Goal: Task Accomplishment & Management: Manage account settings

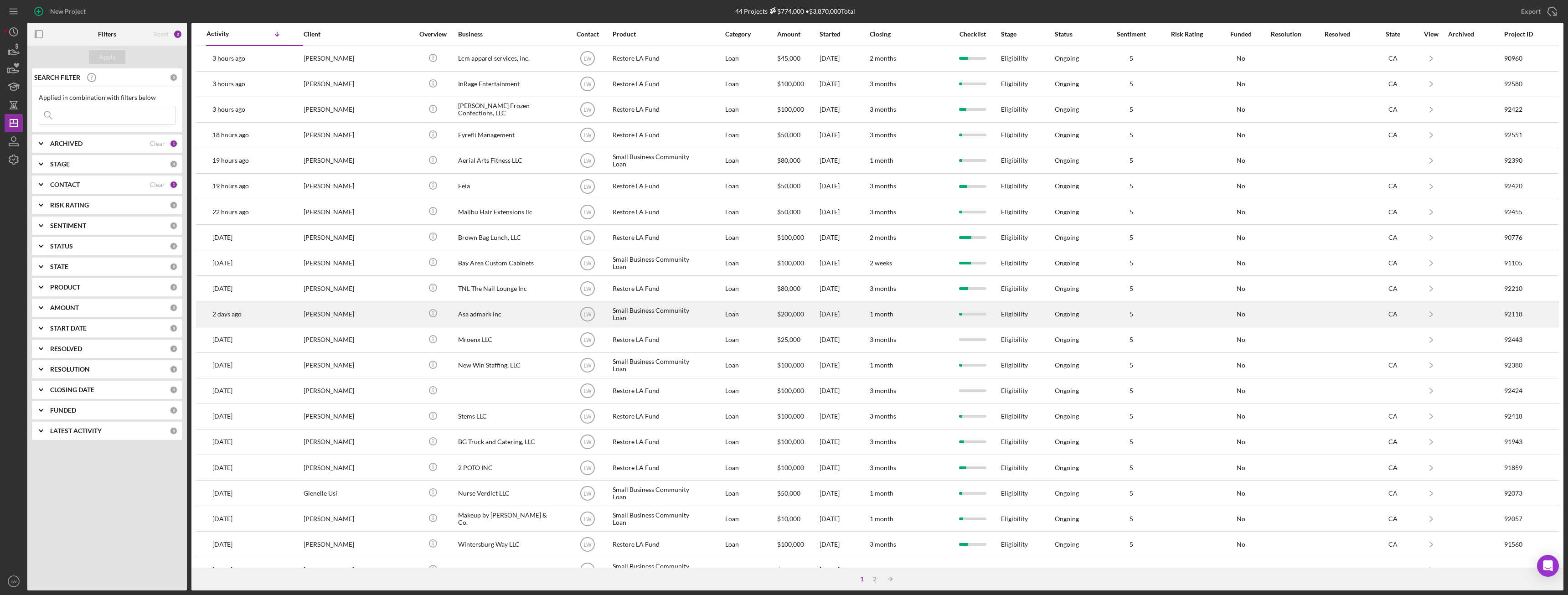
scroll to position [122, 0]
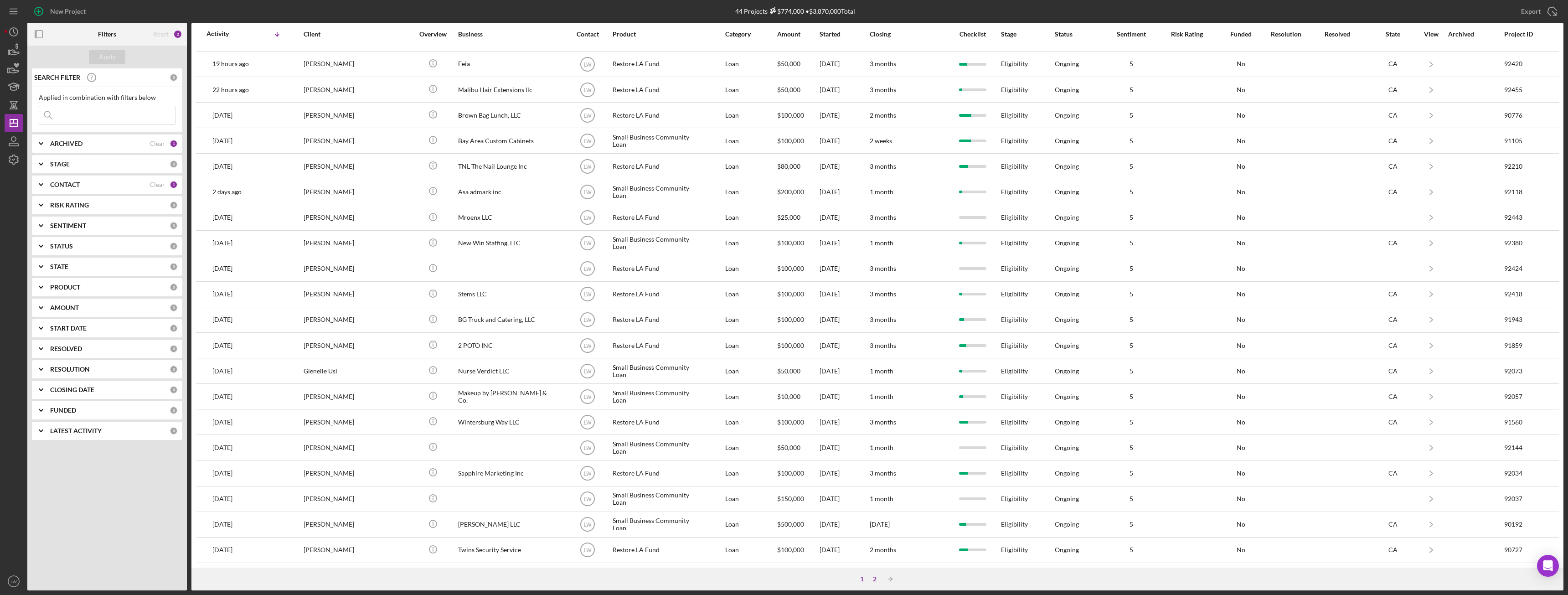
click at [873, 579] on div "2" at bounding box center [875, 579] width 13 height 7
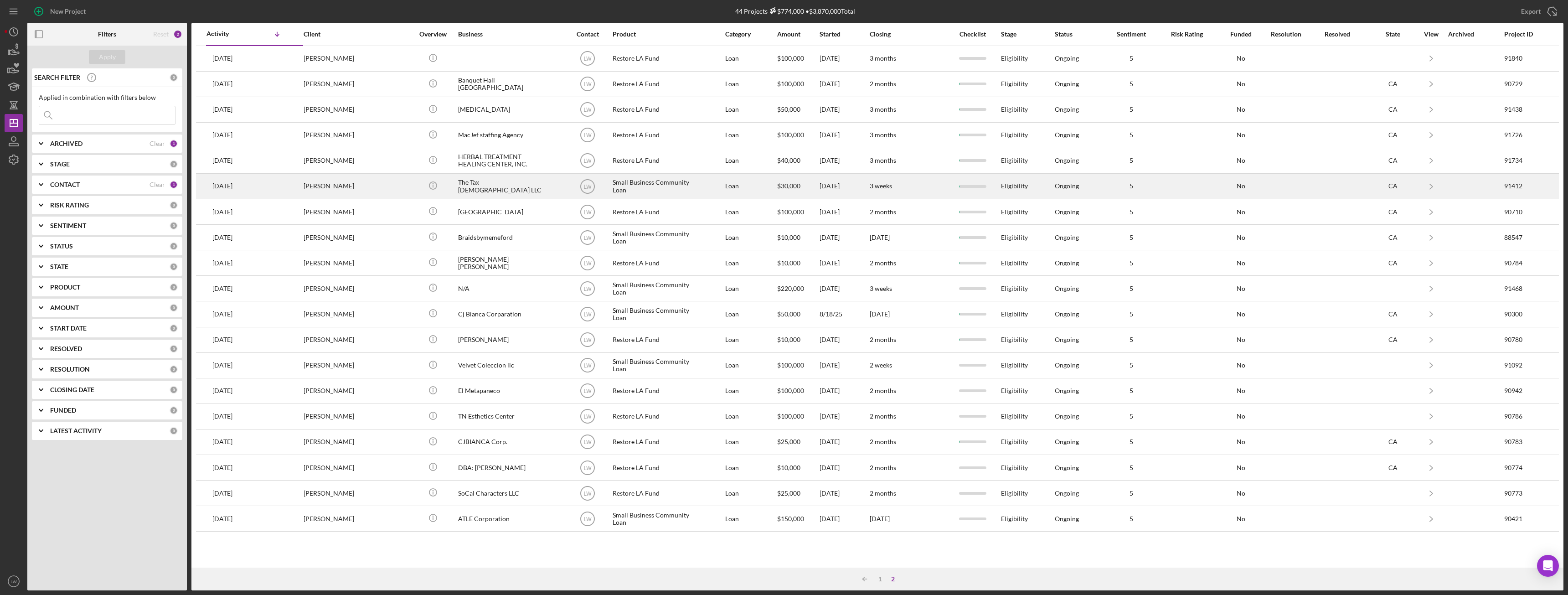
scroll to position [0, 0]
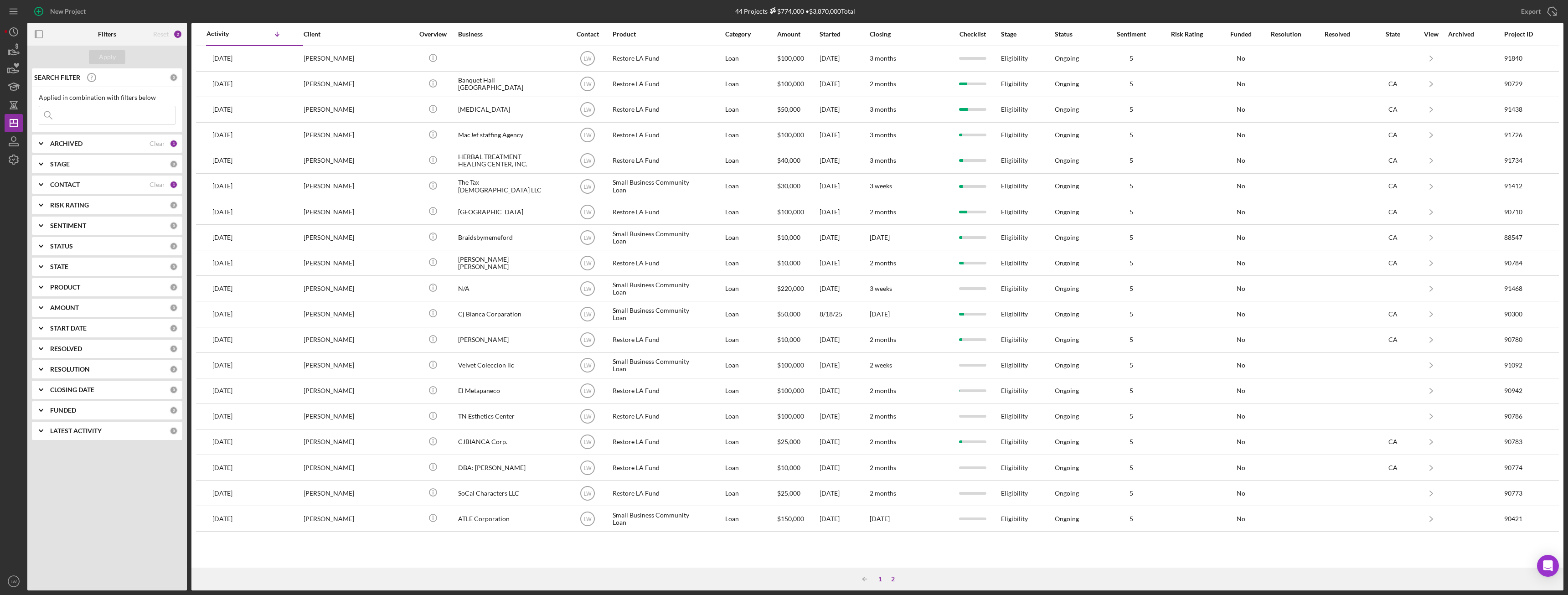
click at [878, 577] on div "1" at bounding box center [880, 579] width 13 height 7
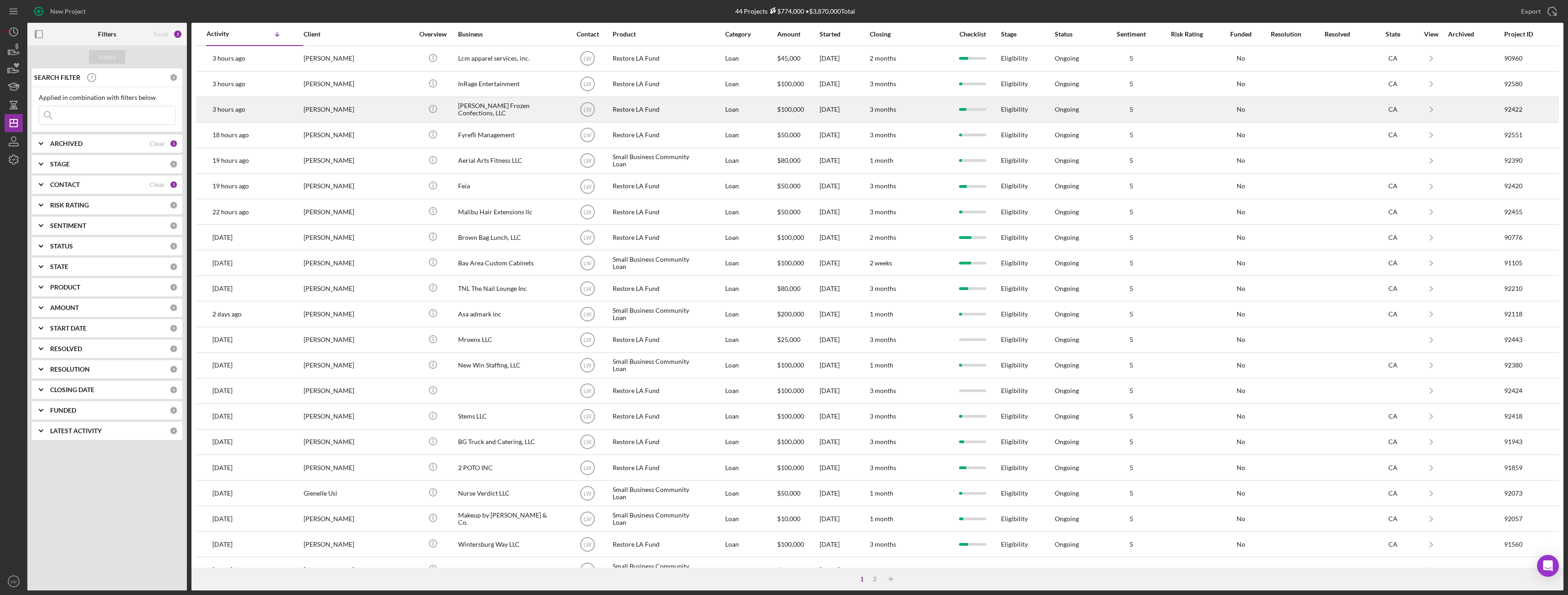
scroll to position [122, 0]
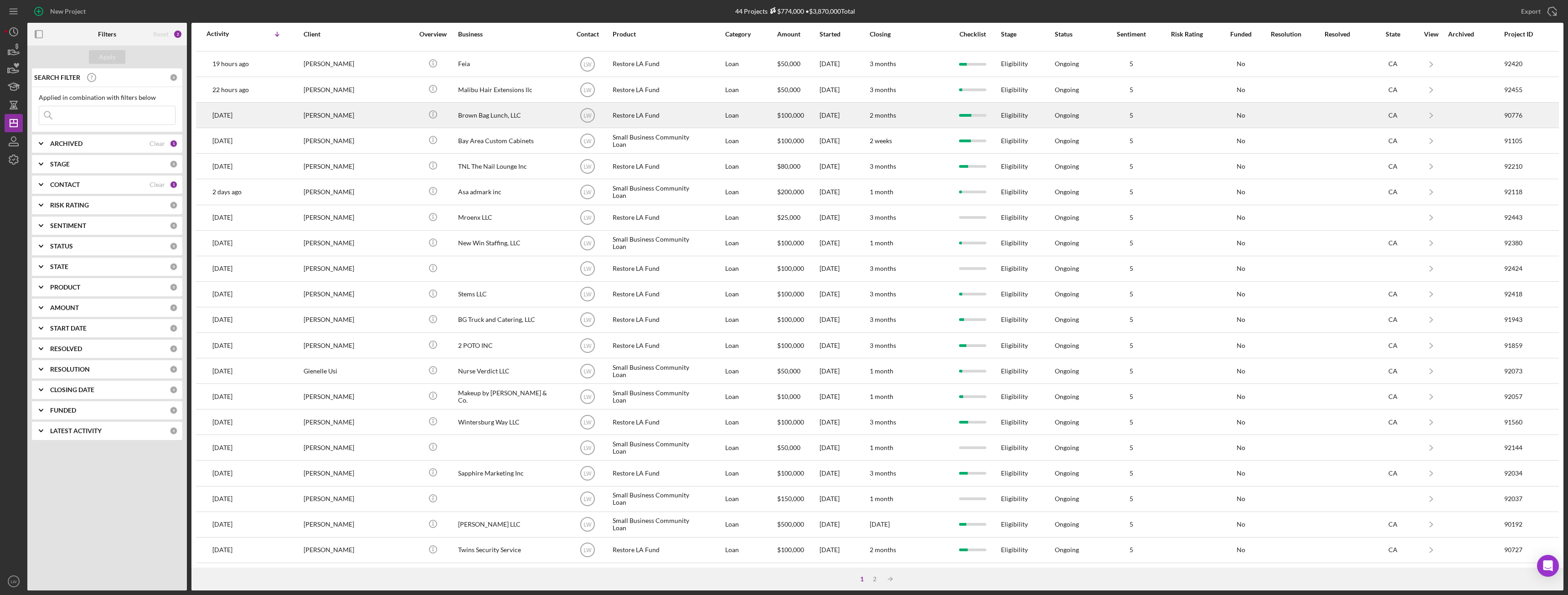
click at [396, 110] on td "[PERSON_NAME]" at bounding box center [359, 115] width 113 height 26
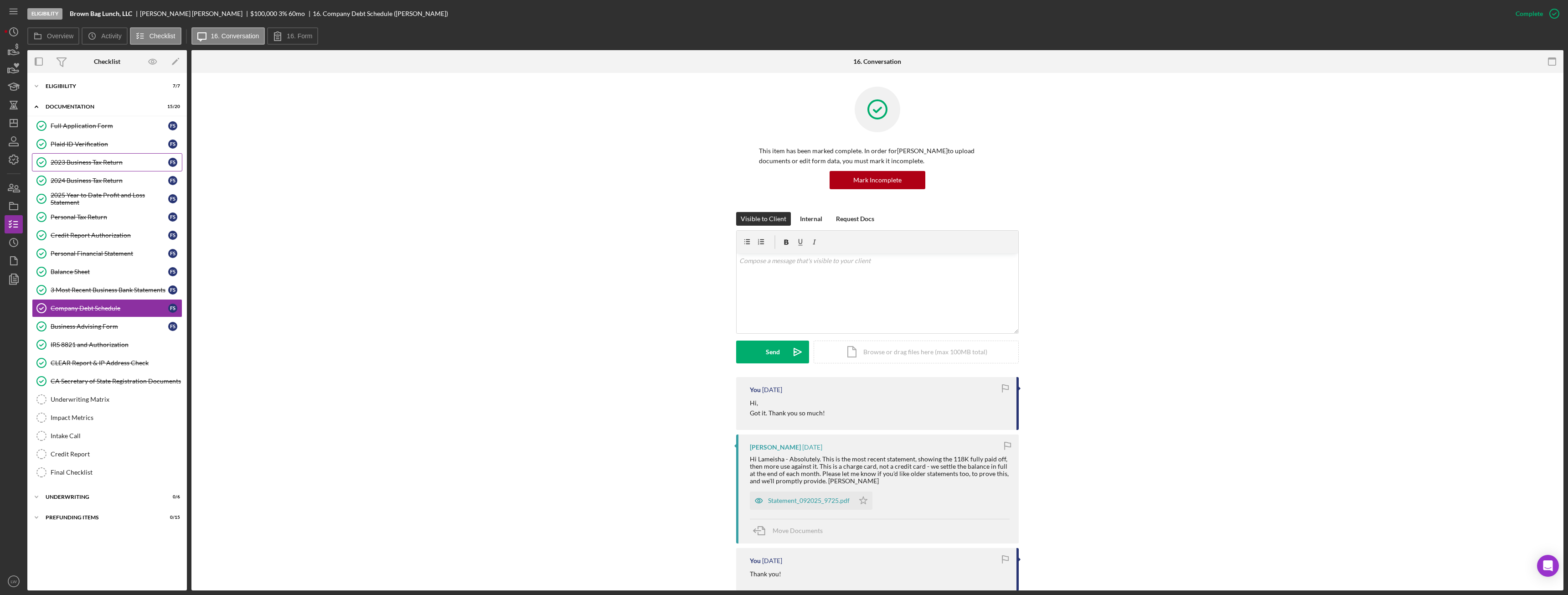
click at [92, 159] on div "2023 Business Tax Return" at bounding box center [109, 163] width 117 height 7
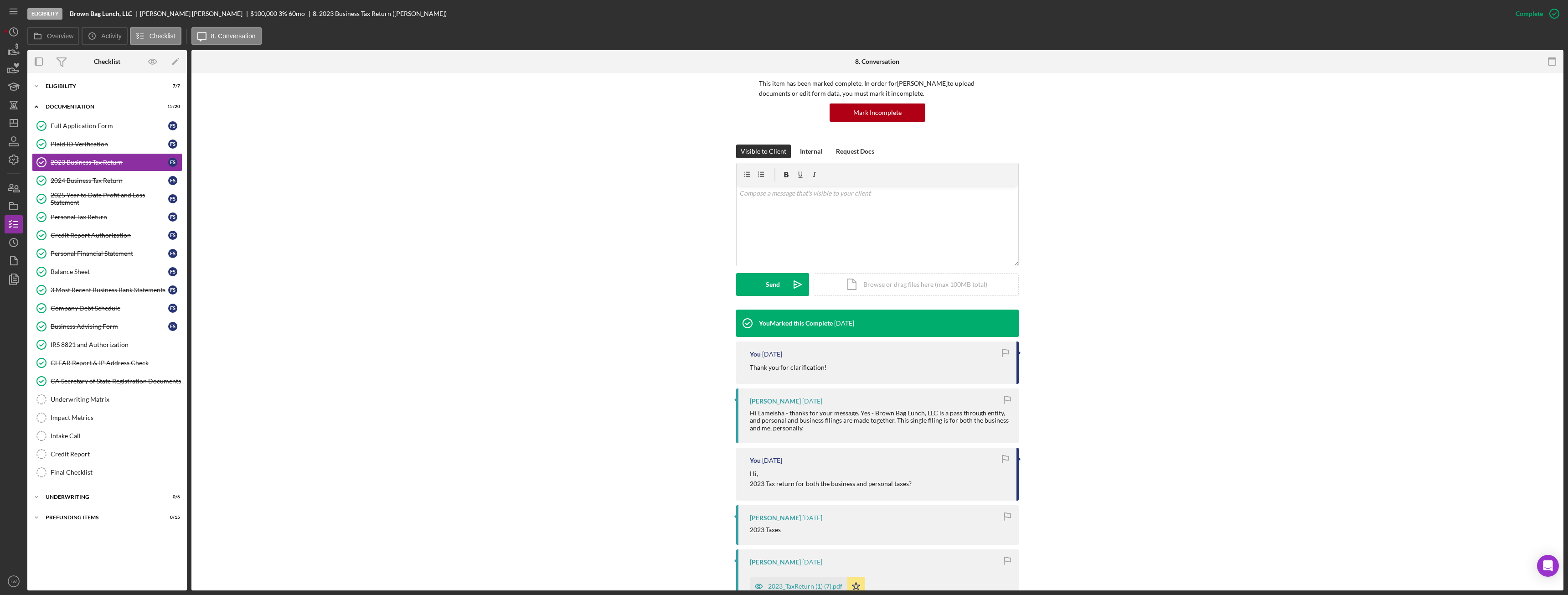
scroll to position [236, 0]
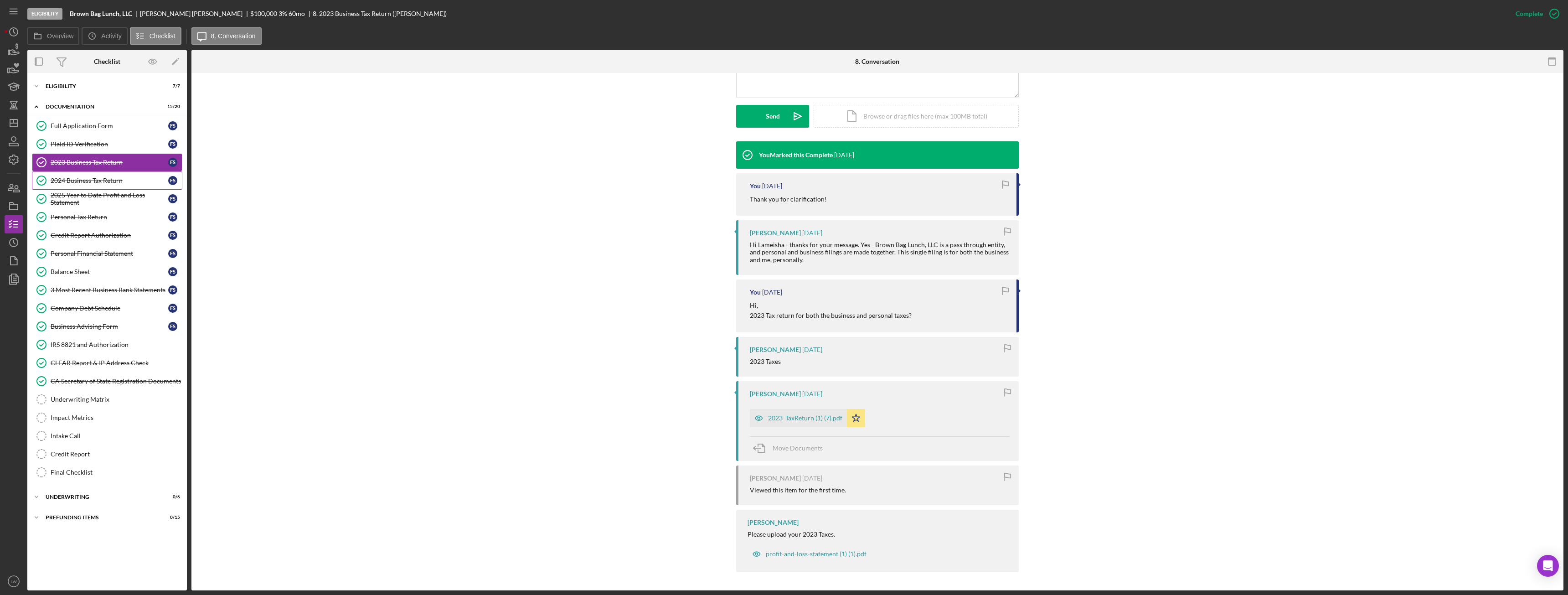
click at [82, 180] on div "2024 Business Tax Return" at bounding box center [109, 181] width 117 height 7
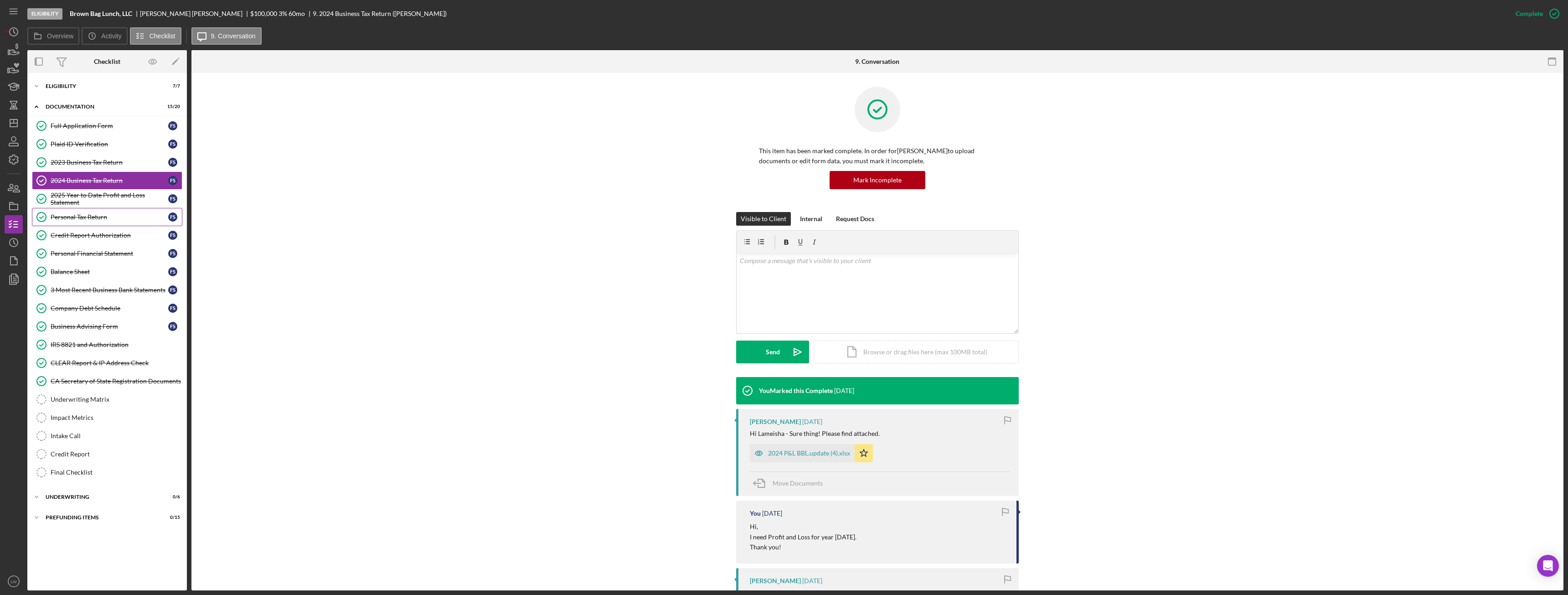
click at [100, 220] on div "Personal Tax Return" at bounding box center [109, 217] width 117 height 7
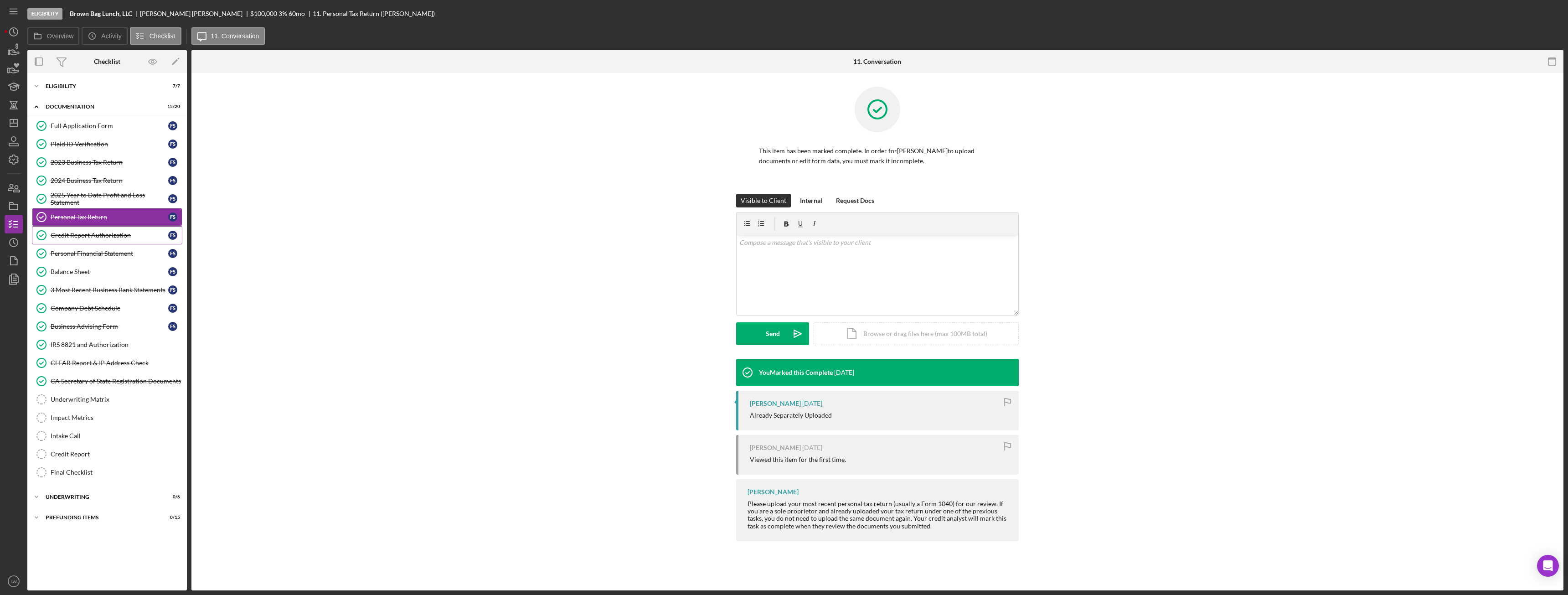
click at [100, 231] on div "Credit Report Authorization" at bounding box center [109, 235] width 117 height 7
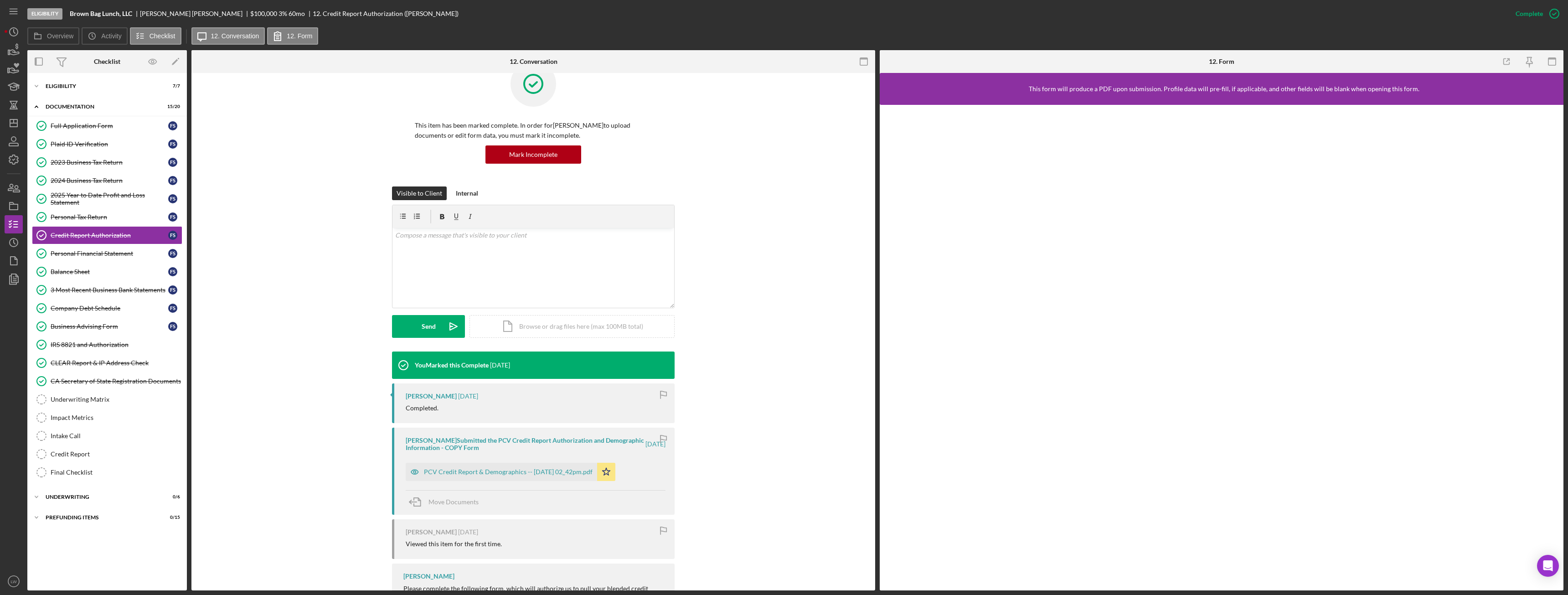
scroll to position [100, 0]
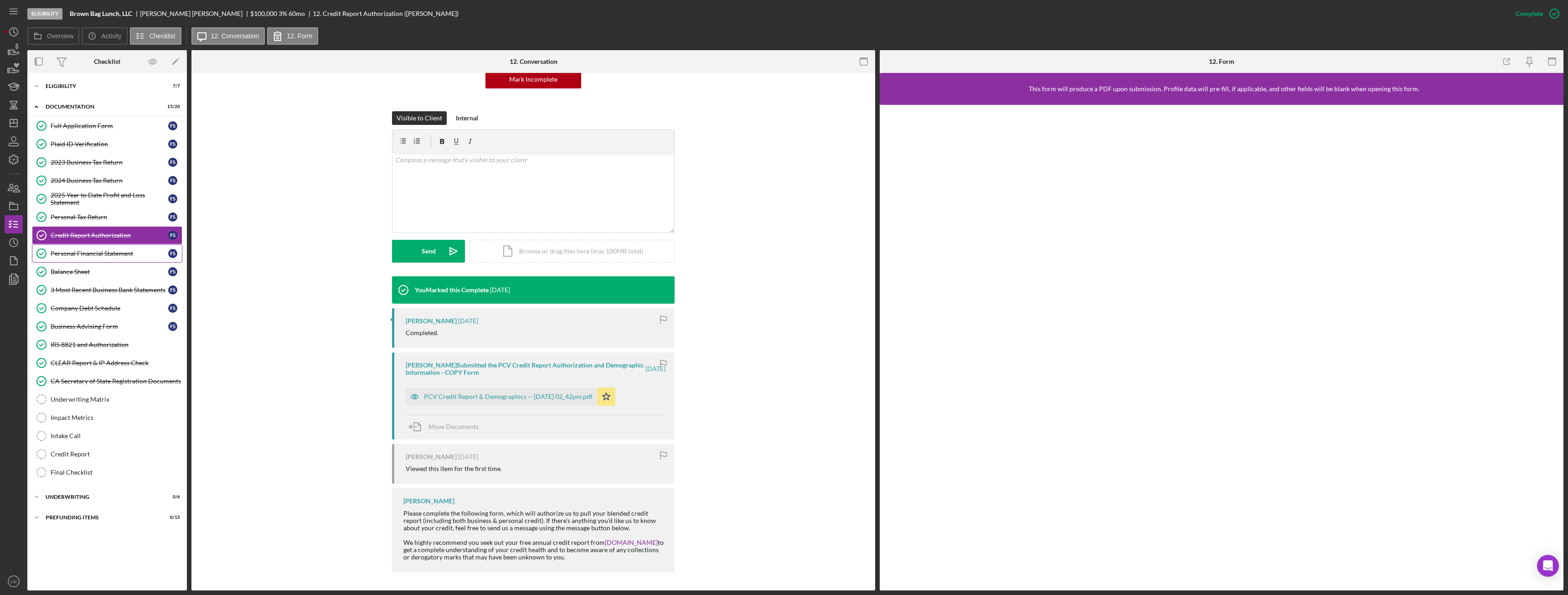
click at [120, 250] on div "Personal Financial Statement" at bounding box center [109, 253] width 117 height 7
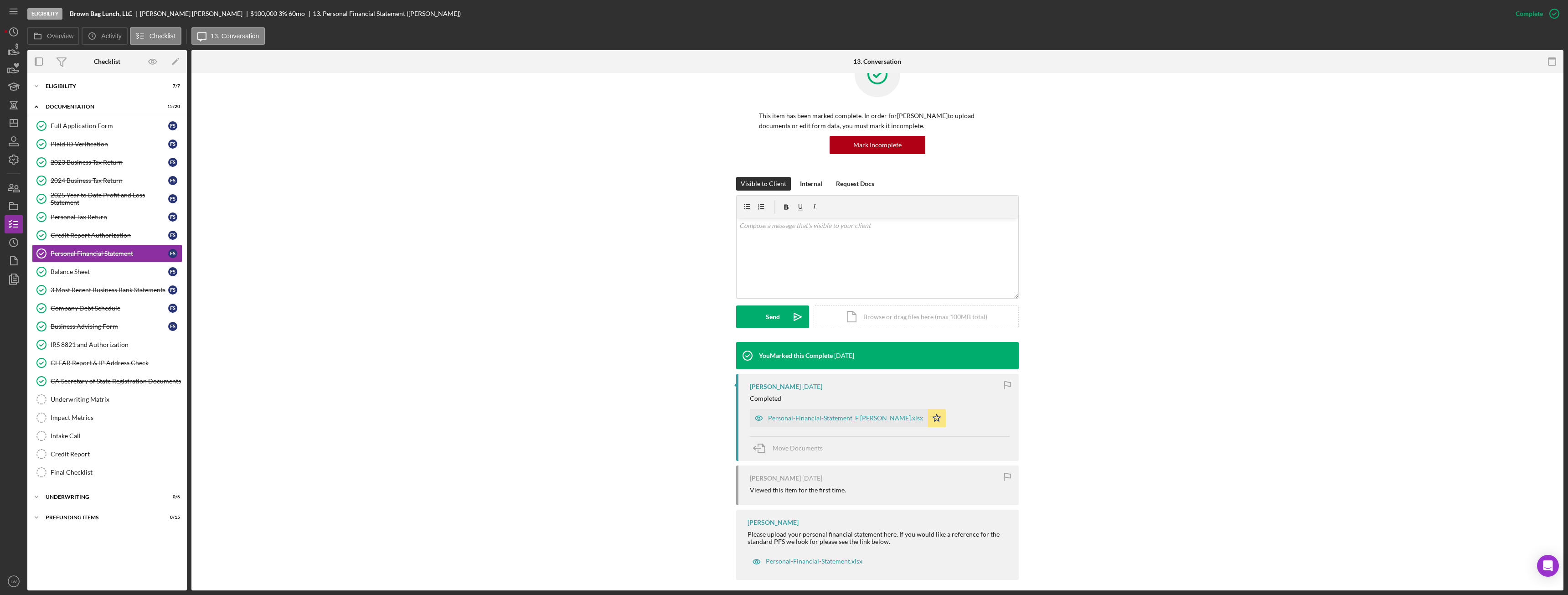
scroll to position [43, 0]
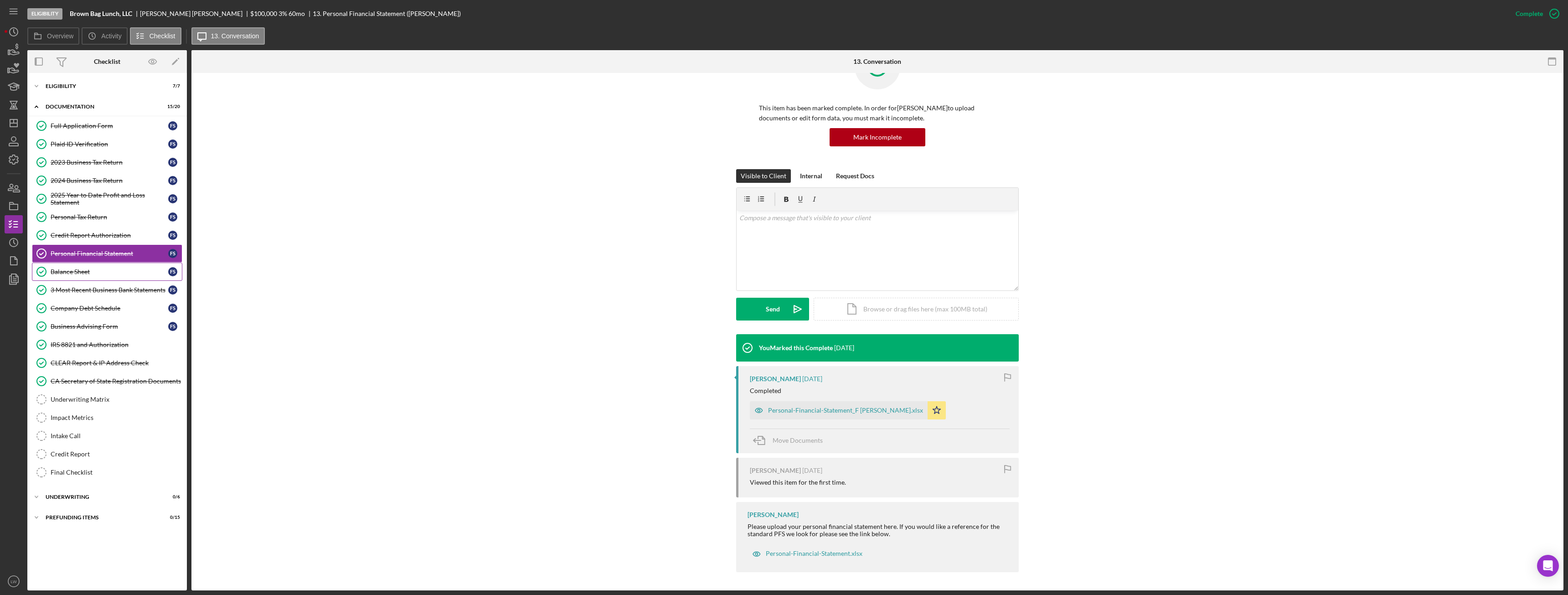
click at [99, 274] on div "Balance Sheet" at bounding box center [109, 272] width 117 height 7
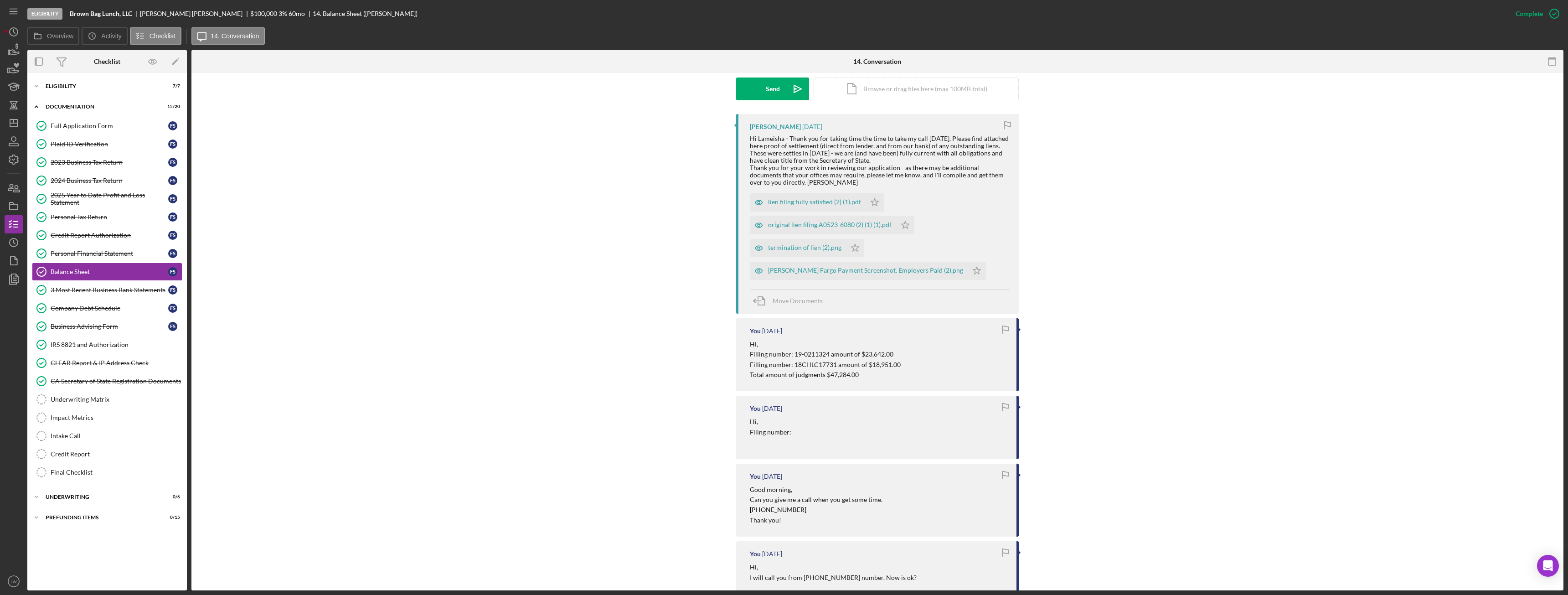
scroll to position [264, 0]
click at [1533, 18] on div "Mark Incomplete" at bounding box center [1519, 13] width 49 height 18
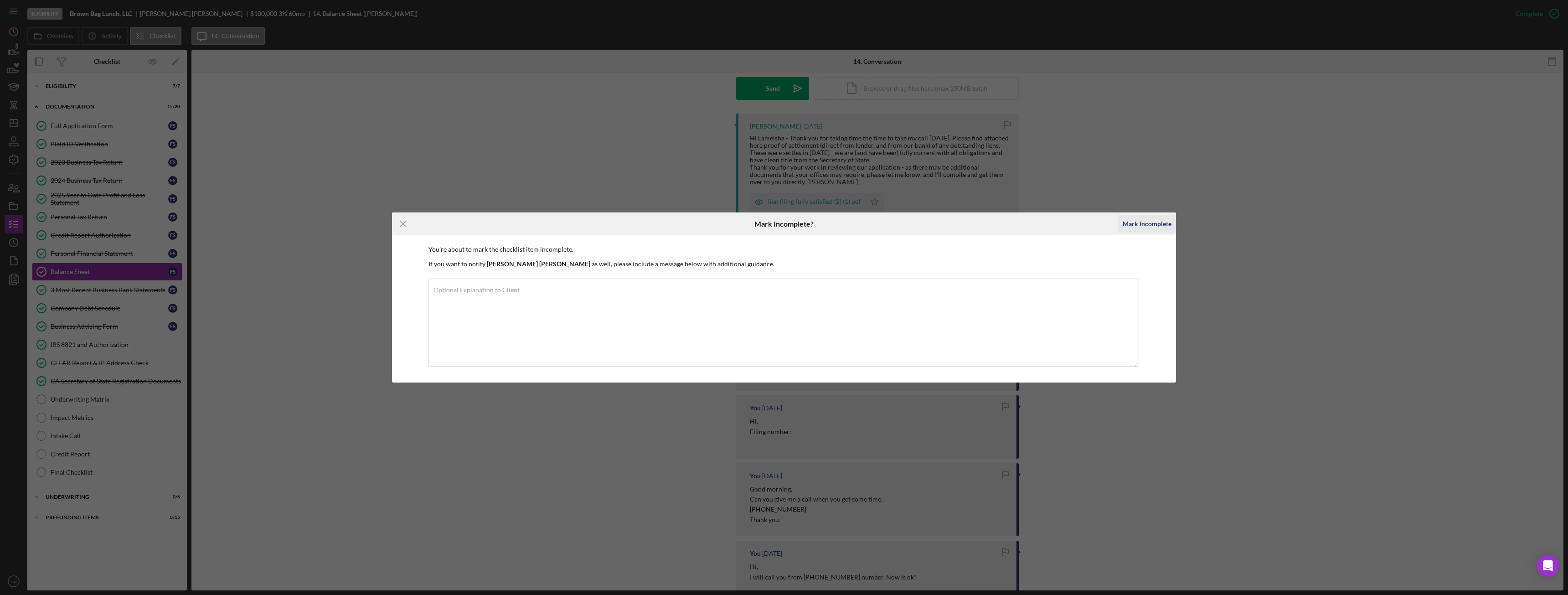
click at [1138, 224] on div "Mark Incomplete" at bounding box center [1147, 224] width 49 height 18
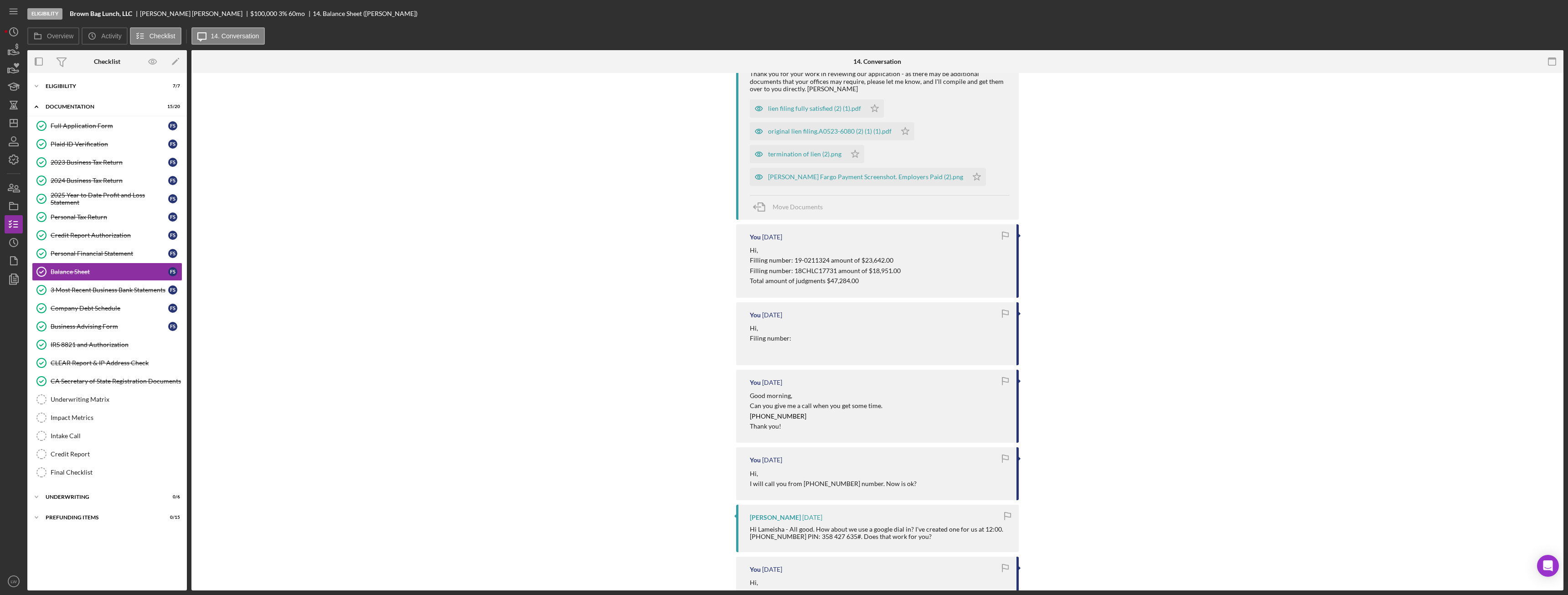
scroll to position [138, 0]
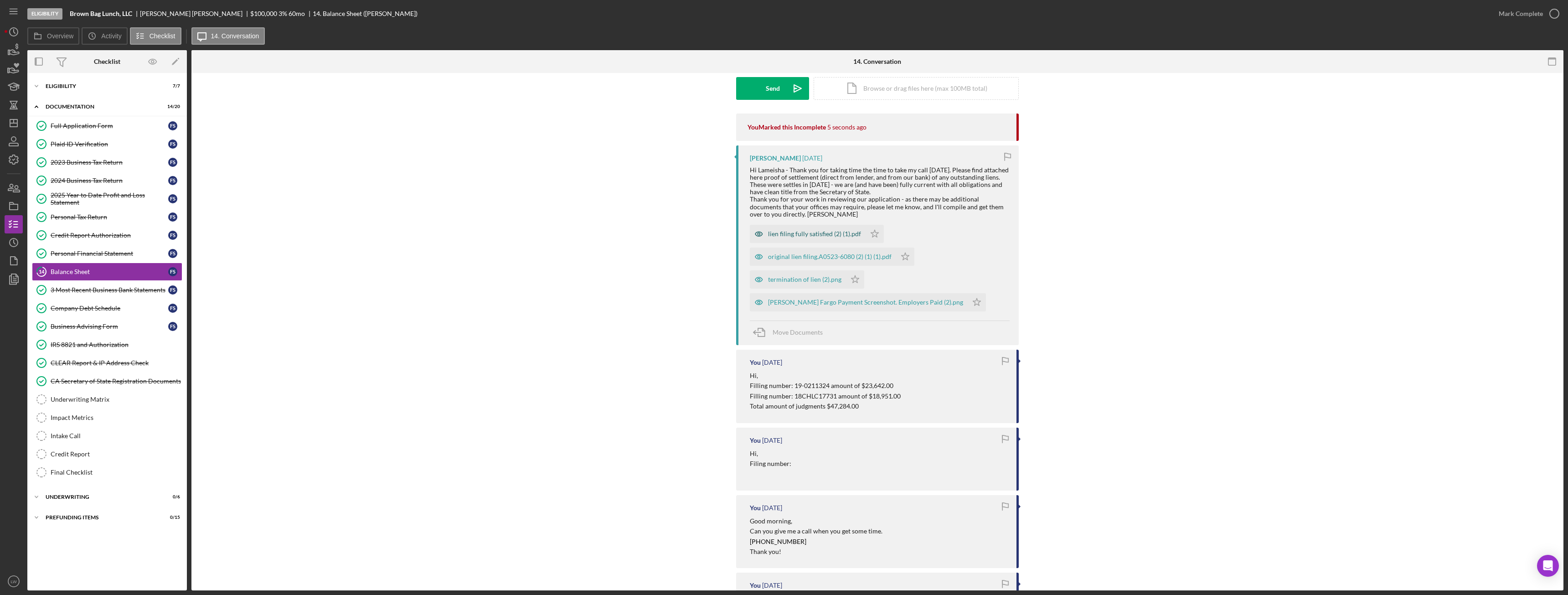
click at [800, 231] on div "lien filing fully satisfied (2) (1).pdf" at bounding box center [814, 234] width 93 height 7
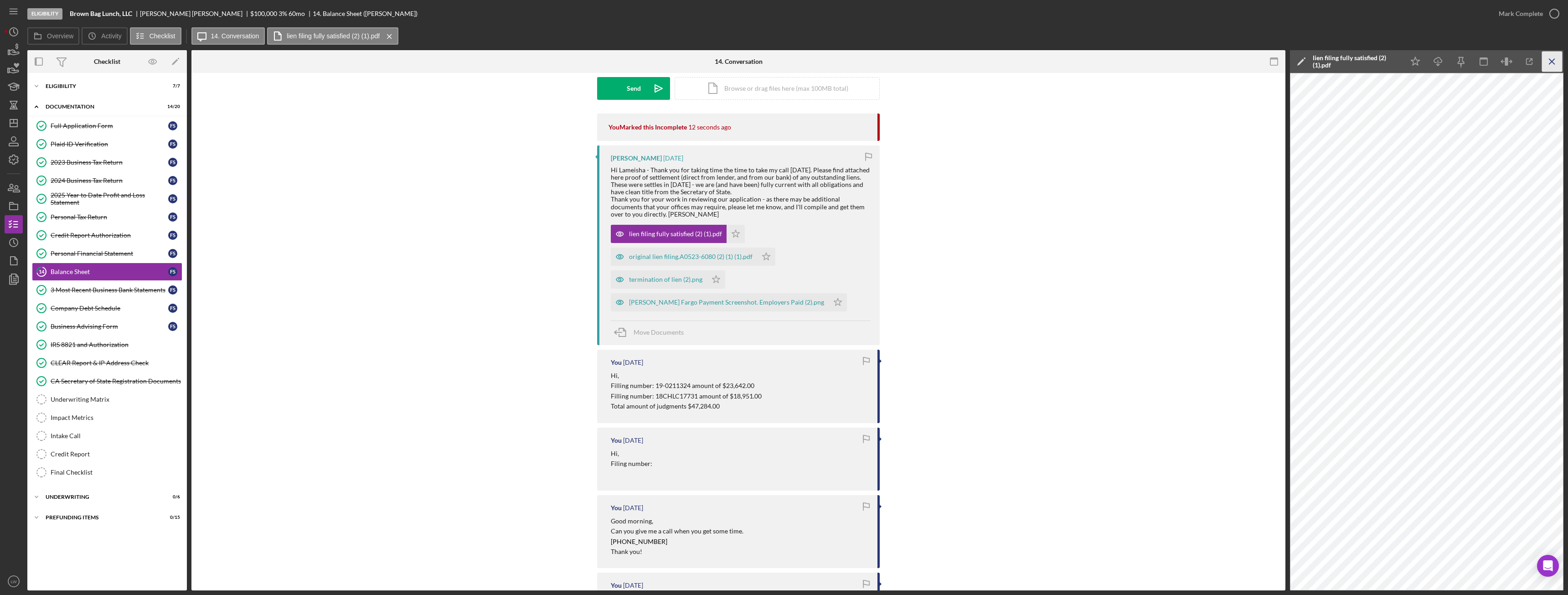
click at [1556, 71] on icon "Icon/Menu Close" at bounding box center [1552, 62] width 21 height 21
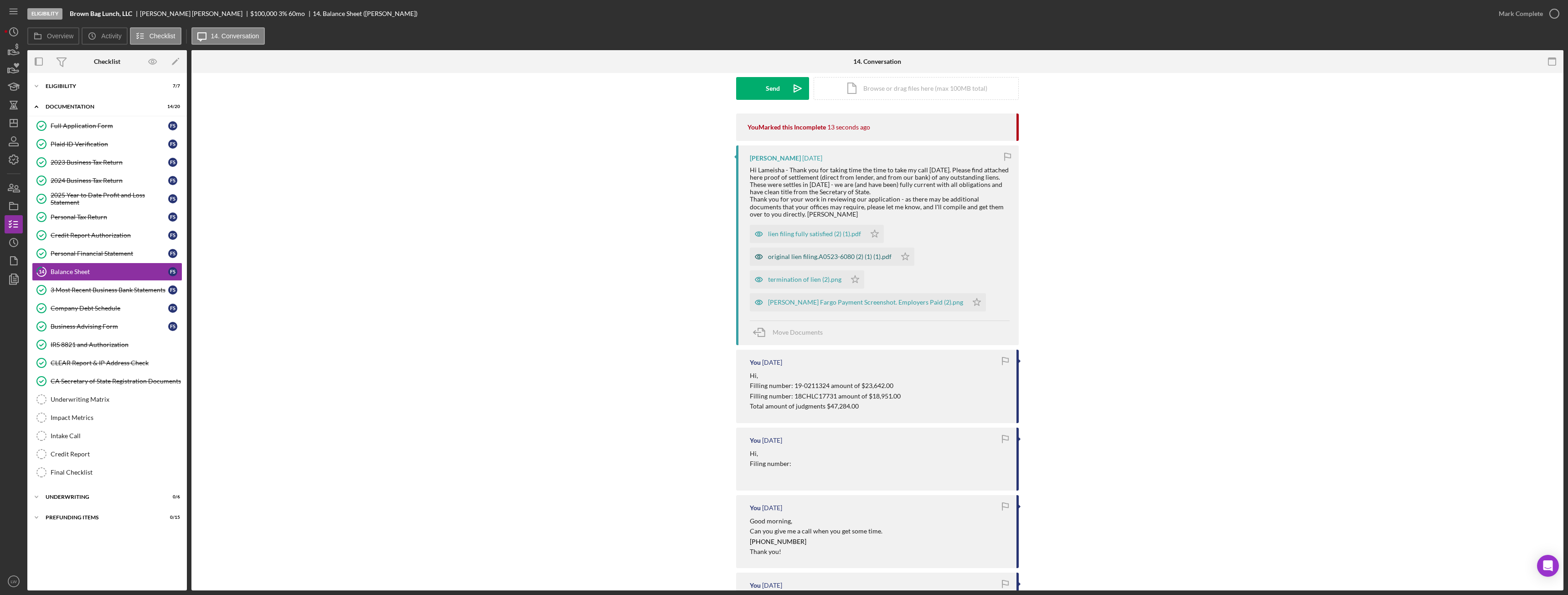
click at [825, 254] on div "original lien filing.A0523-6080 (2) (1) (1).pdf" at bounding box center [830, 257] width 124 height 7
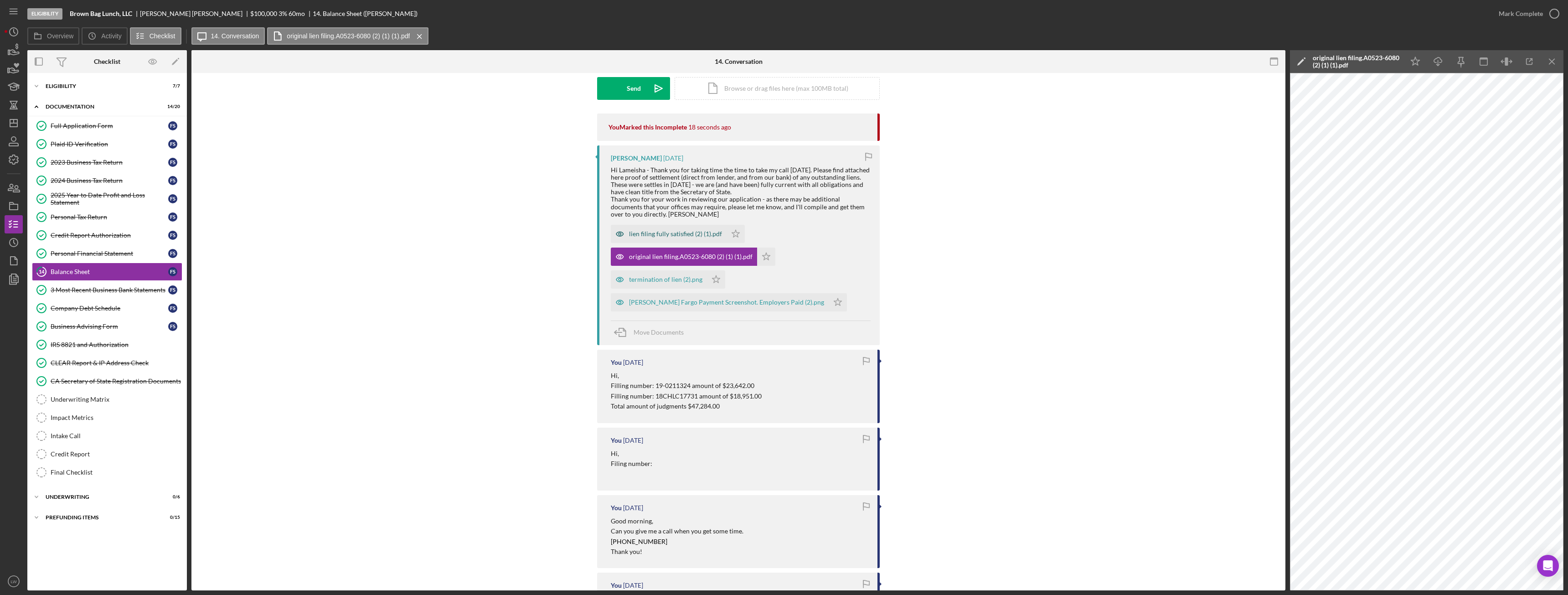
click at [703, 235] on div "lien filing fully satisfied (2) (1).pdf" at bounding box center [675, 234] width 93 height 7
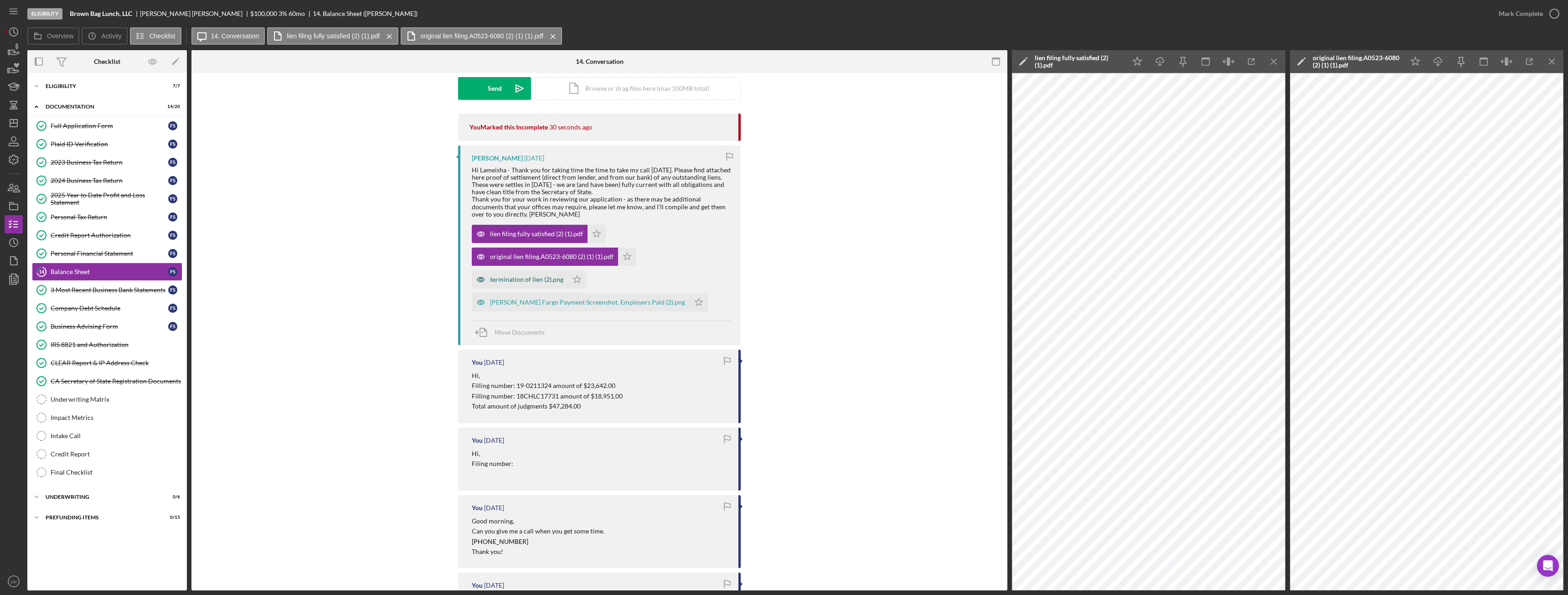
click at [555, 279] on div "termination of lien (2).png" at bounding box center [527, 280] width 74 height 7
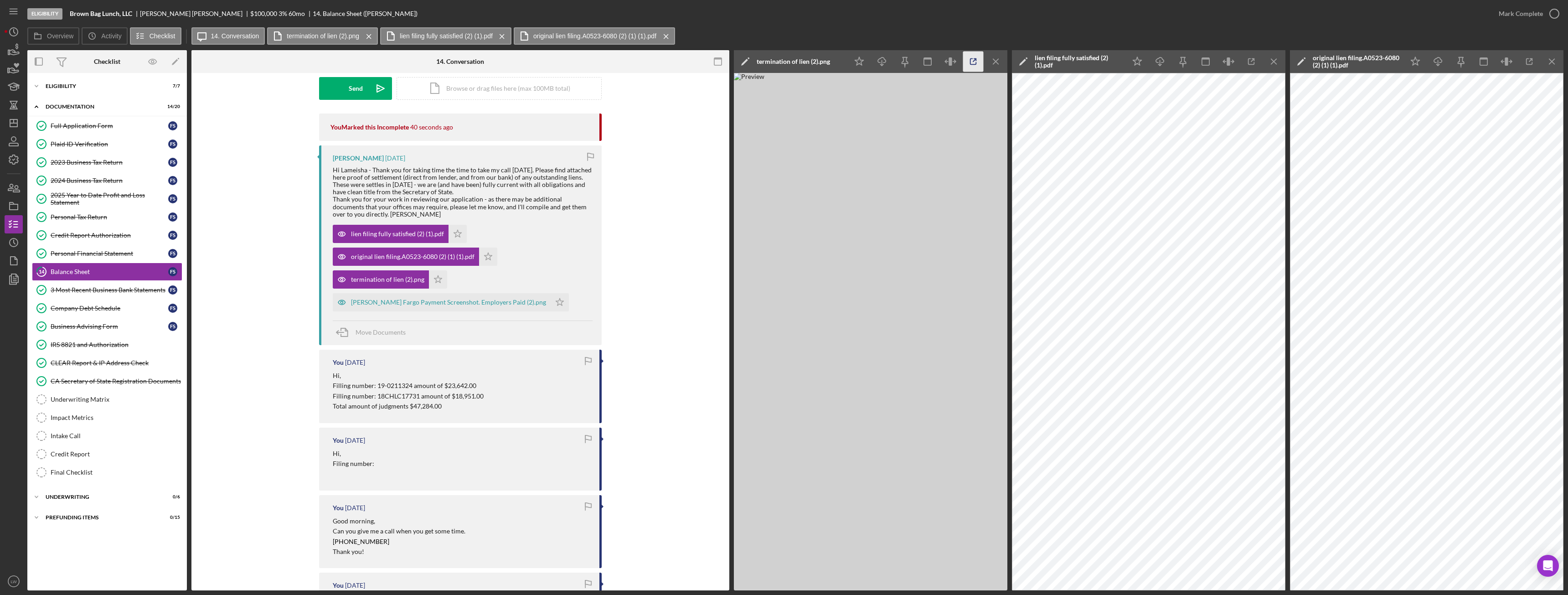
click at [971, 61] on icon "button" at bounding box center [973, 62] width 21 height 21
click at [443, 299] on div "[PERSON_NAME] Fargo Payment Screenshot. Employers Paid (2).png" at bounding box center [449, 302] width 195 height 7
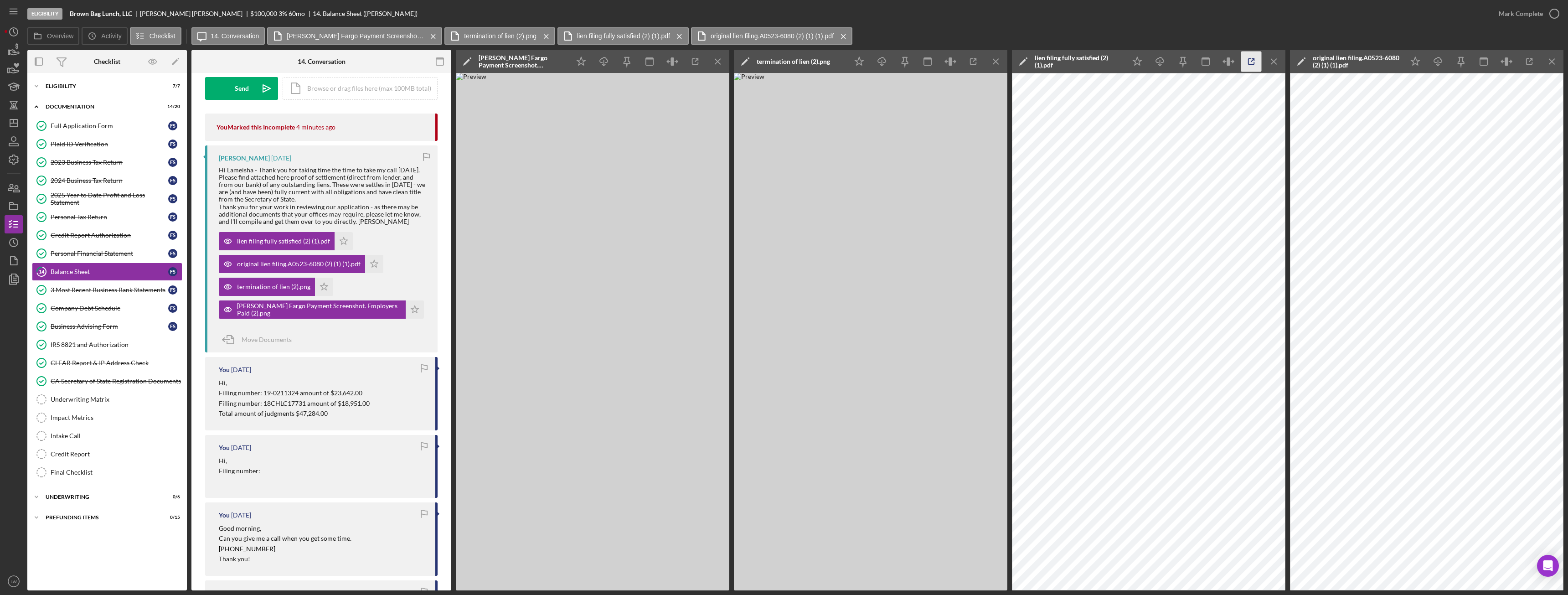
click at [1248, 58] on icon "button" at bounding box center [1251, 62] width 21 height 21
click at [1533, 66] on icon "button" at bounding box center [1530, 62] width 21 height 21
click at [992, 63] on icon "Icon/Menu Close" at bounding box center [996, 62] width 21 height 21
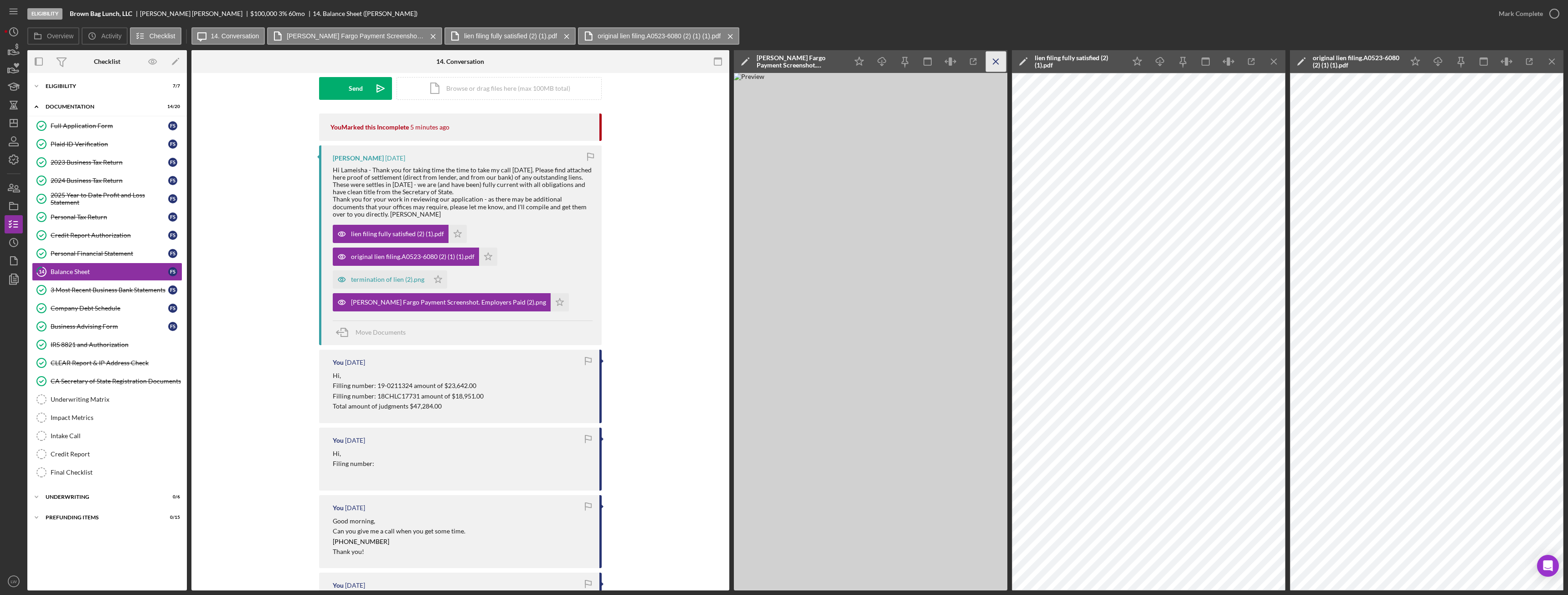
click at [998, 58] on icon "Icon/Menu Close" at bounding box center [996, 62] width 21 height 21
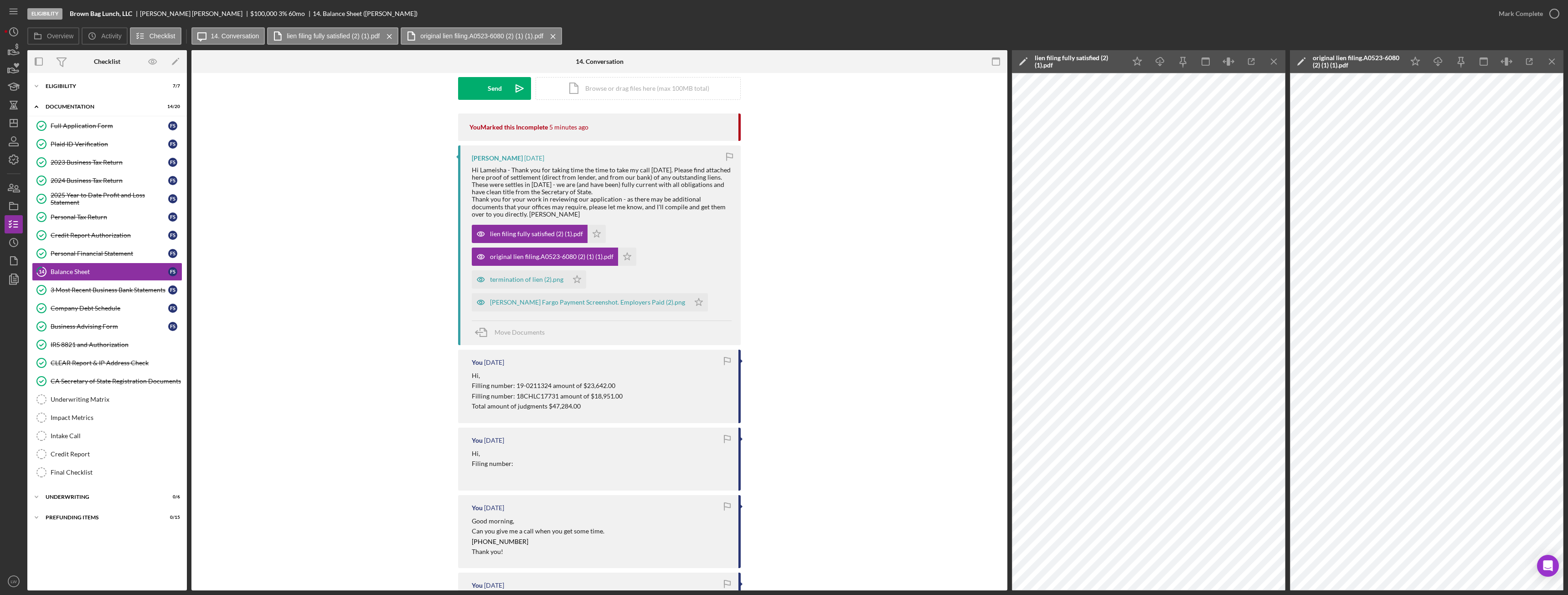
click at [101, 10] on b "Brown Bag Lunch, LLC" at bounding box center [101, 13] width 63 height 7
copy b "Brown Bag Lunch, LLC"
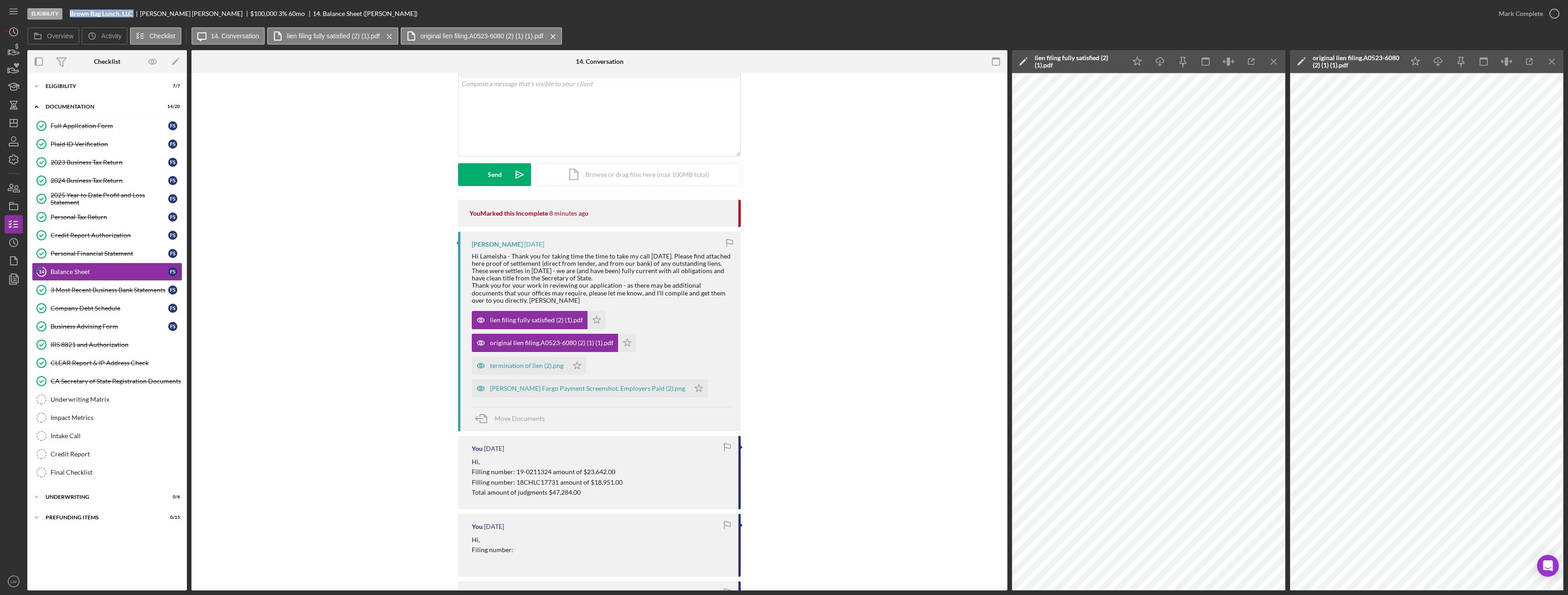
scroll to position [0, 0]
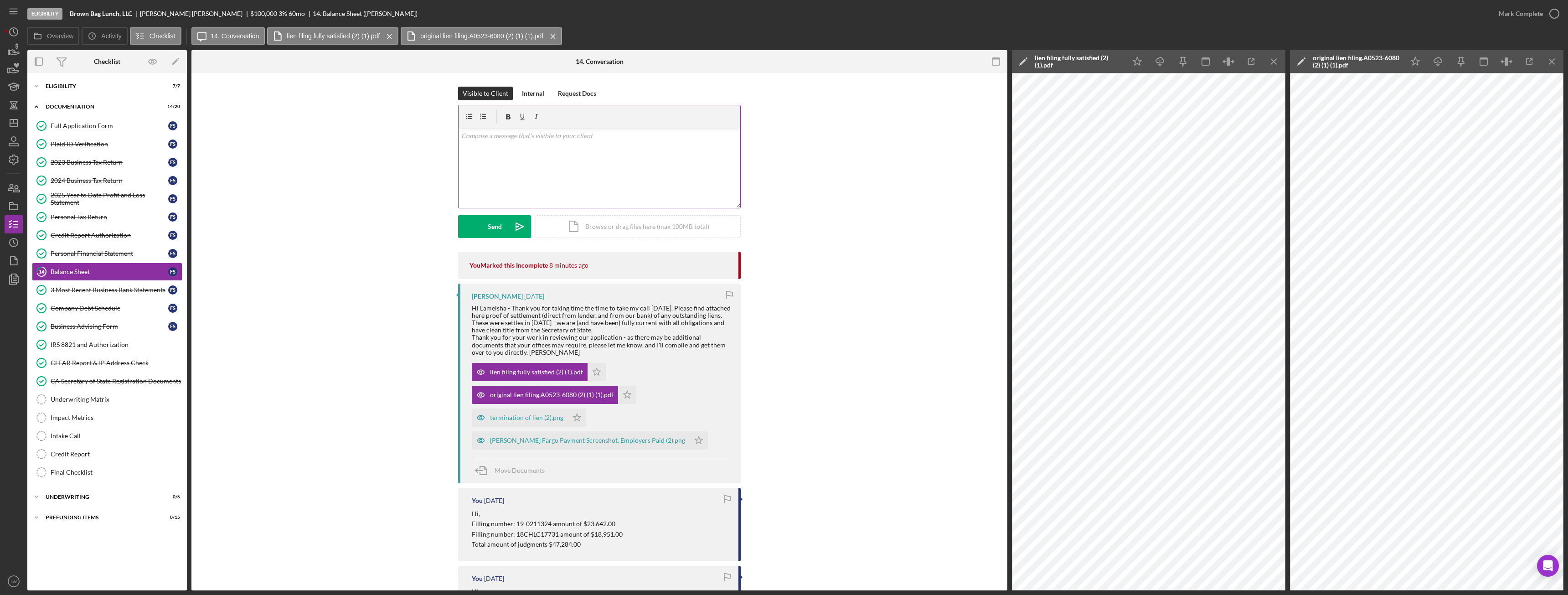
click at [683, 190] on div "v Color teal Color pink Remove color Add row above Add row below Add column bef…" at bounding box center [599, 167] width 282 height 80
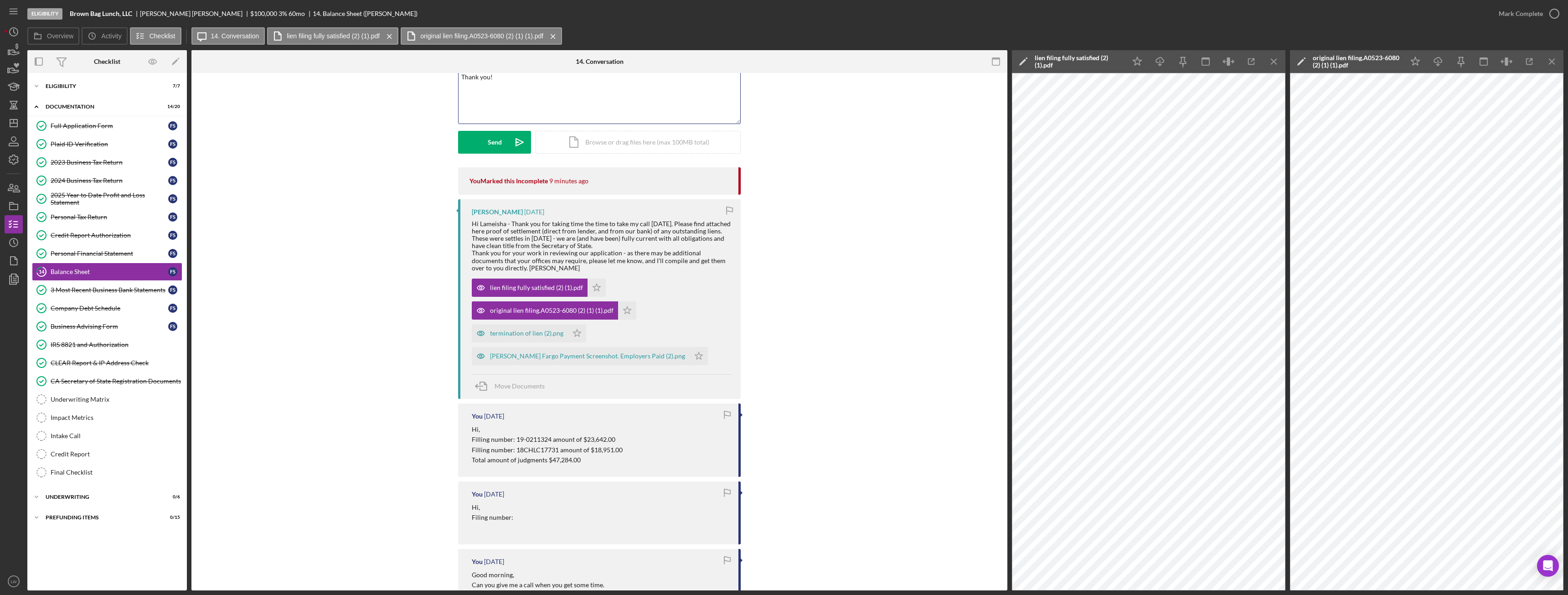
scroll to position [91, 0]
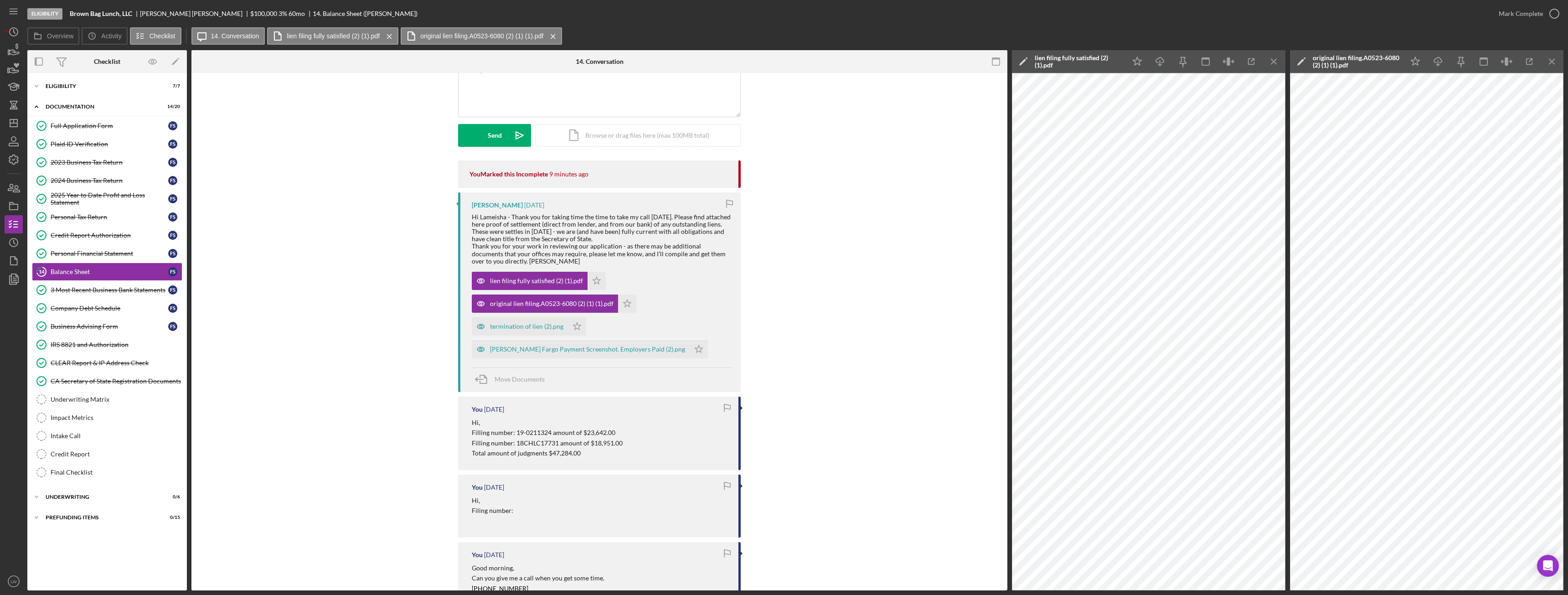
click at [550, 433] on p "Filling number: 19-0211324 amount of $23,642.00" at bounding box center [547, 432] width 151 height 10
copy div "Filling number: 19-0211324 amount of $23,642.00"
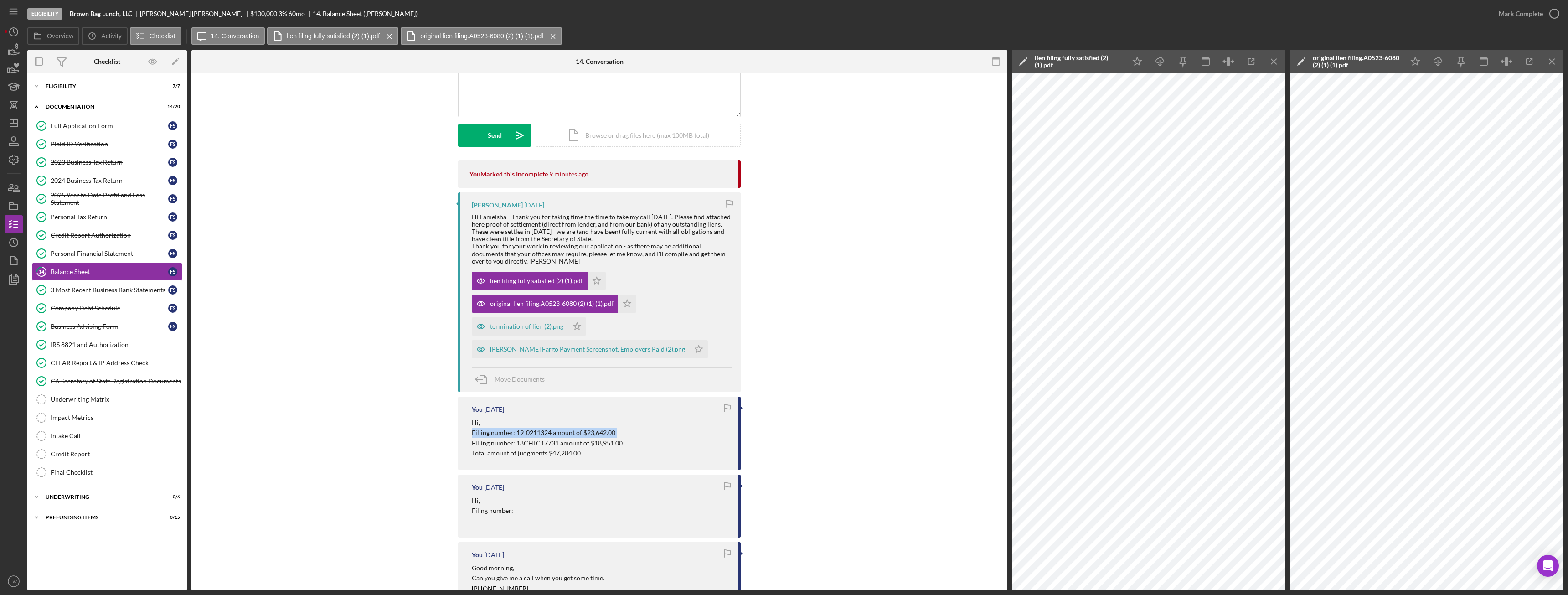
scroll to position [0, 0]
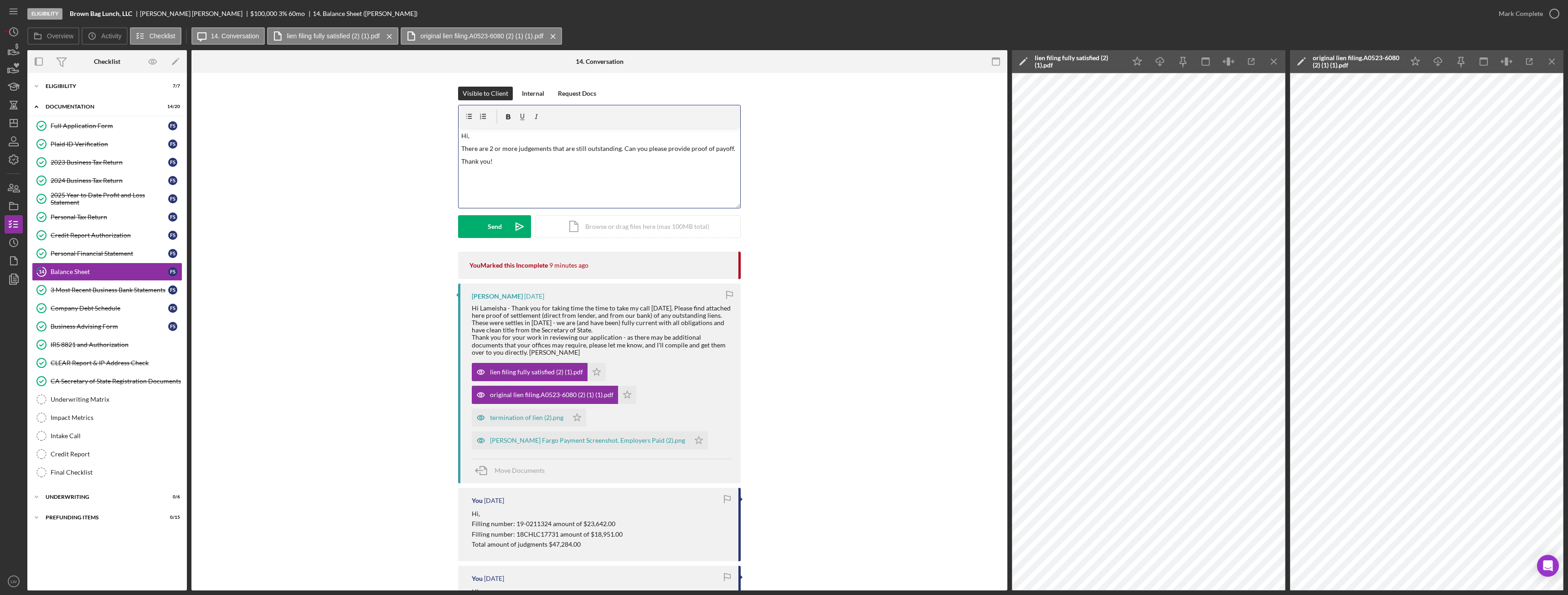
click at [589, 163] on p "Thank you!" at bounding box center [600, 161] width 277 height 10
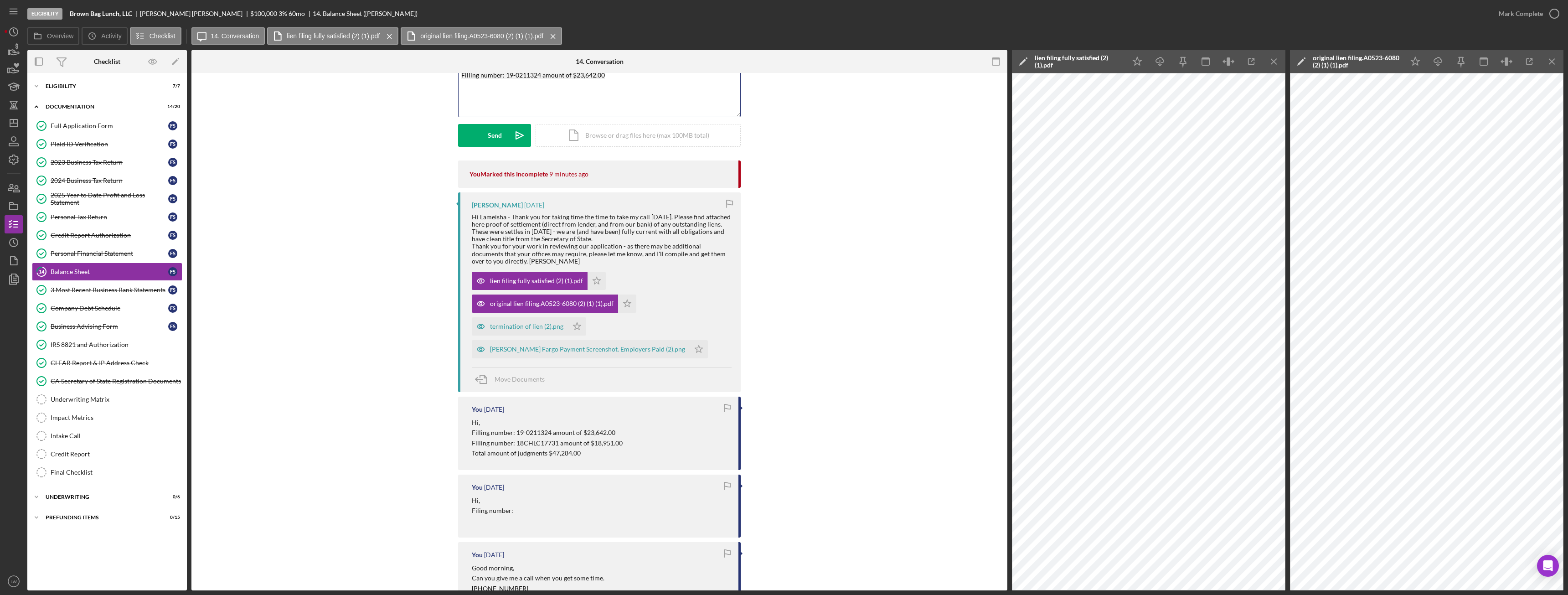
click at [553, 443] on p "Filling number: 18CHLC17731 amount of $18,951.00" at bounding box center [547, 443] width 151 height 10
copy div "Filling number: 18CHLC17731 amount of $18,951.00"
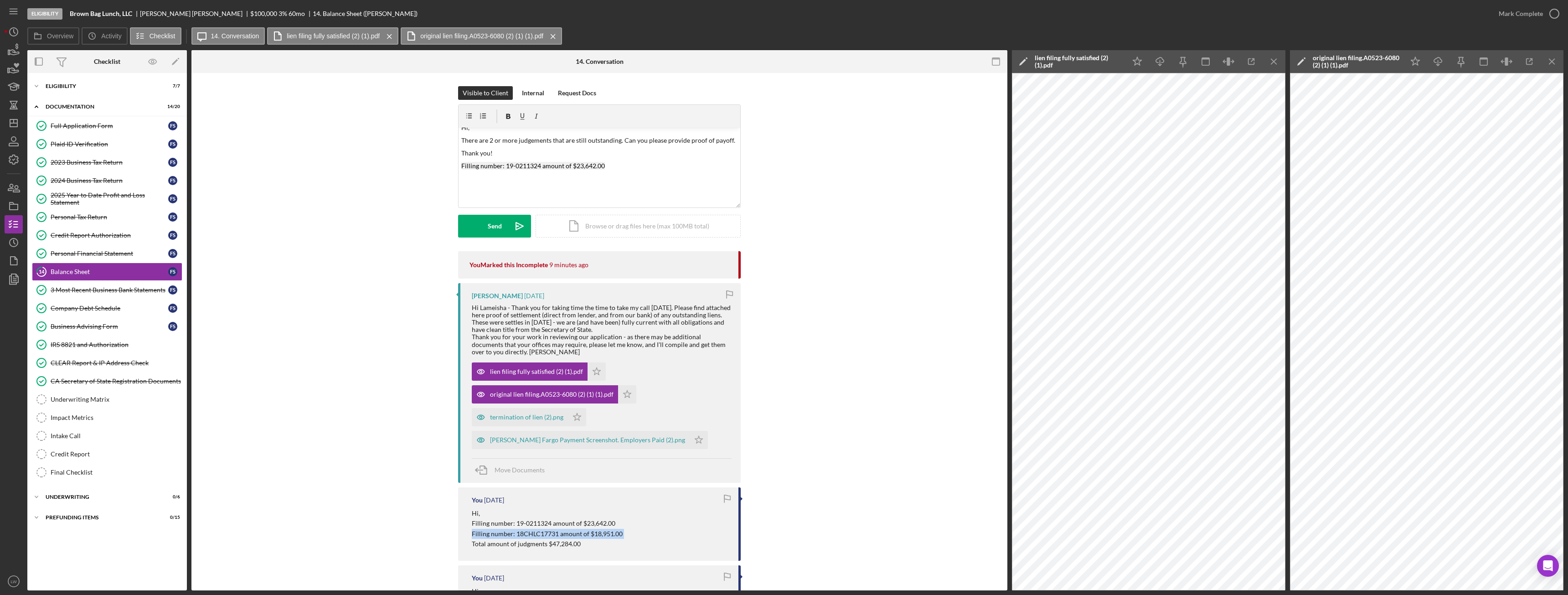
scroll to position [0, 0]
click at [641, 165] on p "Filling number: 19-0211324 amount of $23,642.00" at bounding box center [600, 166] width 277 height 10
click at [565, 163] on p "Thank you!" at bounding box center [600, 161] width 277 height 10
click at [615, 196] on p "The 18CHLC17731 has more than one judgement." at bounding box center [600, 200] width 277 height 10
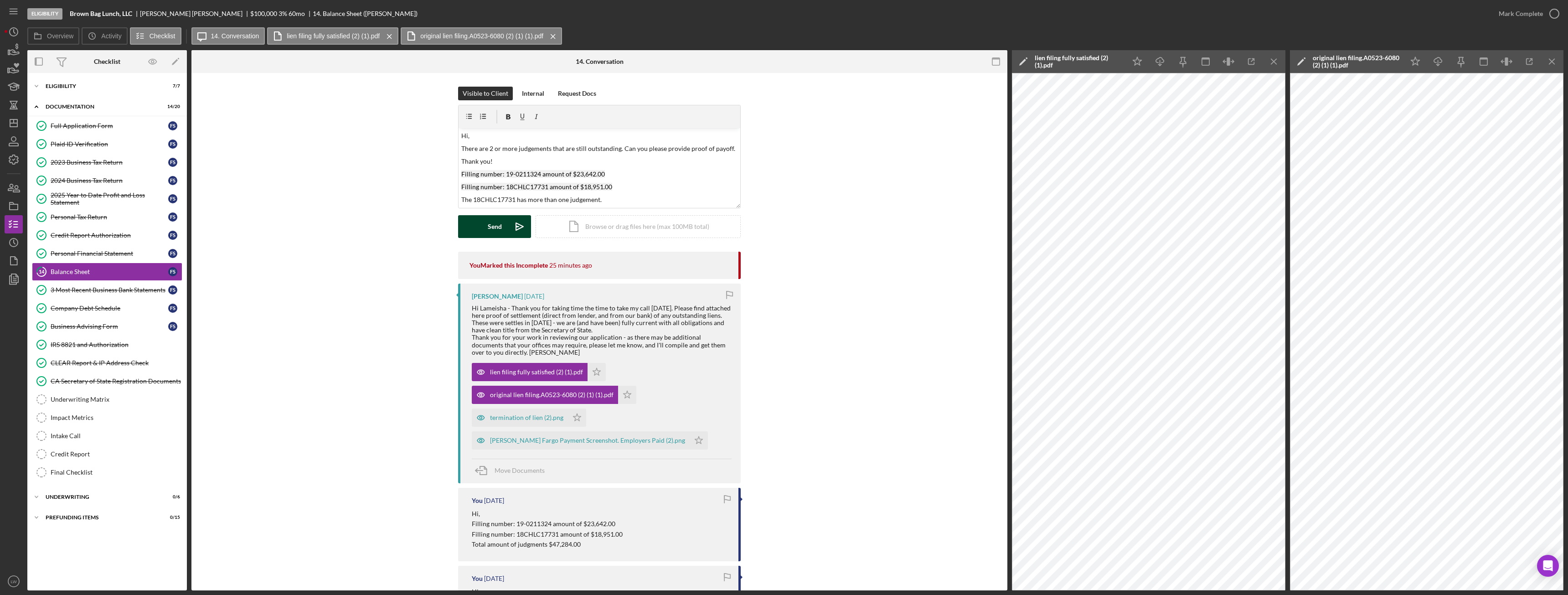
click at [497, 220] on div "Send" at bounding box center [494, 226] width 14 height 23
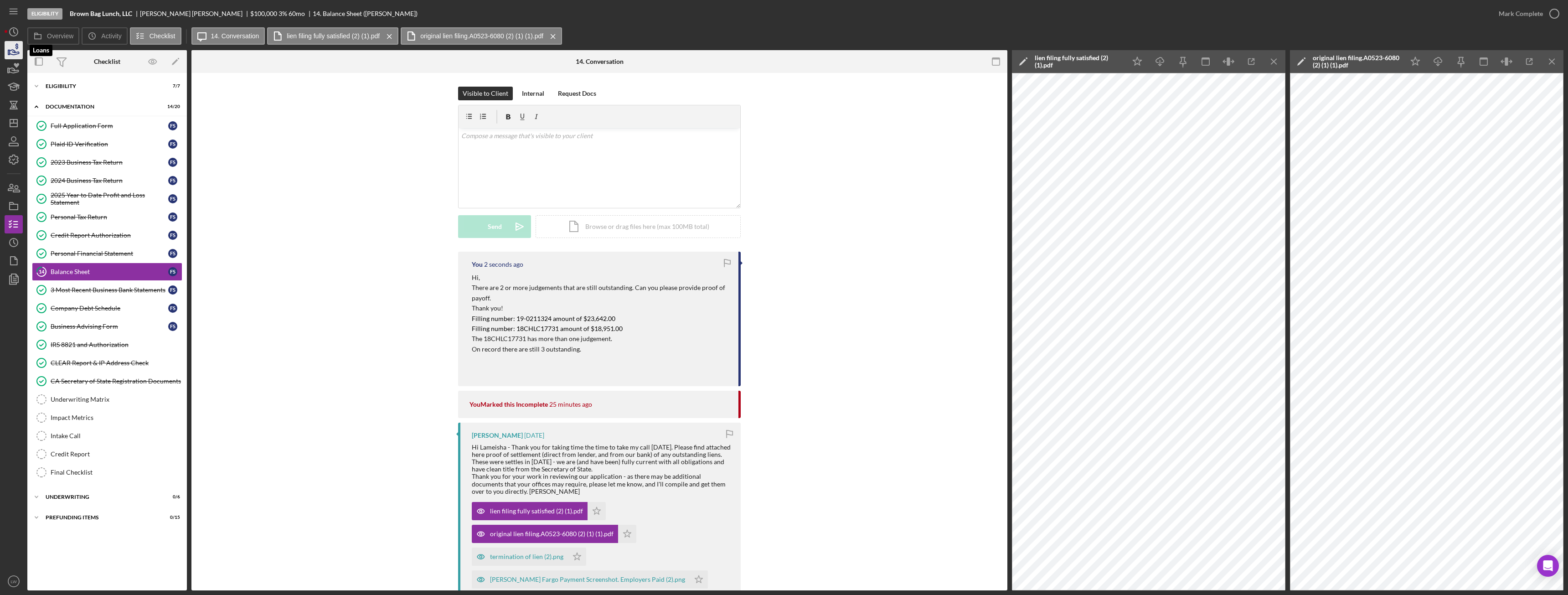
click at [16, 45] on icon "button" at bounding box center [16, 46] width 2 height 6
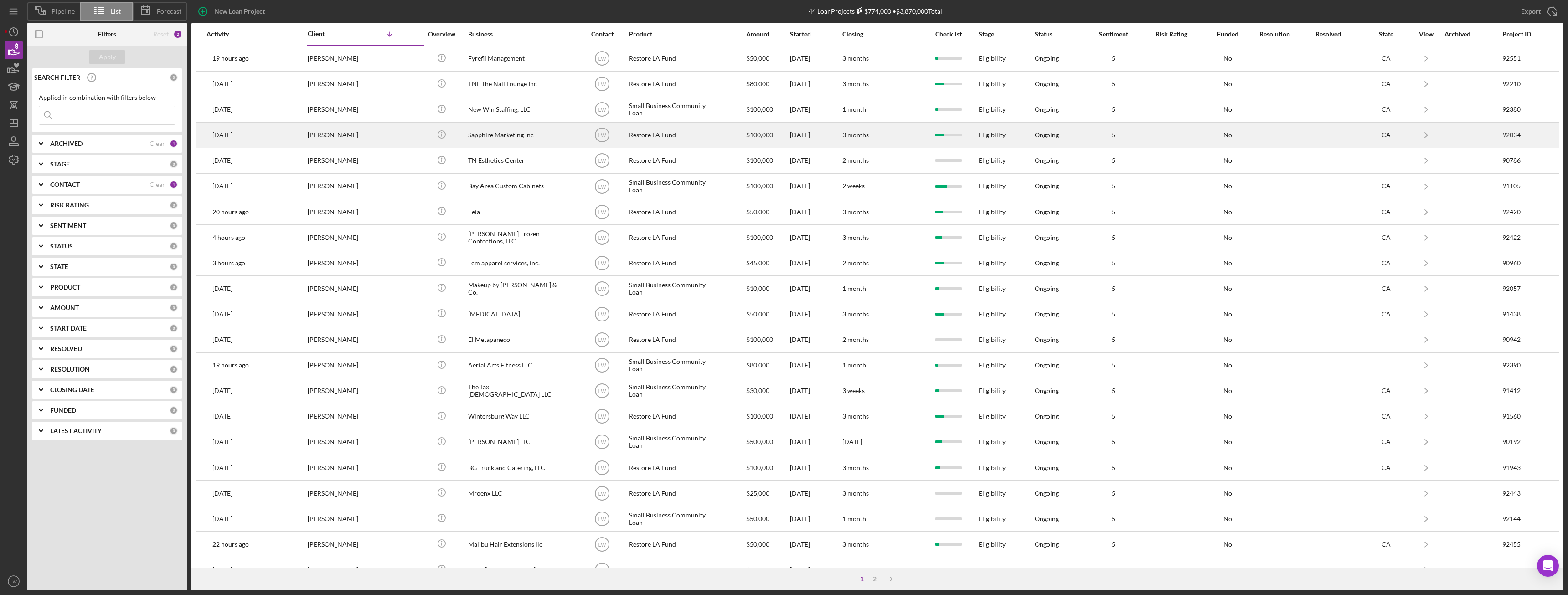
click at [404, 133] on td "Willie Ellison" at bounding box center [366, 135] width 117 height 26
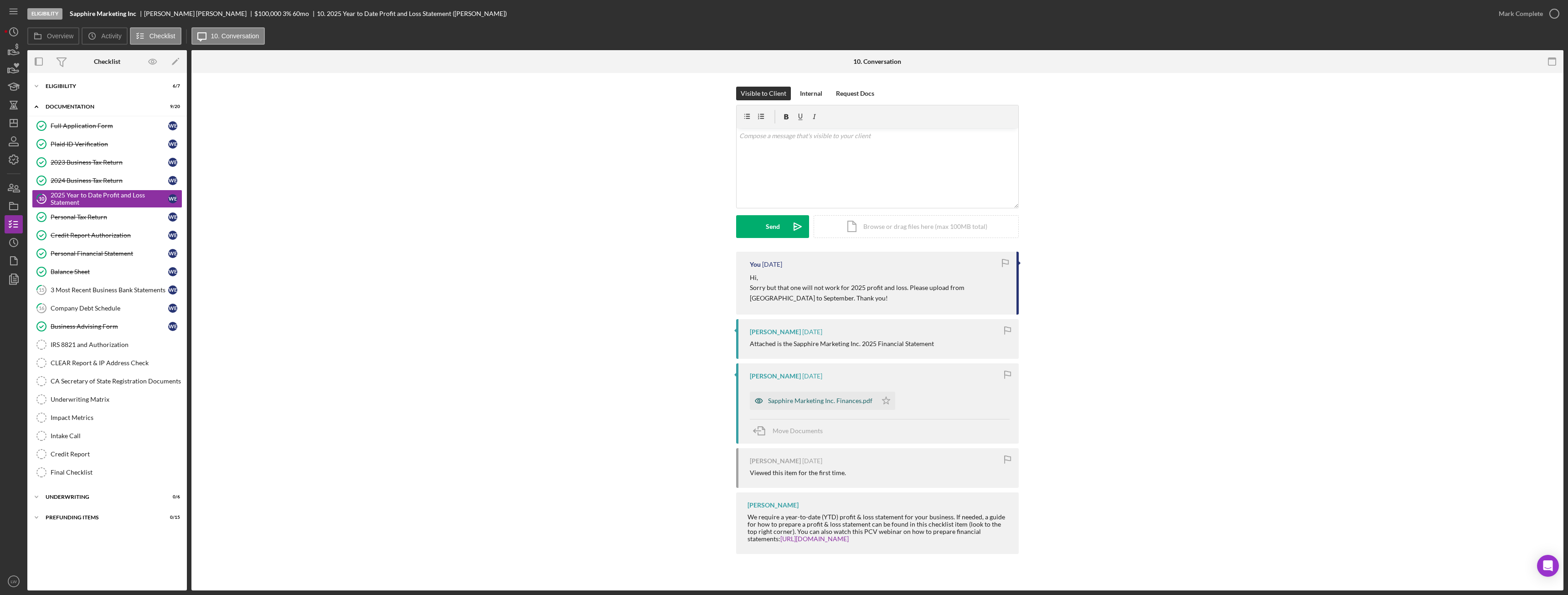
click at [792, 403] on div "Sapphire Marketing Inc. Finances.pdf" at bounding box center [820, 401] width 104 height 7
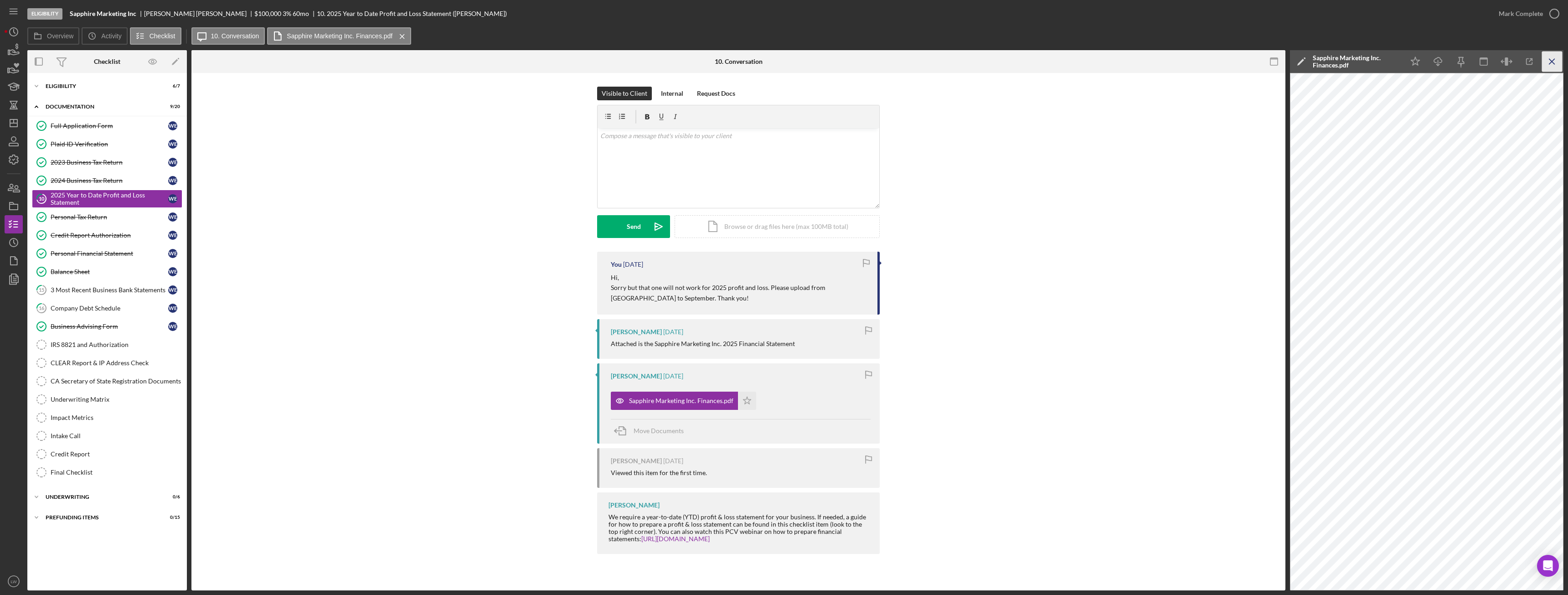
click at [1552, 63] on icon "Icon/Menu Close" at bounding box center [1552, 62] width 21 height 21
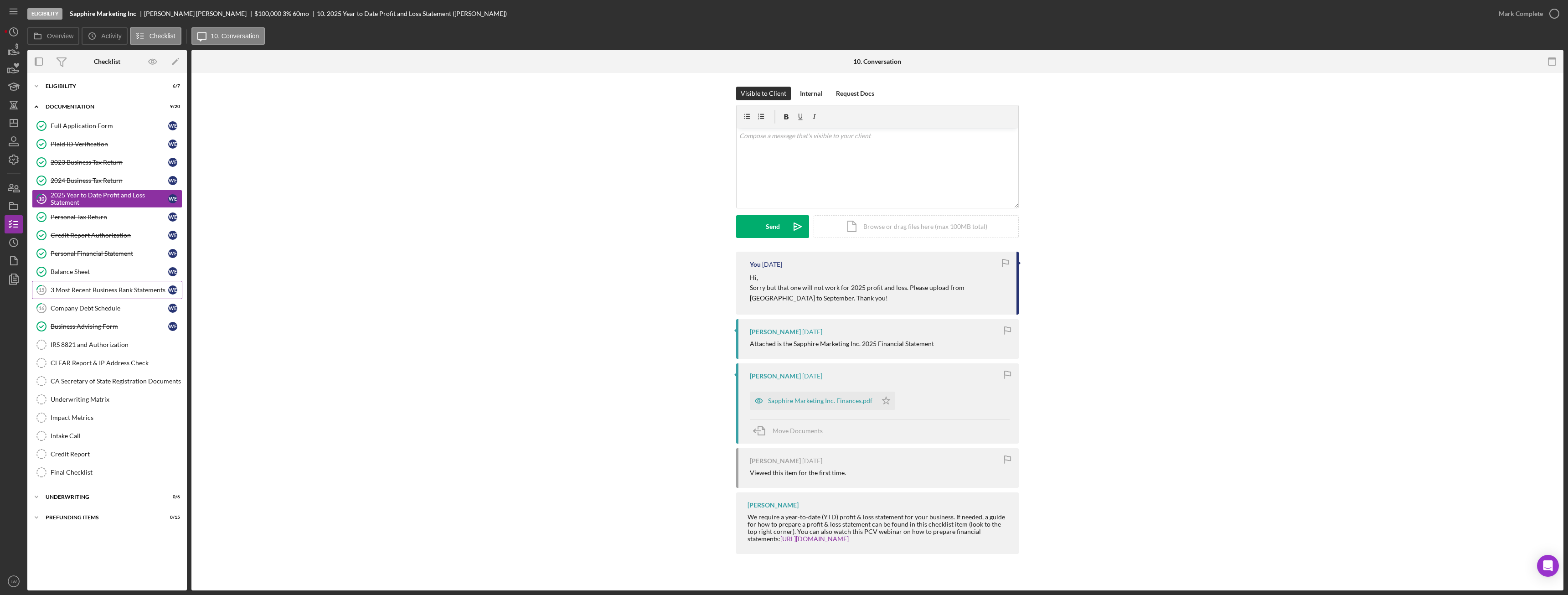
click at [94, 287] on div "3 Most Recent Business Bank Statements" at bounding box center [109, 290] width 117 height 7
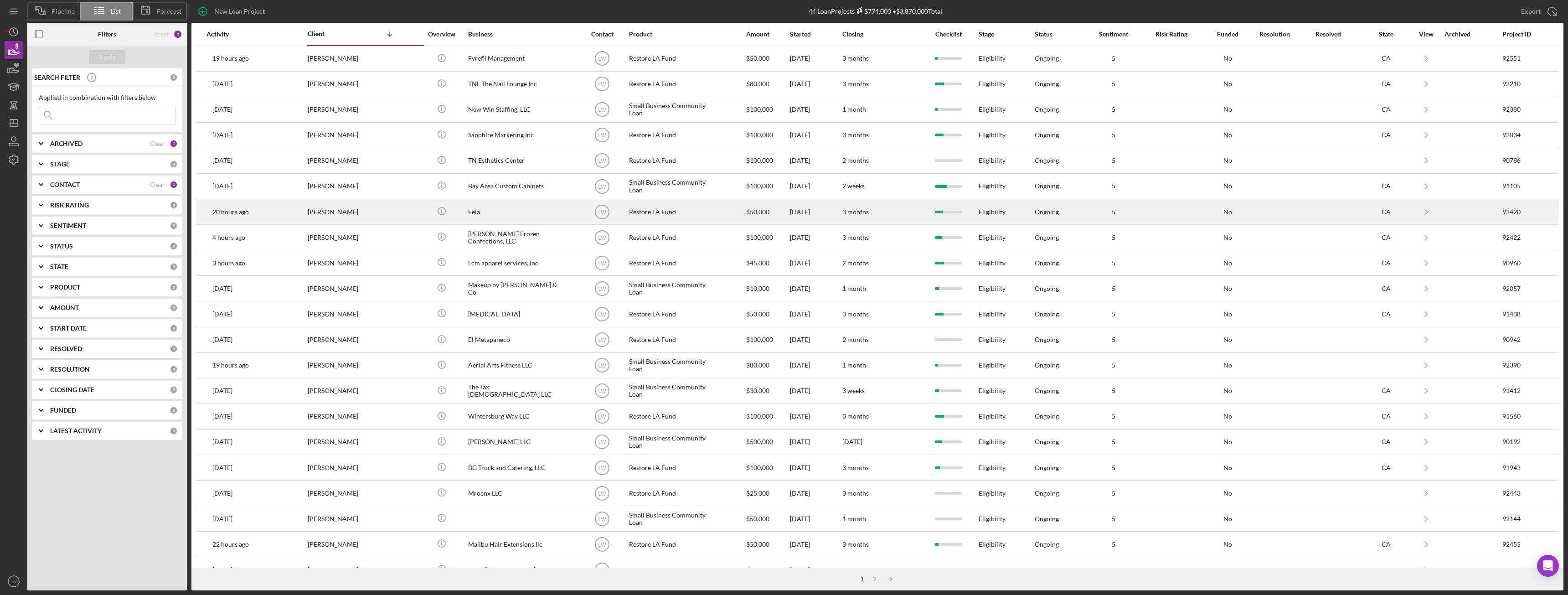
click at [395, 212] on div "Thomas Pilnik" at bounding box center [353, 212] width 91 height 24
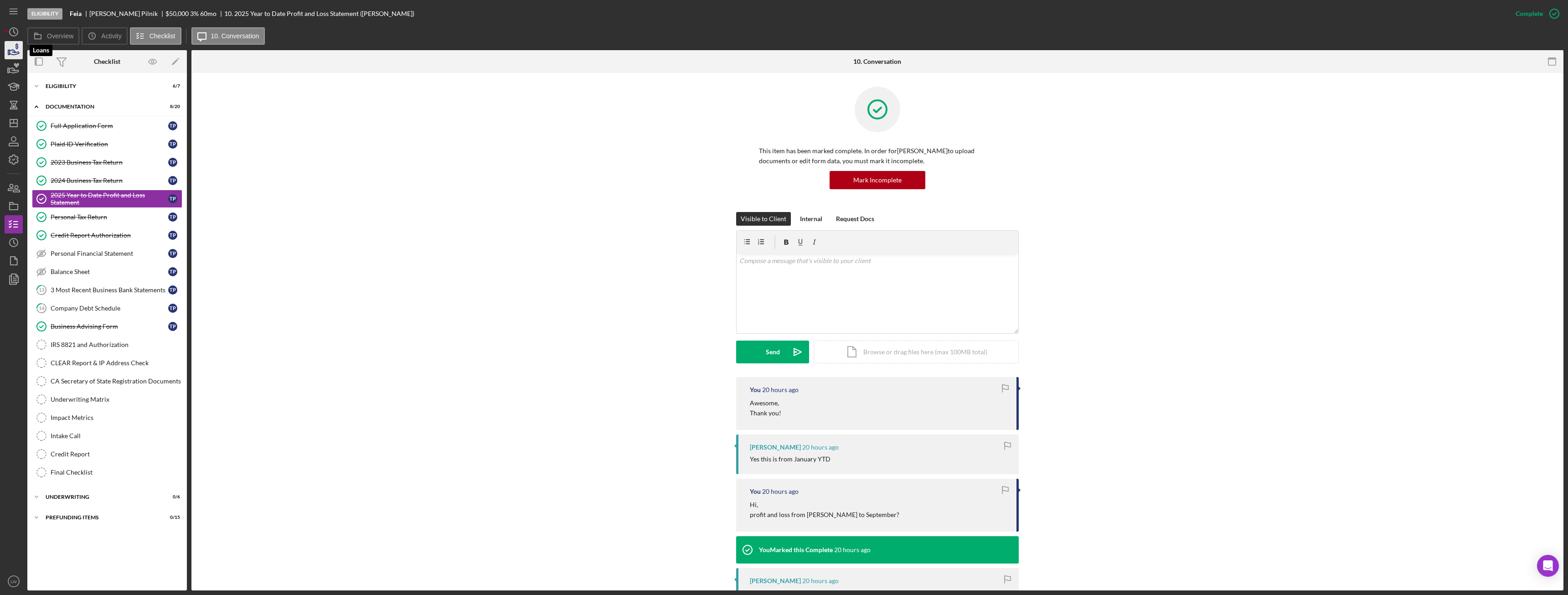
click at [8, 51] on polygon "button" at bounding box center [9, 52] width 1 height 4
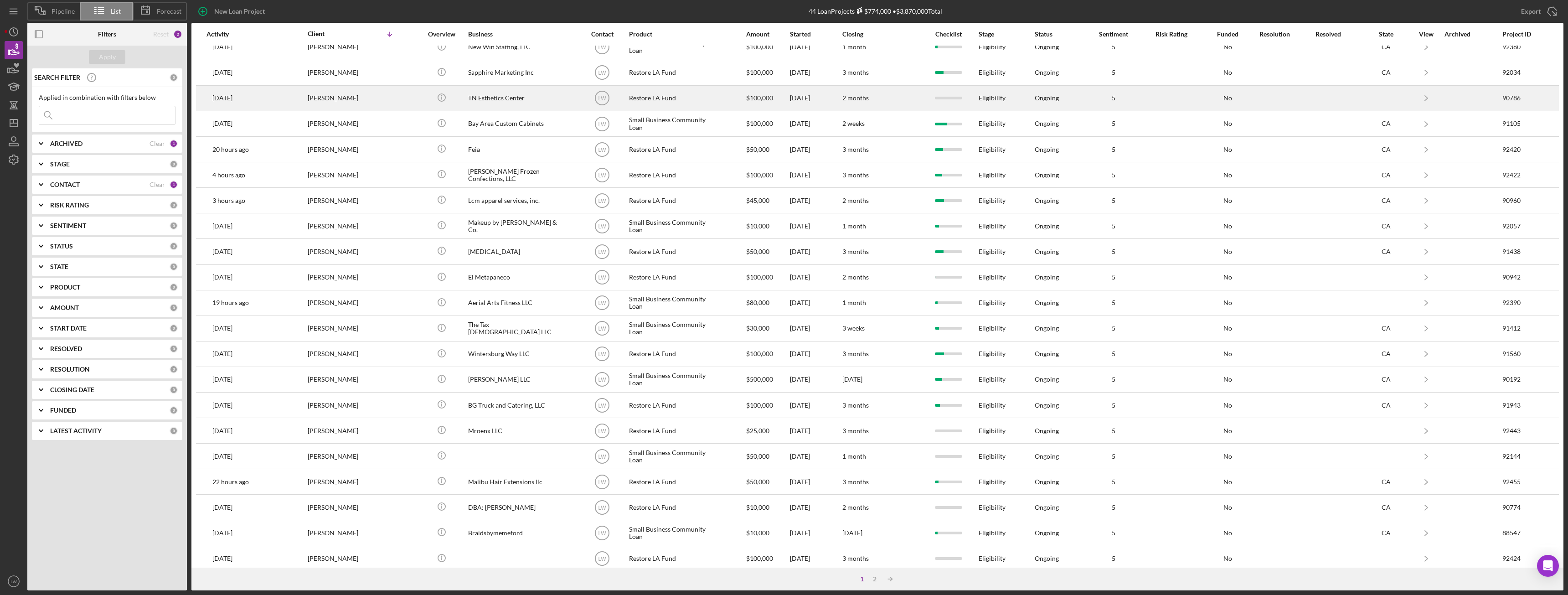
scroll to position [122, 0]
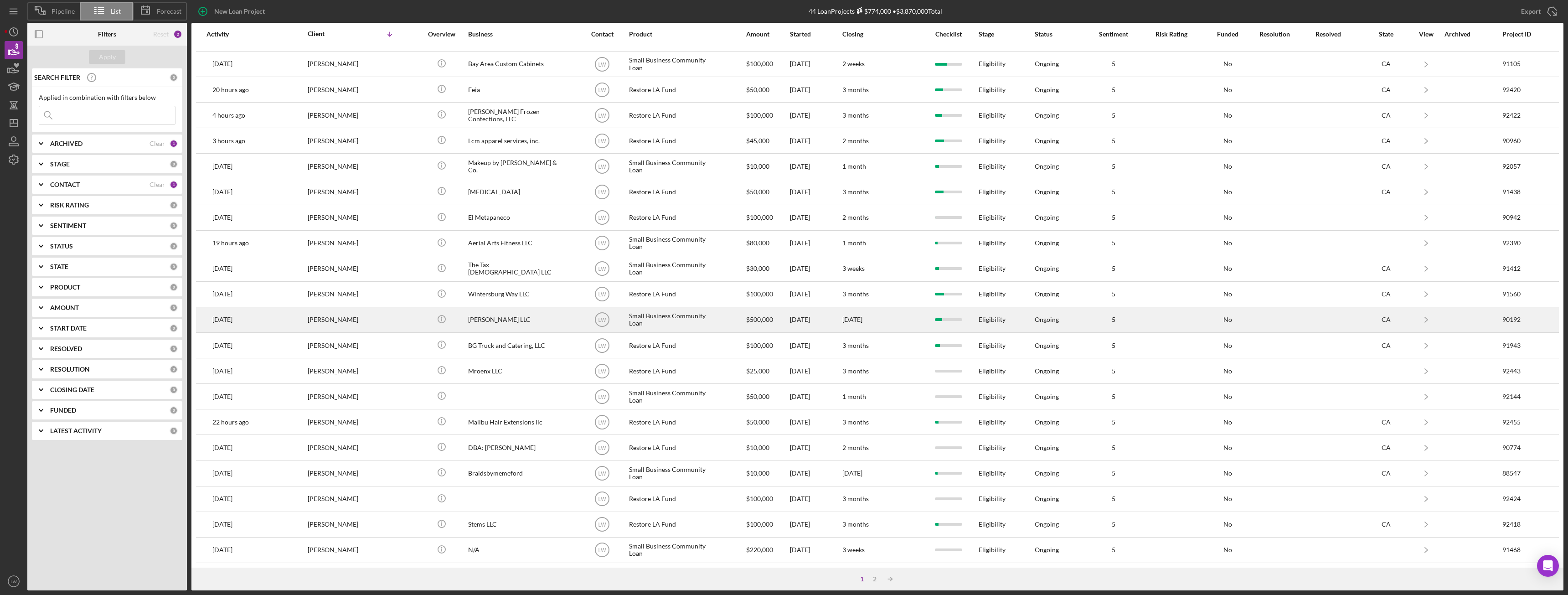
click at [395, 319] on div "MIAOHUAN ZHAO" at bounding box center [353, 320] width 91 height 24
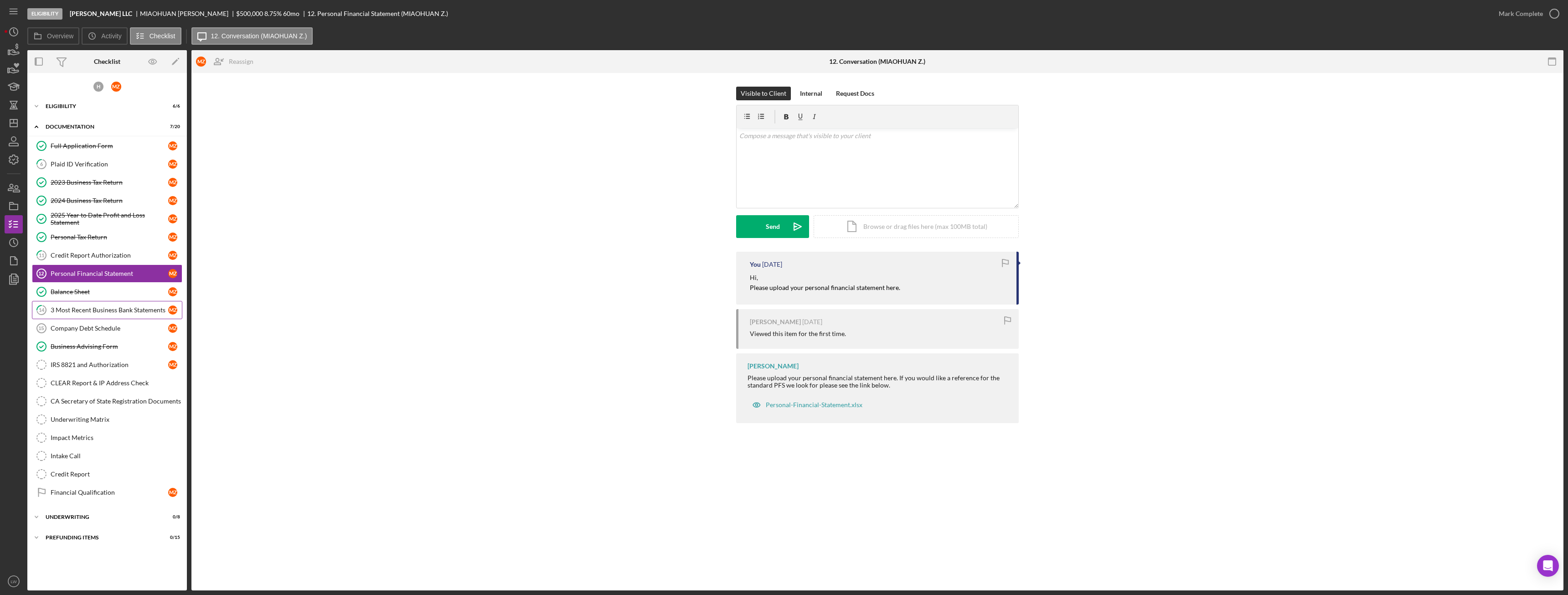
click at [133, 315] on link "14 3 Most Recent Business Bank Statements M Z" at bounding box center [107, 310] width 150 height 18
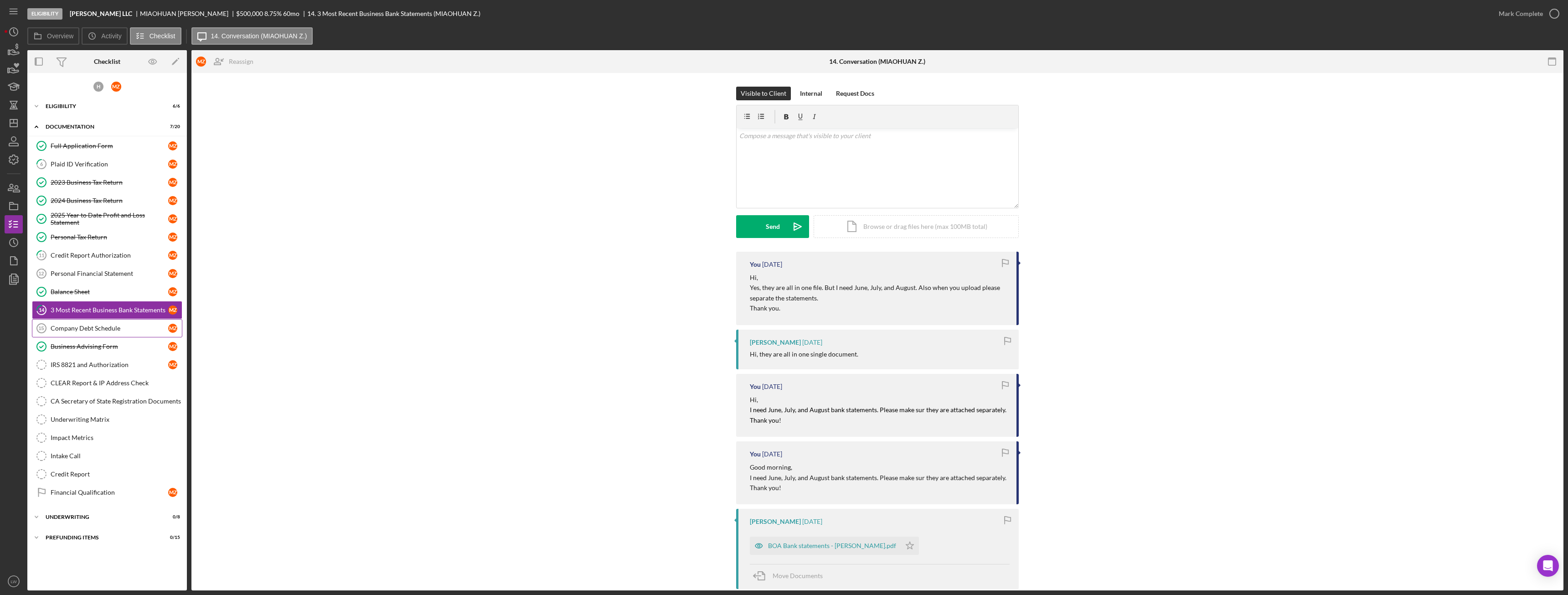
click at [122, 326] on div "Company Debt Schedule" at bounding box center [109, 328] width 117 height 7
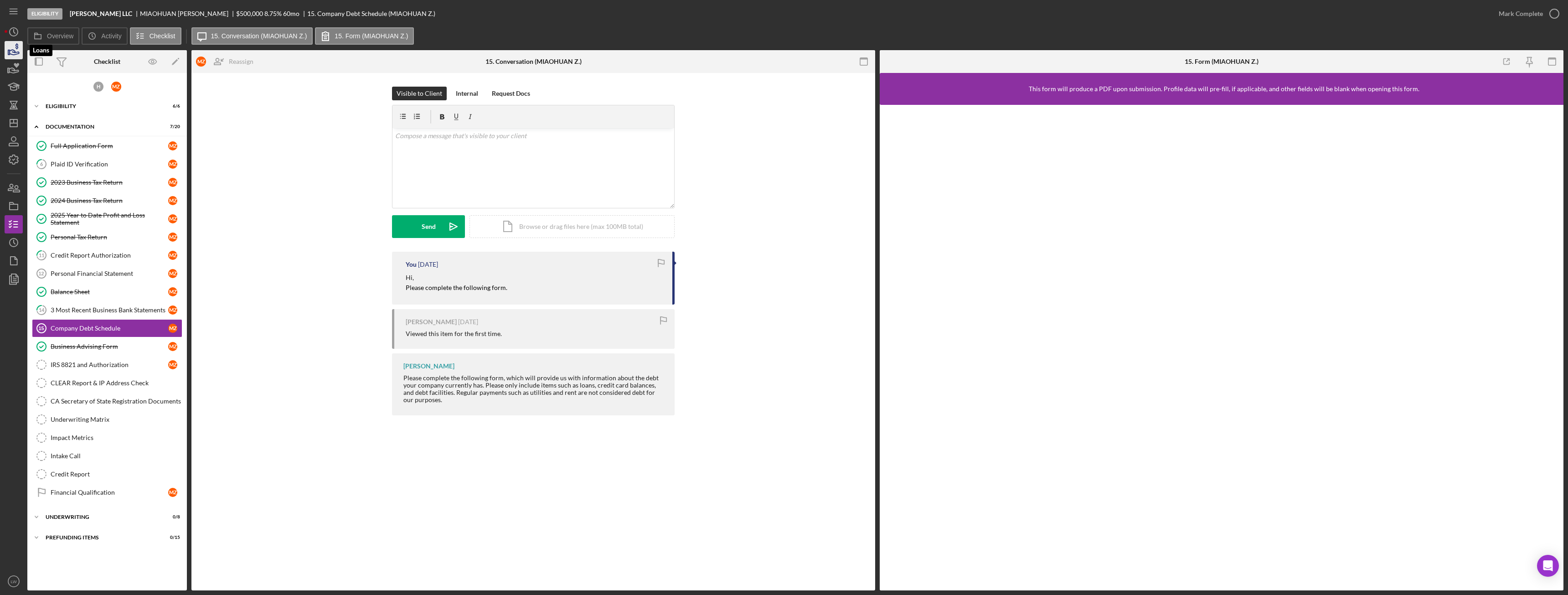
click at [12, 57] on icon "button" at bounding box center [13, 50] width 23 height 23
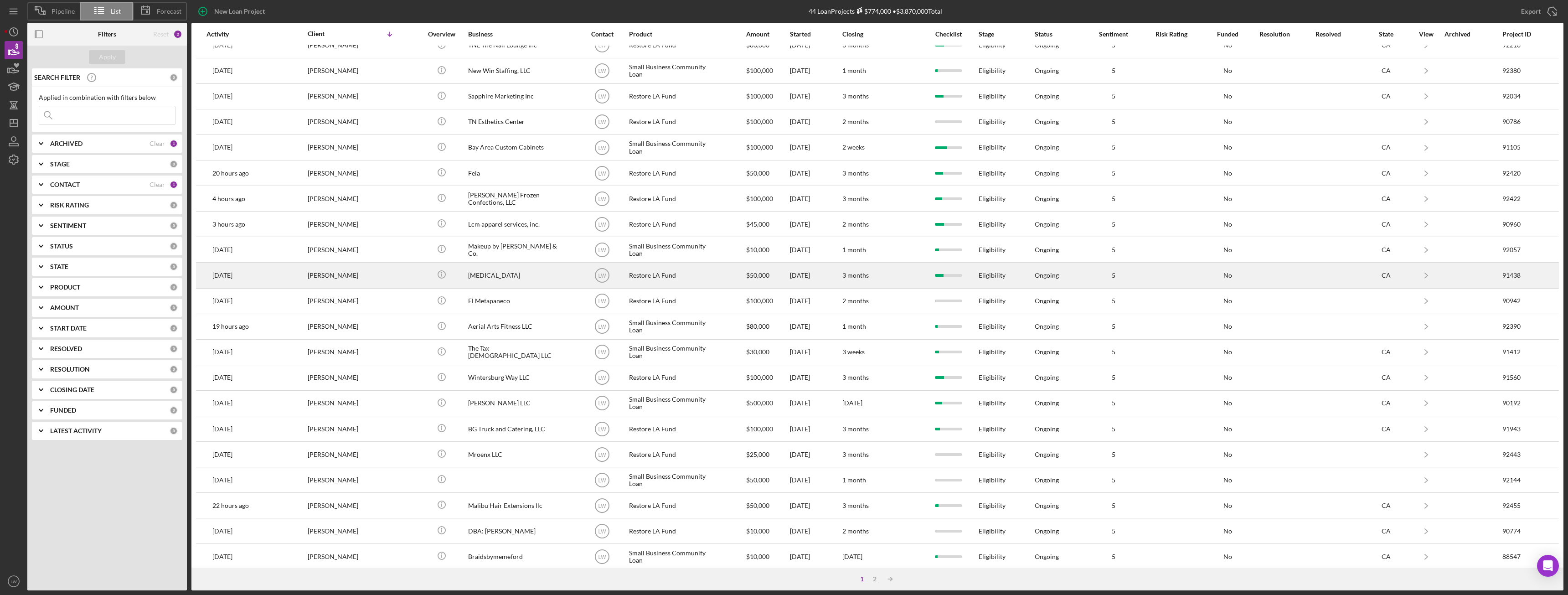
scroll to position [122, 0]
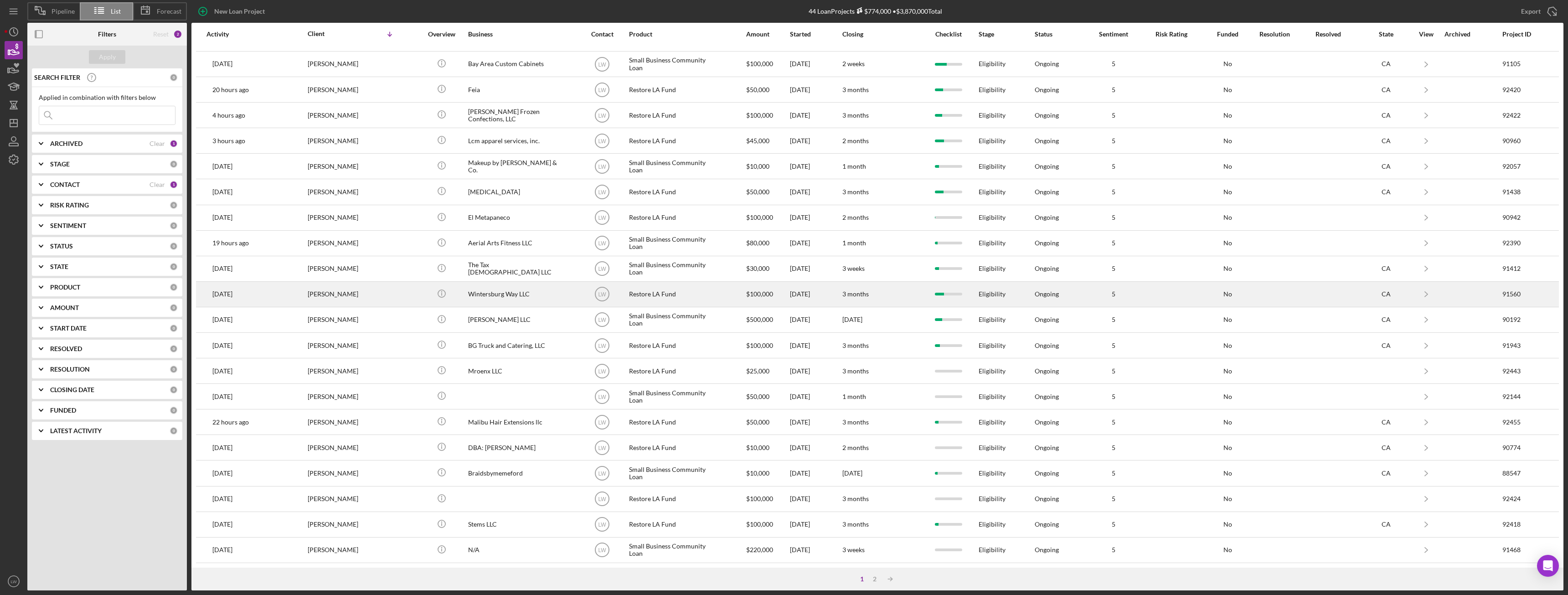
click at [383, 284] on div "Myung Seo" at bounding box center [353, 295] width 91 height 24
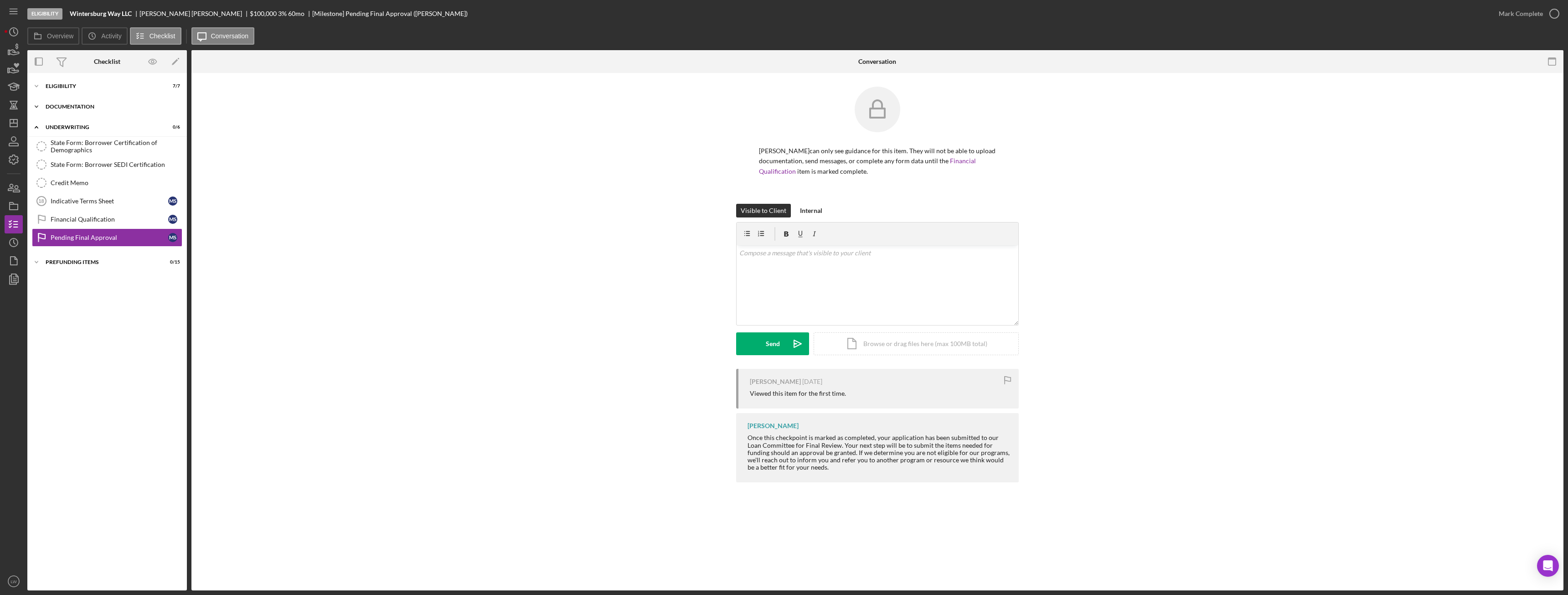
click at [72, 102] on div "Icon/Expander Documentation 9 / 20" at bounding box center [107, 107] width 159 height 18
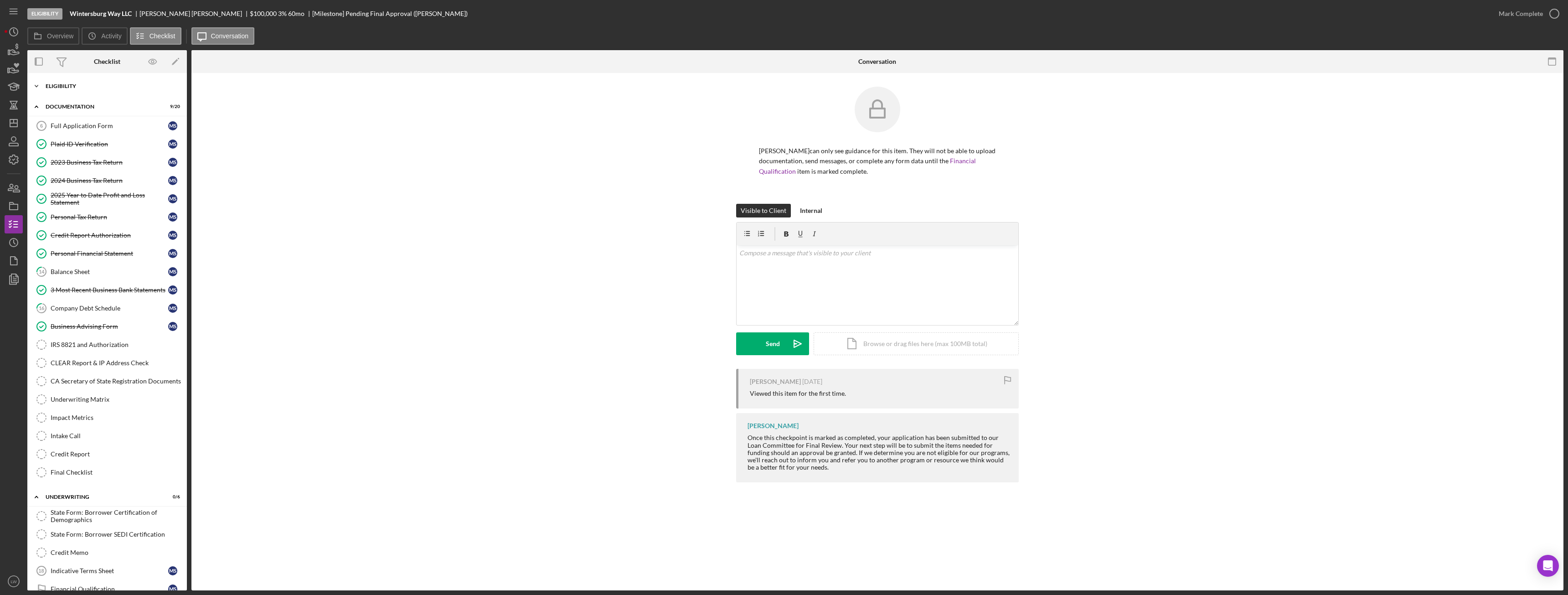
click at [61, 85] on div "Eligibility" at bounding box center [110, 86] width 130 height 5
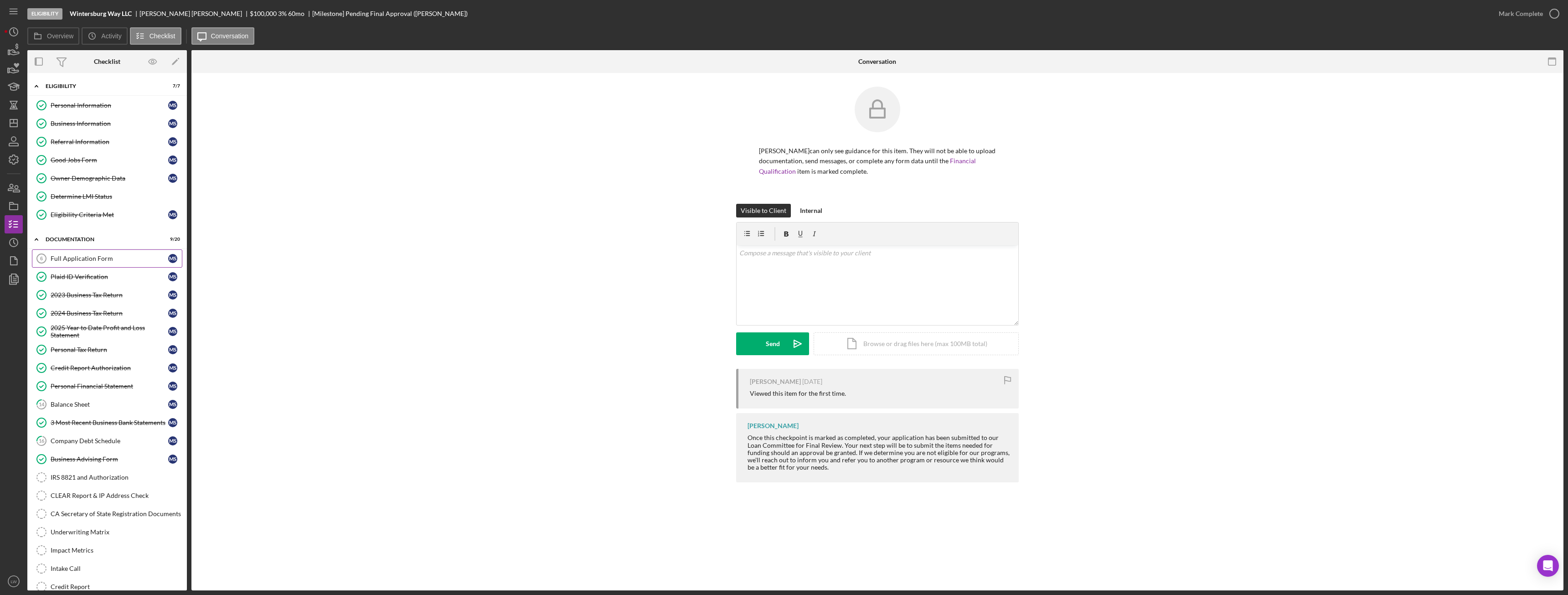
click at [80, 260] on div "Full Application Form" at bounding box center [109, 259] width 117 height 7
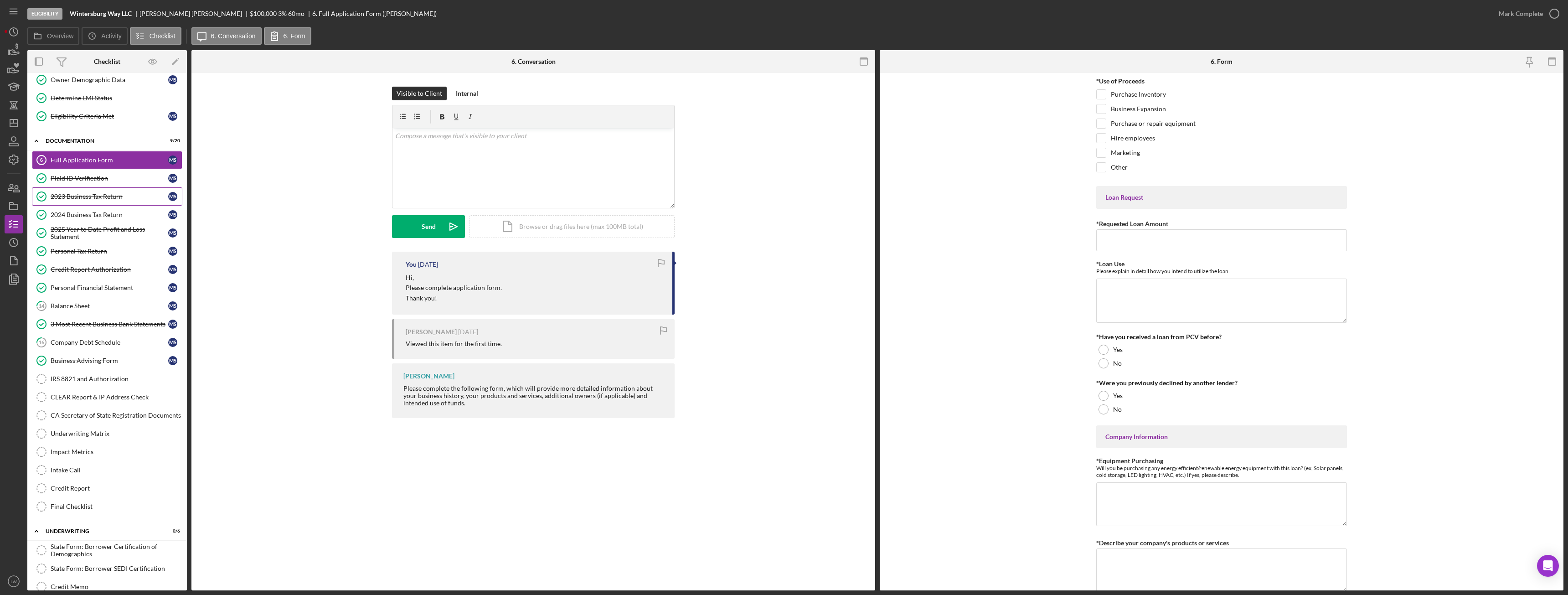
scroll to position [137, 0]
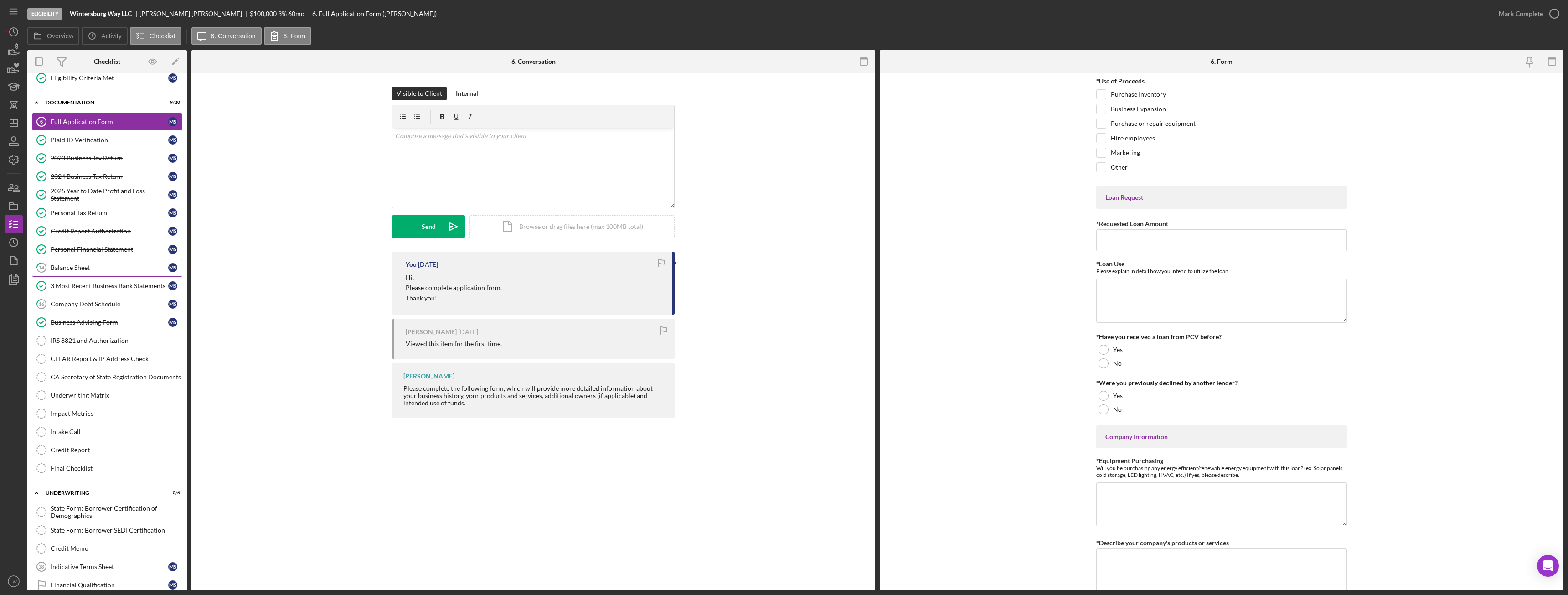
click at [79, 268] on div "Balance Sheet" at bounding box center [109, 268] width 117 height 7
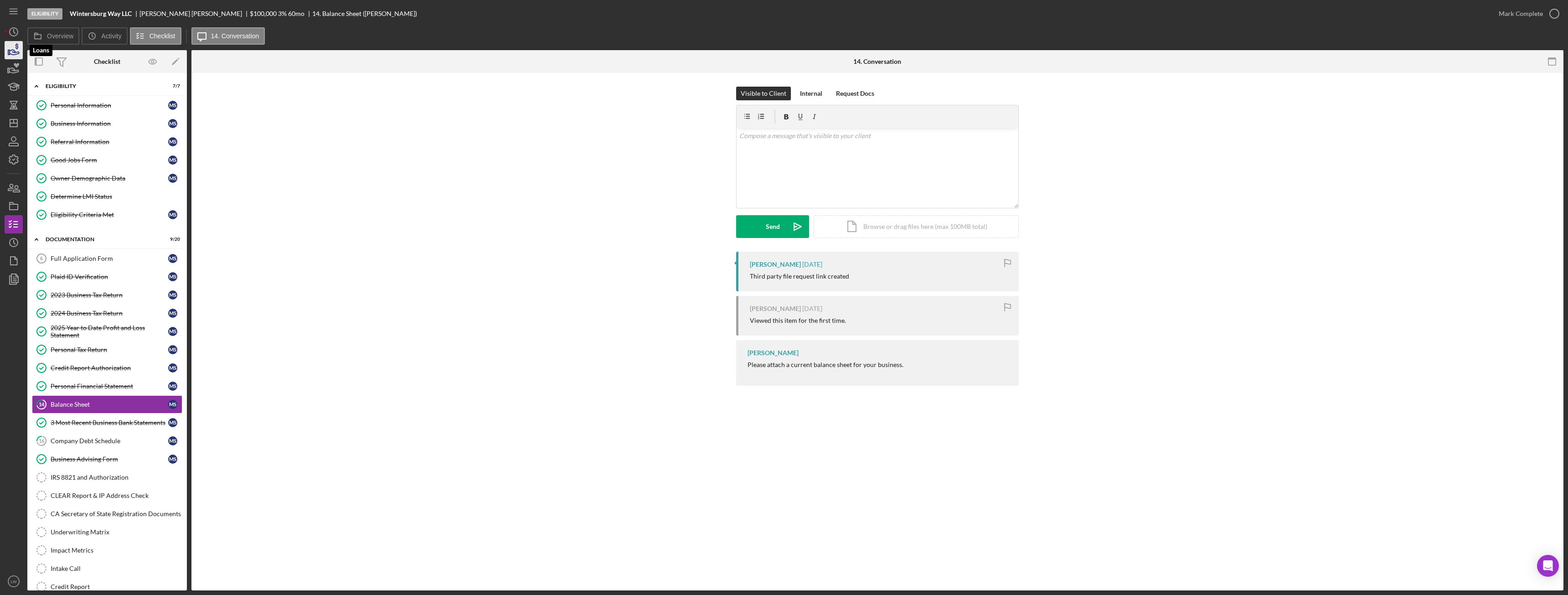
click at [15, 50] on icon "button" at bounding box center [13, 50] width 23 height 23
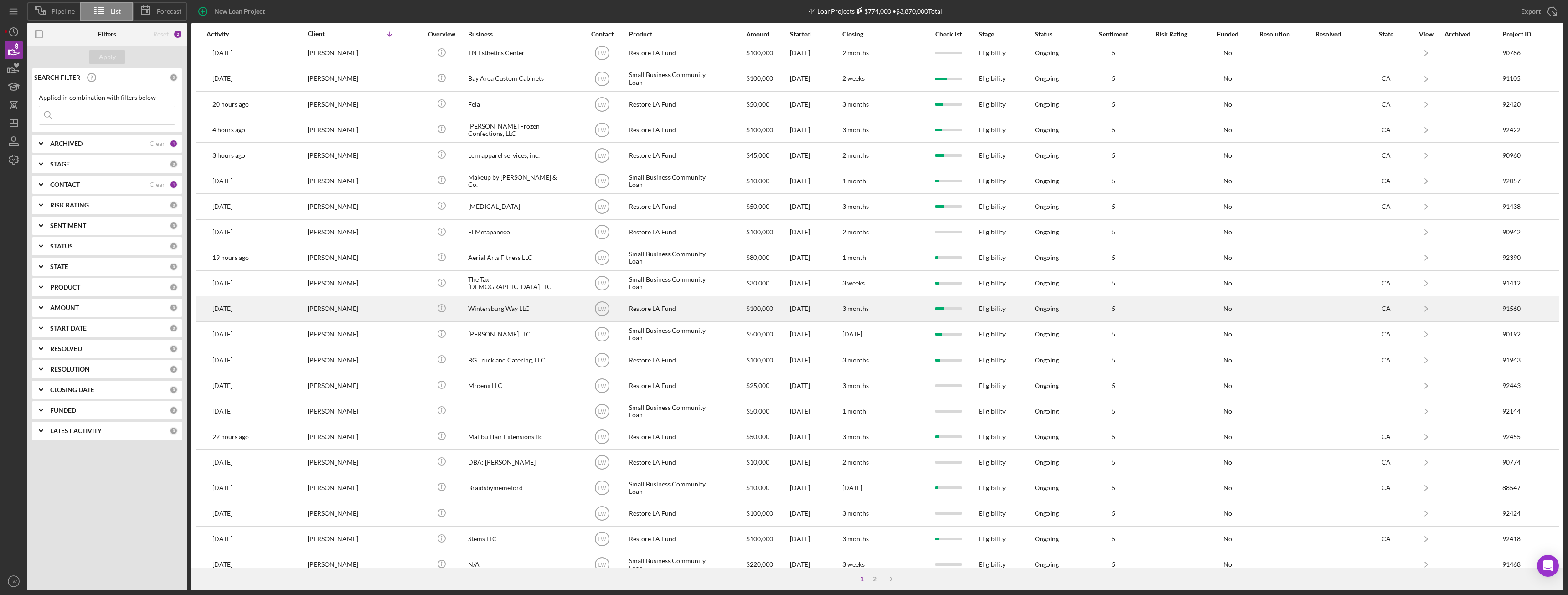
scroll to position [122, 0]
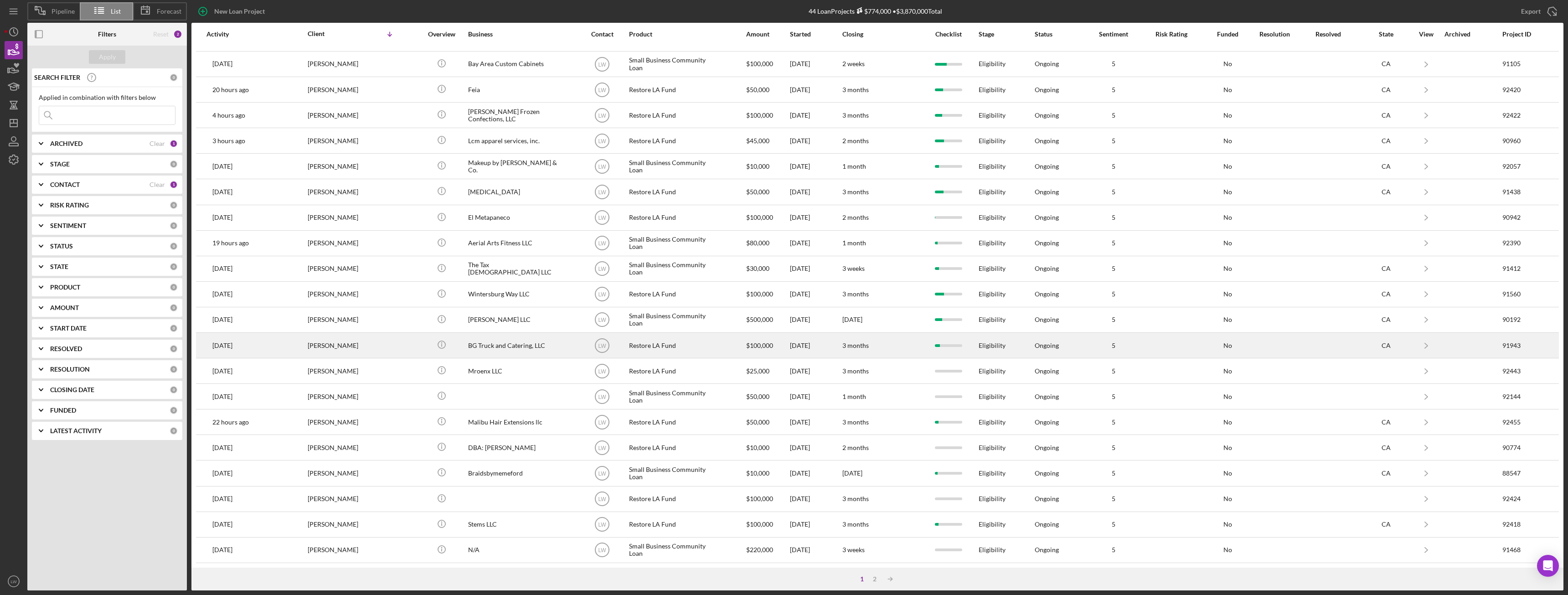
click at [363, 338] on div "Mary Milliken" at bounding box center [353, 345] width 91 height 24
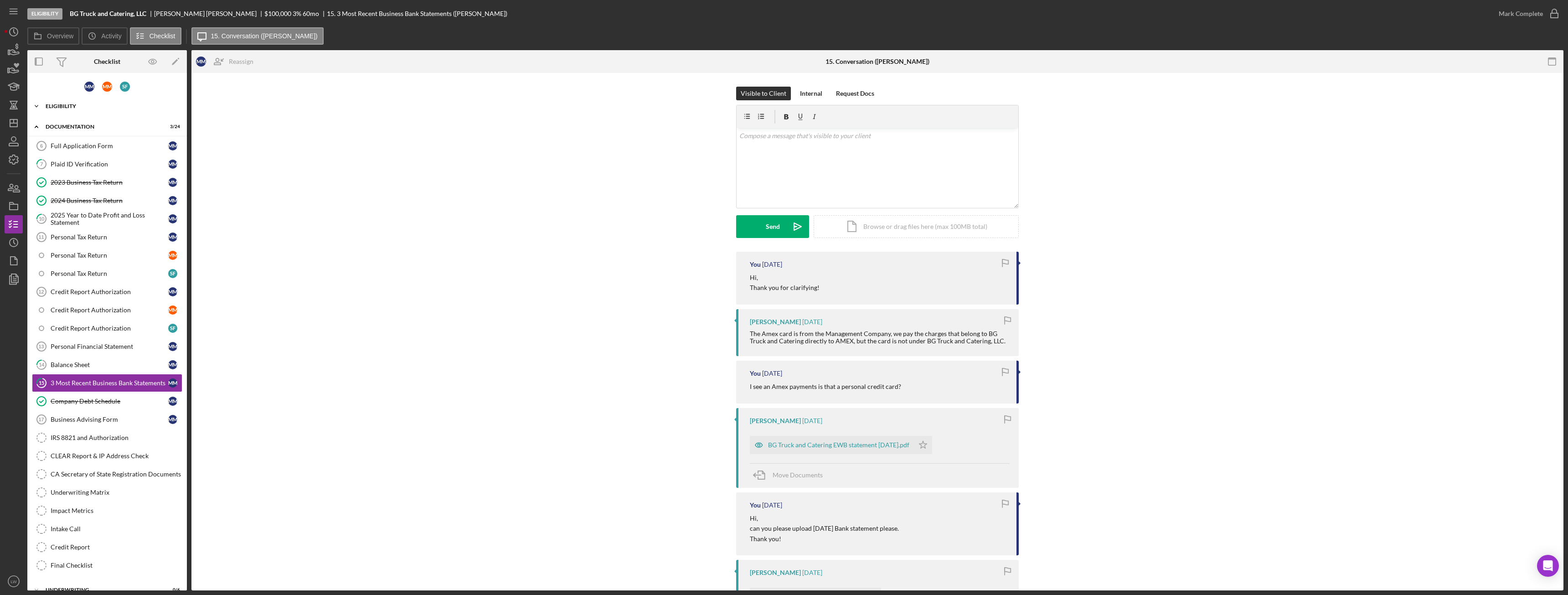
click at [63, 99] on div "Icon/Expander Eligibility 7 / 9" at bounding box center [107, 107] width 159 height 18
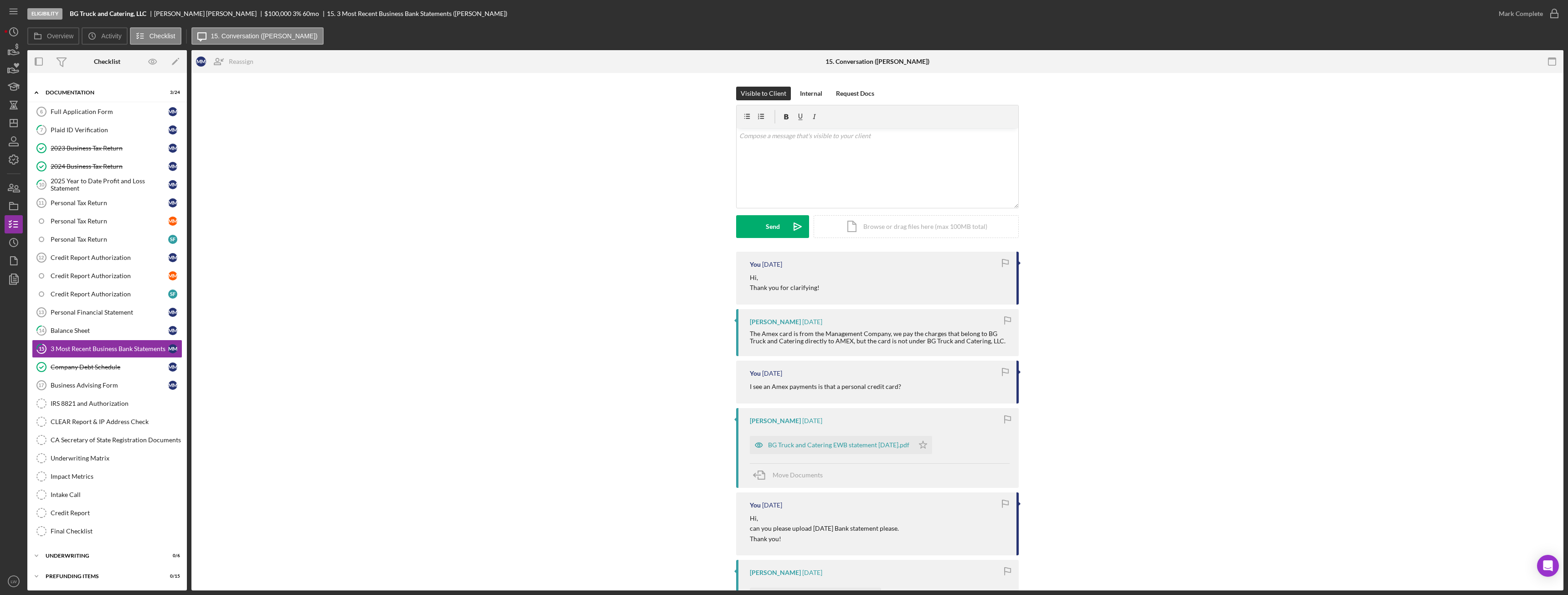
scroll to position [66, 0]
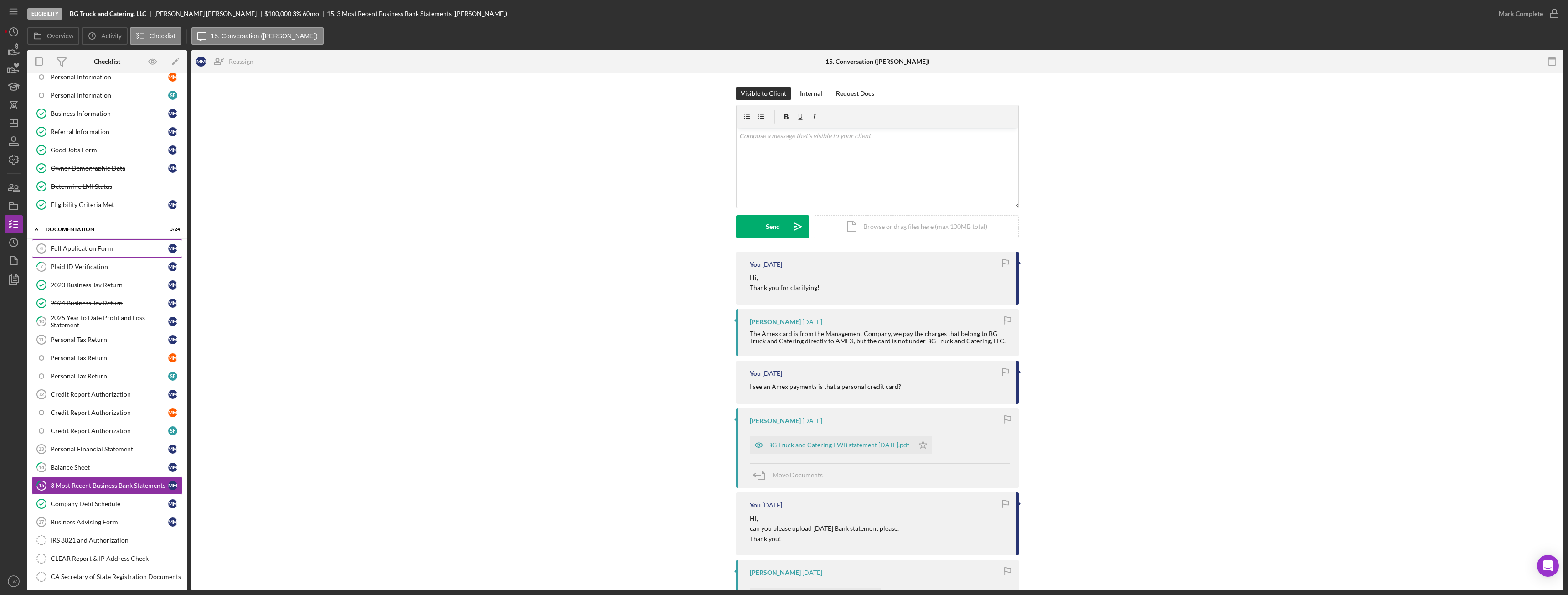
click at [73, 246] on div "Full Application Form" at bounding box center [109, 248] width 117 height 7
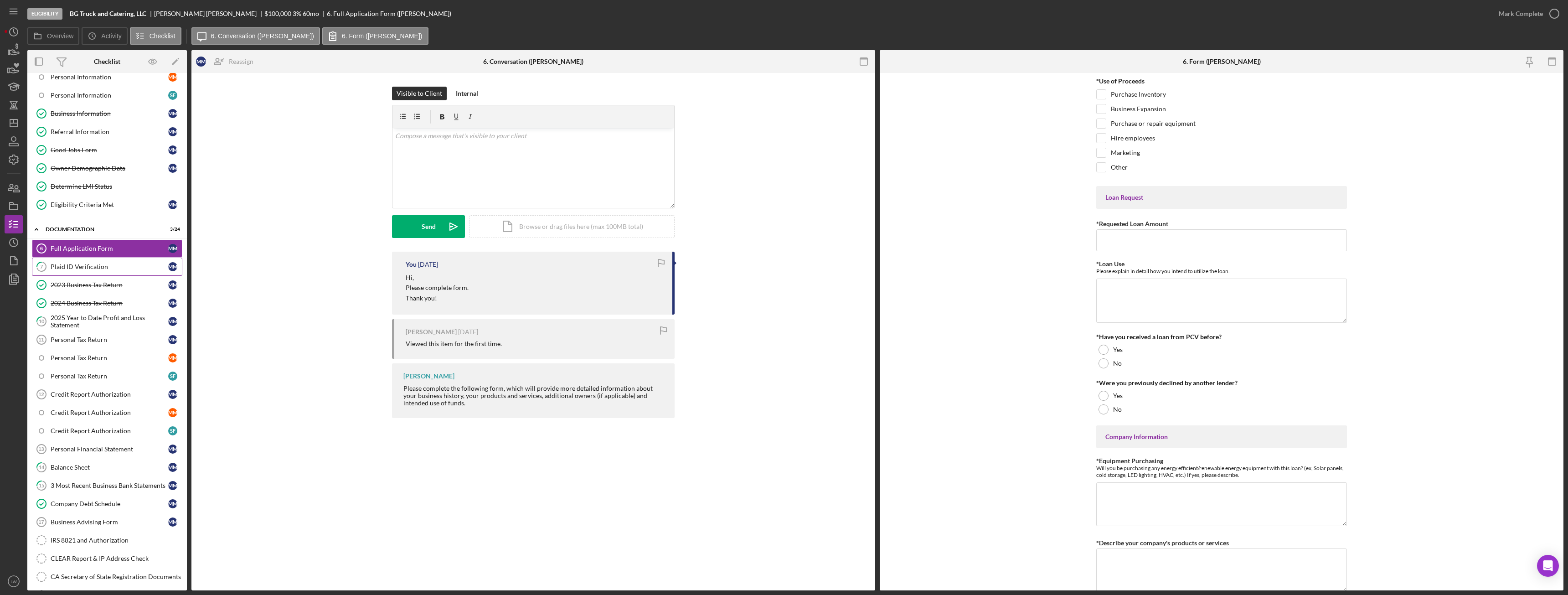
click at [79, 270] on div "Plaid ID Verification" at bounding box center [109, 267] width 117 height 7
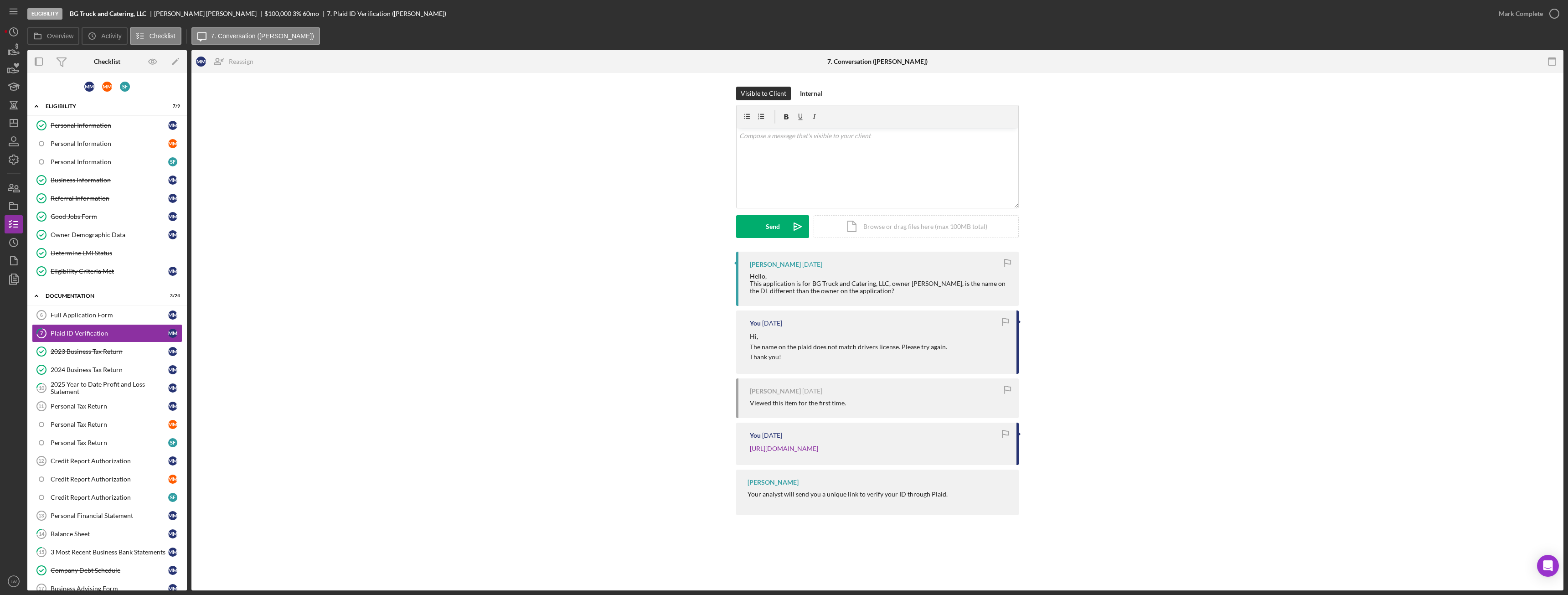
click at [181, 13] on div "Mary Milliken" at bounding box center [209, 13] width 110 height 7
copy div "Mary Milliken"
click at [124, 300] on div "Icon/Expander Documentation 3 / 24" at bounding box center [107, 296] width 159 height 19
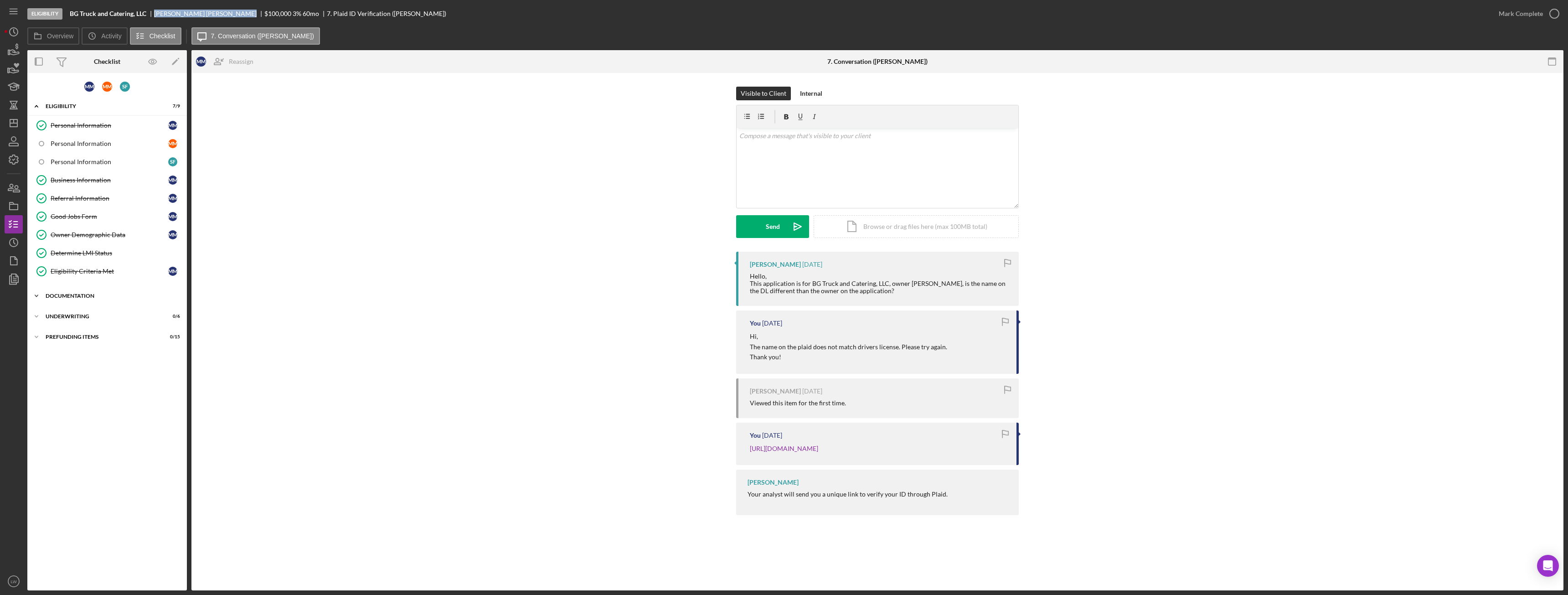
click at [88, 301] on div "Icon/Expander Documentation 3 / 24" at bounding box center [107, 296] width 159 height 18
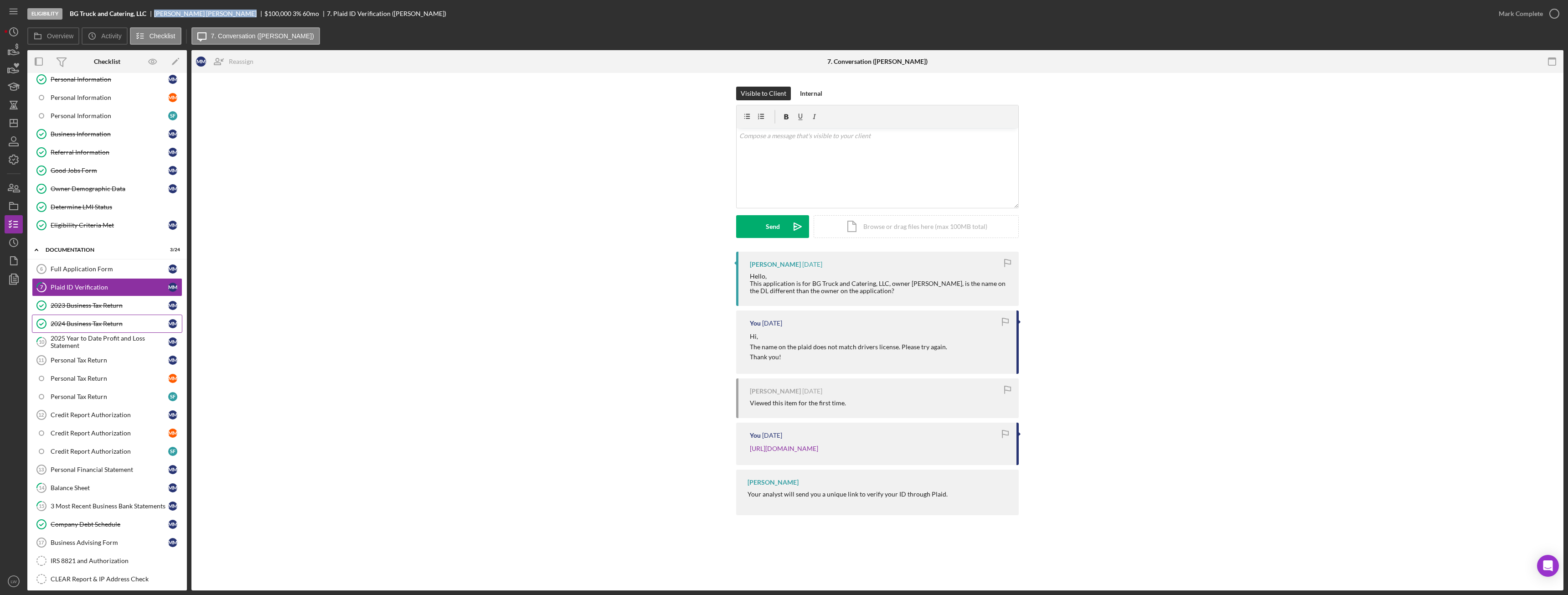
scroll to position [93, 0]
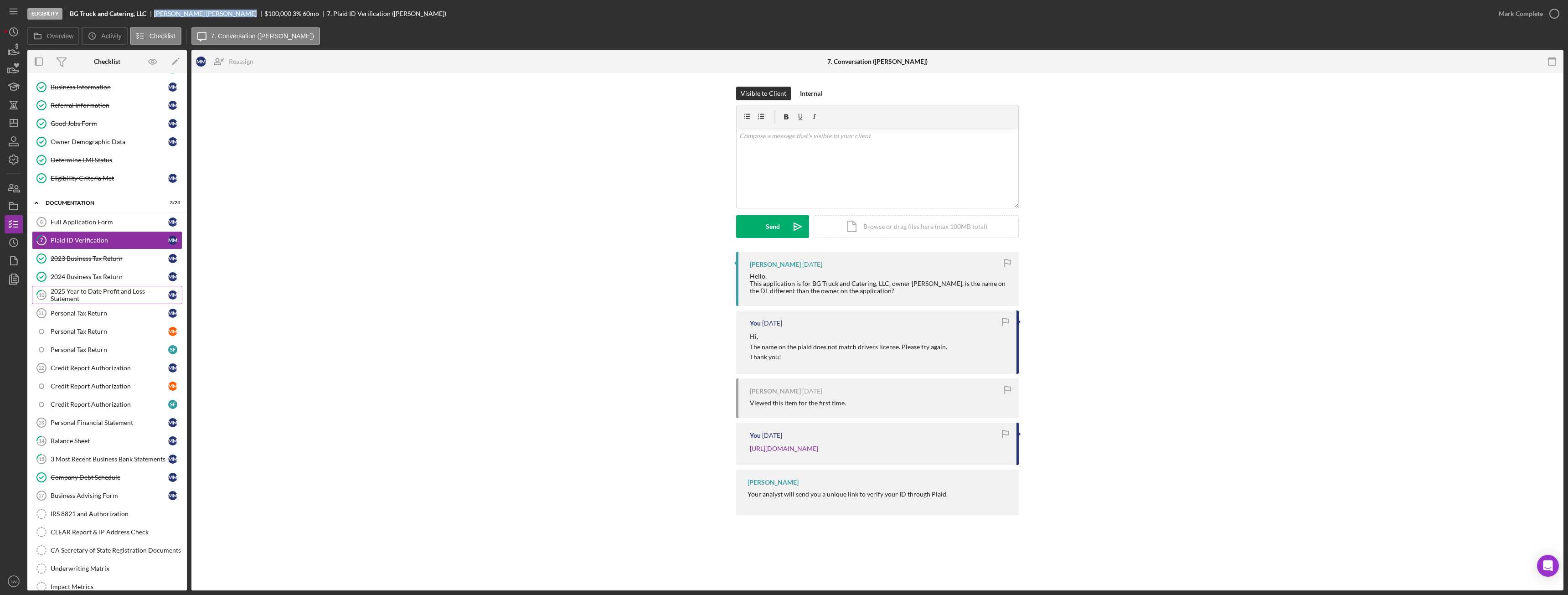
click at [95, 297] on div "2025 Year to Date Profit and Loss Statement" at bounding box center [109, 295] width 117 height 15
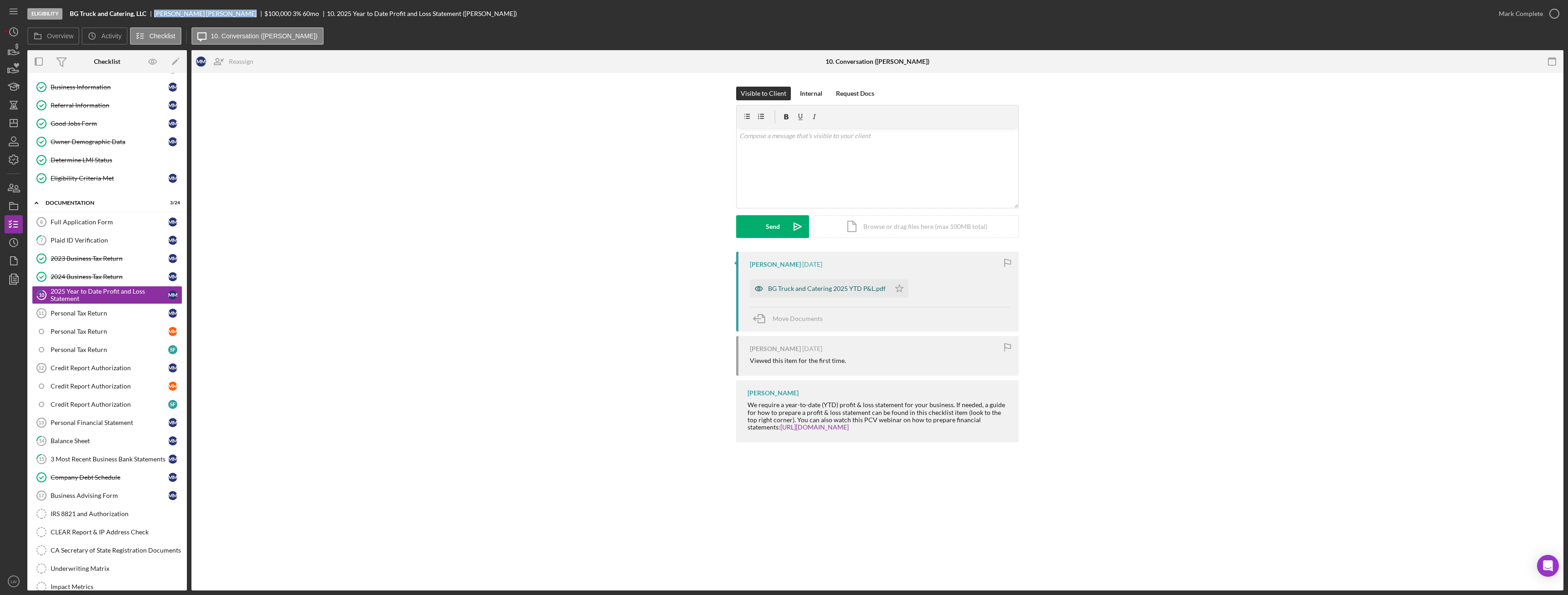
click at [807, 293] on div "BG Truck and Catering 2025 YTD P&L.pdf" at bounding box center [820, 289] width 141 height 18
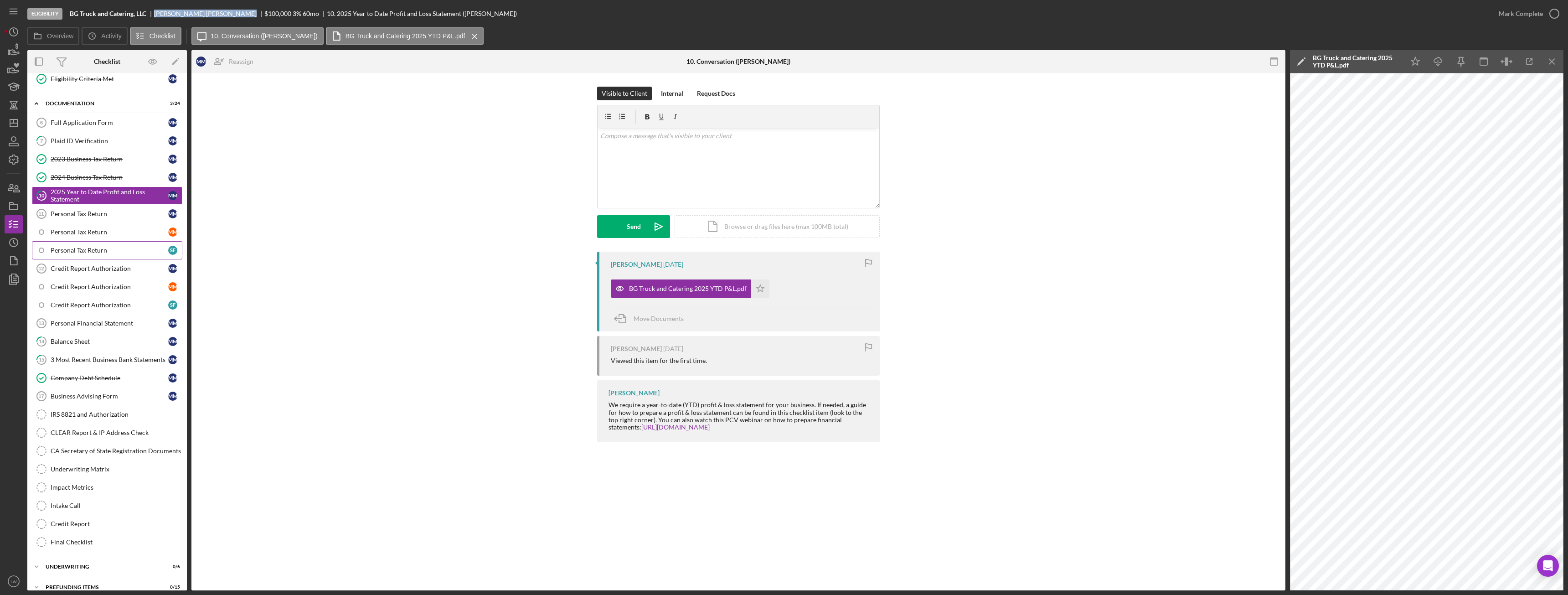
scroll to position [203, 0]
click at [66, 334] on div "Balance Sheet" at bounding box center [109, 331] width 117 height 7
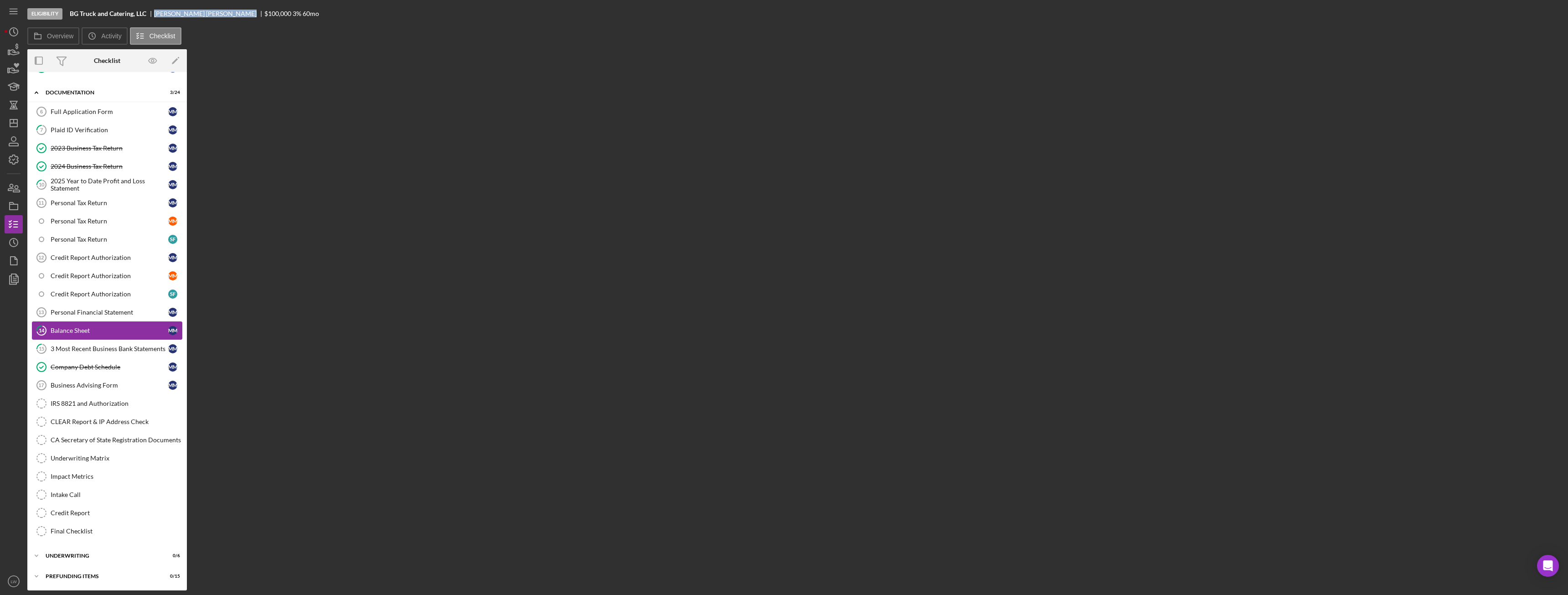
scroll to position [203, 0]
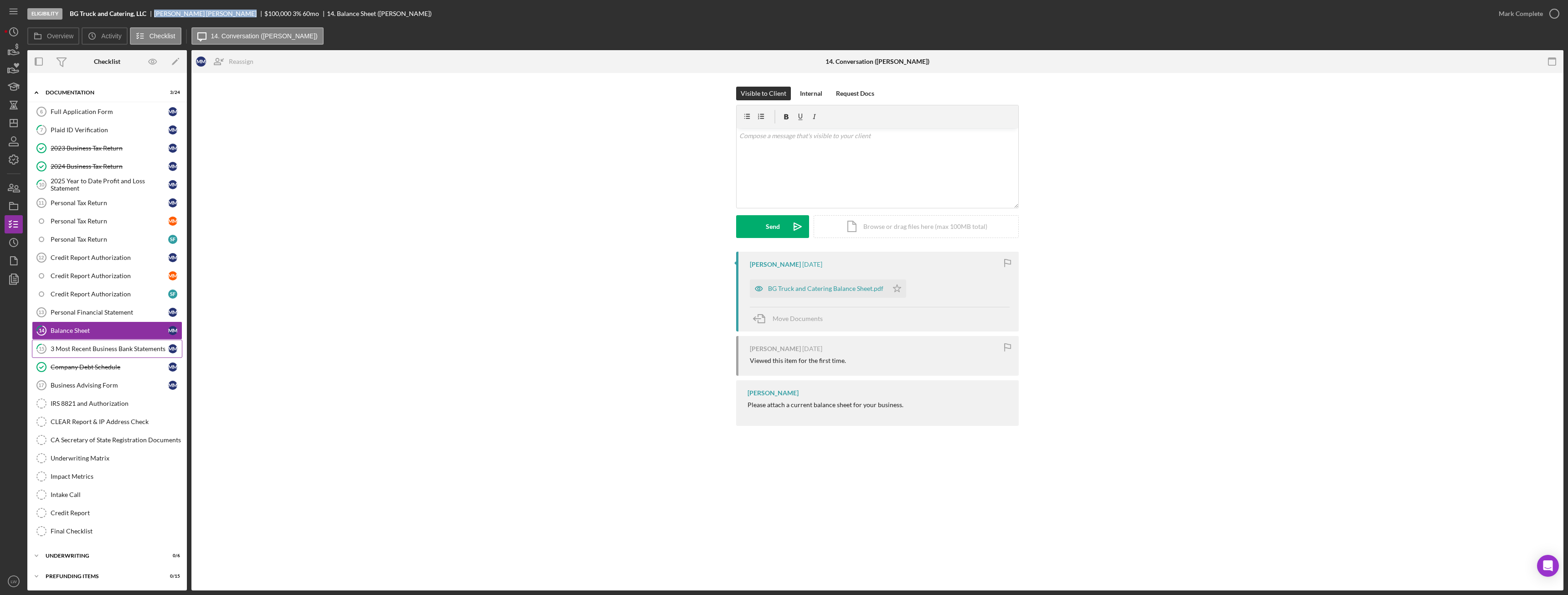
click at [90, 340] on link "15 3 Most Recent Business Bank Statements M M" at bounding box center [107, 349] width 150 height 18
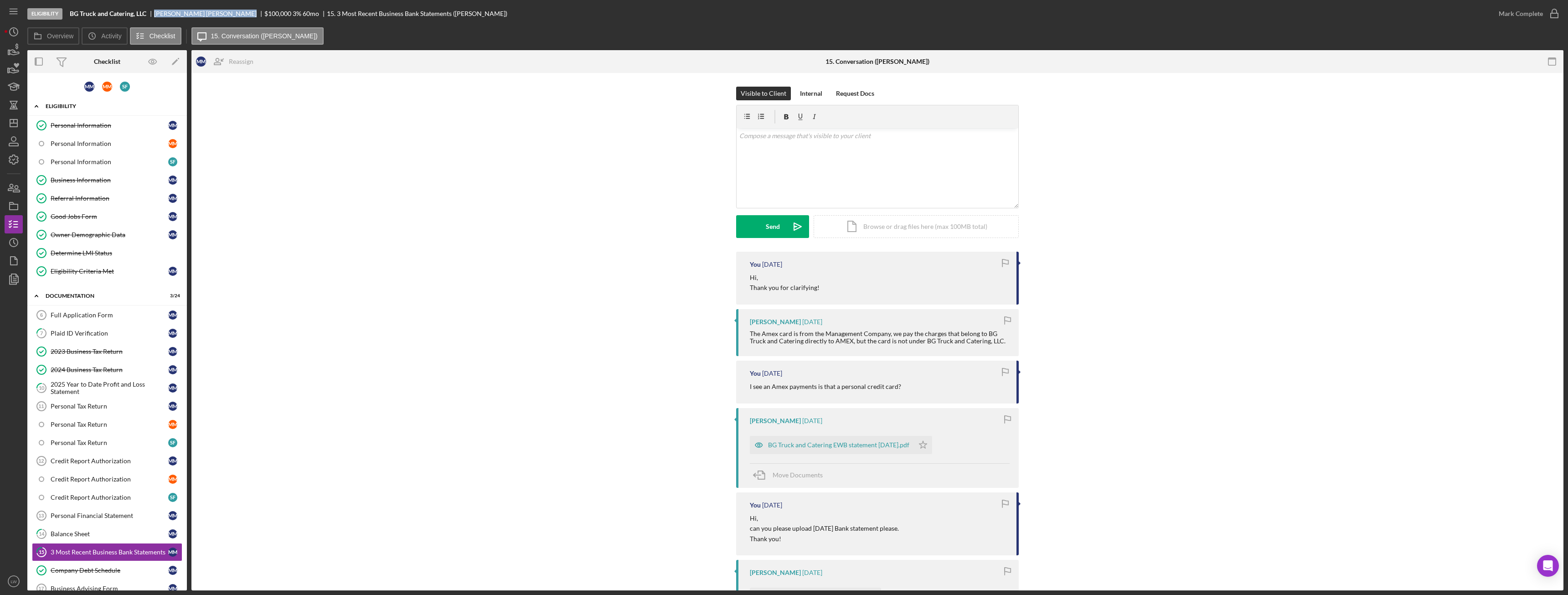
click at [84, 108] on div "Eligibility" at bounding box center [110, 106] width 130 height 5
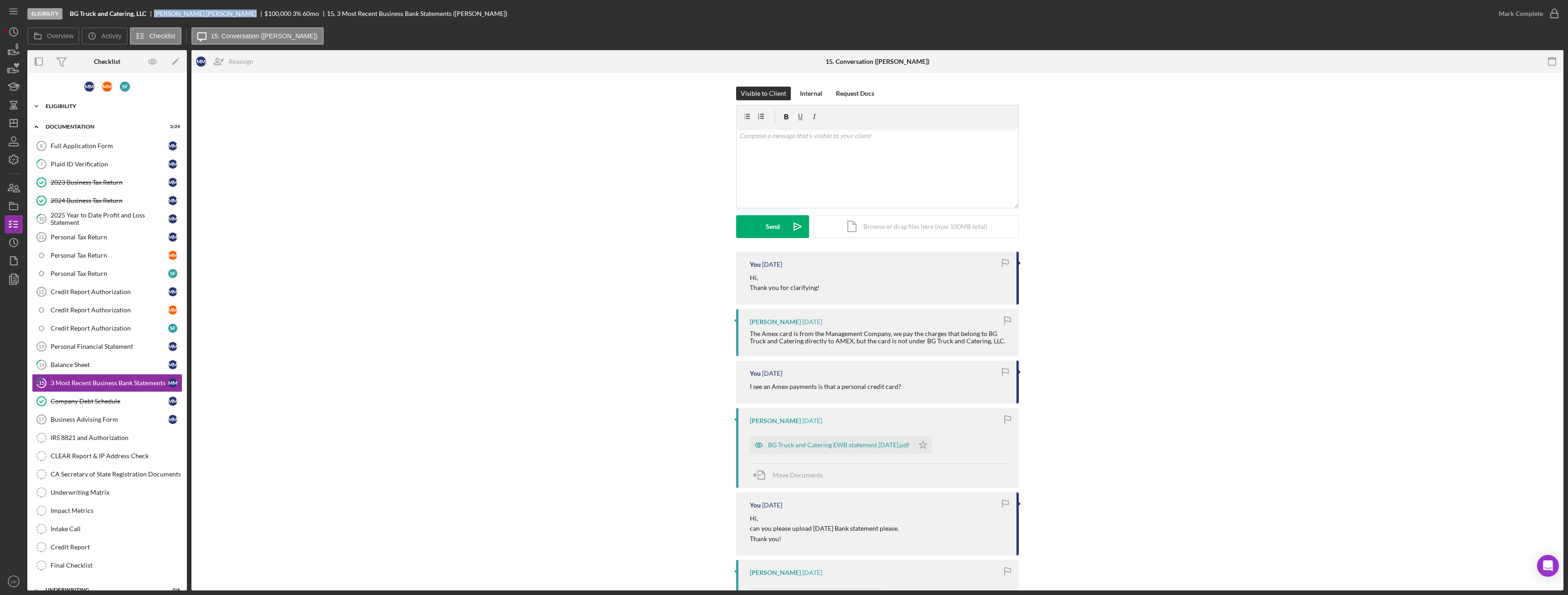
click at [82, 100] on div "Icon/Expander Eligibility 7 / 9" at bounding box center [107, 107] width 159 height 18
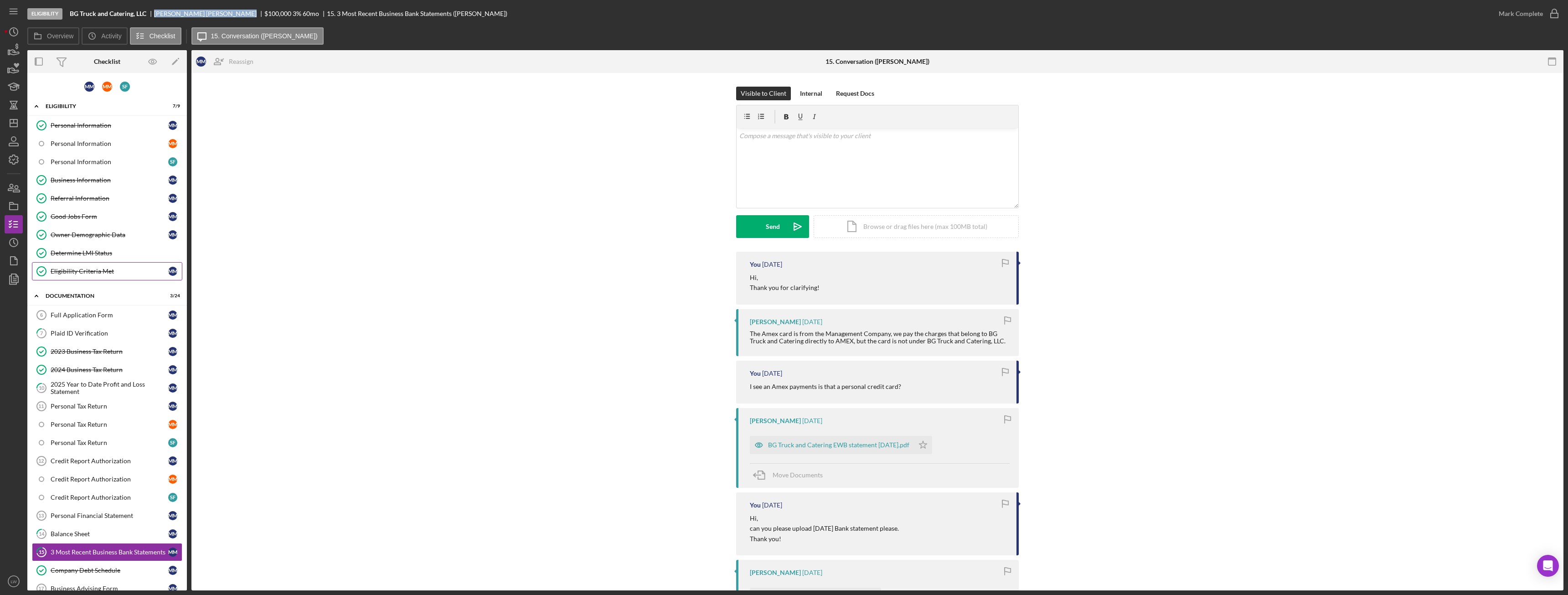
click at [110, 272] on div "Eligibility Criteria Met" at bounding box center [109, 272] width 117 height 7
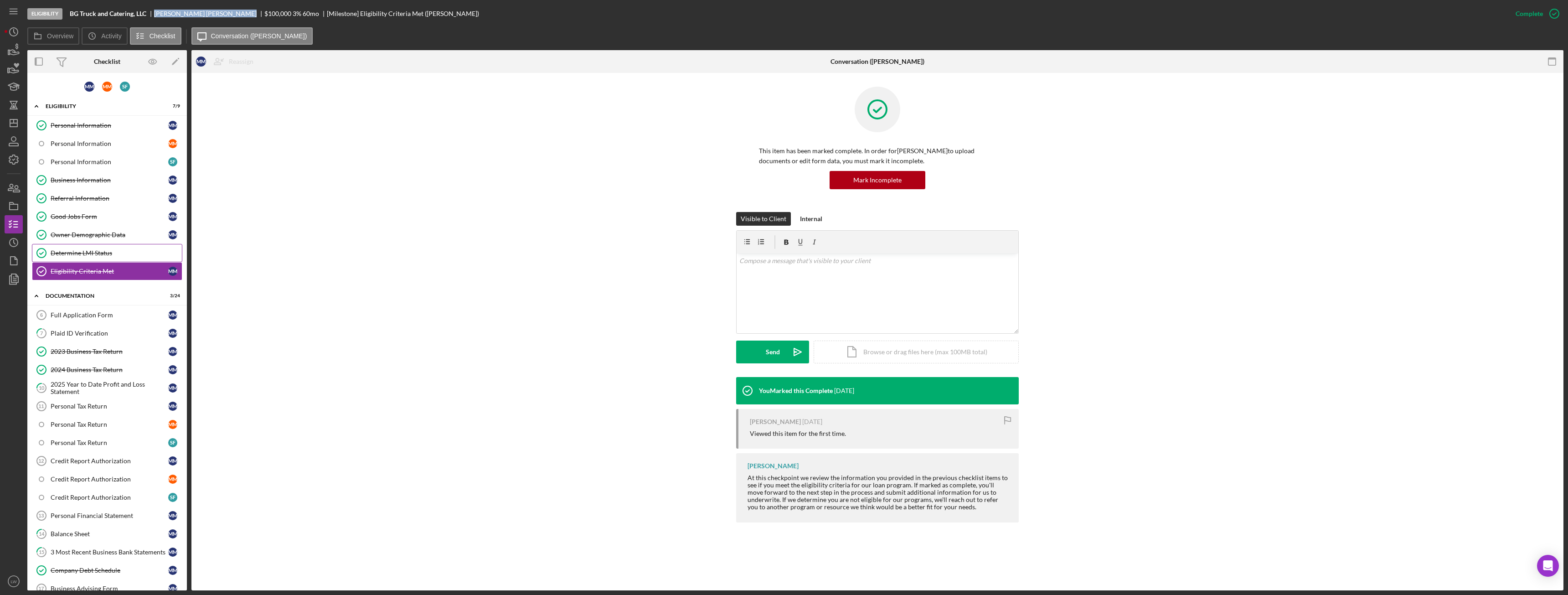
click at [106, 252] on div "Determine LMI Status" at bounding box center [116, 253] width 131 height 7
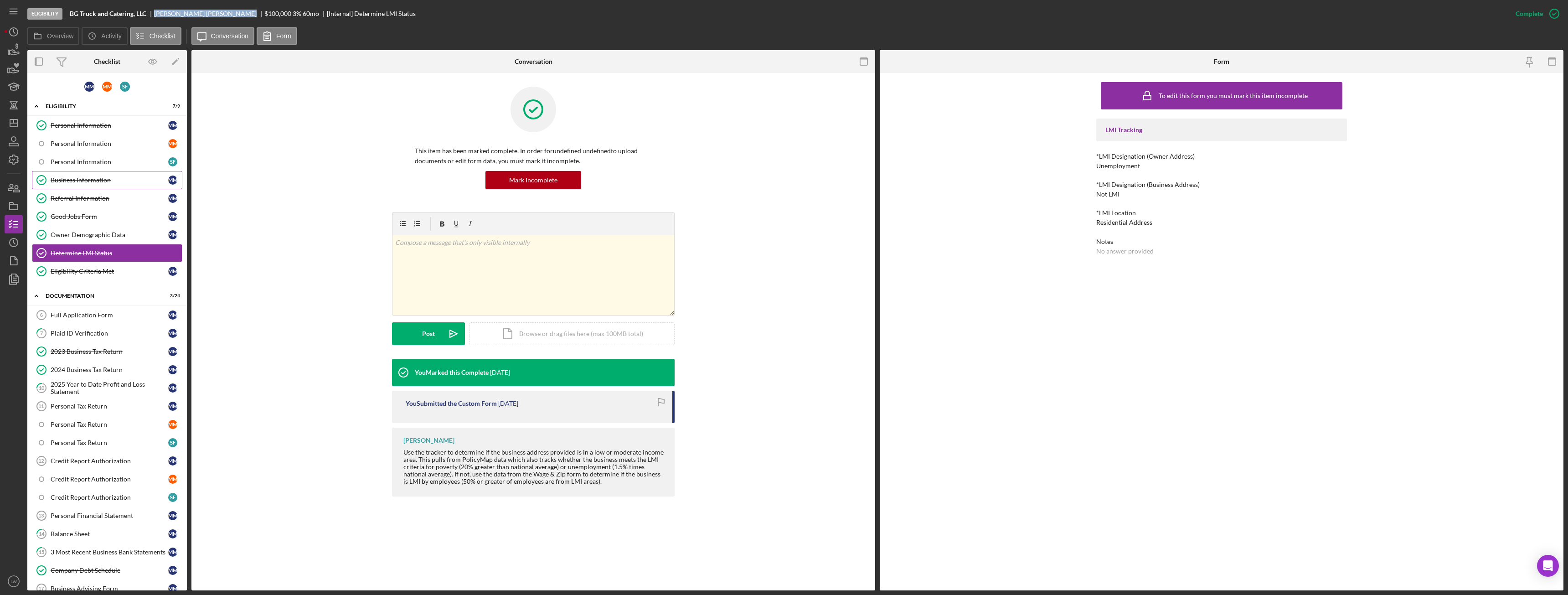
click at [99, 178] on div "Business Information" at bounding box center [109, 180] width 117 height 7
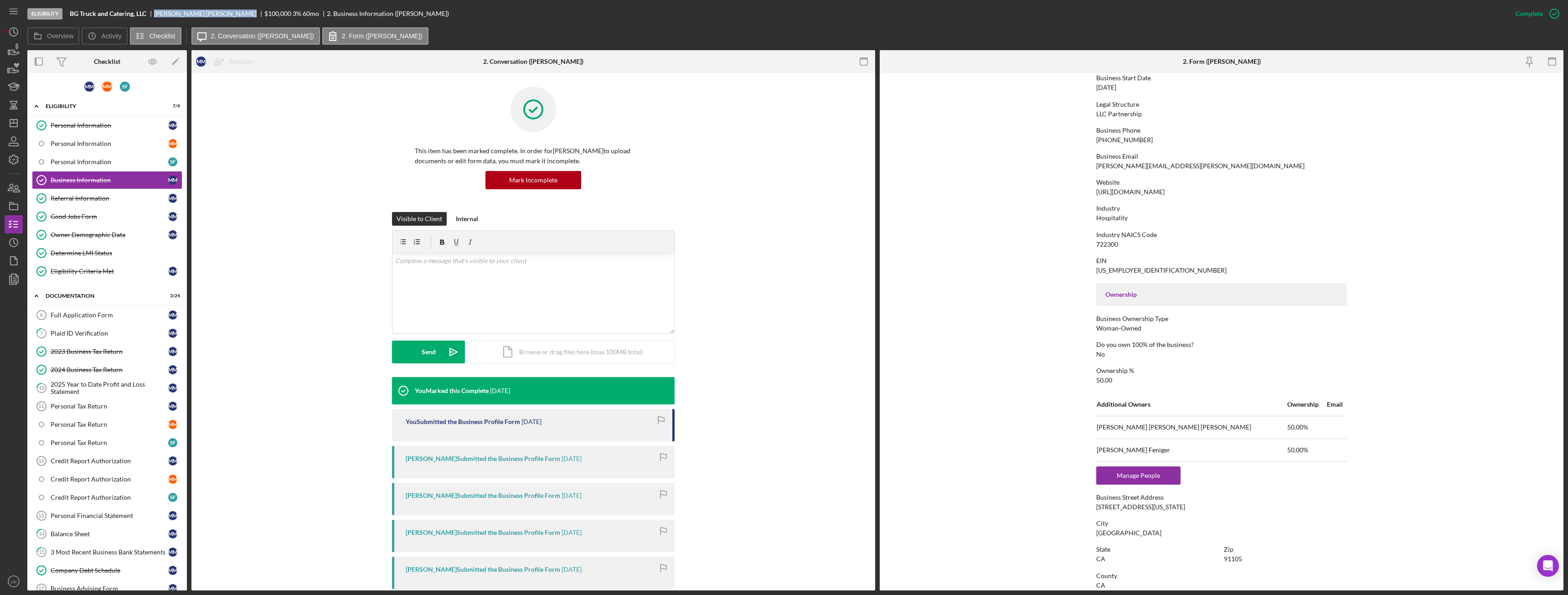
scroll to position [183, 0]
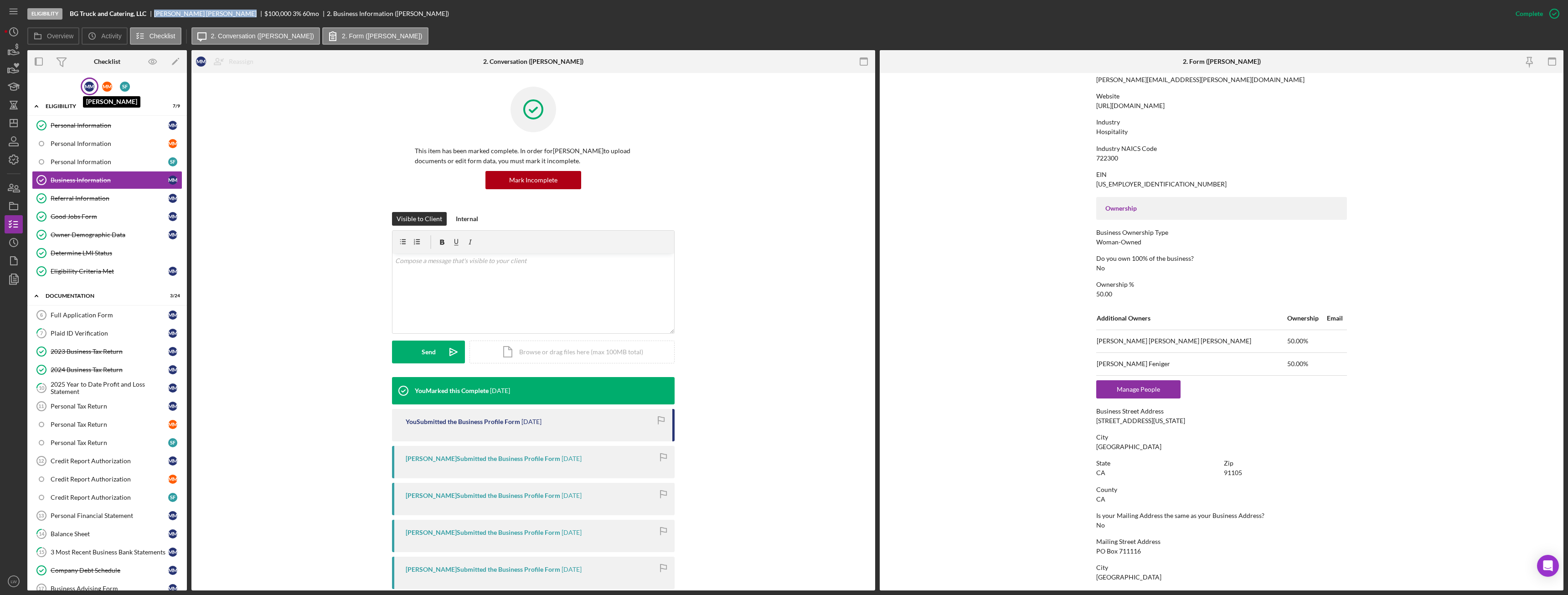
click at [93, 87] on div "M M" at bounding box center [89, 86] width 10 height 10
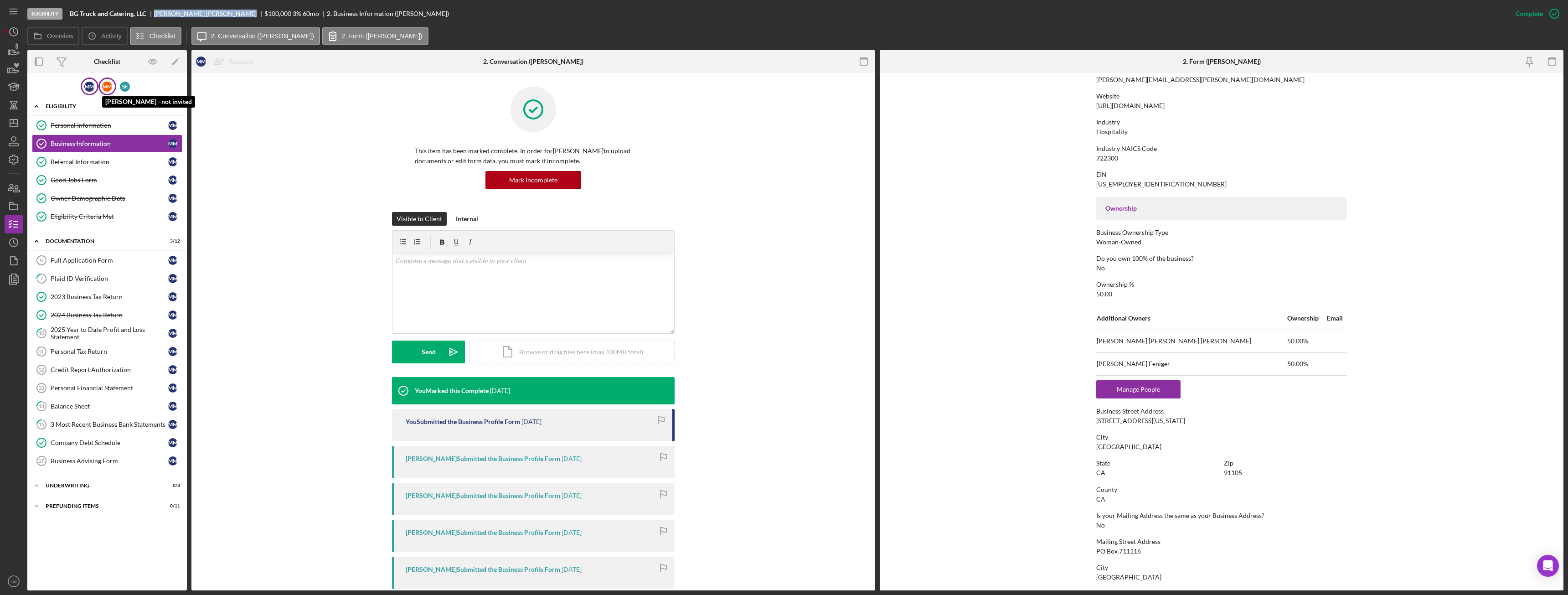
click at [110, 83] on div "M M" at bounding box center [107, 86] width 10 height 10
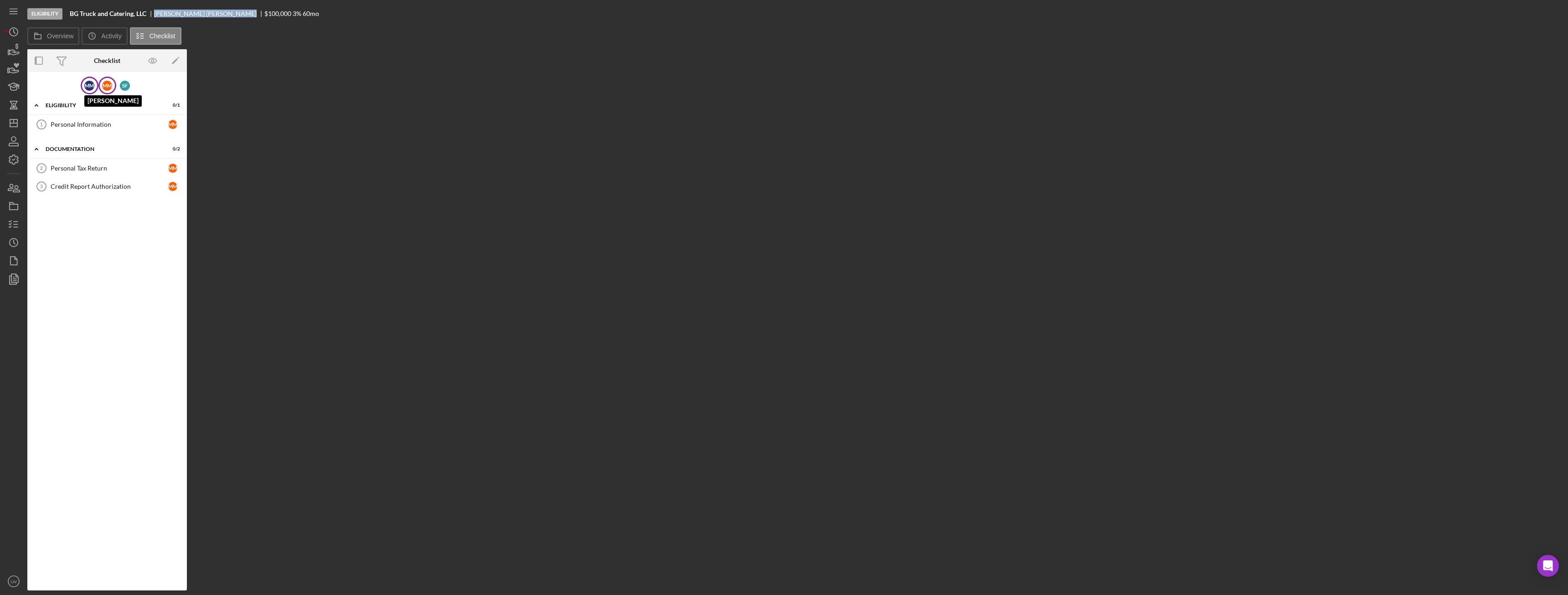
click at [86, 82] on div "M M" at bounding box center [89, 86] width 10 height 10
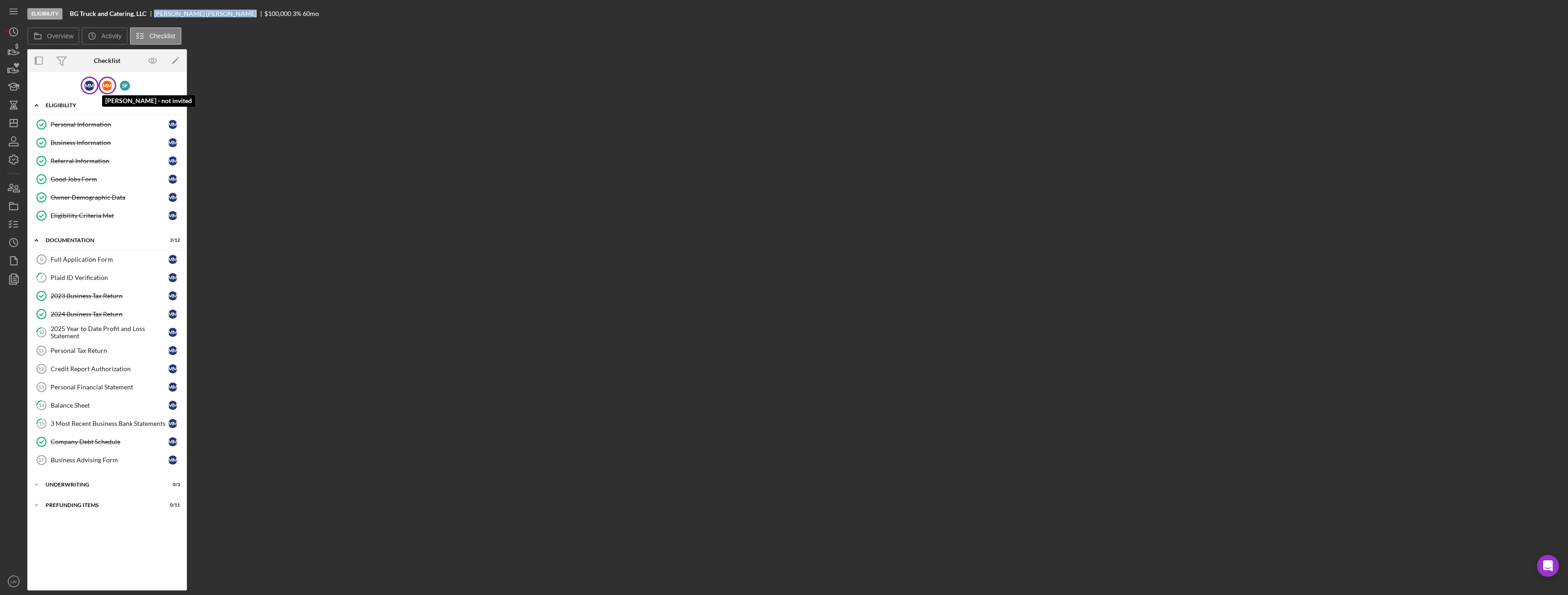
click at [106, 84] on div "M M" at bounding box center [107, 86] width 10 height 10
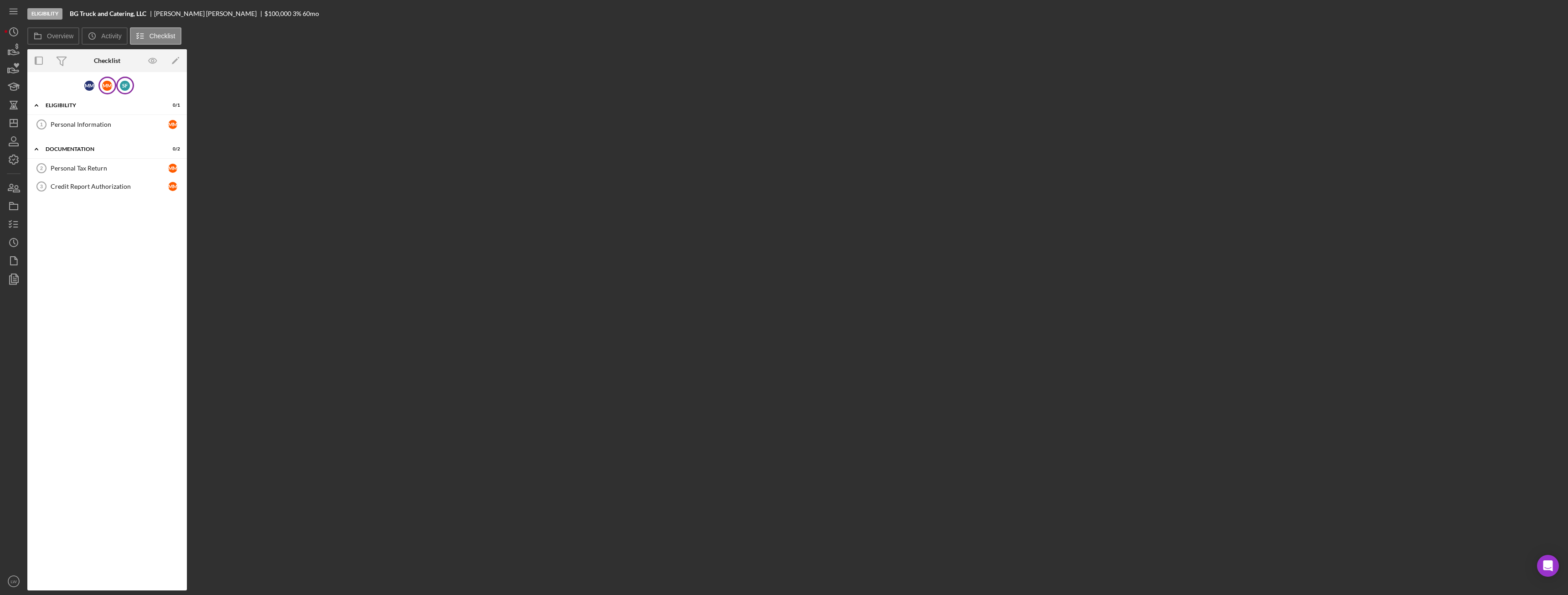
click at [132, 82] on div "S F" at bounding box center [125, 85] width 18 height 18
click at [63, 104] on div "Eligibility" at bounding box center [110, 105] width 130 height 5
click at [53, 106] on div "Eligibility" at bounding box center [110, 105] width 130 height 5
click at [63, 150] on div "Documentation" at bounding box center [110, 149] width 130 height 5
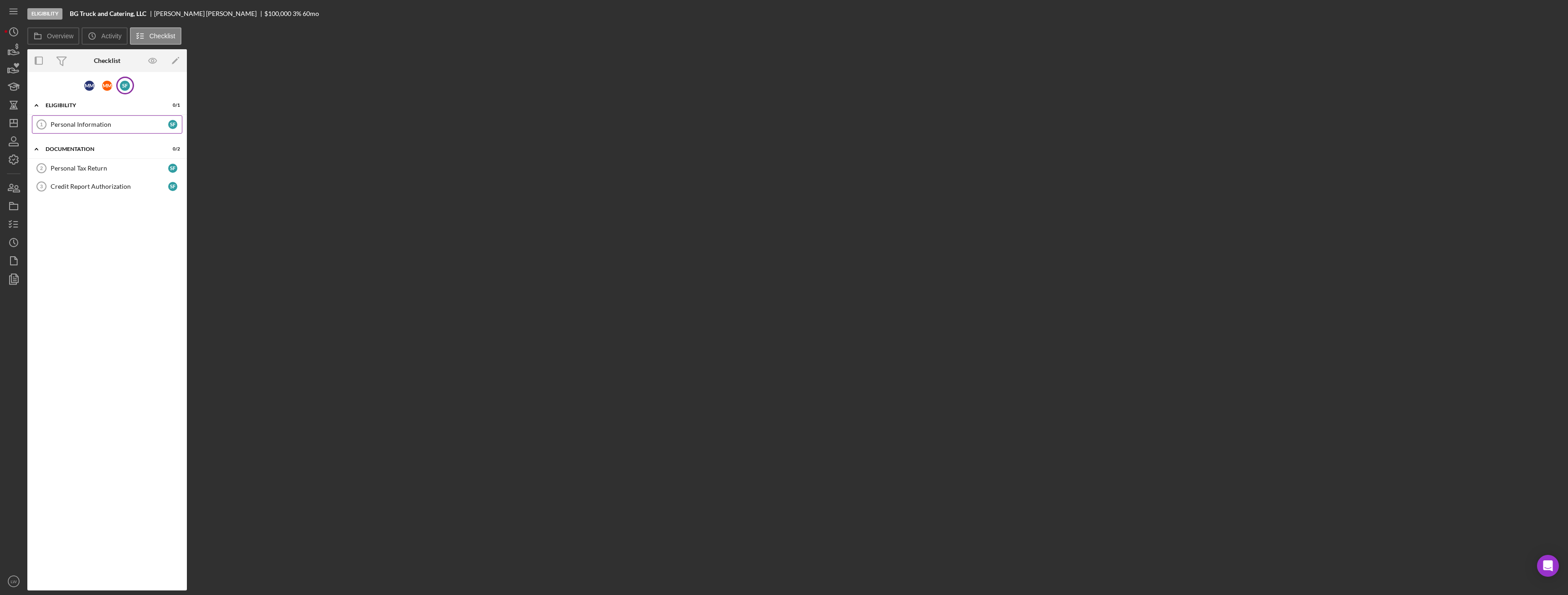
click at [63, 126] on div "Personal Information" at bounding box center [109, 124] width 117 height 7
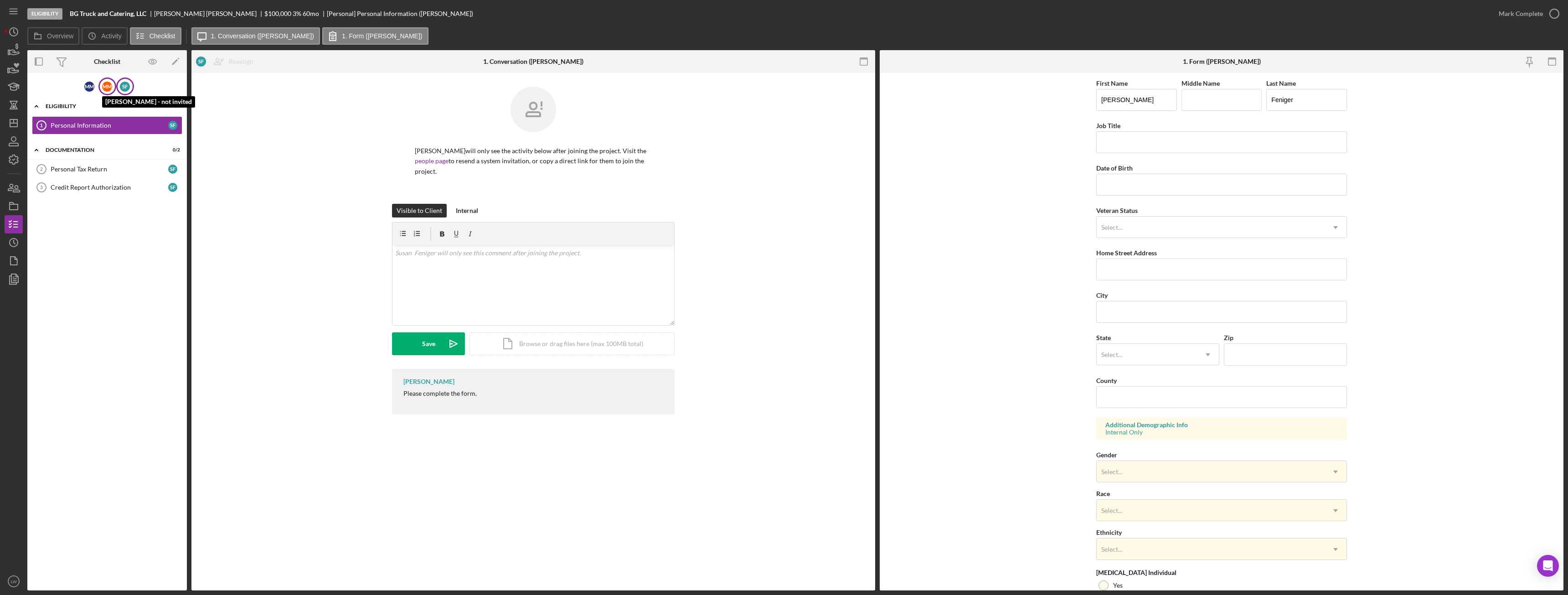
click at [111, 86] on div "M M" at bounding box center [107, 86] width 10 height 10
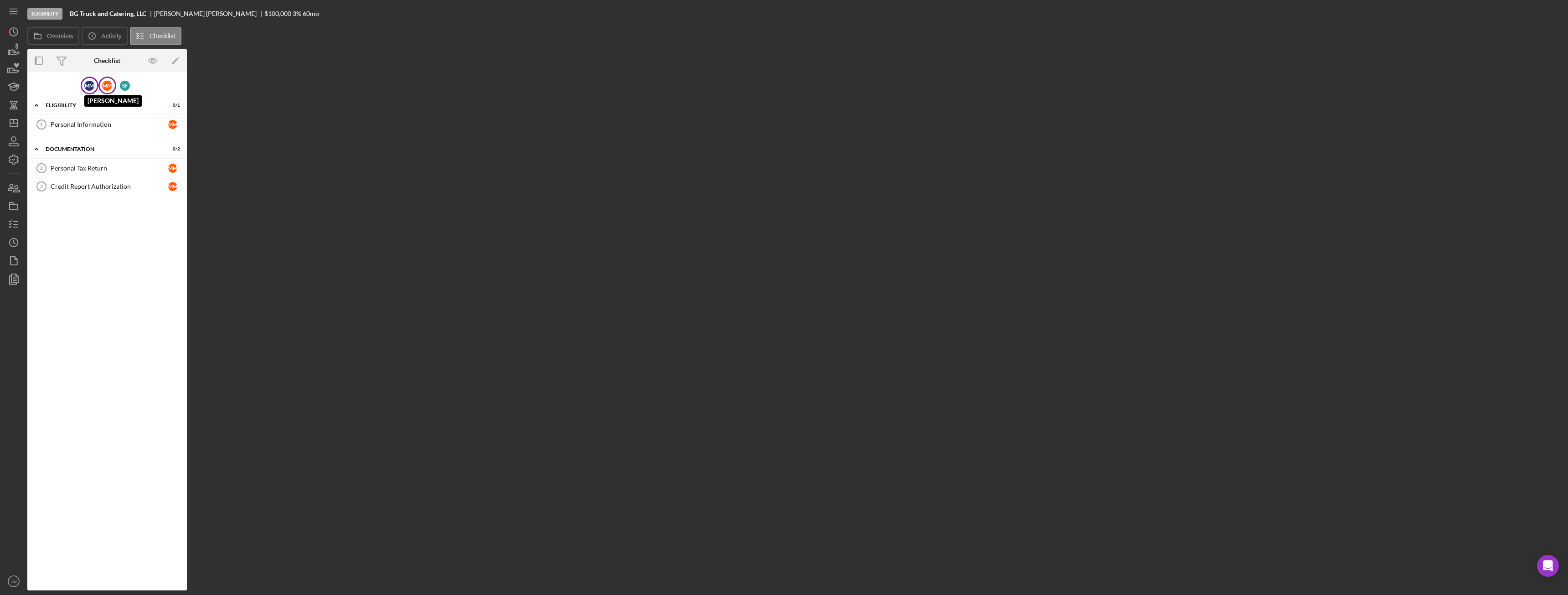
click at [94, 82] on div "M M" at bounding box center [89, 86] width 10 height 10
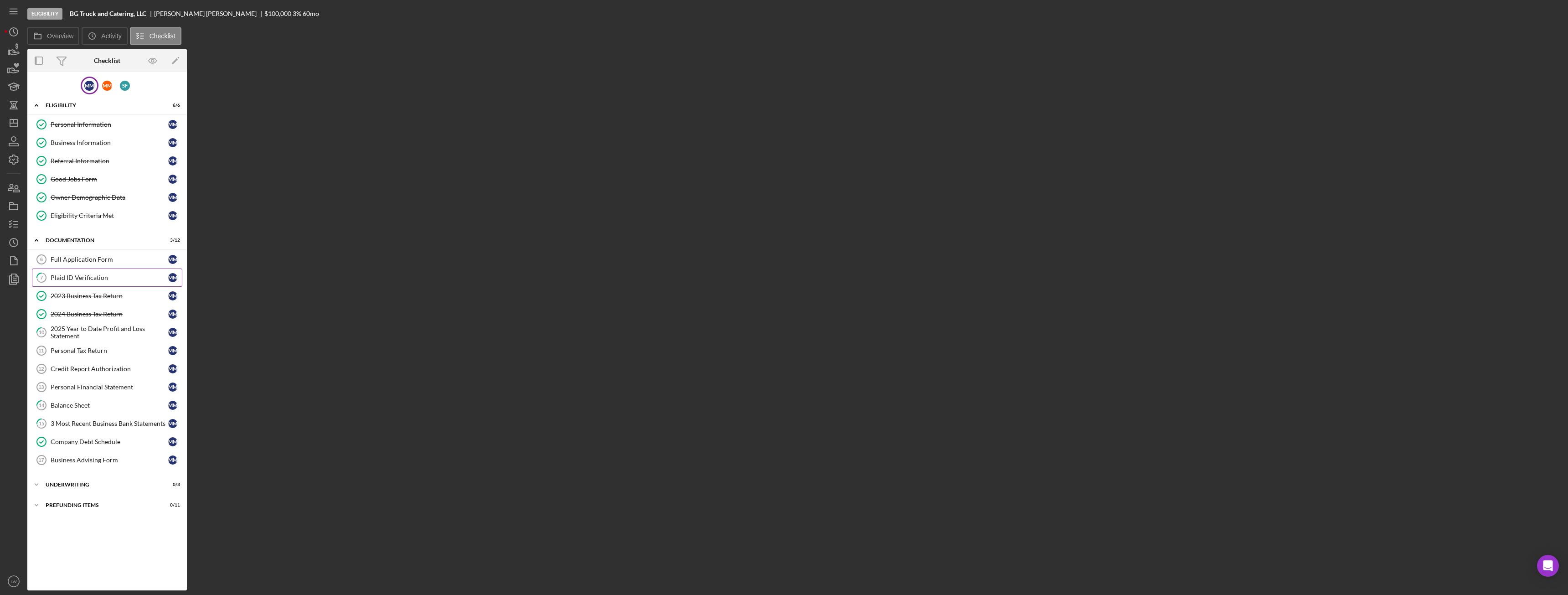
click at [96, 276] on div "Plaid ID Verification" at bounding box center [109, 278] width 117 height 7
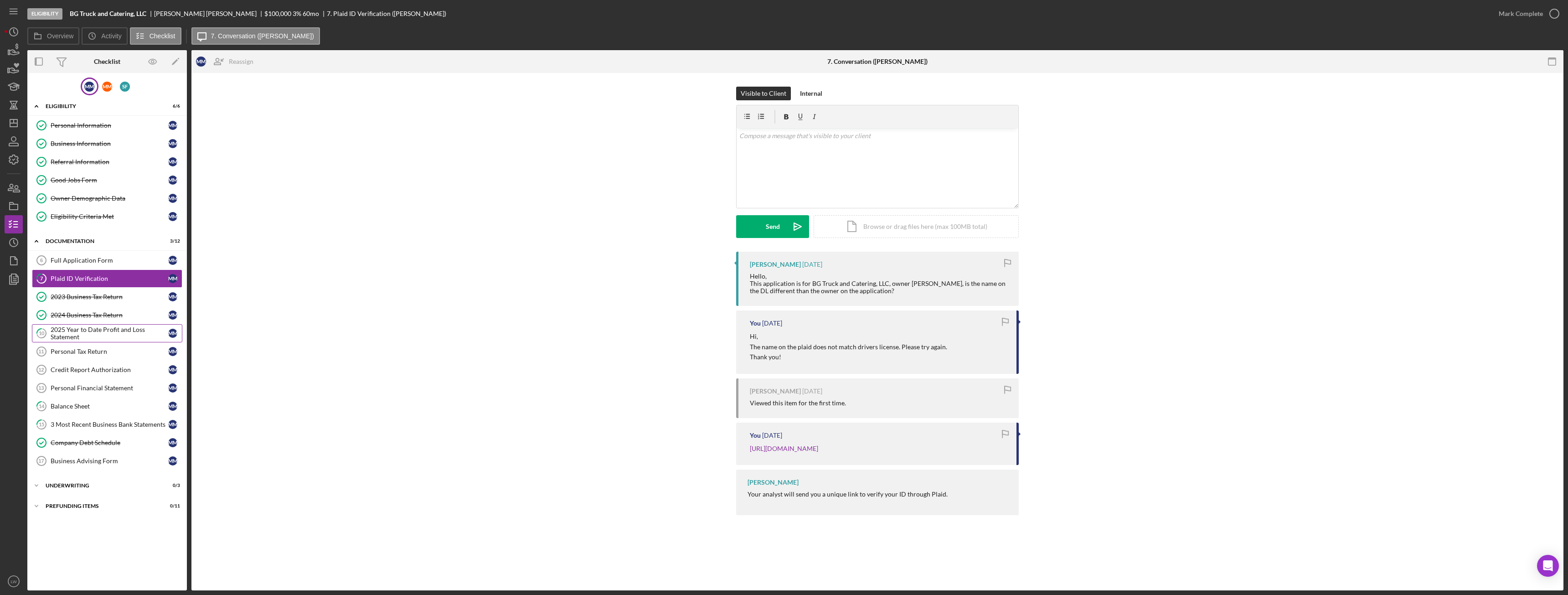
click at [99, 336] on div "2025 Year to Date Profit and Loss Statement" at bounding box center [109, 333] width 117 height 15
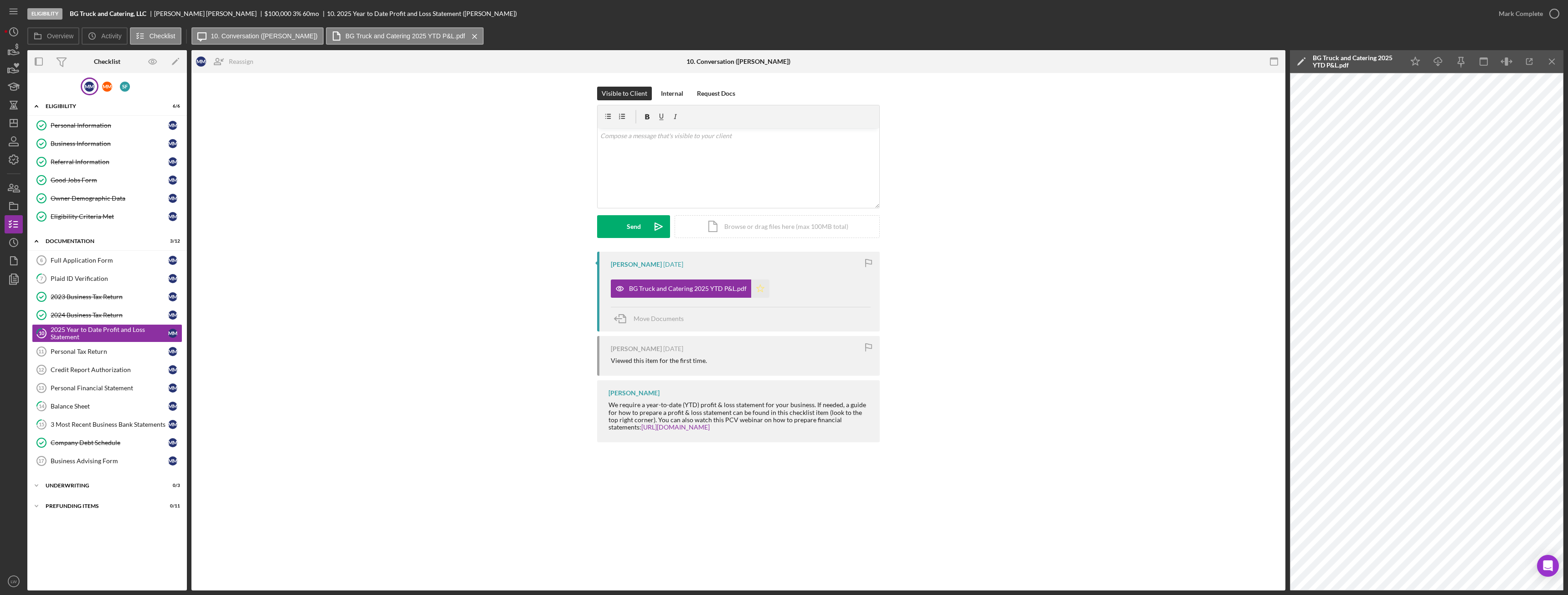
click at [755, 287] on icon "Icon/Star" at bounding box center [760, 289] width 18 height 18
click at [1524, 15] on div "Mark Complete" at bounding box center [1521, 13] width 44 height 18
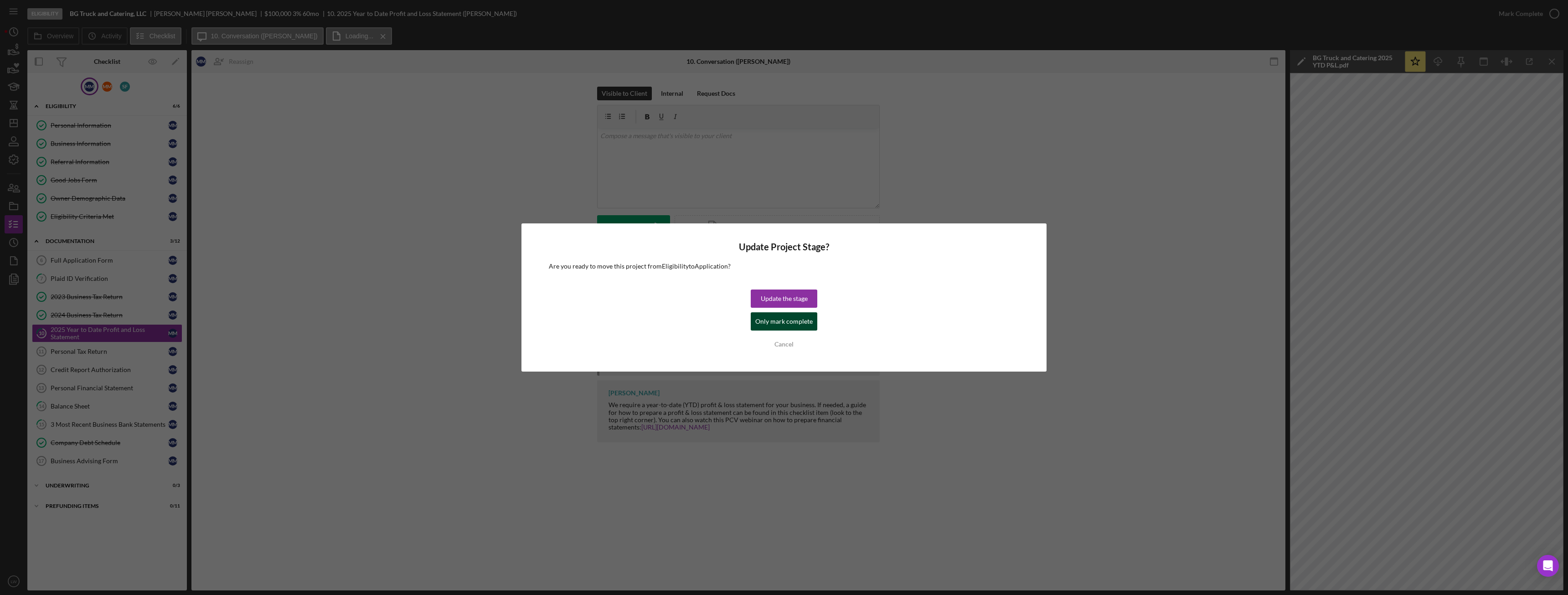
click at [780, 323] on div "Only mark complete" at bounding box center [784, 322] width 57 height 18
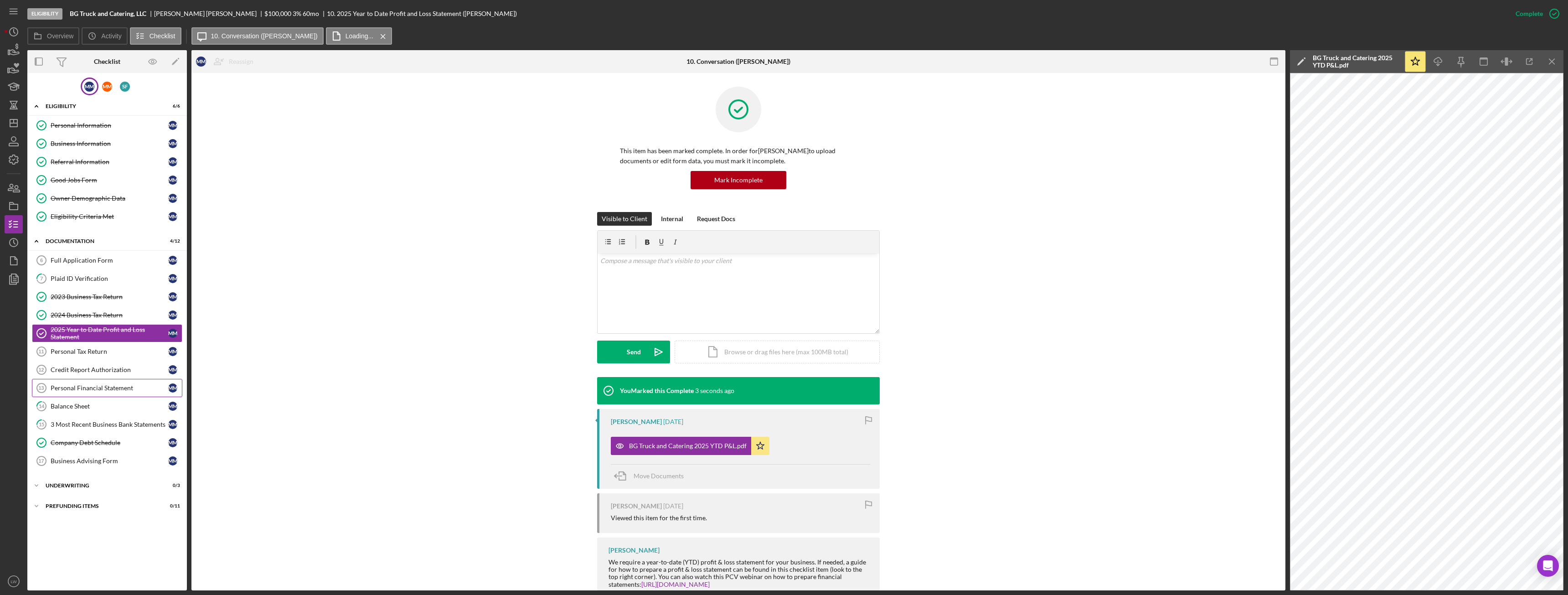
click at [128, 388] on div "Personal Financial Statement" at bounding box center [109, 388] width 117 height 7
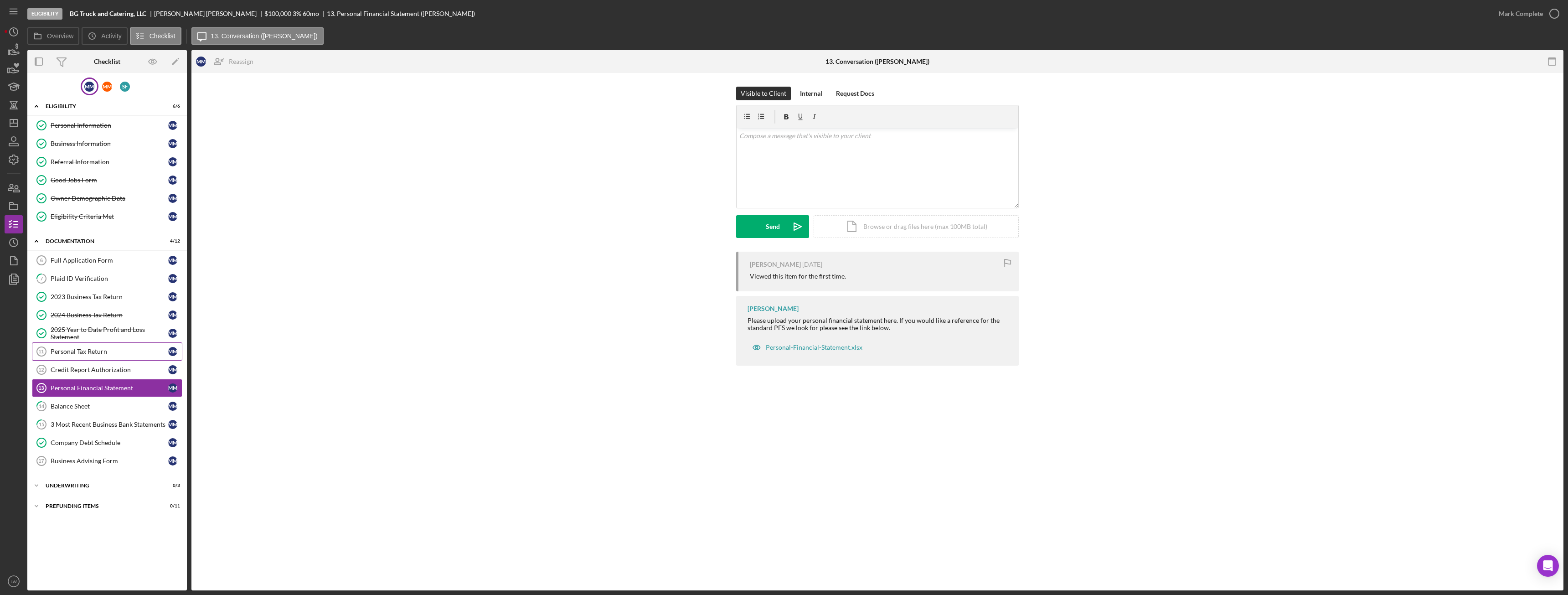
click at [111, 345] on link "Personal Tax Return 11 Personal Tax Return M M" at bounding box center [107, 351] width 150 height 18
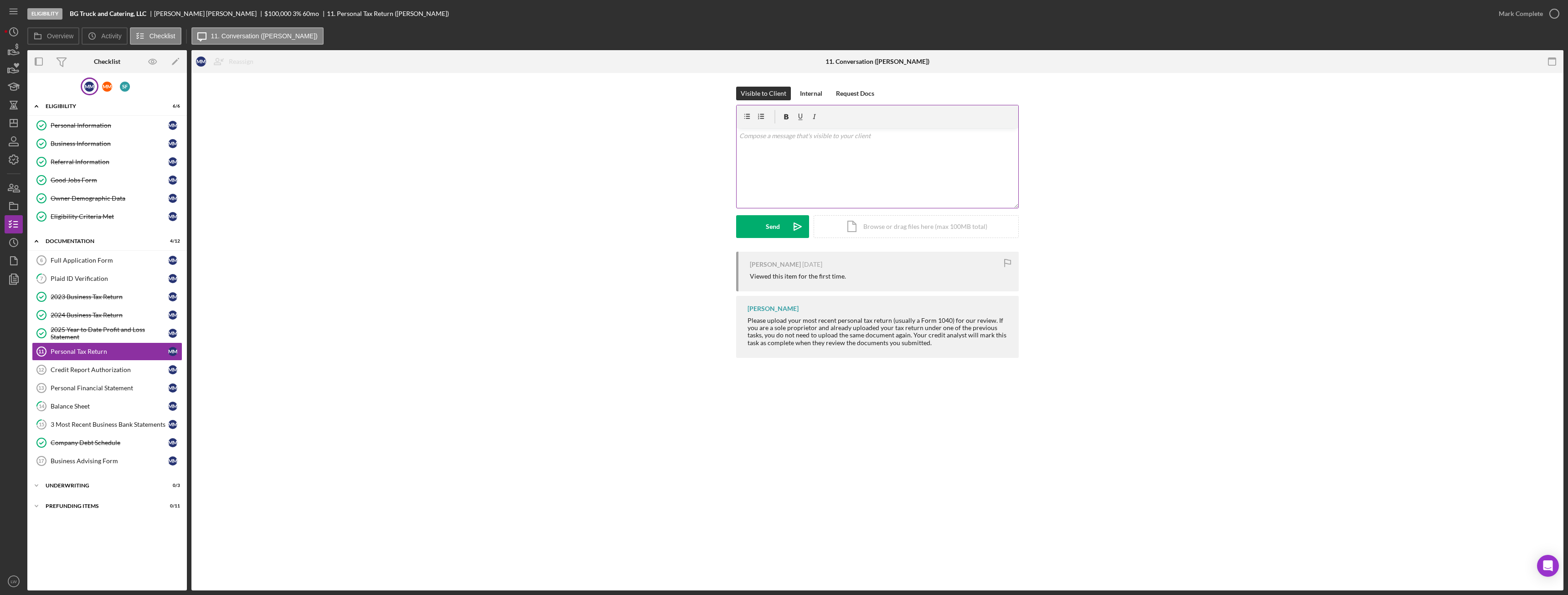
click at [788, 166] on div "v Color teal Color pink Remove color Add row above Add row below Add column bef…" at bounding box center [877, 167] width 282 height 80
click at [783, 227] on button "Send Icon/icon-invite-send" at bounding box center [772, 226] width 73 height 23
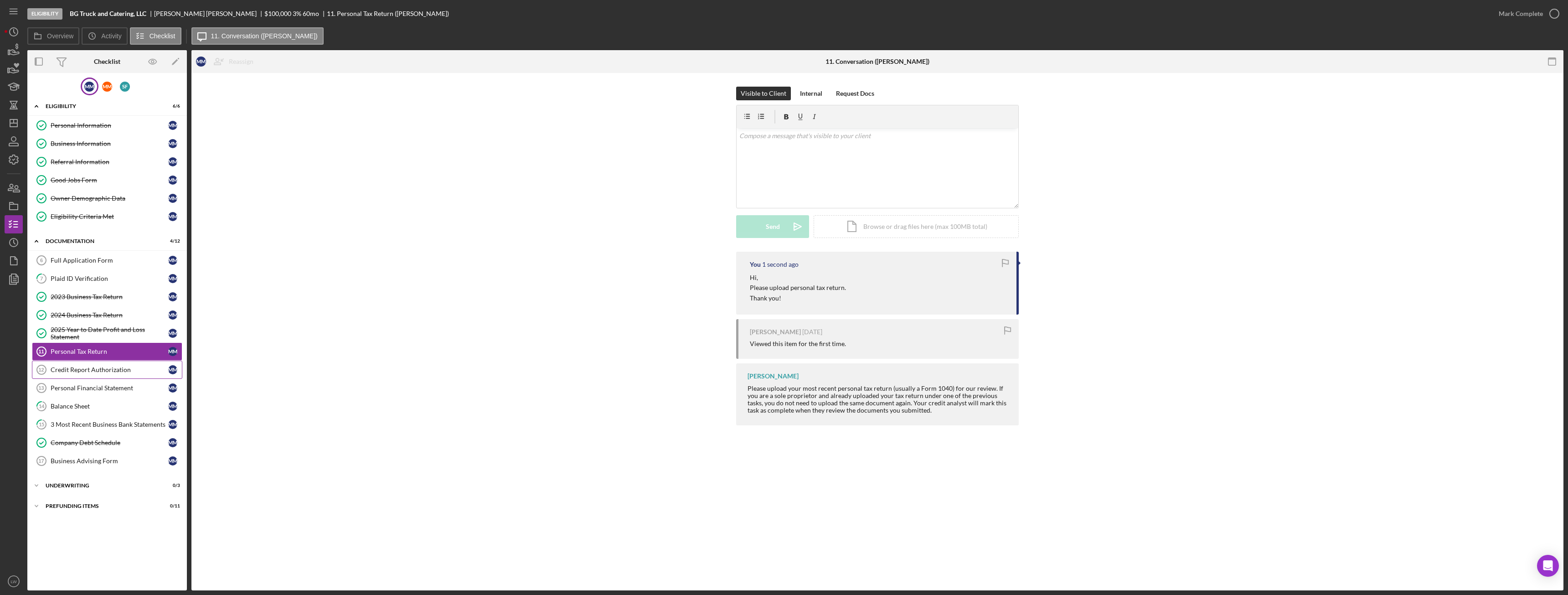
click at [116, 368] on div "Credit Report Authorization" at bounding box center [109, 370] width 117 height 7
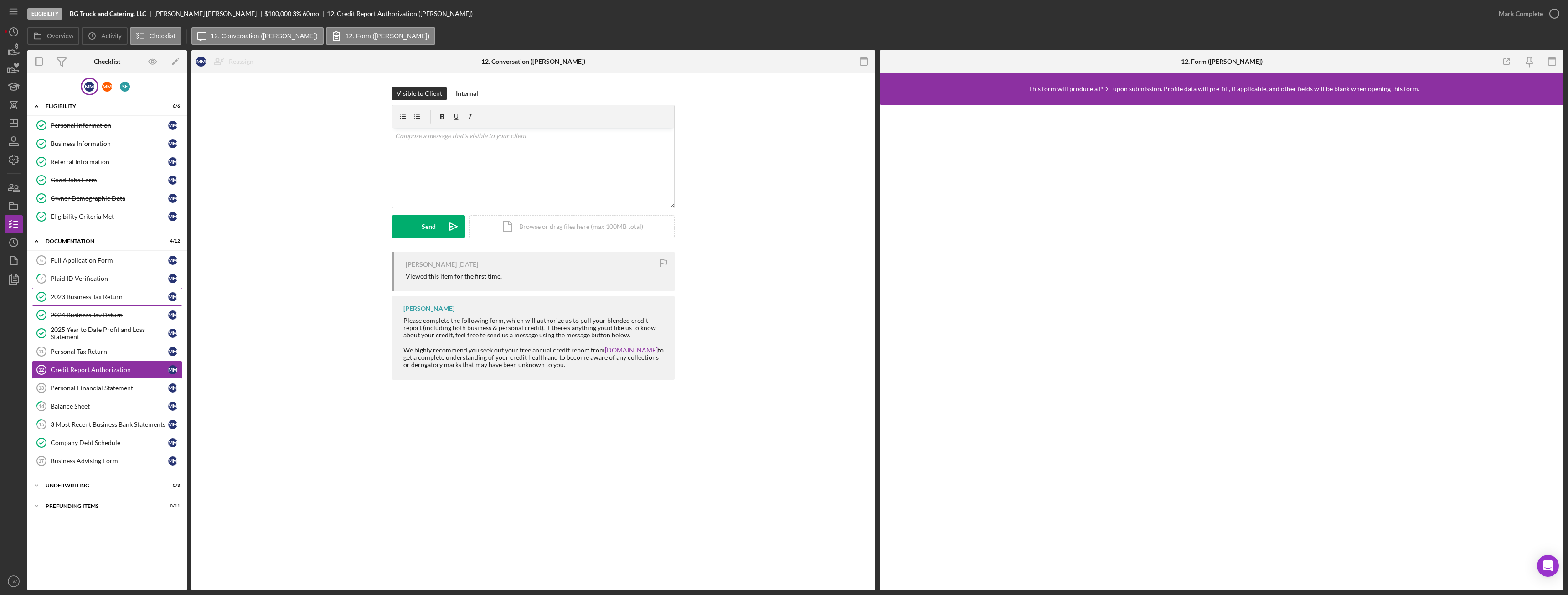
click at [103, 294] on div "2023 Business Tax Return" at bounding box center [109, 297] width 117 height 7
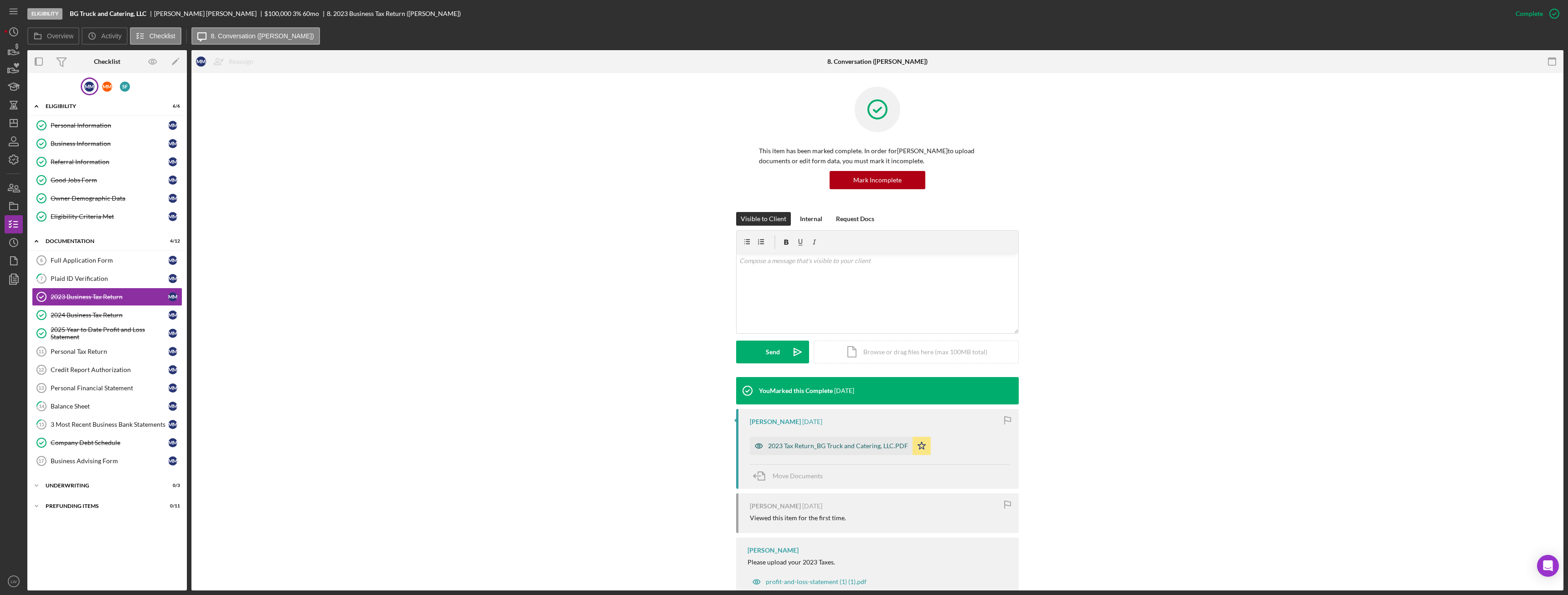
click at [872, 443] on div "2023 Tax Return_BG Truck and Catering, LLC.PDF" at bounding box center [838, 446] width 140 height 7
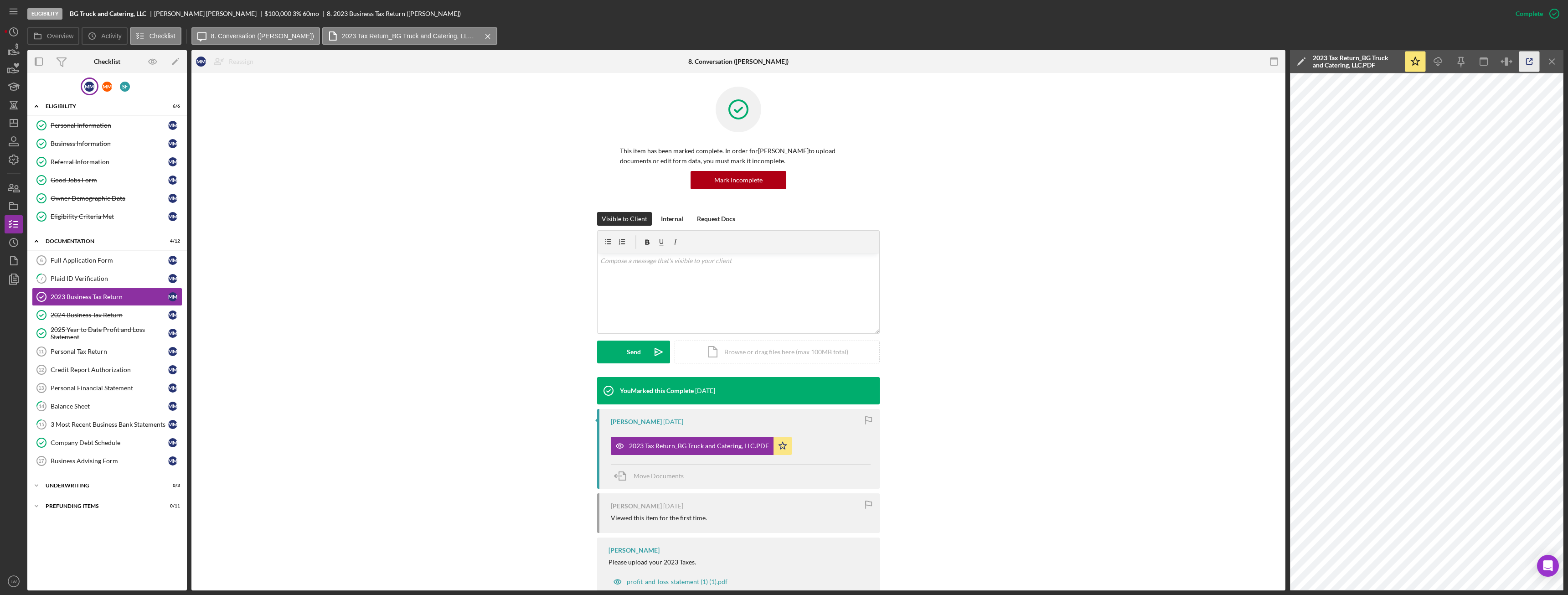
click at [1533, 61] on polyline "button" at bounding box center [1531, 60] width 2 height 2
click at [85, 276] on div "Plaid ID Verification" at bounding box center [109, 279] width 117 height 7
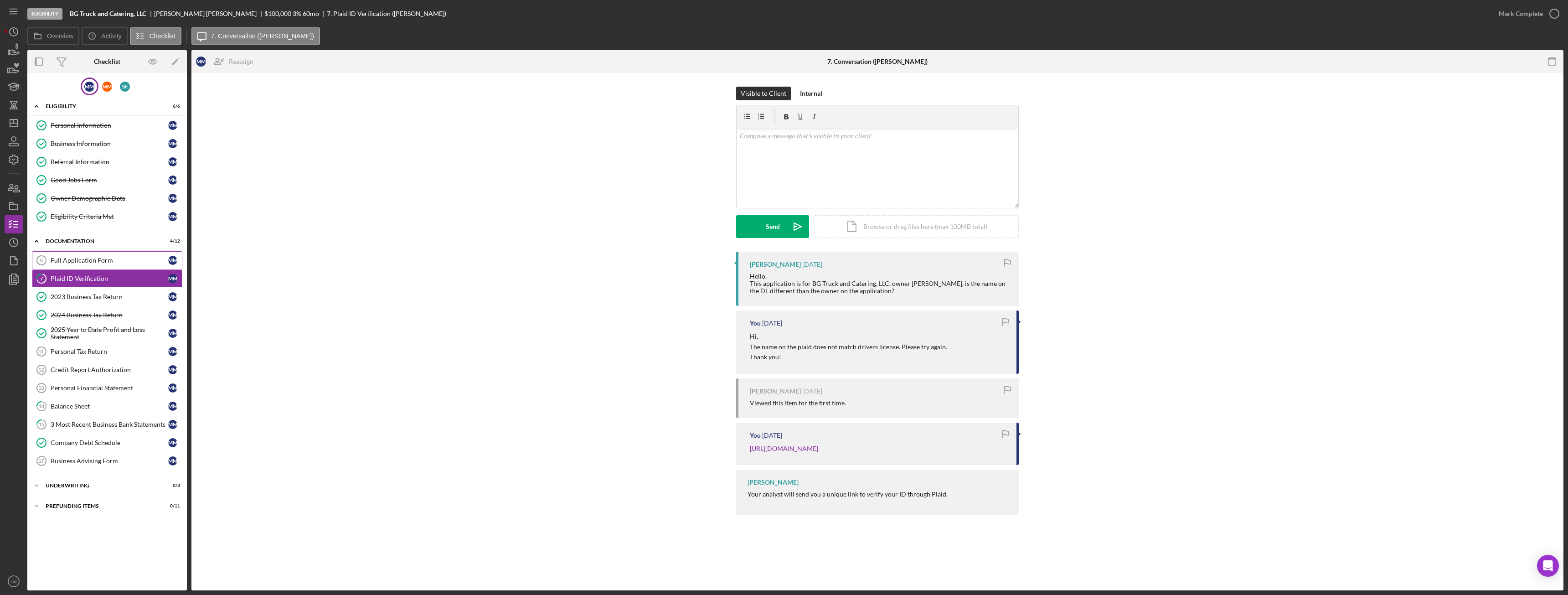
click at [86, 264] on div "Full Application Form" at bounding box center [109, 261] width 117 height 7
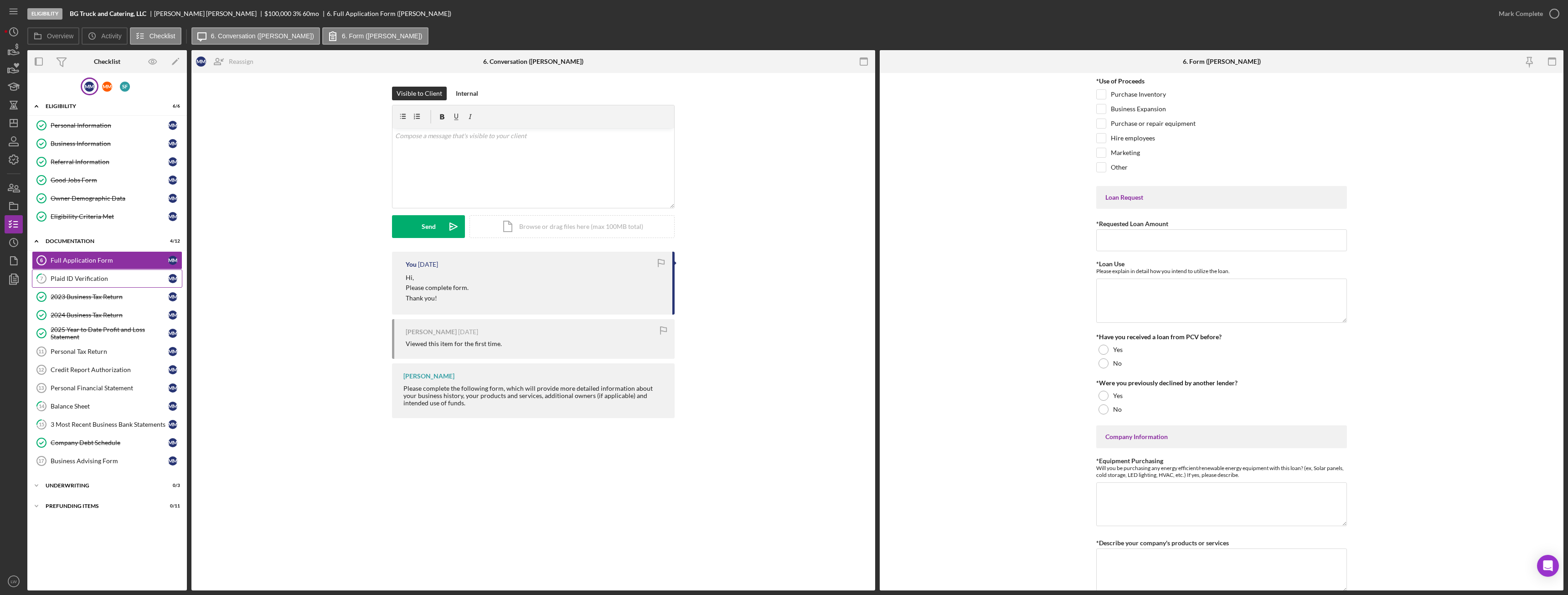
click at [99, 287] on link "7 Plaid ID Verification M M" at bounding box center [107, 279] width 150 height 18
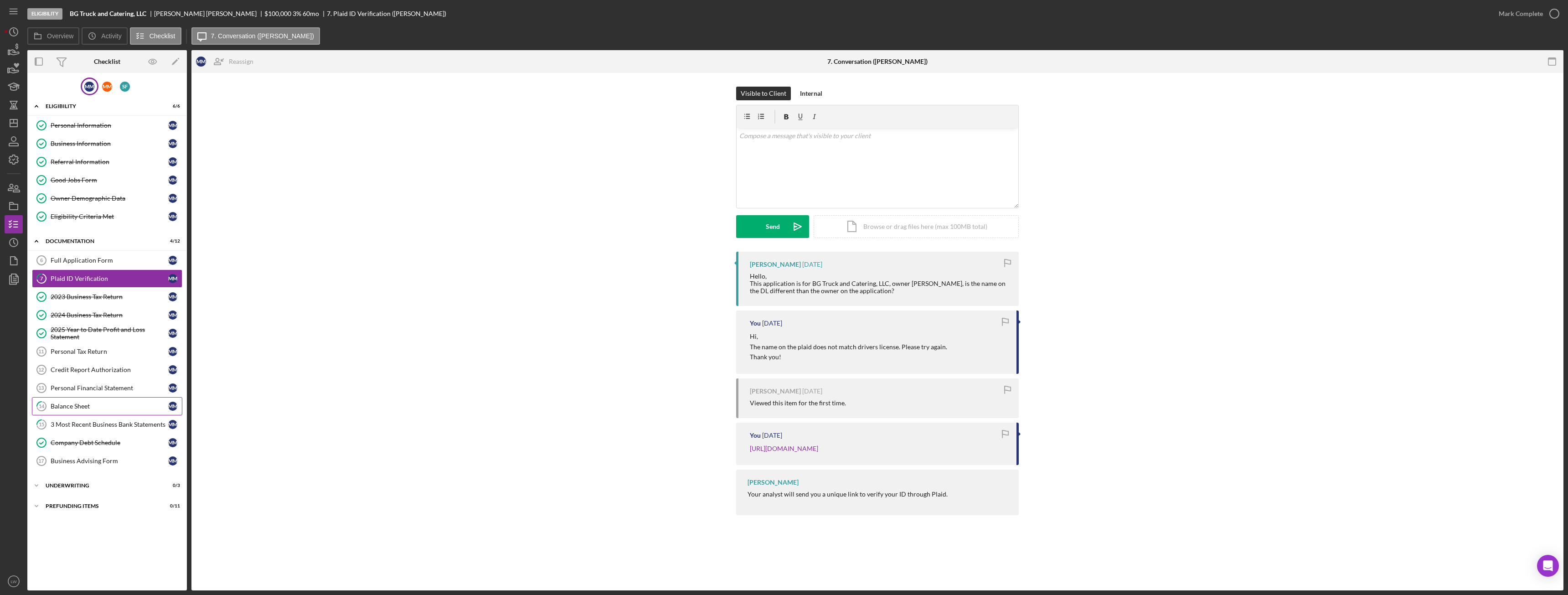
click at [118, 409] on div "Balance Sheet" at bounding box center [109, 406] width 117 height 7
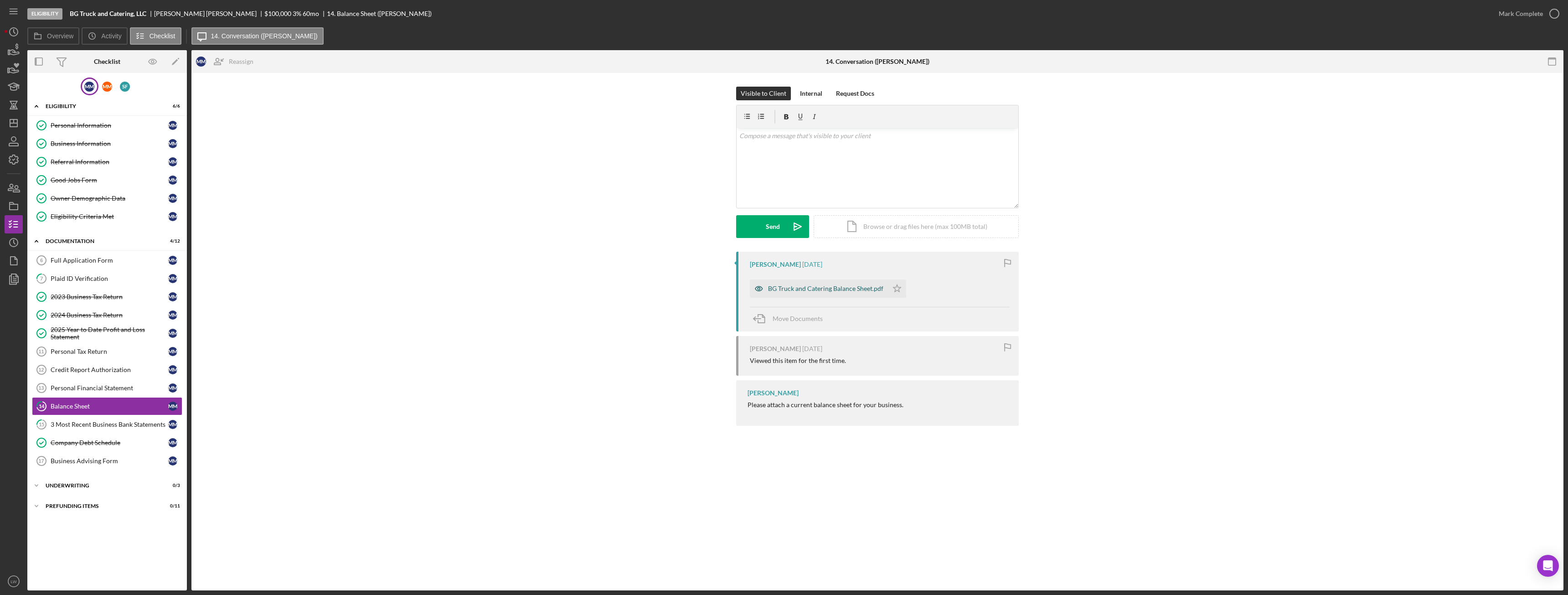
click at [833, 290] on div "BG Truck and Catering Balance Sheet.pdf" at bounding box center [825, 289] width 115 height 7
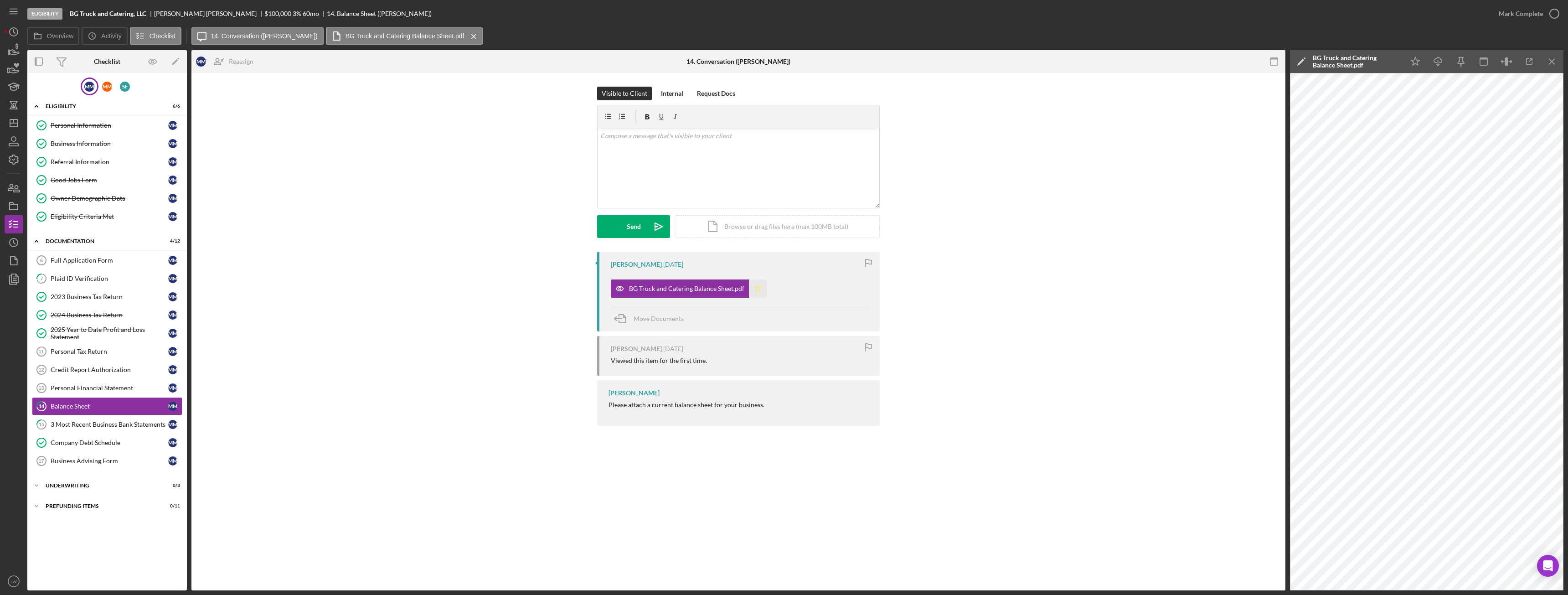
click at [763, 292] on icon "Icon/Star" at bounding box center [758, 289] width 18 height 18
click at [1527, 5] on div "Mark Complete" at bounding box center [1521, 13] width 44 height 18
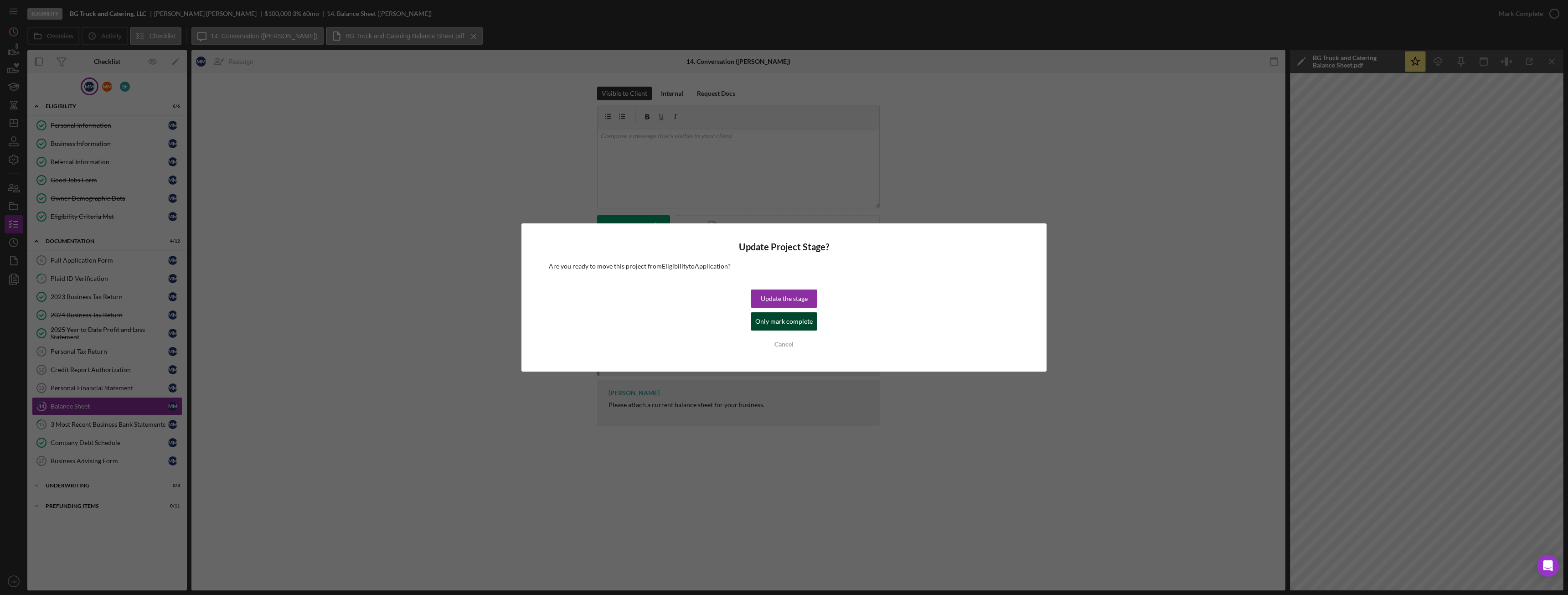
click at [788, 315] on div "Only mark complete" at bounding box center [784, 322] width 57 height 18
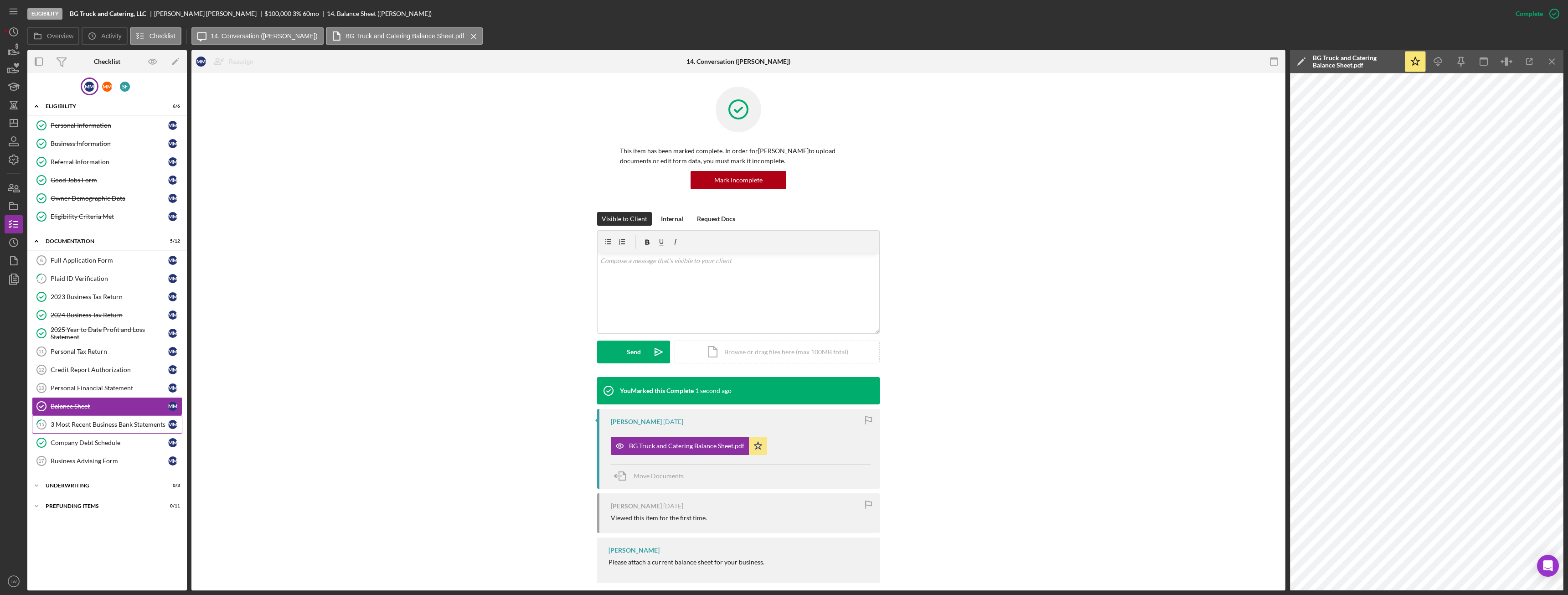
click at [111, 423] on div "3 Most Recent Business Bank Statements" at bounding box center [109, 424] width 117 height 7
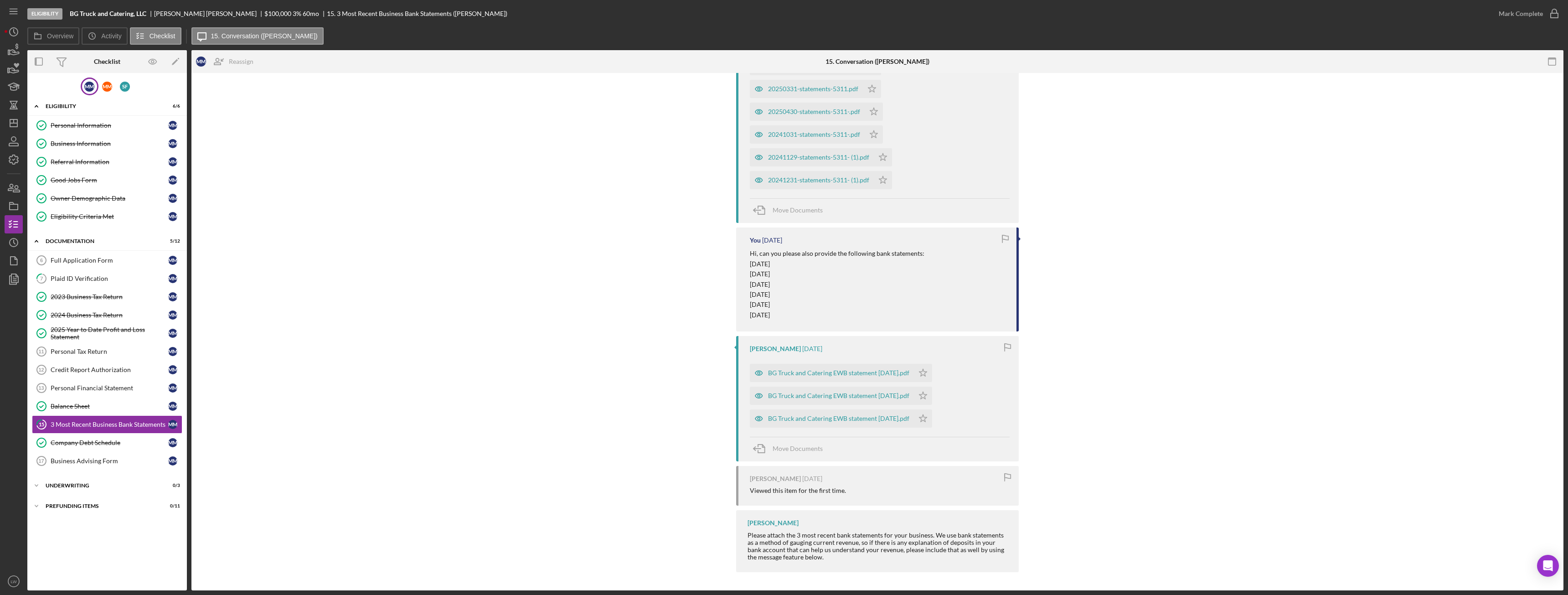
scroll to position [546, 0]
drag, startPoint x: 931, startPoint y: 375, endPoint x: 935, endPoint y: 392, distance: 17.5
click at [927, 376] on polygon "button" at bounding box center [923, 373] width 8 height 7
click at [927, 396] on icon "Icon/Star" at bounding box center [923, 396] width 18 height 18
click at [928, 420] on icon "Icon/Star" at bounding box center [923, 418] width 18 height 18
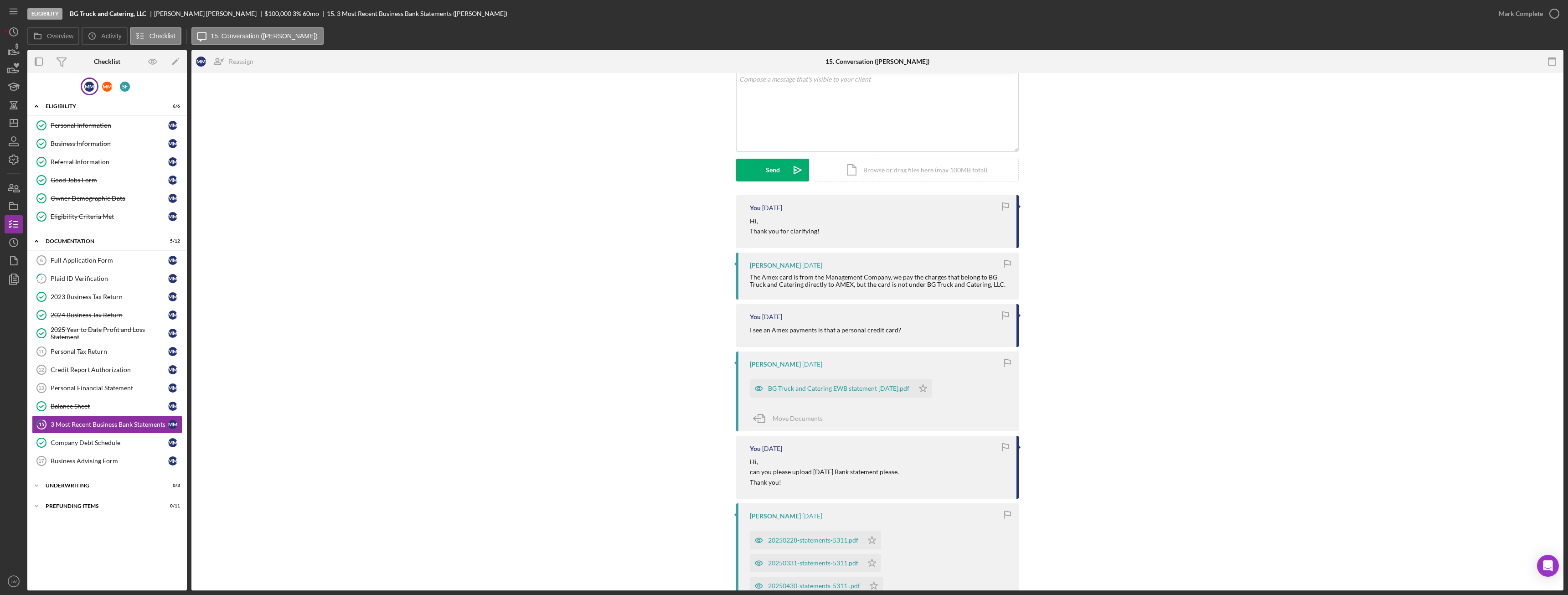
scroll to position [0, 0]
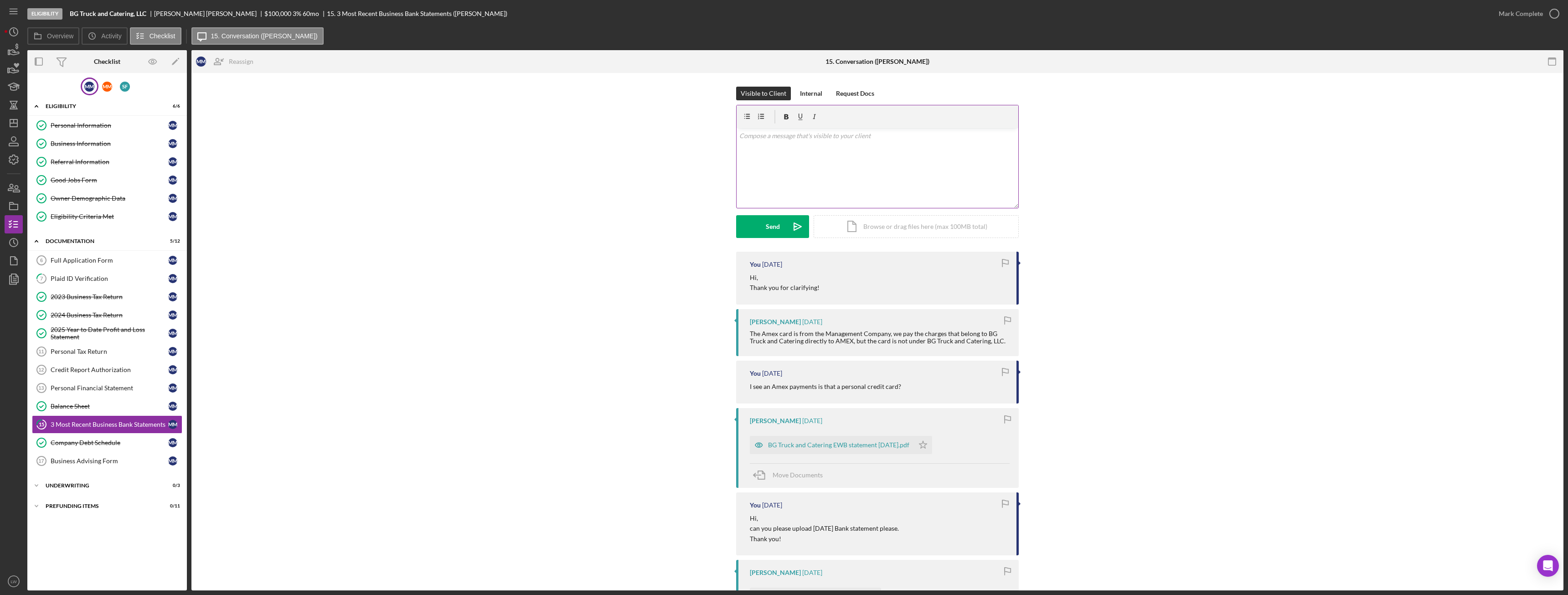
click at [897, 175] on div "v Color teal Color pink Remove color Add row above Add row below Add column bef…" at bounding box center [877, 167] width 282 height 80
click at [884, 454] on div "BG Truck and Catering EWB statement September 2025.pdf" at bounding box center [832, 445] width 164 height 18
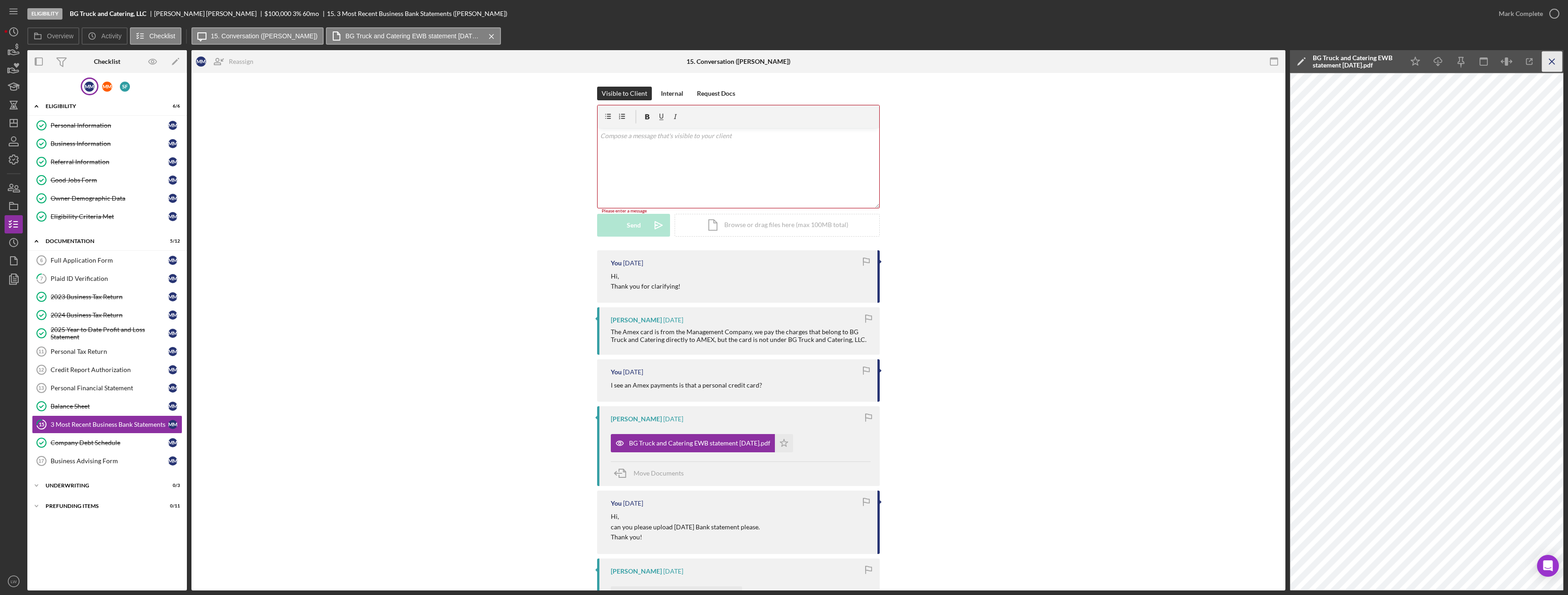
click at [1556, 57] on icon "Icon/Menu Close" at bounding box center [1552, 62] width 21 height 21
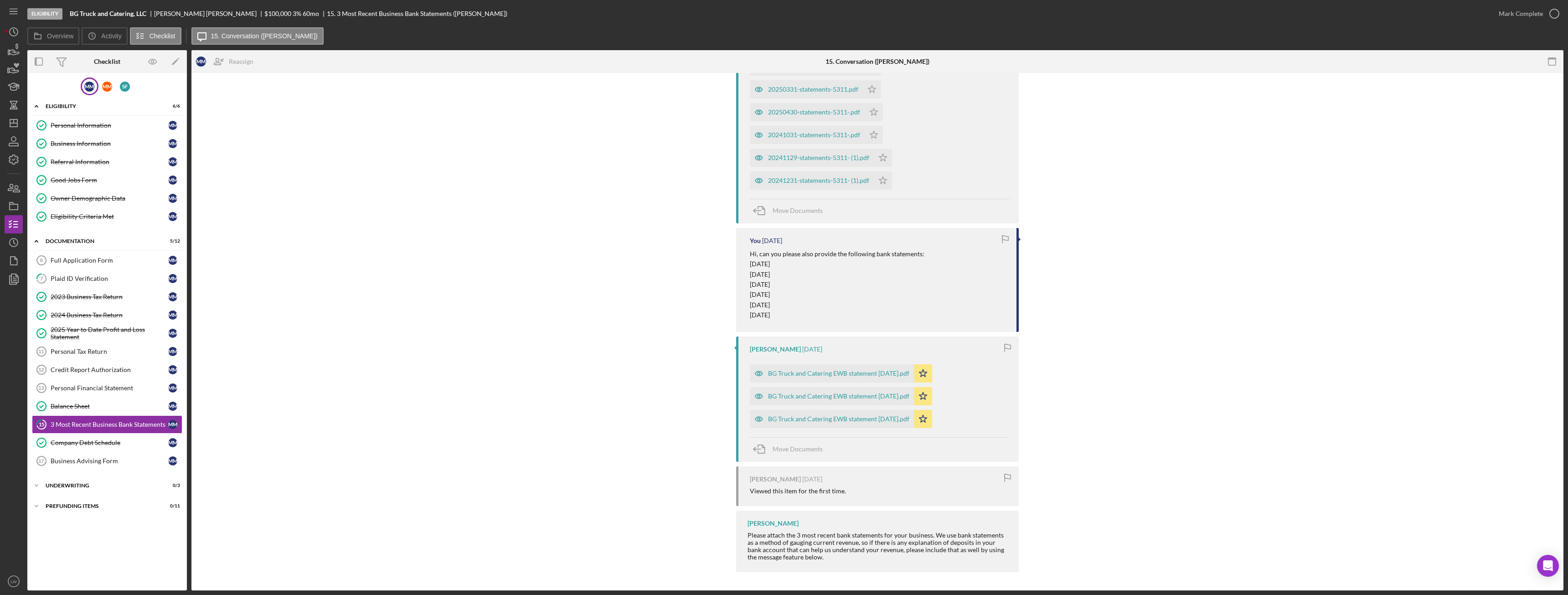
scroll to position [544, 0]
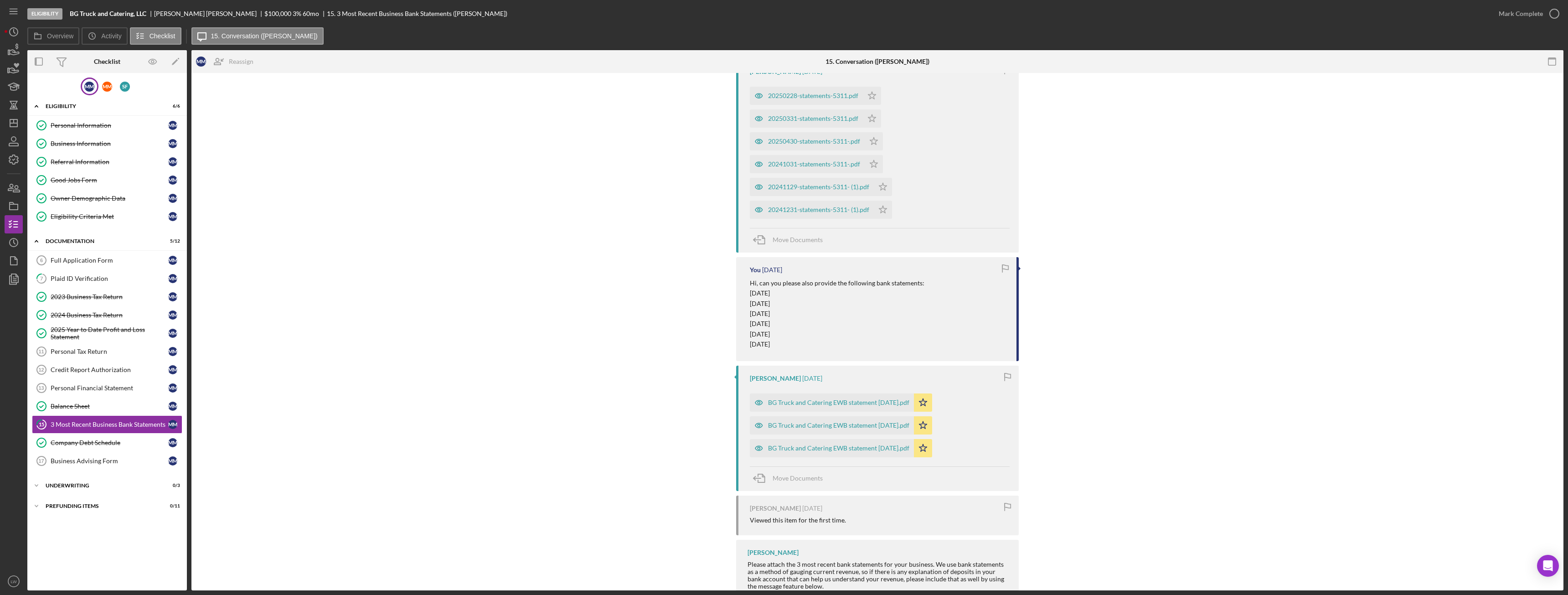
click at [905, 323] on div "You 5 days ago Hi, Thank you for clarifying! Mary Milliken 5 days ago The Amex …" at bounding box center [877, 178] width 282 height 856
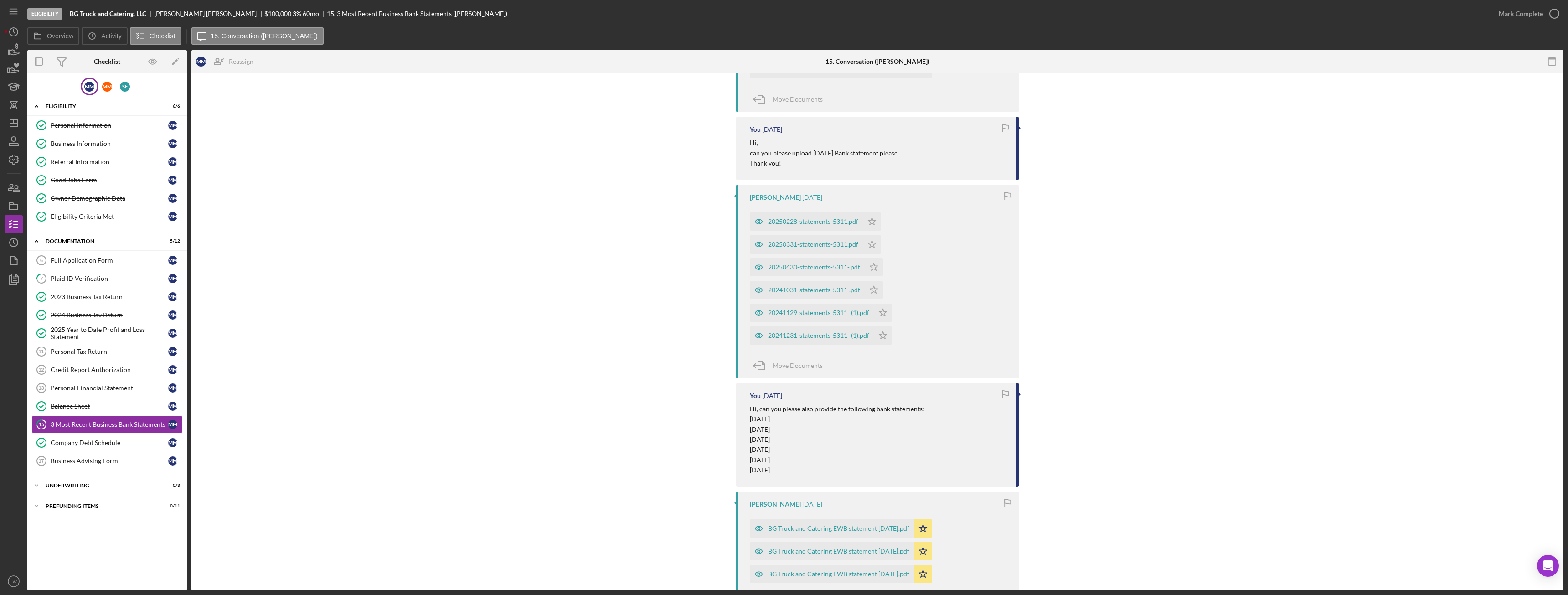
scroll to position [316, 0]
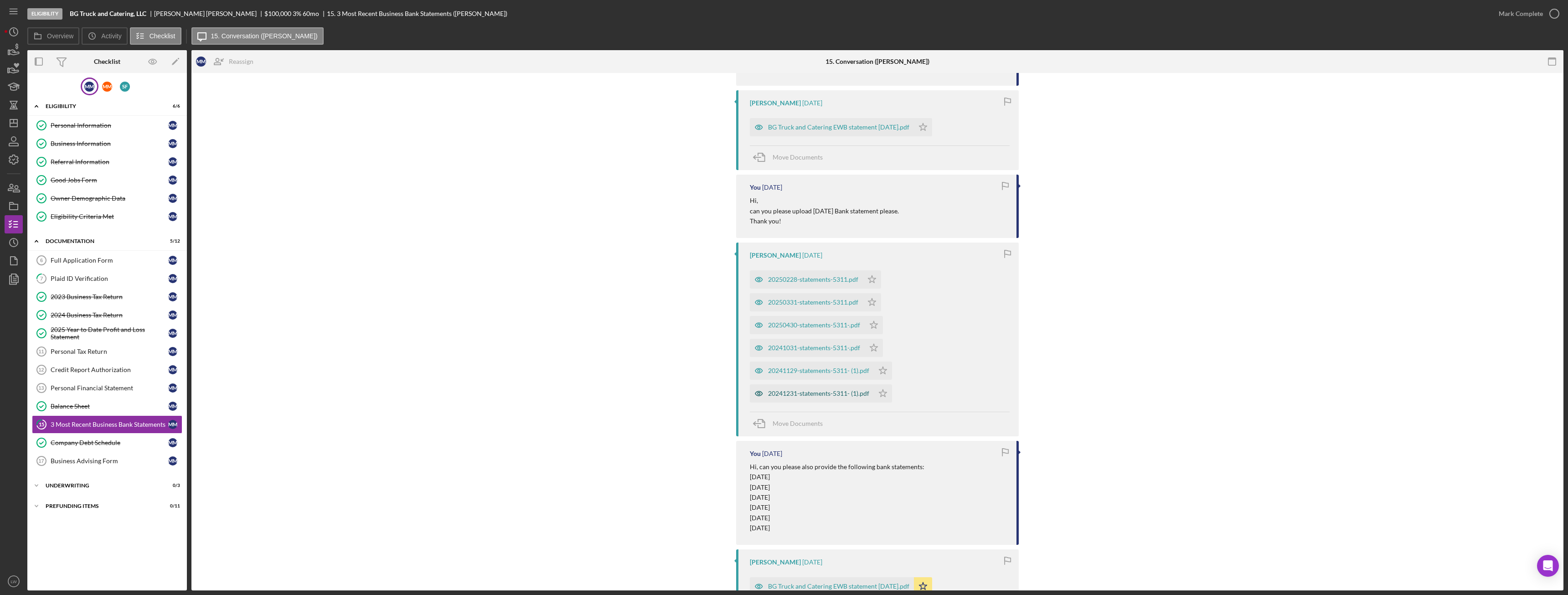
click at [825, 397] on div "20241231-statements-5311- (1).pdf" at bounding box center [819, 393] width 101 height 7
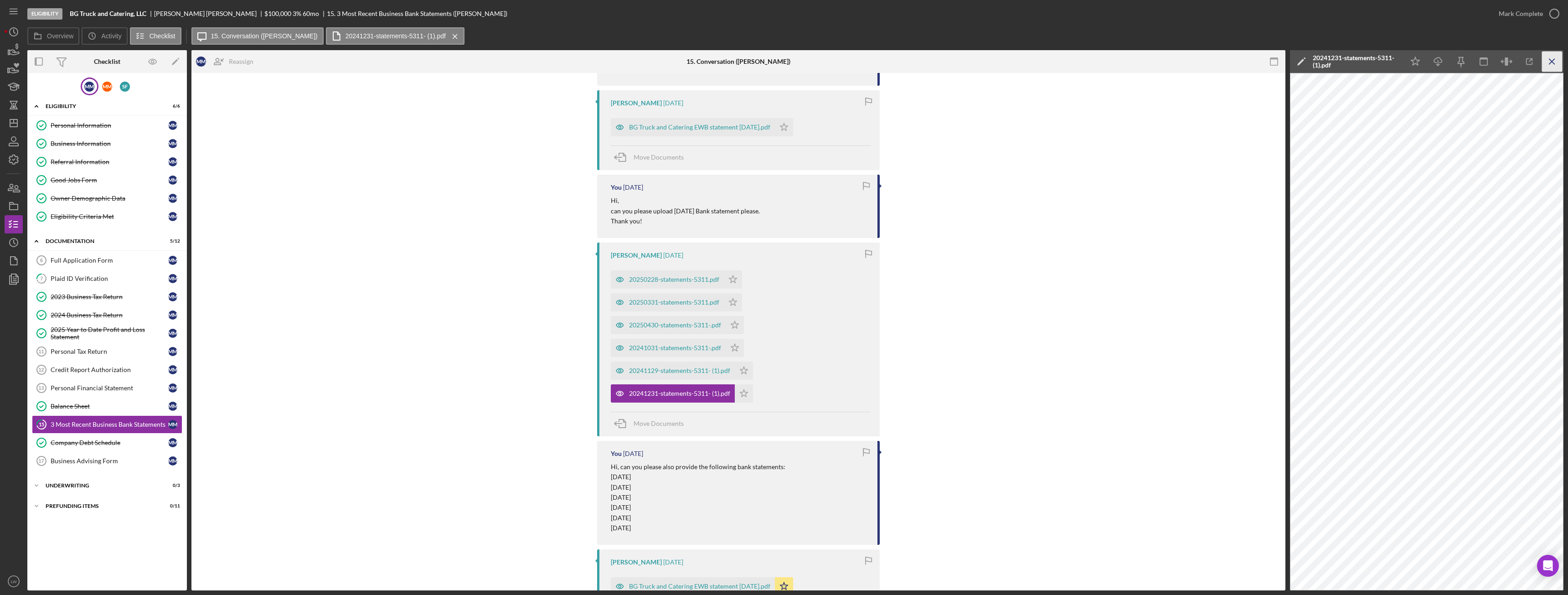
click at [1551, 57] on icon "Icon/Menu Close" at bounding box center [1552, 62] width 21 height 21
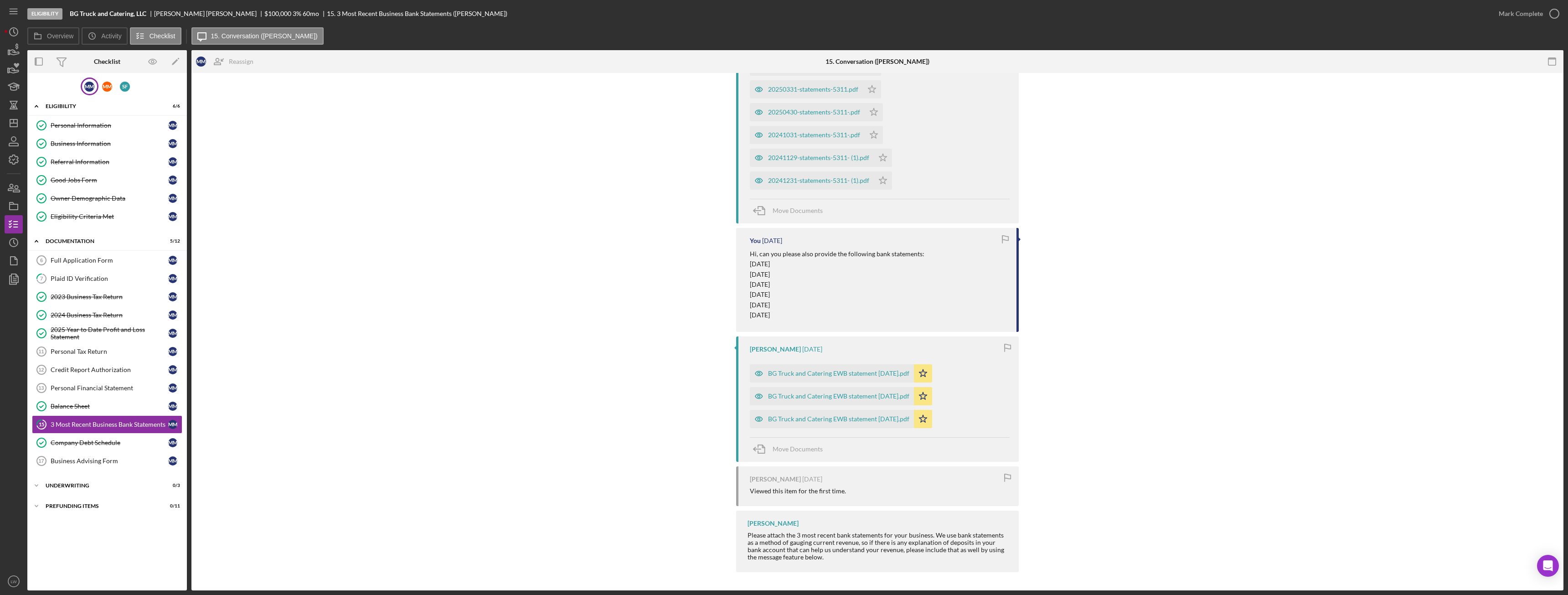
scroll to position [544, 0]
click at [873, 371] on div "BG Truck and Catering EWB statement June 2025.pdf" at bounding box center [839, 373] width 141 height 7
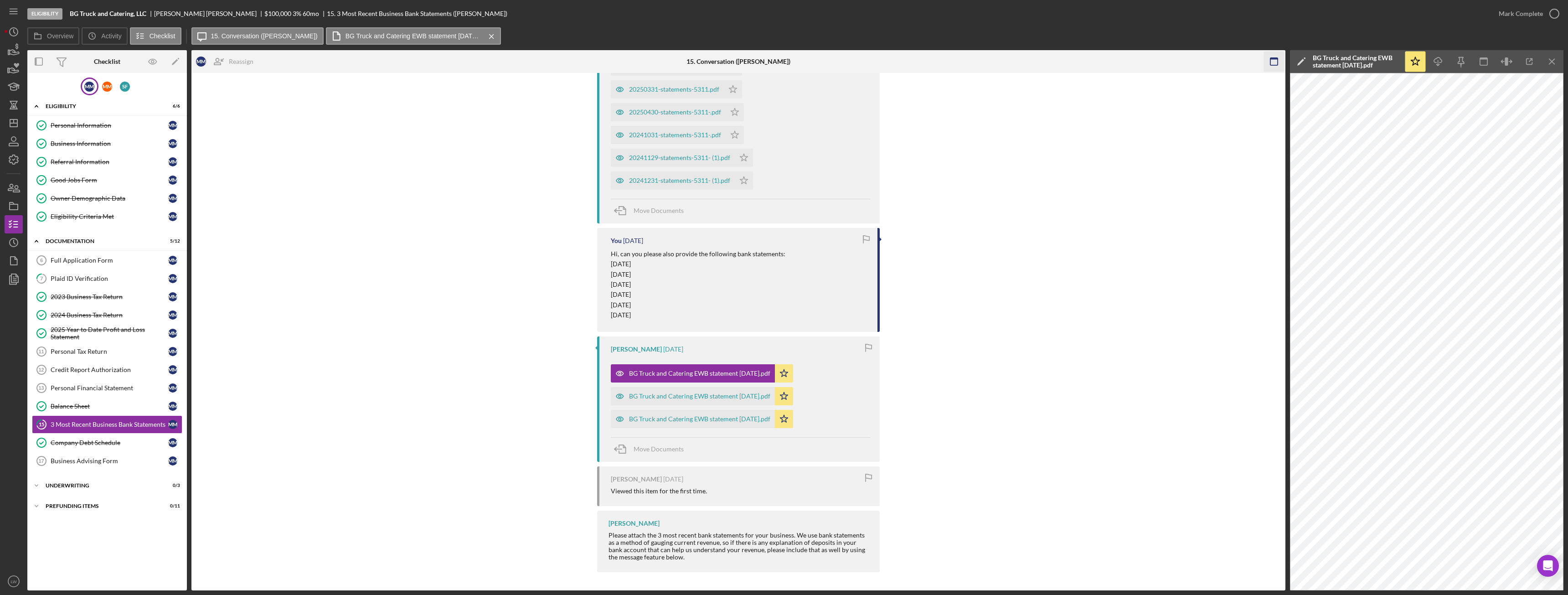
click at [1553, 61] on line "button" at bounding box center [1552, 62] width 5 height 5
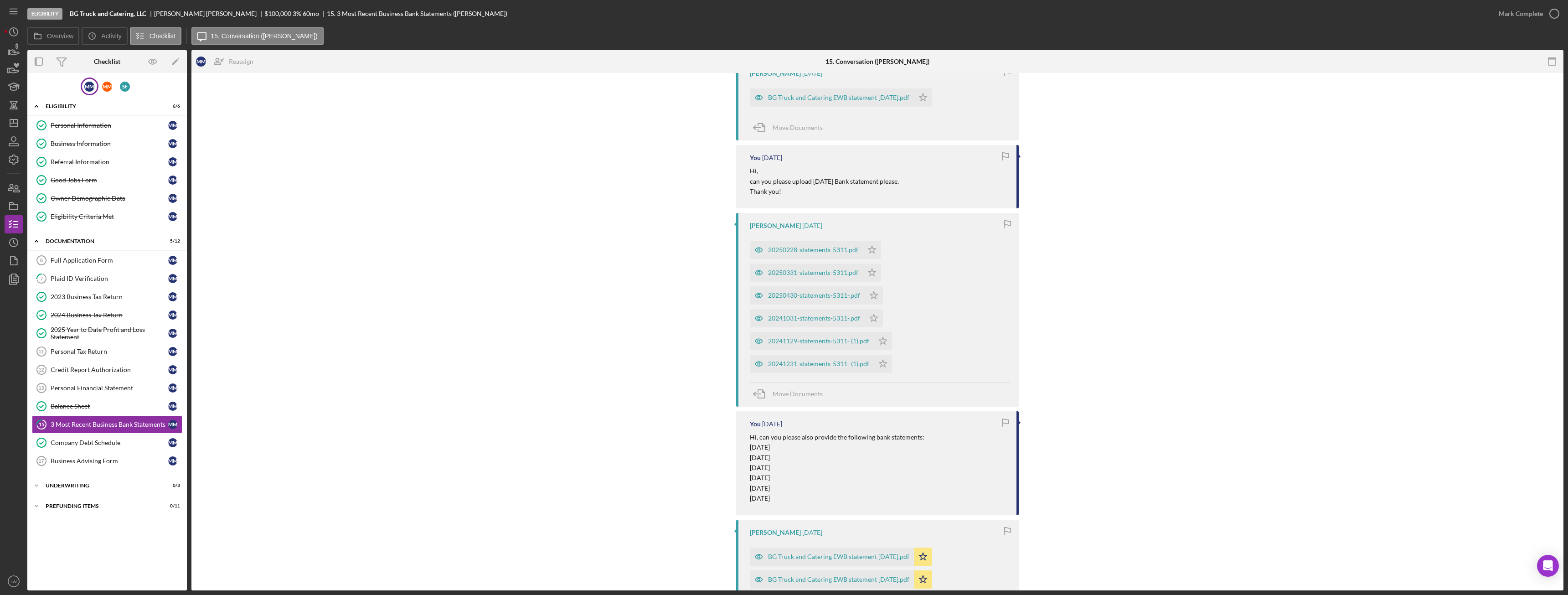
scroll to position [270, 0]
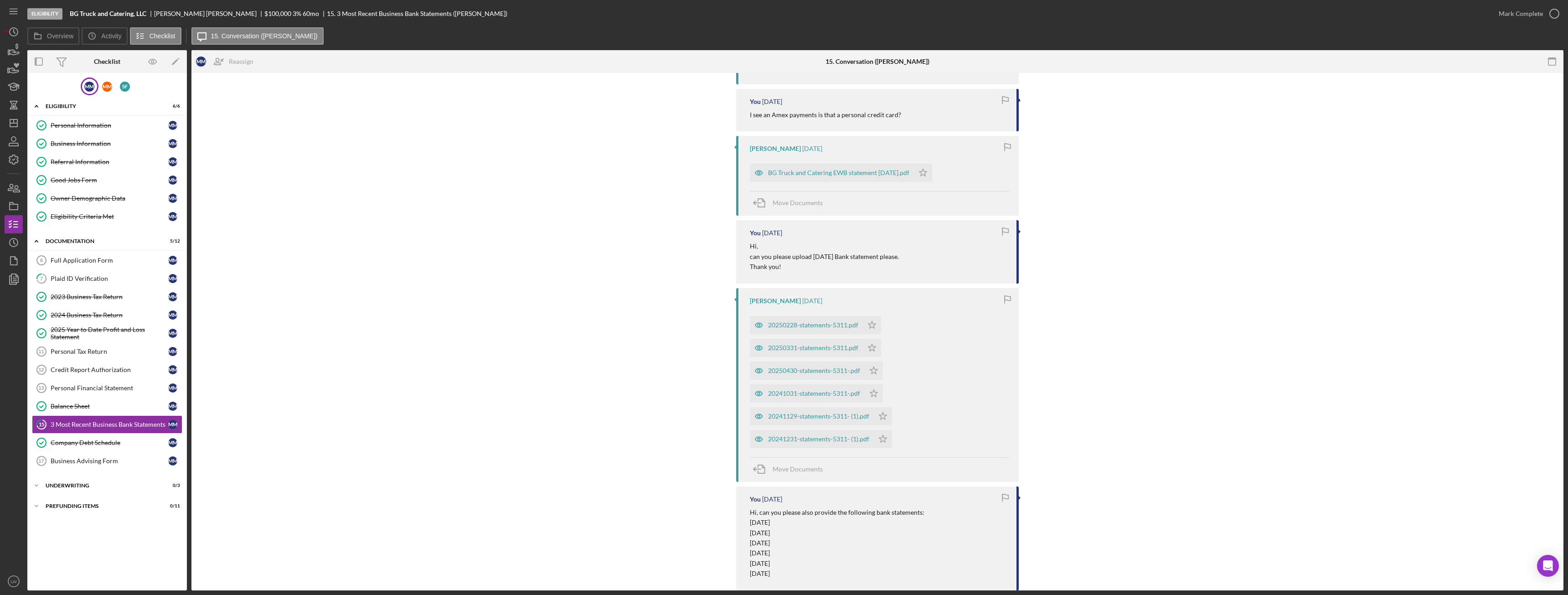
click at [925, 322] on div "You 5 days ago Hi, Thank you for clarifying! Mary Milliken 5 days ago The Amex …" at bounding box center [877, 408] width 282 height 856
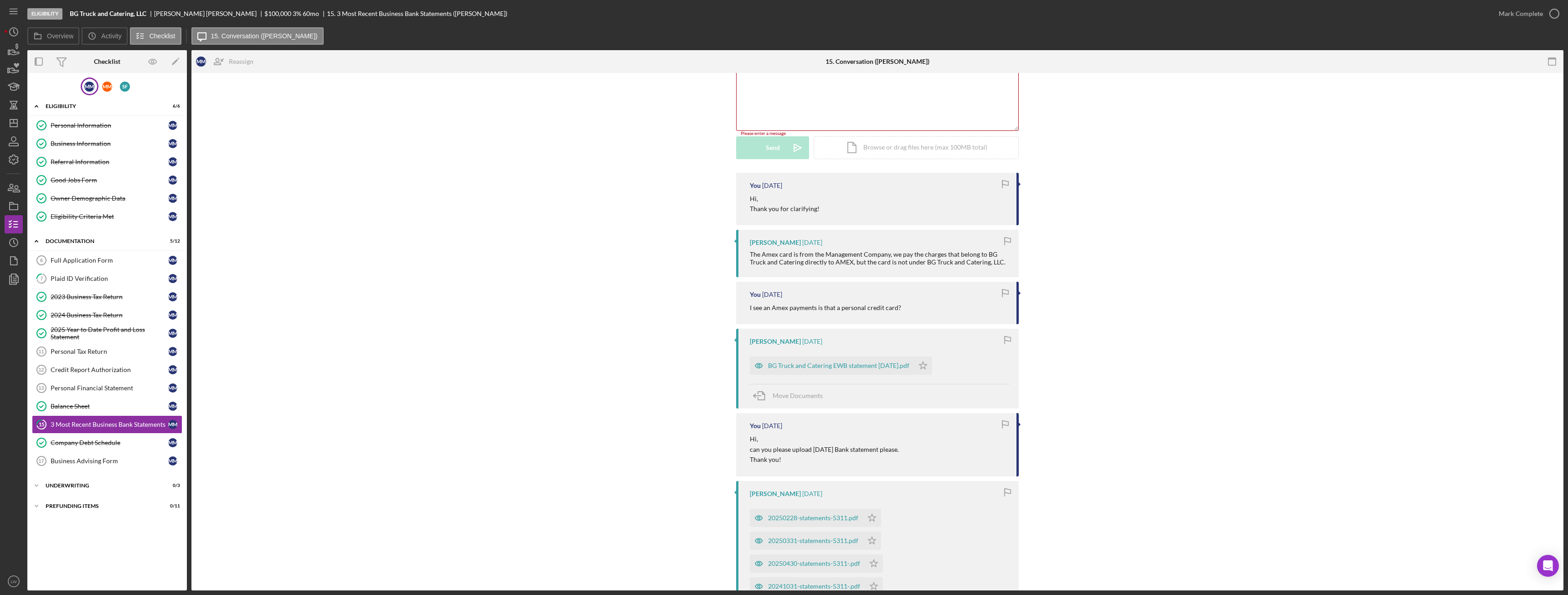
scroll to position [43, 0]
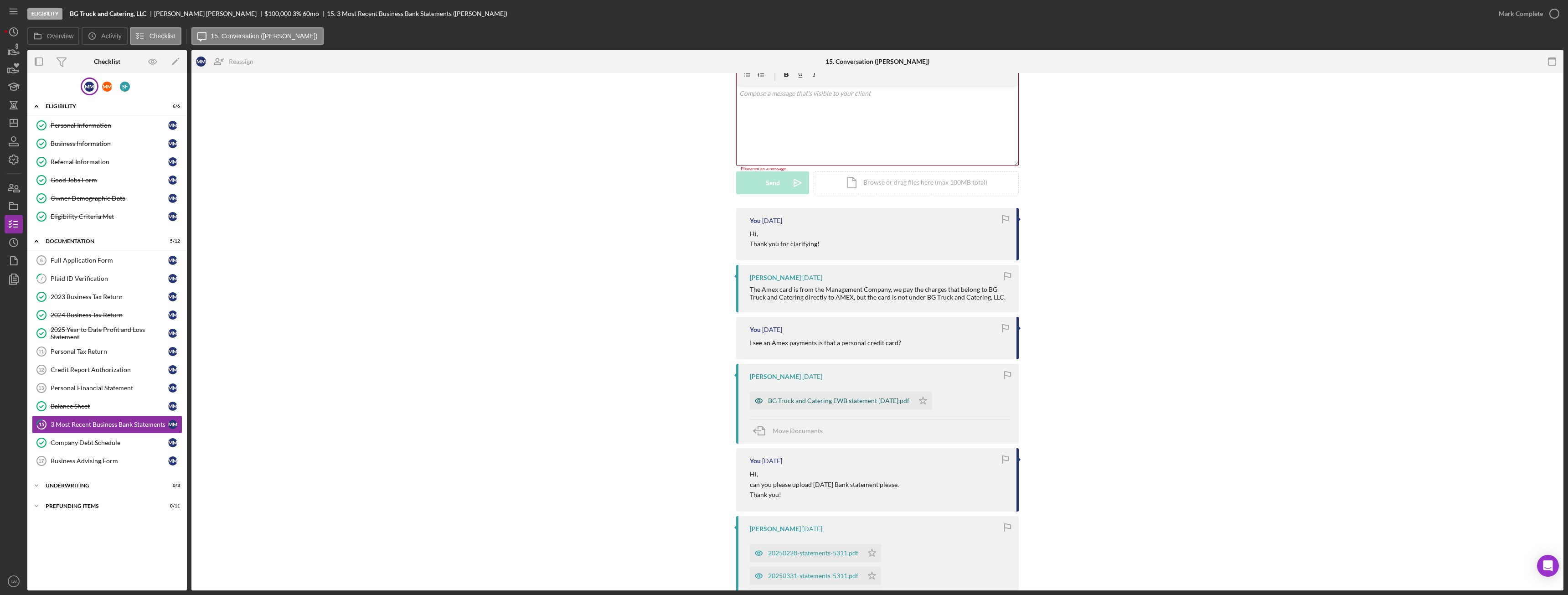
click at [900, 404] on div "BG Truck and Catering EWB statement September 2025.pdf" at bounding box center [839, 401] width 141 height 7
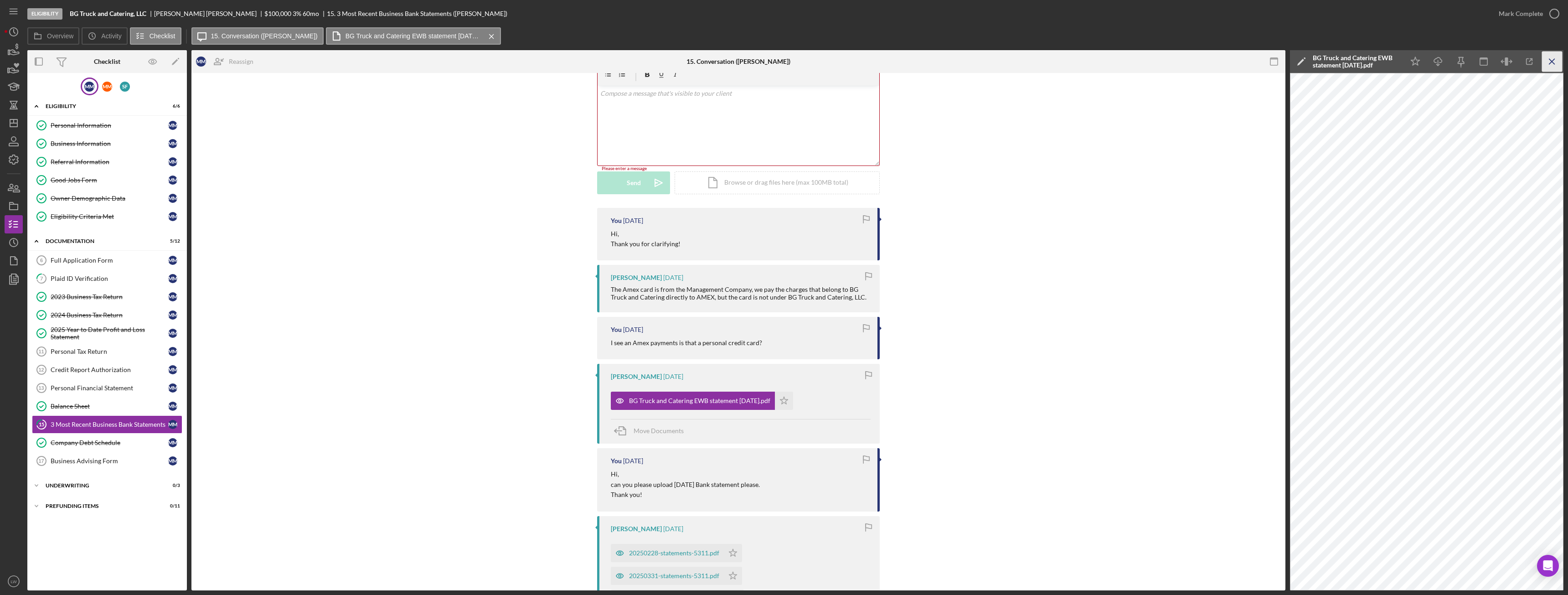
click at [1554, 63] on icon "Icon/Menu Close" at bounding box center [1552, 62] width 21 height 21
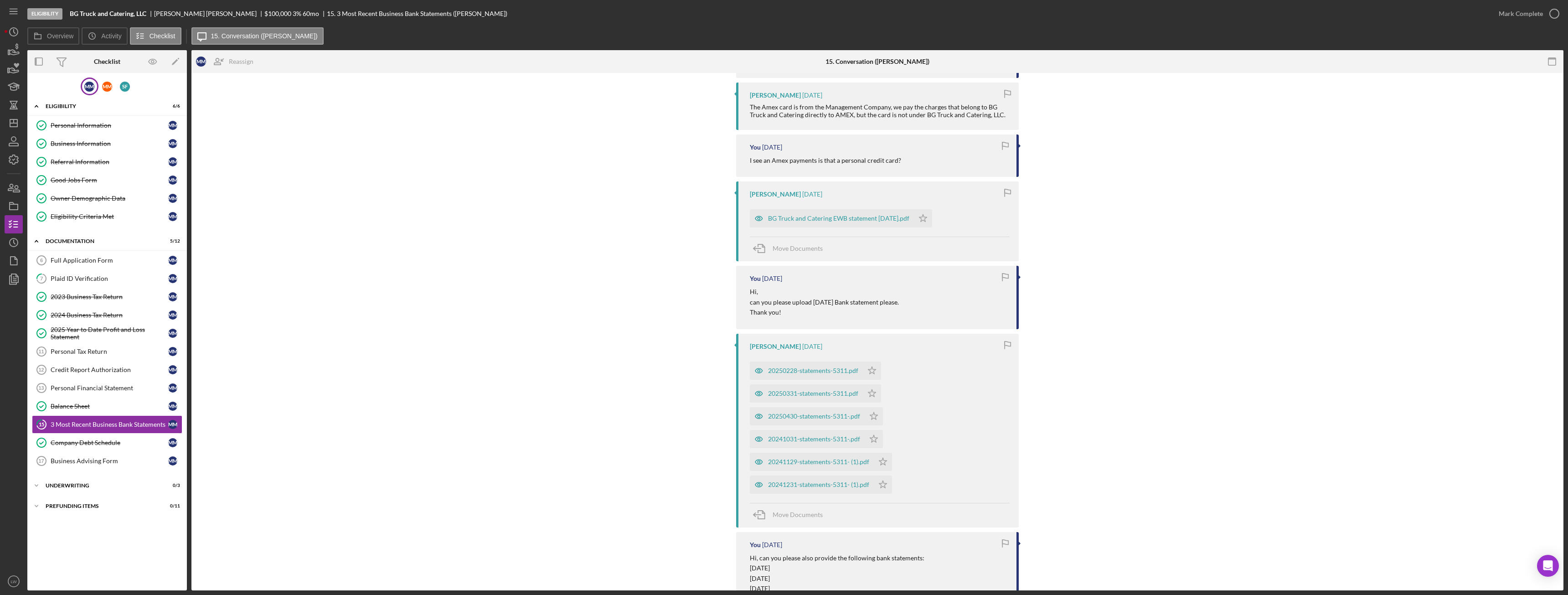
scroll to position [0, 0]
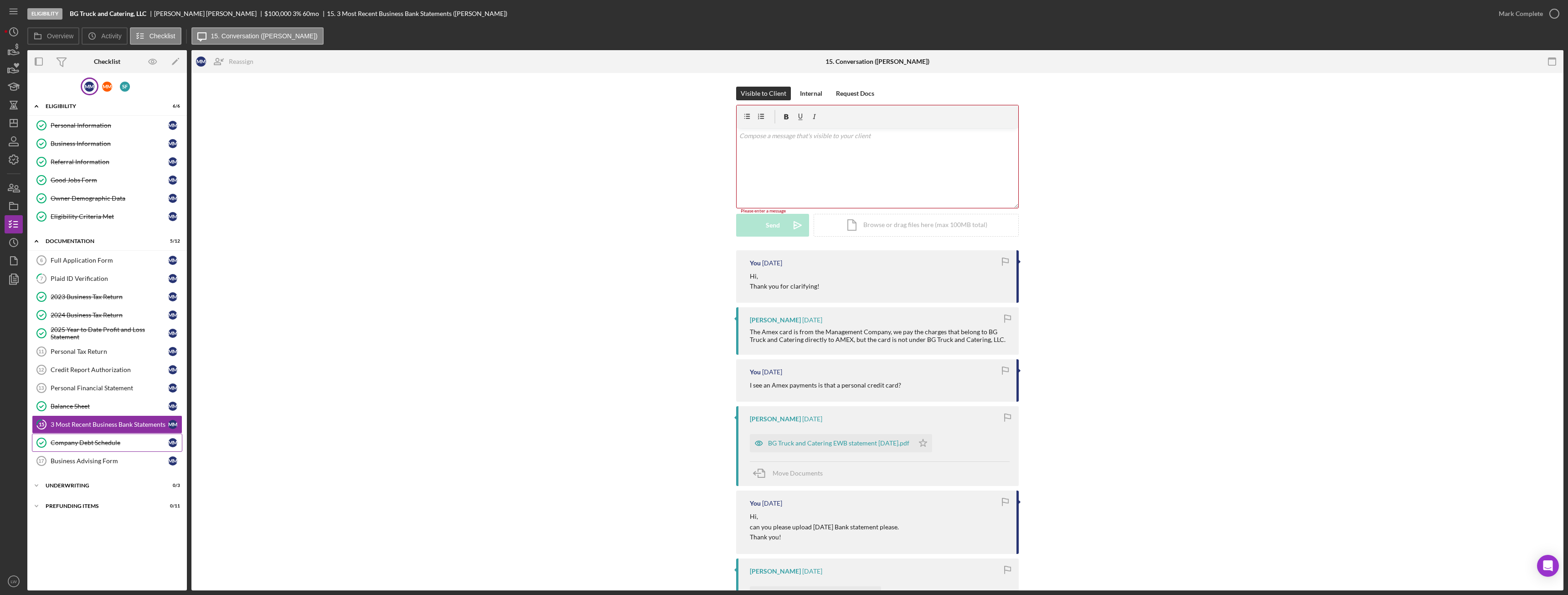
click at [118, 445] on div "Company Debt Schedule" at bounding box center [109, 443] width 117 height 7
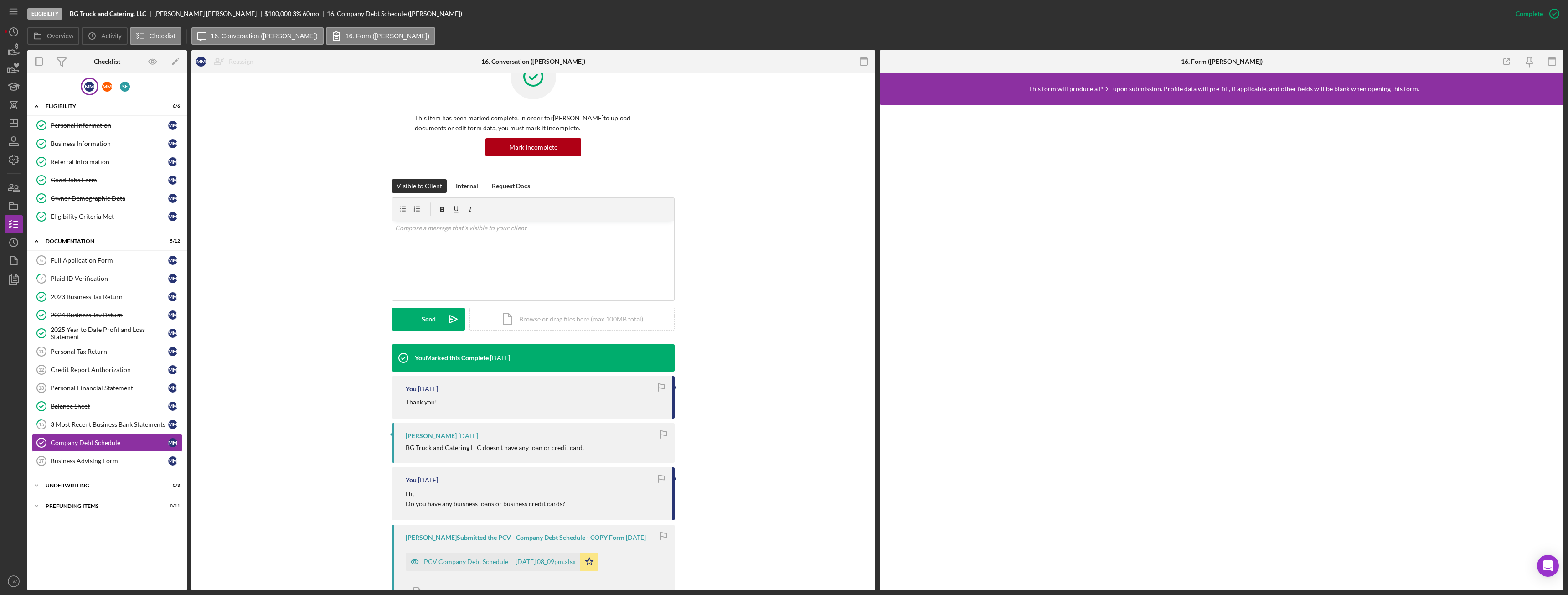
scroll to position [176, 0]
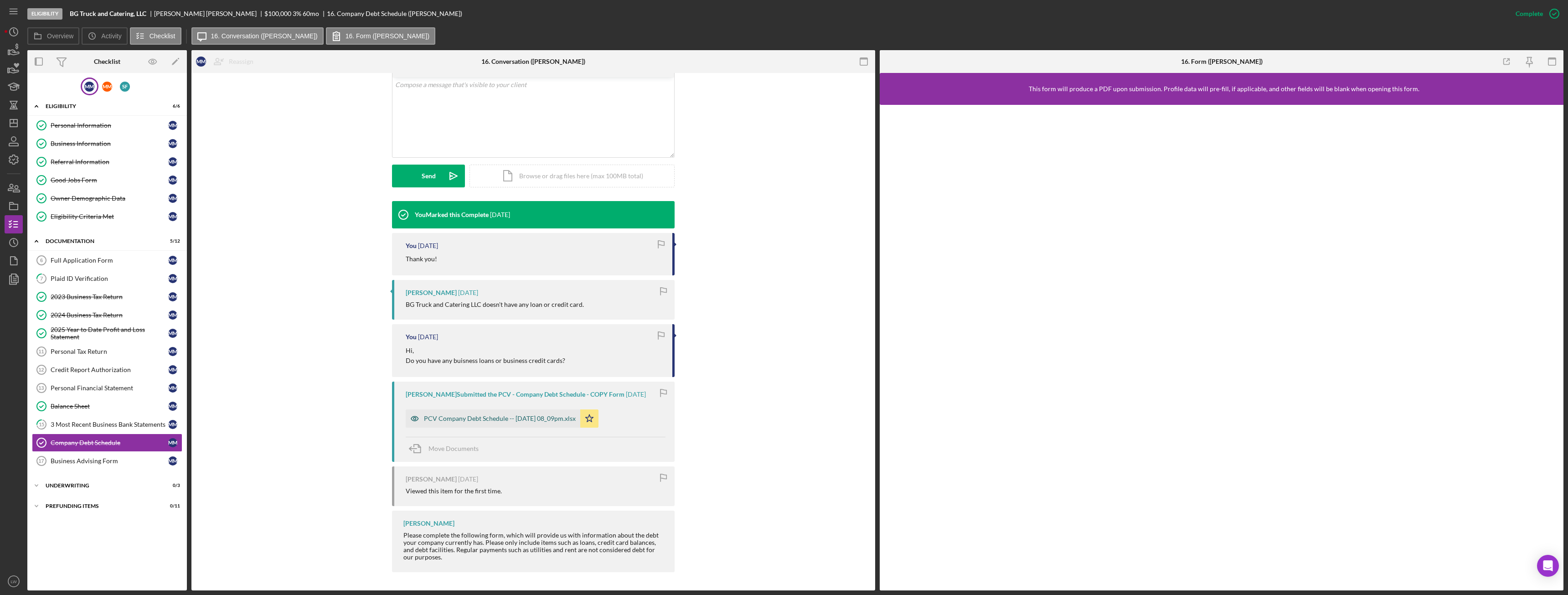
click at [569, 418] on div "PCV Company Debt Schedule -- 2025-10-02 08_09pm.xlsx" at bounding box center [499, 418] width 152 height 7
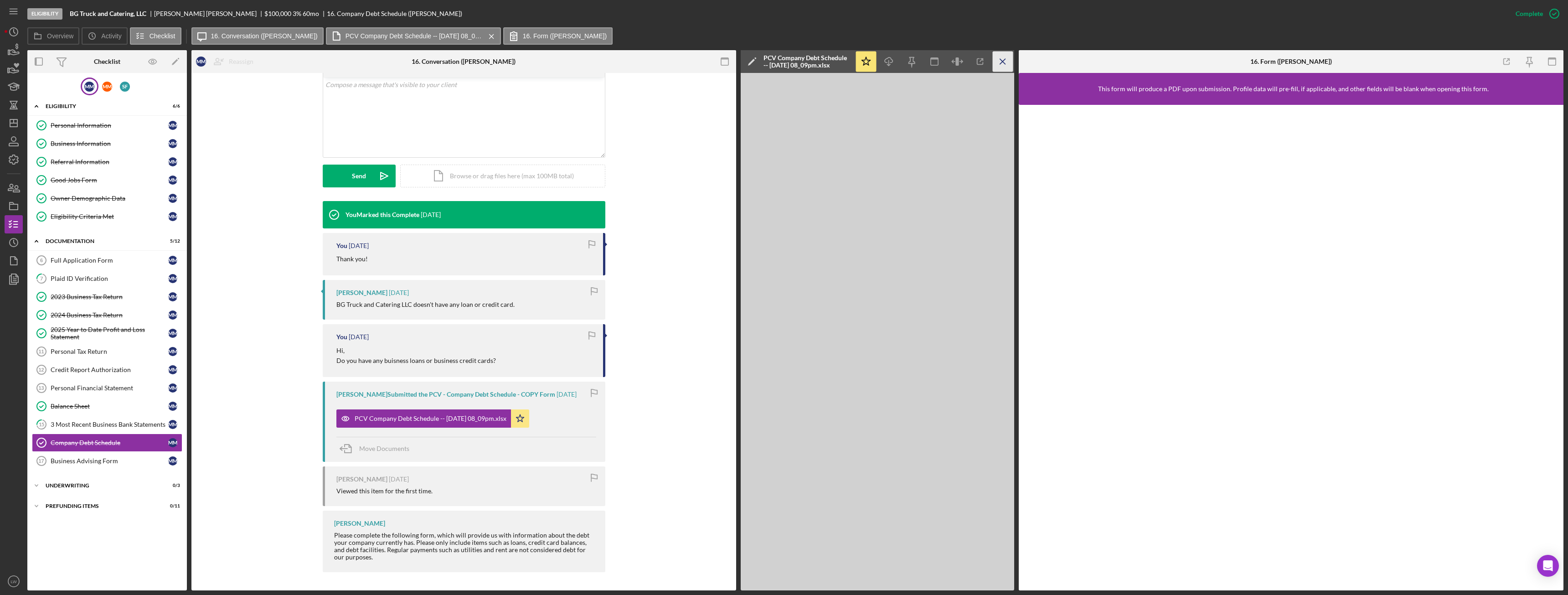
click at [1003, 62] on line "button" at bounding box center [1003, 62] width 5 height 5
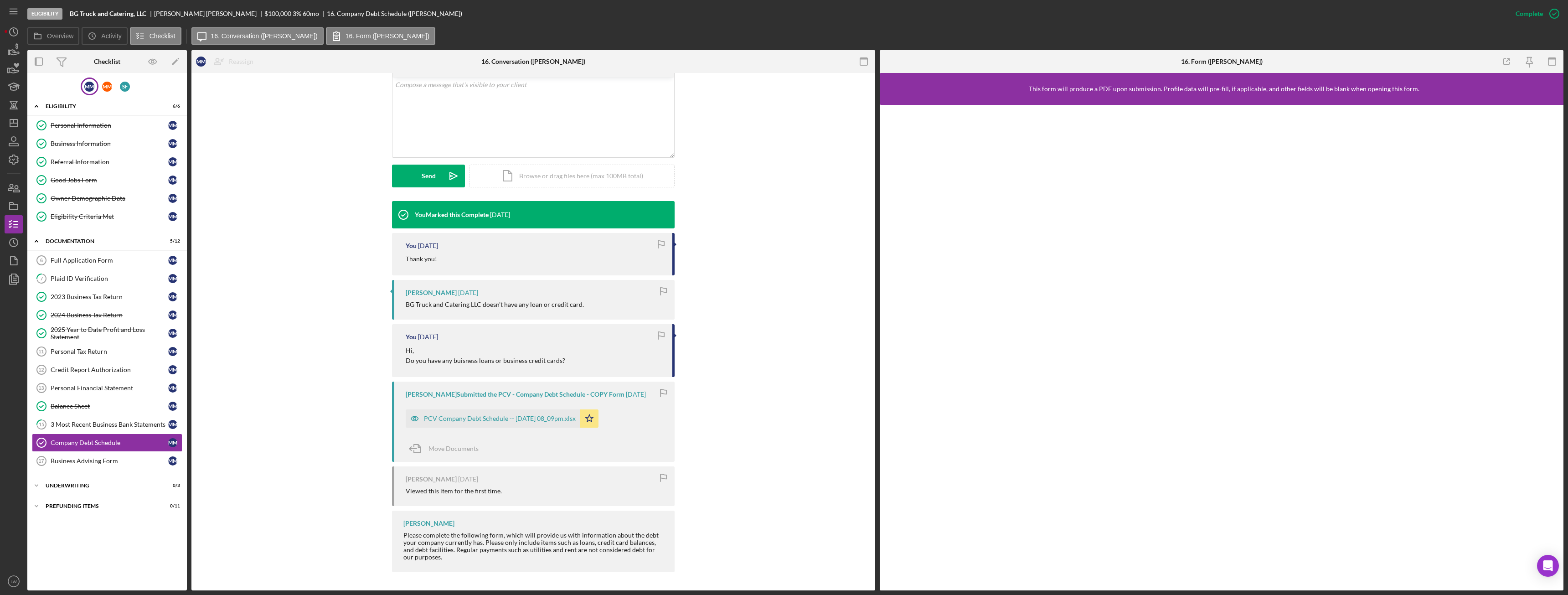
click at [124, 14] on b "BG Truck and Catering, LLC" at bounding box center [108, 13] width 77 height 7
click at [69, 122] on div "Personal Information" at bounding box center [109, 125] width 117 height 7
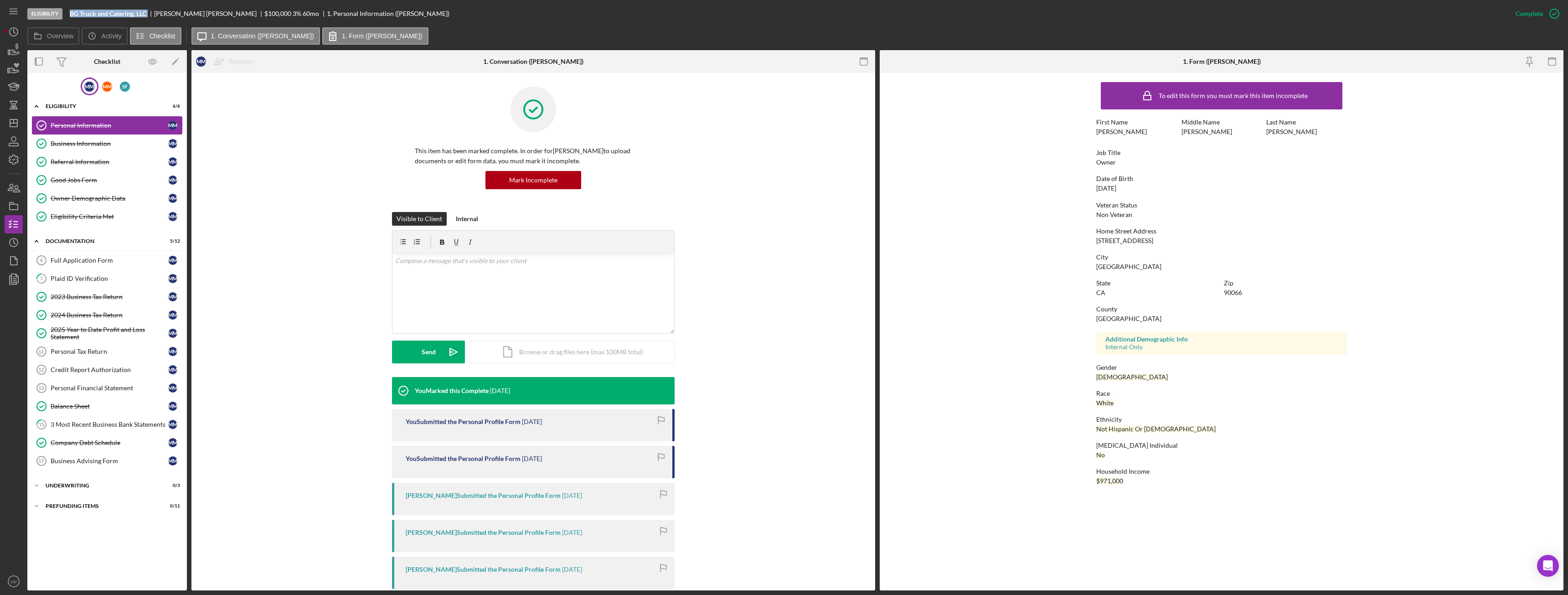
click at [69, 122] on div "Personal Information" at bounding box center [109, 125] width 117 height 7
click at [71, 106] on div "Eligibility" at bounding box center [110, 106] width 130 height 5
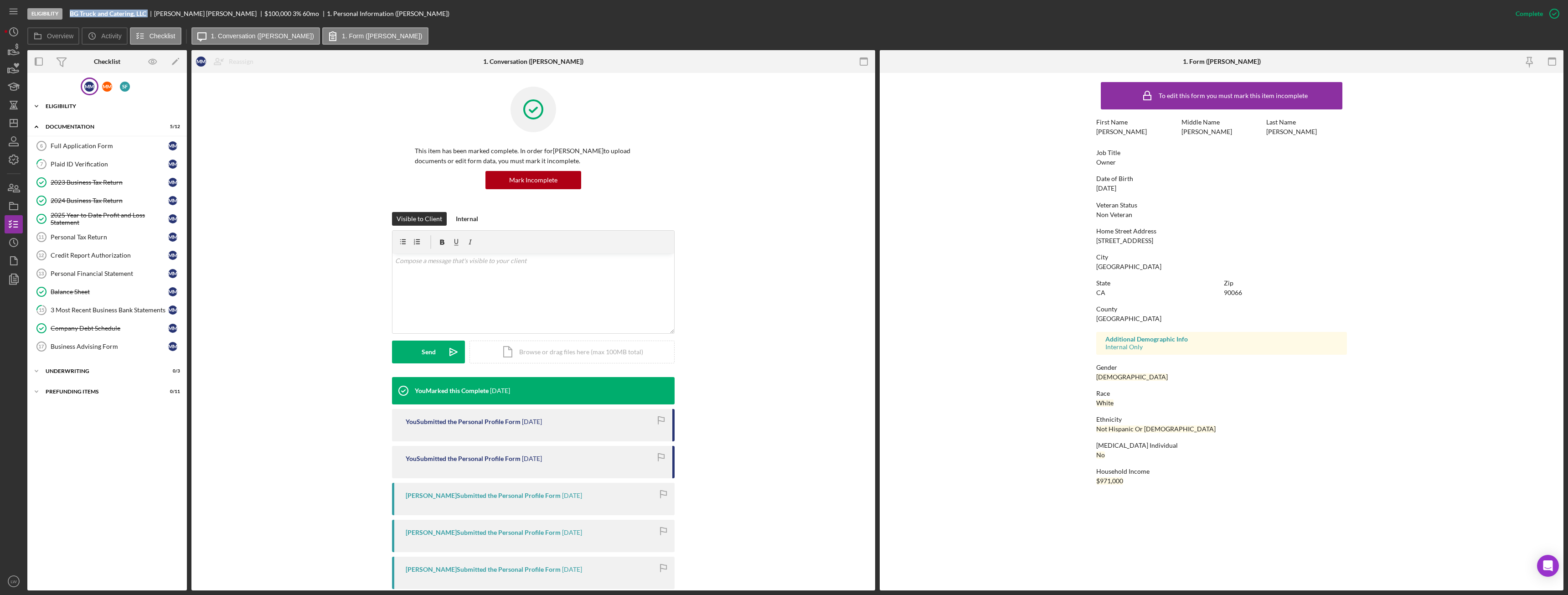
click at [75, 108] on div "Eligibility" at bounding box center [110, 106] width 130 height 5
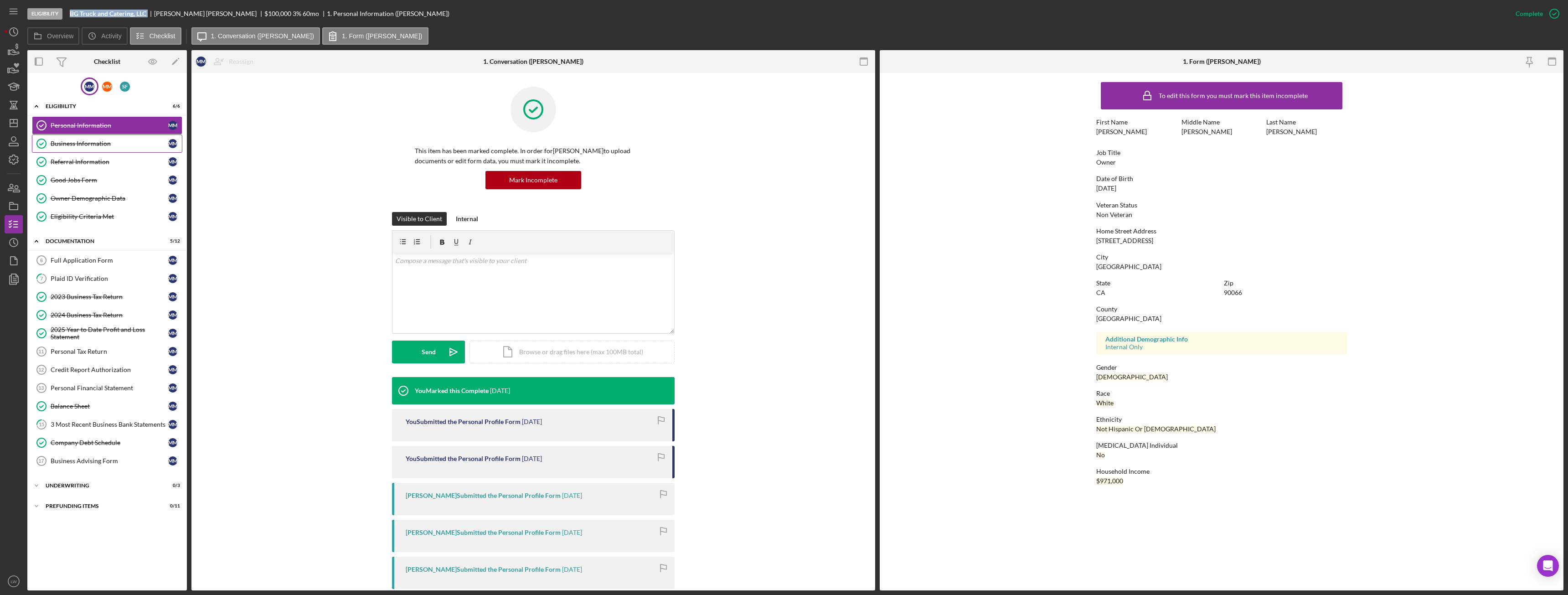
click at [105, 145] on div "Business Information" at bounding box center [109, 144] width 117 height 7
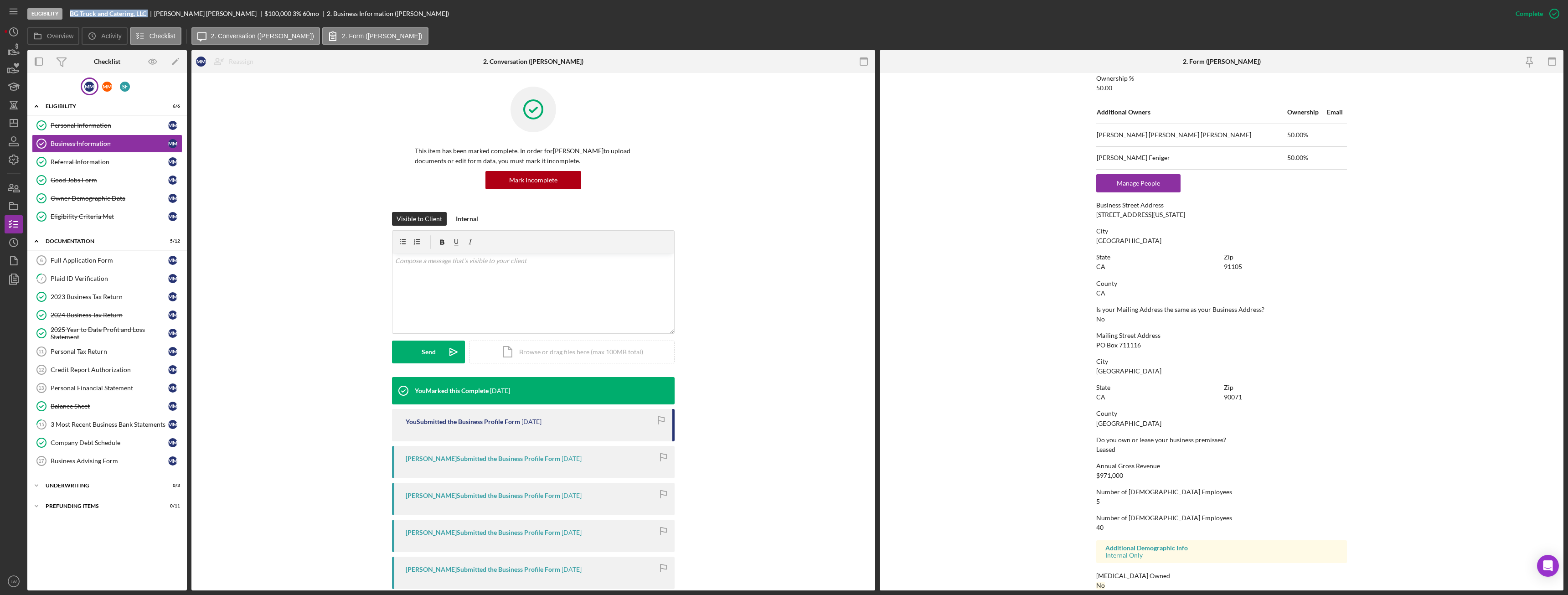
scroll to position [401, 0]
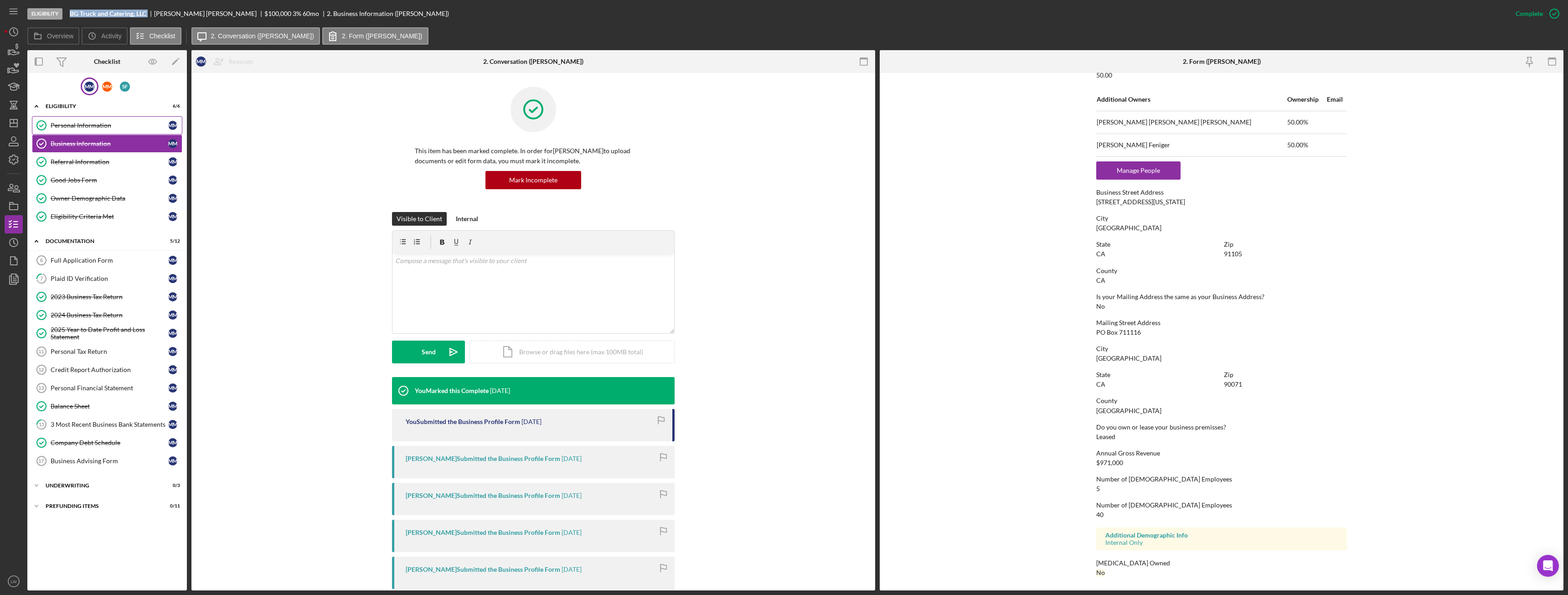
click at [85, 126] on div "Personal Information" at bounding box center [109, 125] width 117 height 7
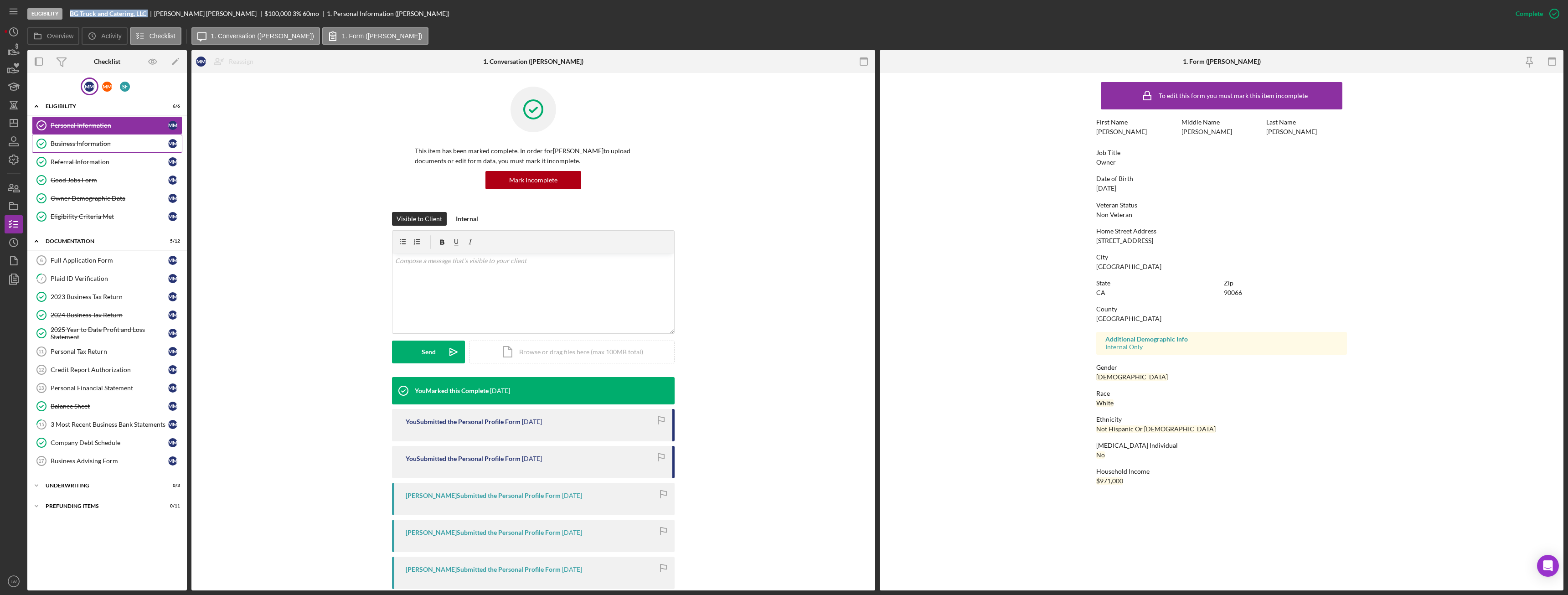
click at [79, 143] on div "Business Information" at bounding box center [109, 144] width 117 height 7
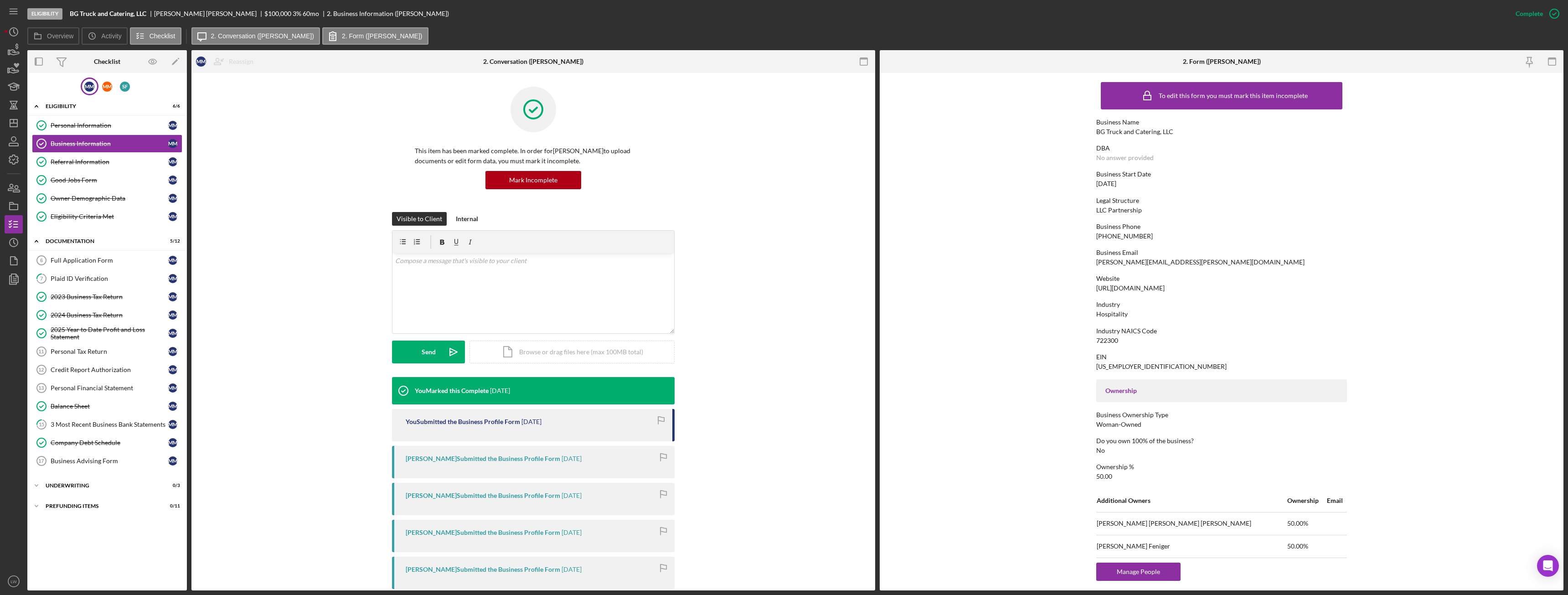
click at [1144, 286] on div "https://www.bordergrill.com" at bounding box center [1130, 288] width 68 height 7
click at [143, 261] on div "Full Application Form" at bounding box center [109, 261] width 117 height 7
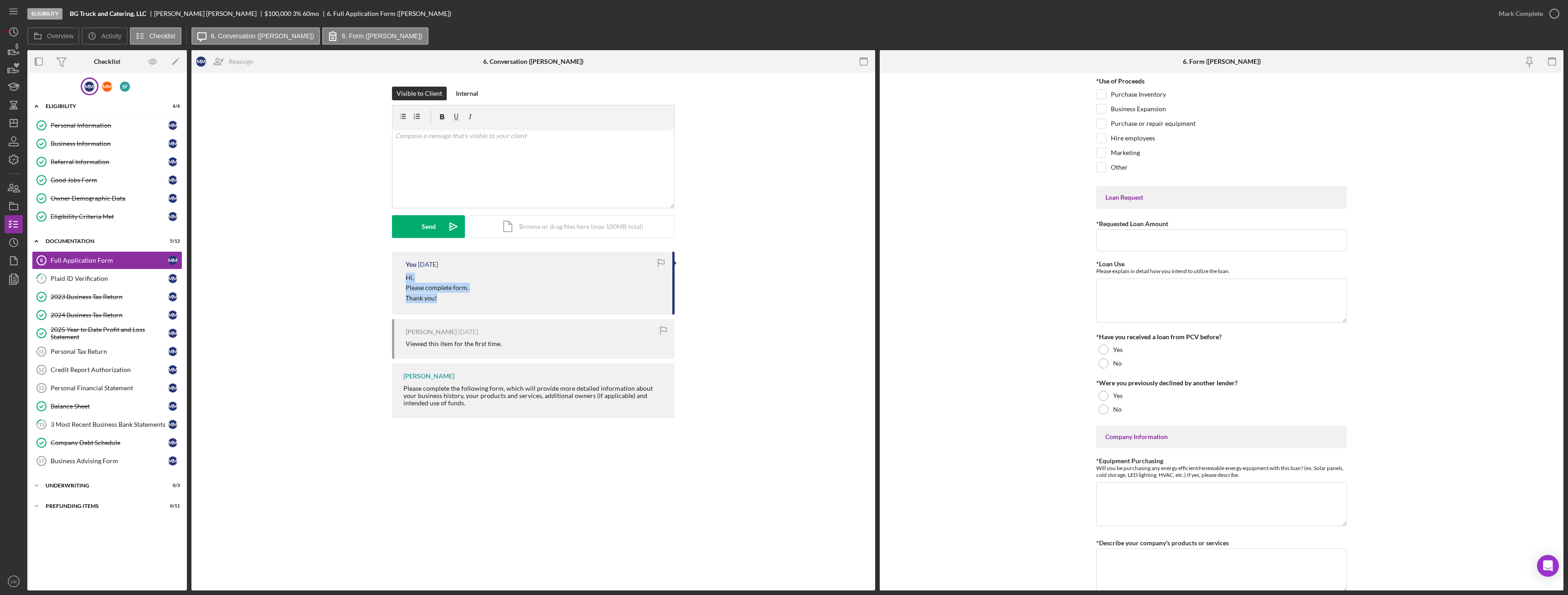
drag, startPoint x: 449, startPoint y: 300, endPoint x: 402, endPoint y: 278, distance: 51.9
click at [402, 278] on div "You 6 days ago Hi, Please complete form. Thank you!" at bounding box center [533, 283] width 282 height 63
copy div "Hi, Please complete form. Thank you!"
click at [480, 158] on div "v Color teal Color pink Remove color Add row above Add row below Add column bef…" at bounding box center [533, 167] width 282 height 80
click at [444, 228] on icon "Icon/icon-invite-send" at bounding box center [453, 226] width 23 height 23
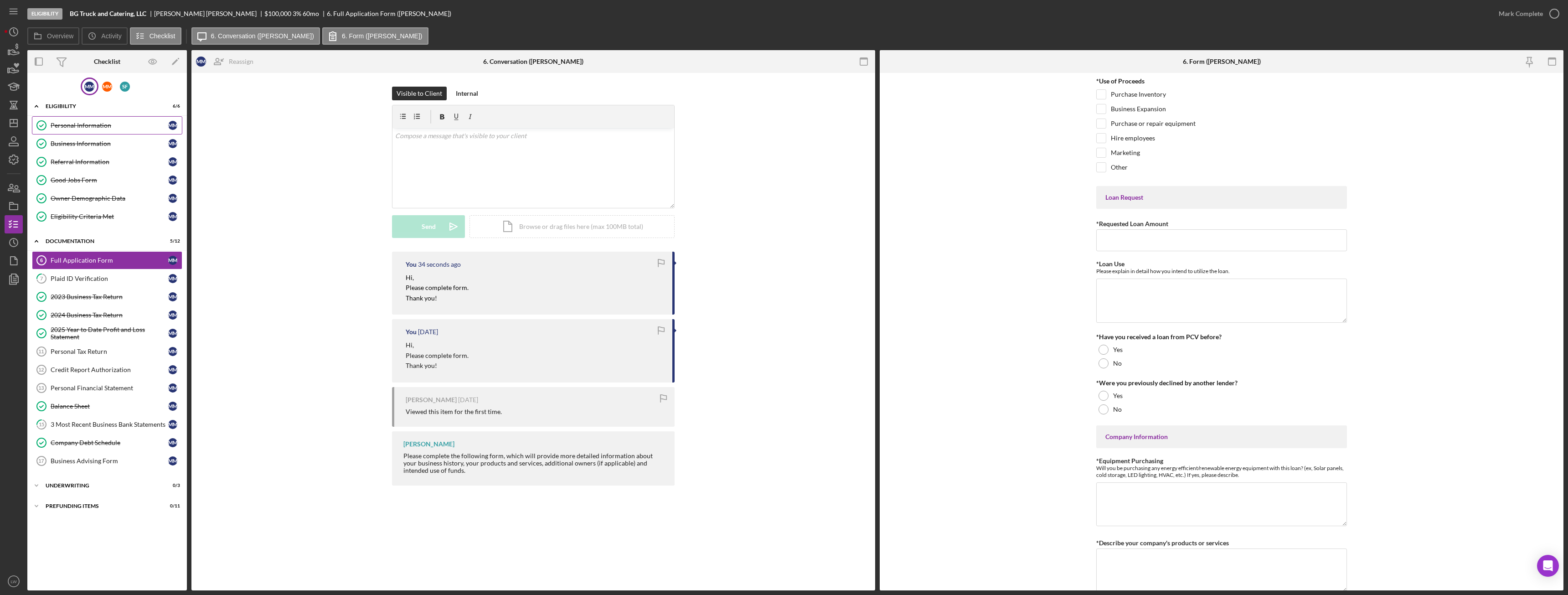
click at [83, 122] on div "Personal Information" at bounding box center [109, 125] width 117 height 7
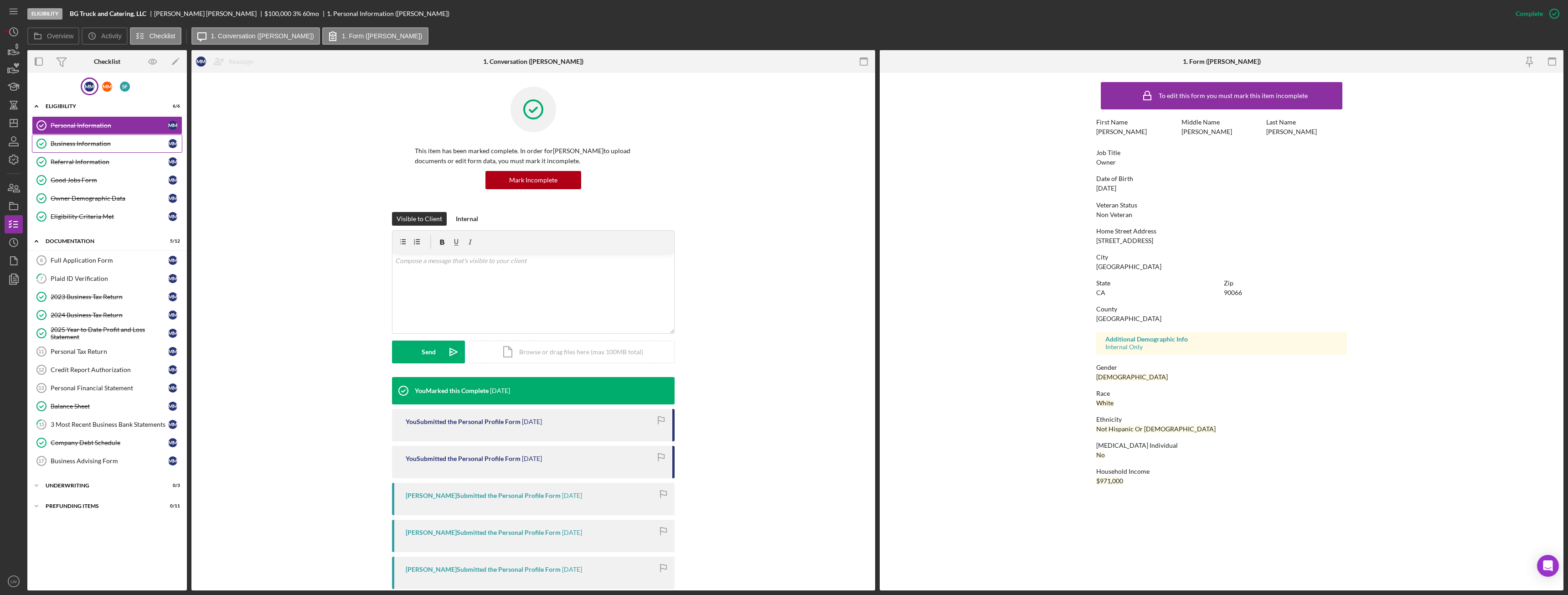
click at [83, 143] on div "Business Information" at bounding box center [109, 144] width 117 height 7
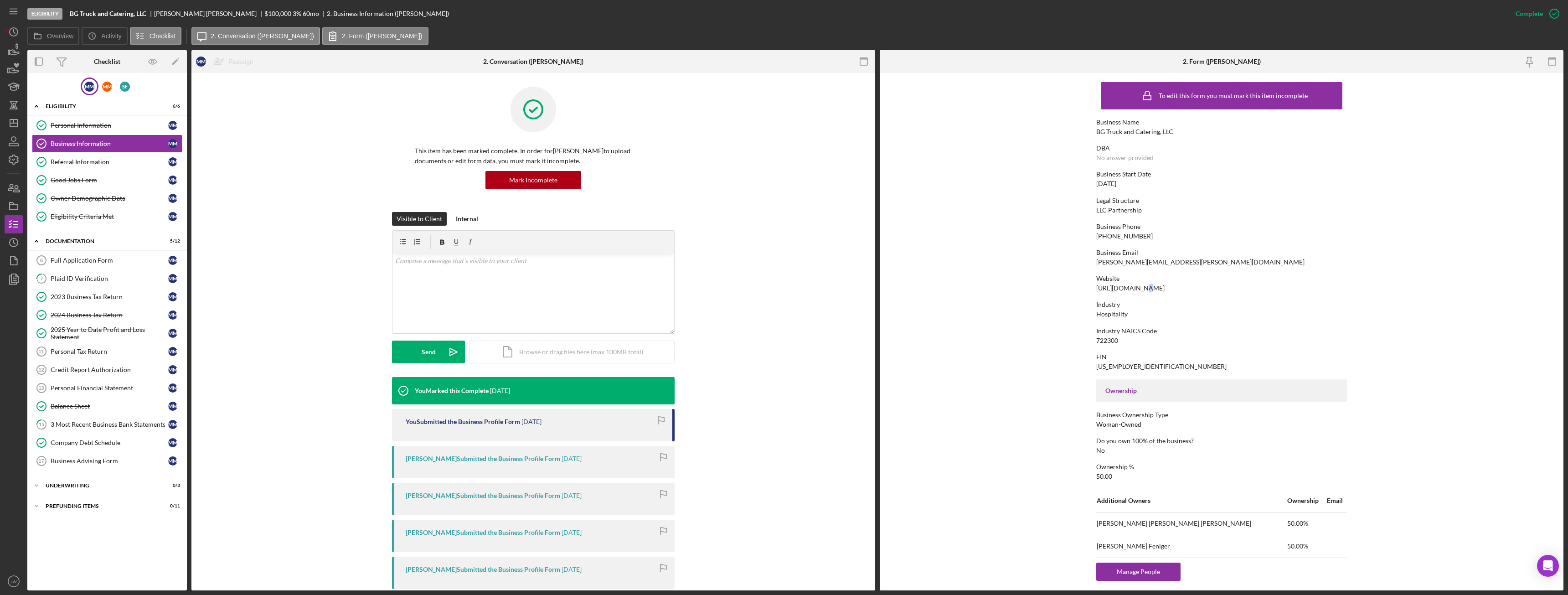
click at [1141, 290] on div "https://www.bordergrill.com" at bounding box center [1130, 288] width 68 height 7
drag, startPoint x: 1141, startPoint y: 290, endPoint x: 1122, endPoint y: 287, distance: 19.2
click at [1122, 287] on div "https://www.bordergrill.com" at bounding box center [1130, 288] width 68 height 7
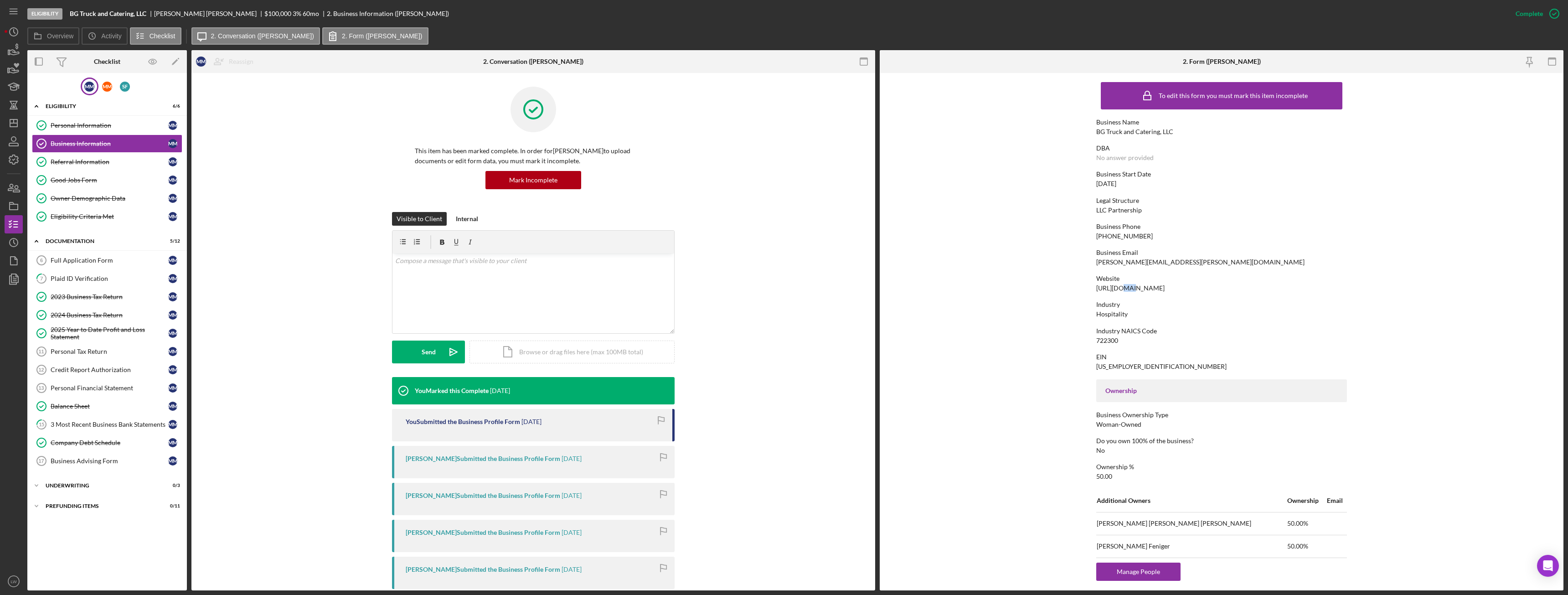
click at [1122, 287] on div "https://www.bordergrill.com" at bounding box center [1130, 288] width 68 height 7
click at [130, 424] on div "3 Most Recent Business Bank Statements" at bounding box center [109, 424] width 117 height 7
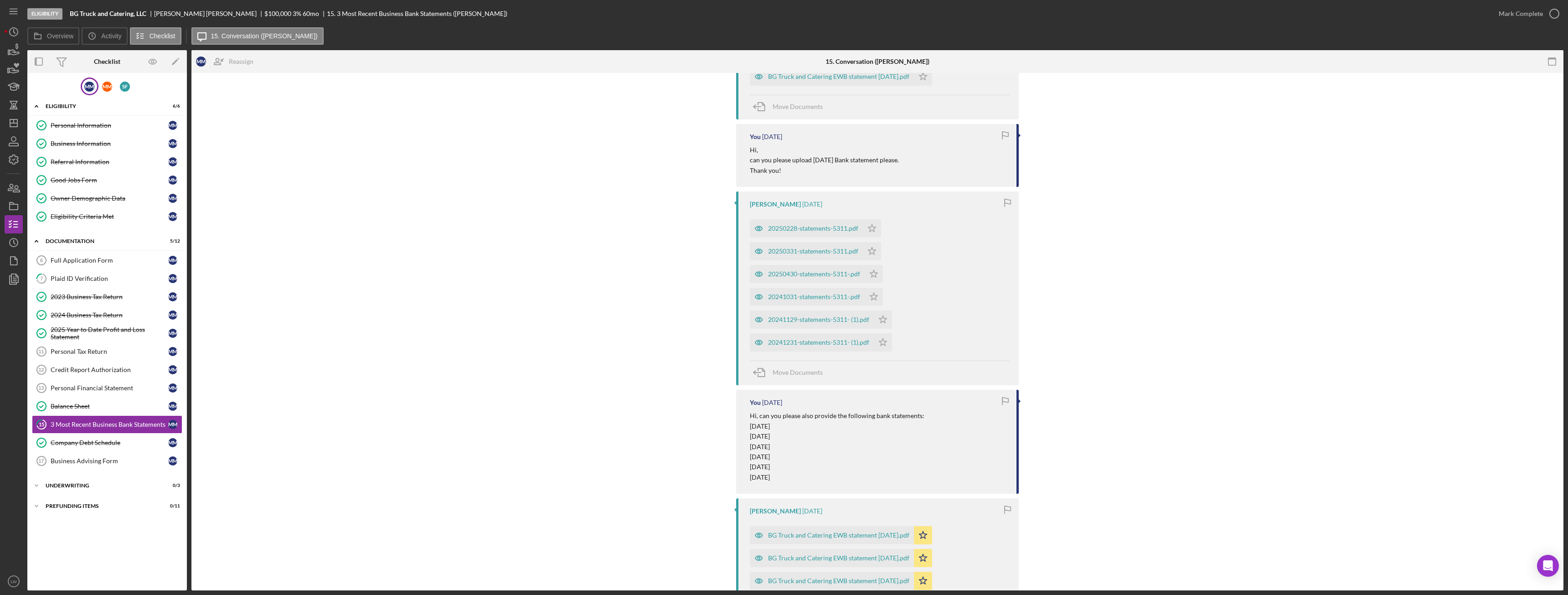
scroll to position [135, 0]
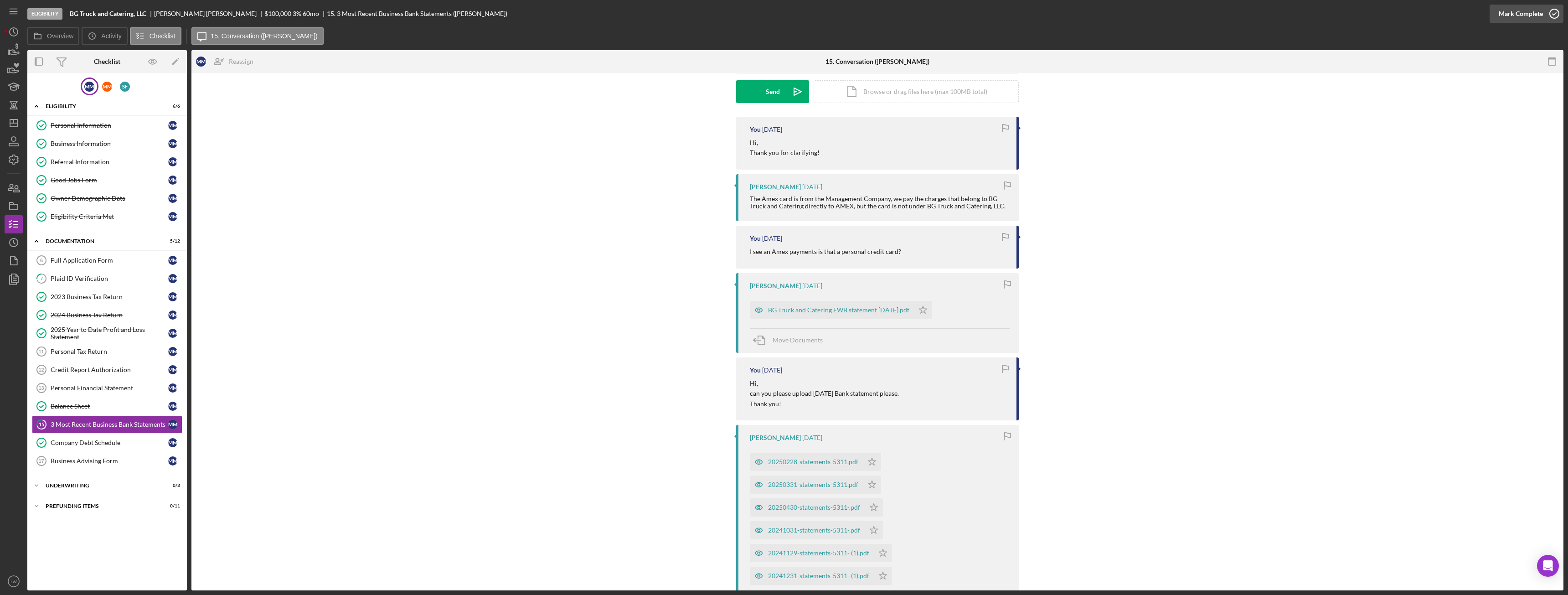
click at [1536, 13] on div "Mark Complete" at bounding box center [1521, 13] width 44 height 18
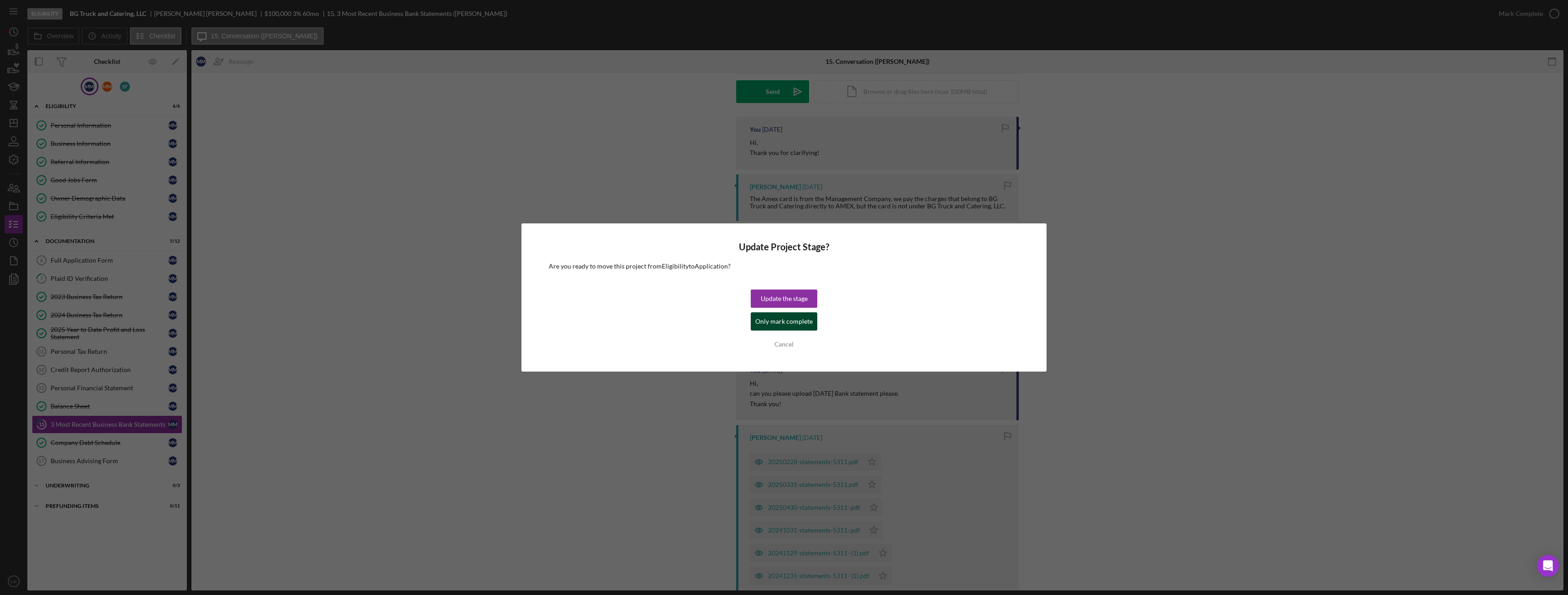
click at [796, 318] on div "Only mark complete" at bounding box center [784, 322] width 57 height 18
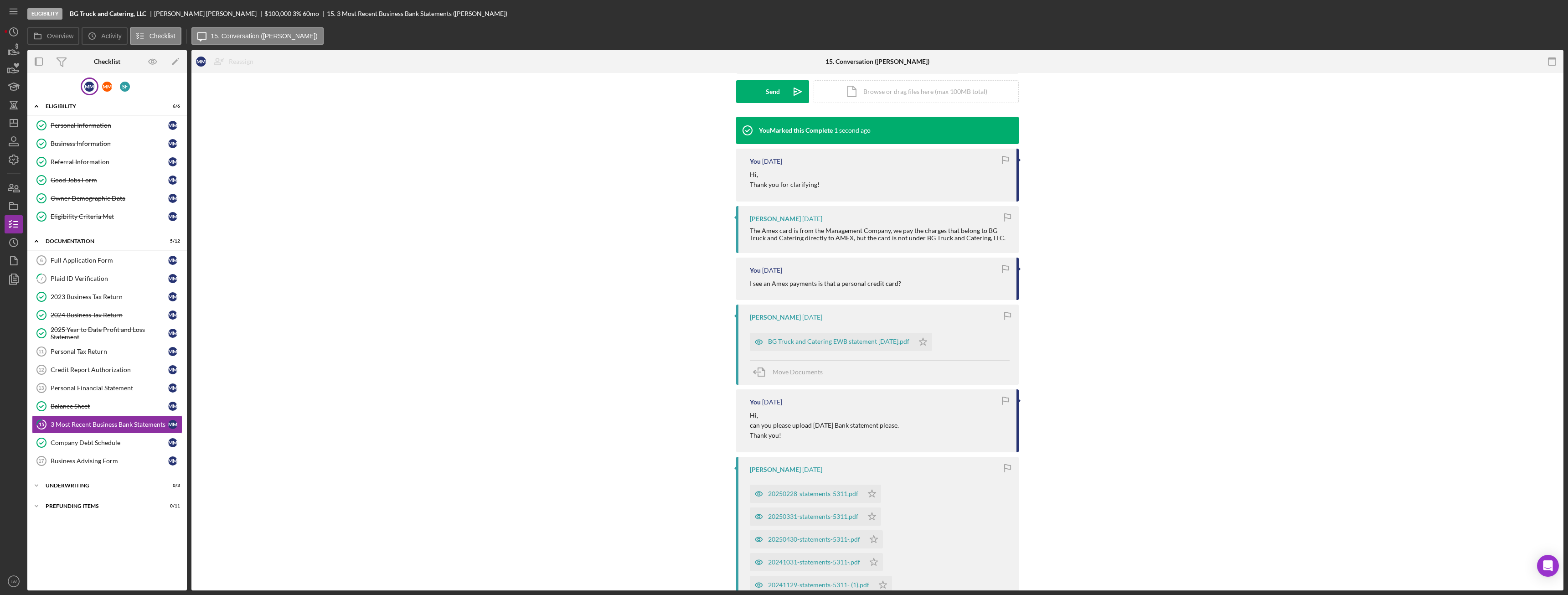
scroll to position [261, 0]
click at [7, 59] on icon "button" at bounding box center [13, 50] width 23 height 23
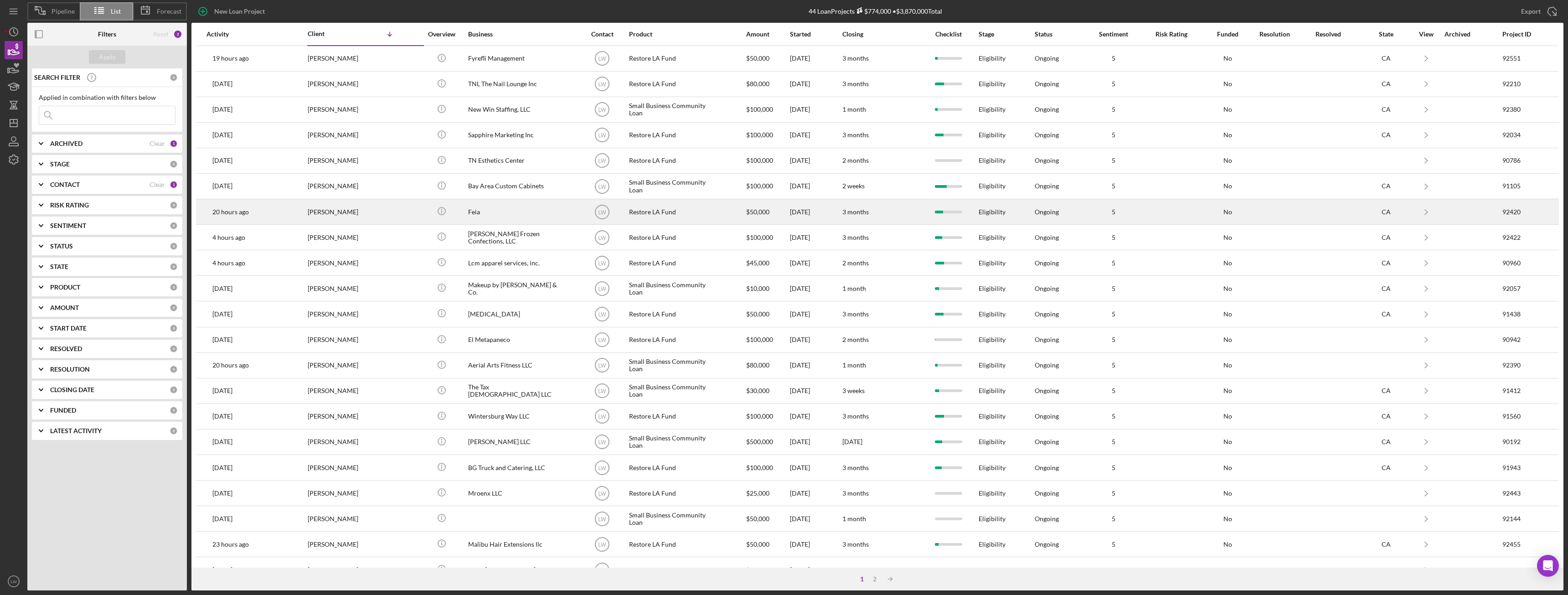
scroll to position [122, 0]
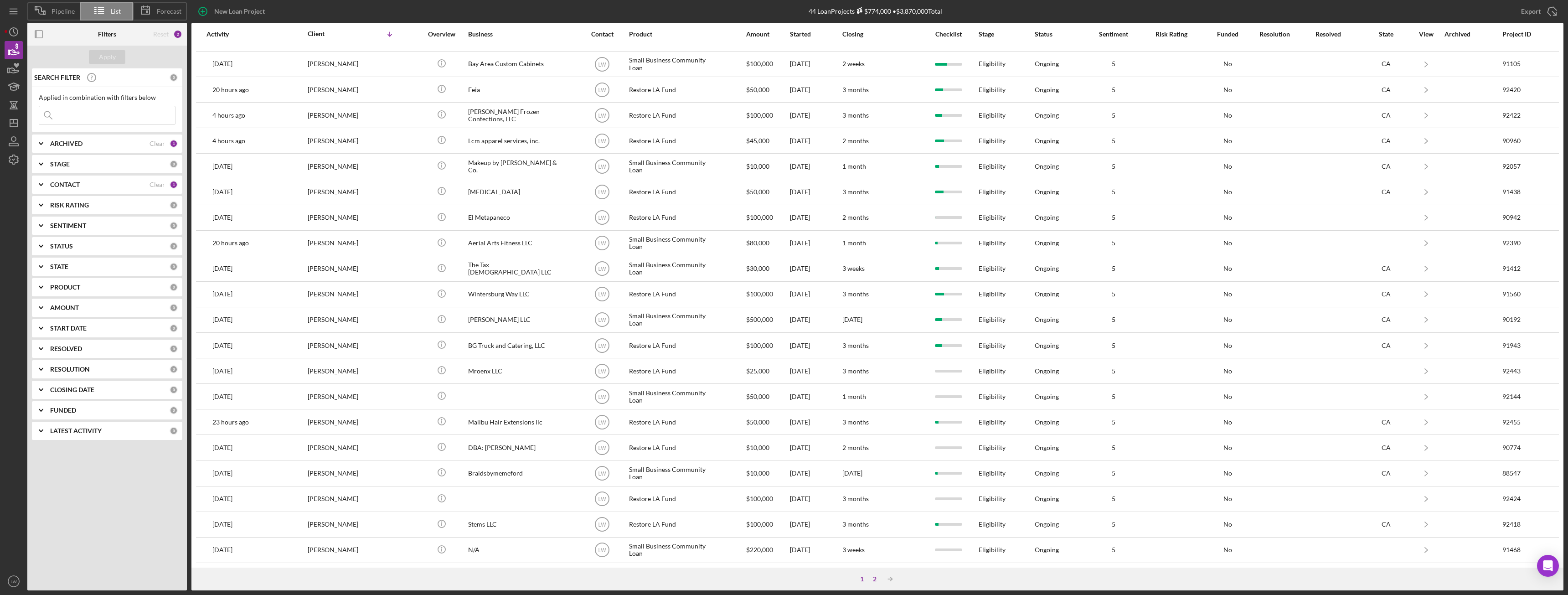
click at [877, 579] on div "2" at bounding box center [875, 579] width 13 height 7
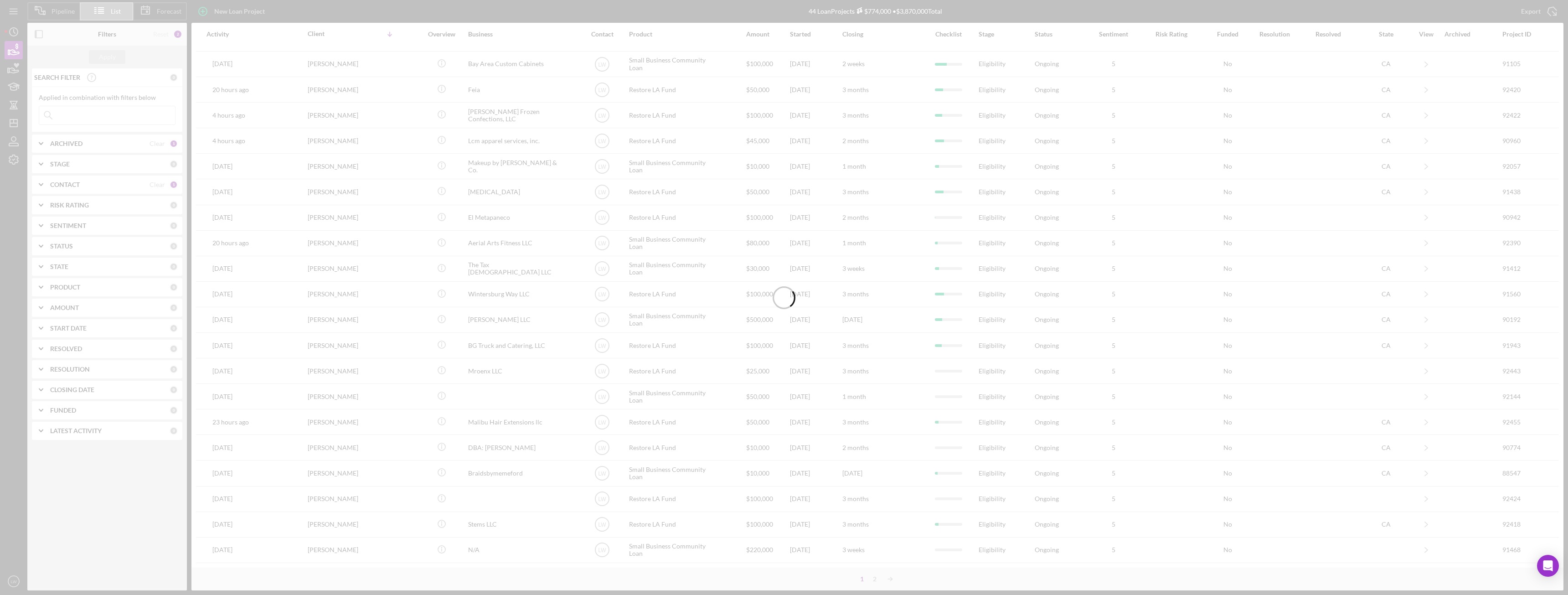
scroll to position [0, 0]
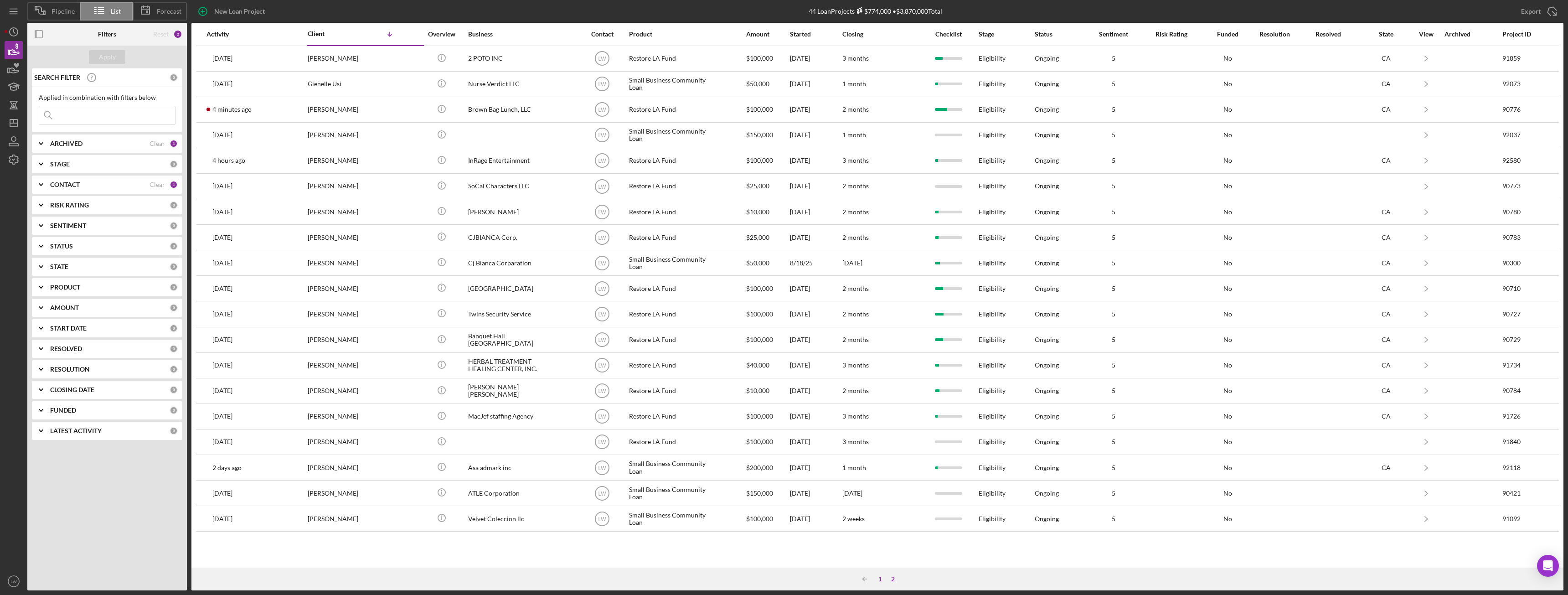
click at [876, 579] on div "1" at bounding box center [880, 579] width 13 height 7
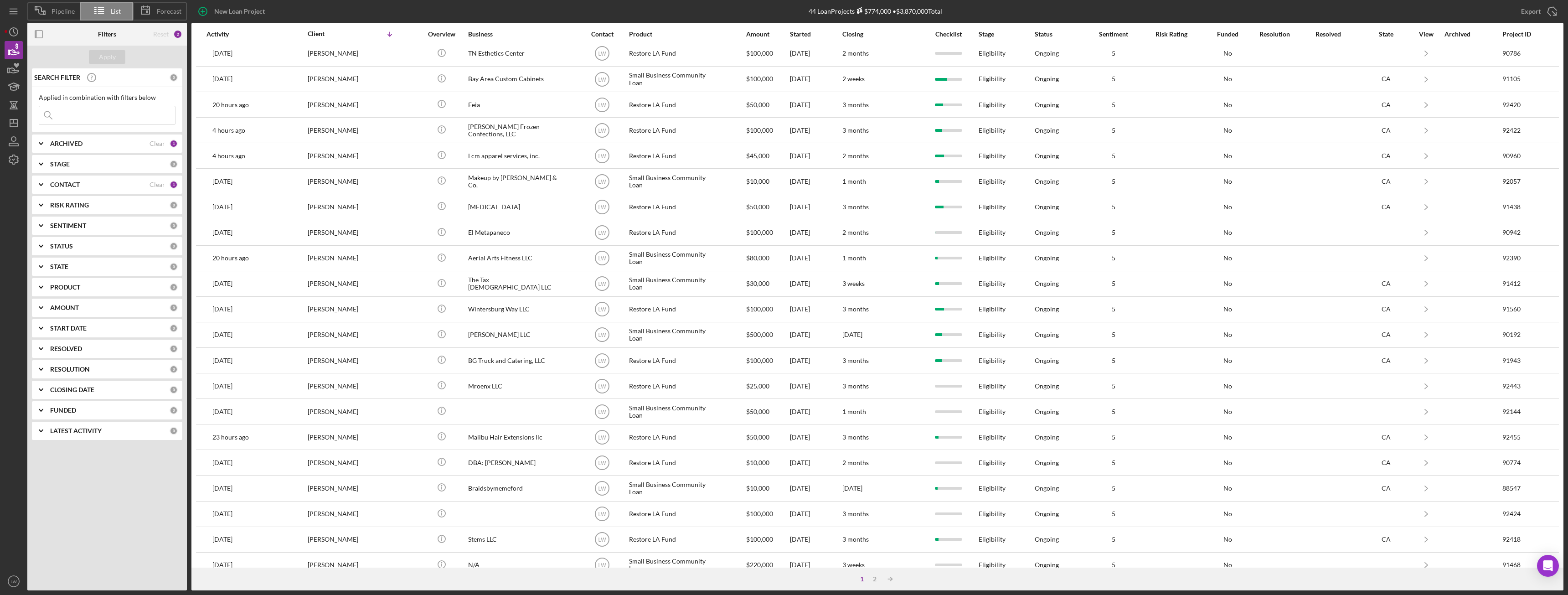
scroll to position [122, 0]
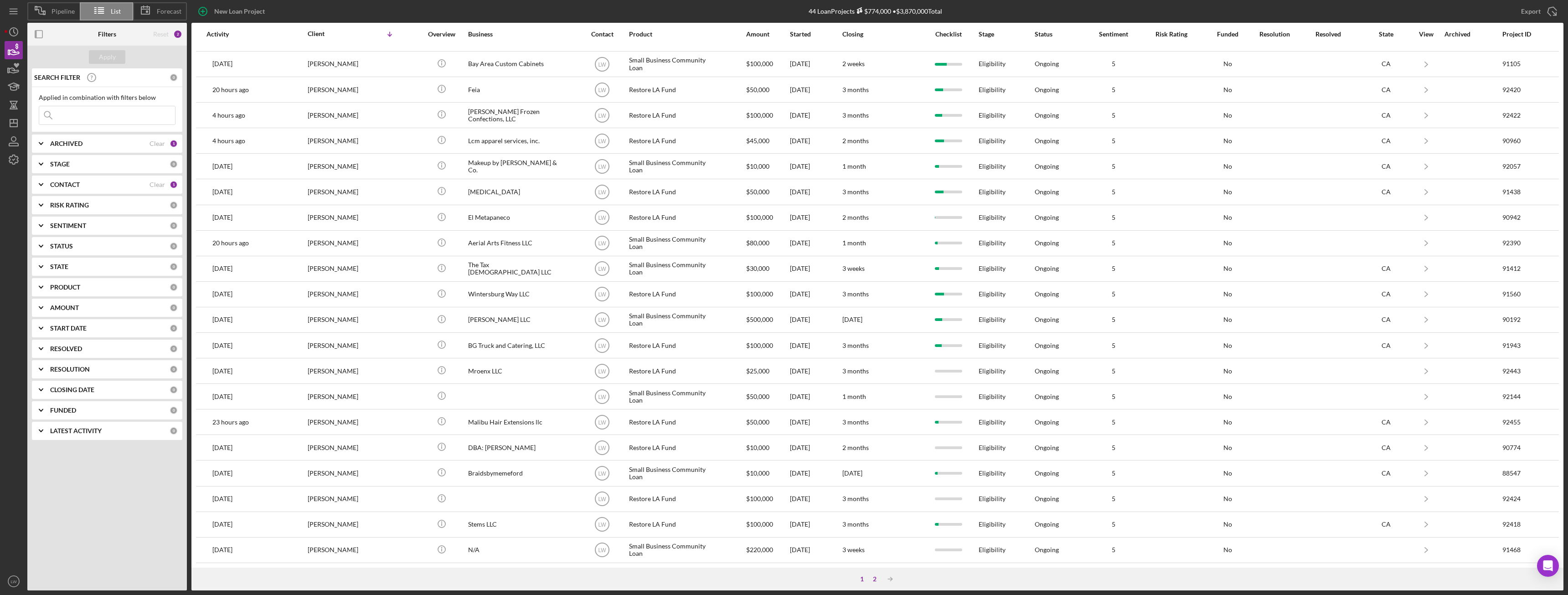
click at [873, 579] on div "2" at bounding box center [875, 579] width 13 height 7
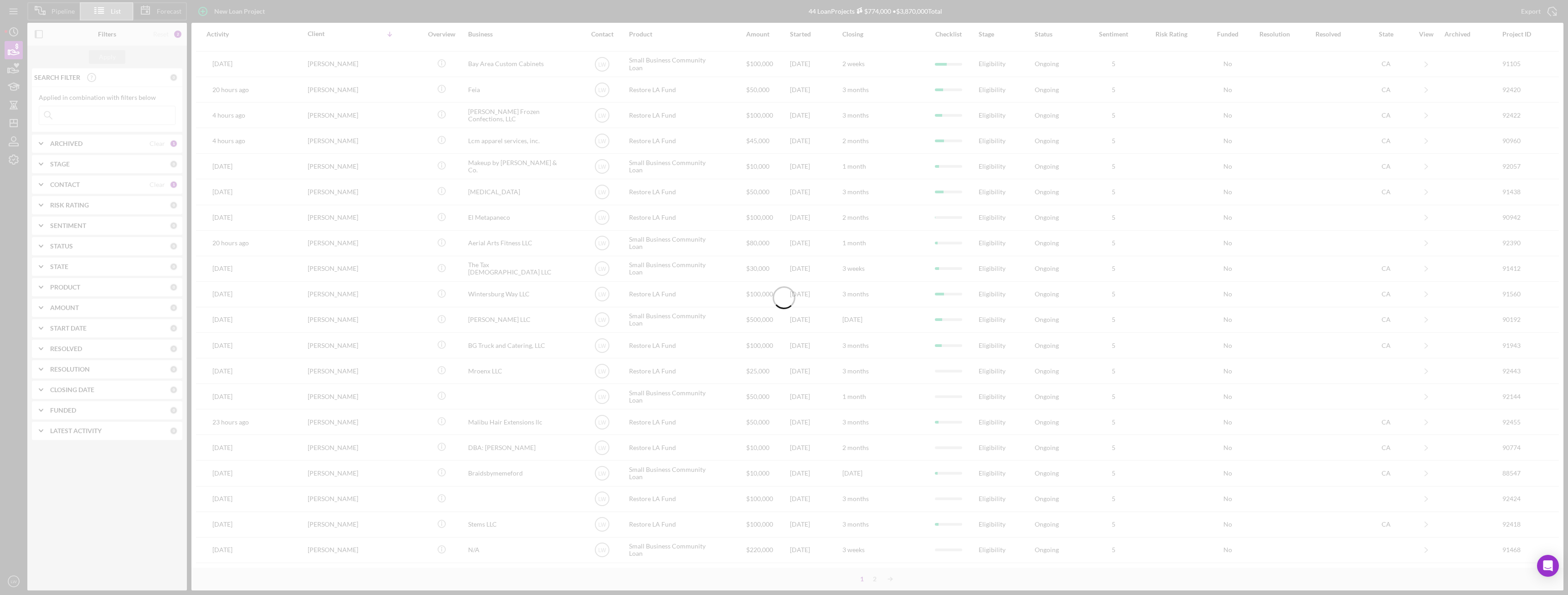
scroll to position [0, 0]
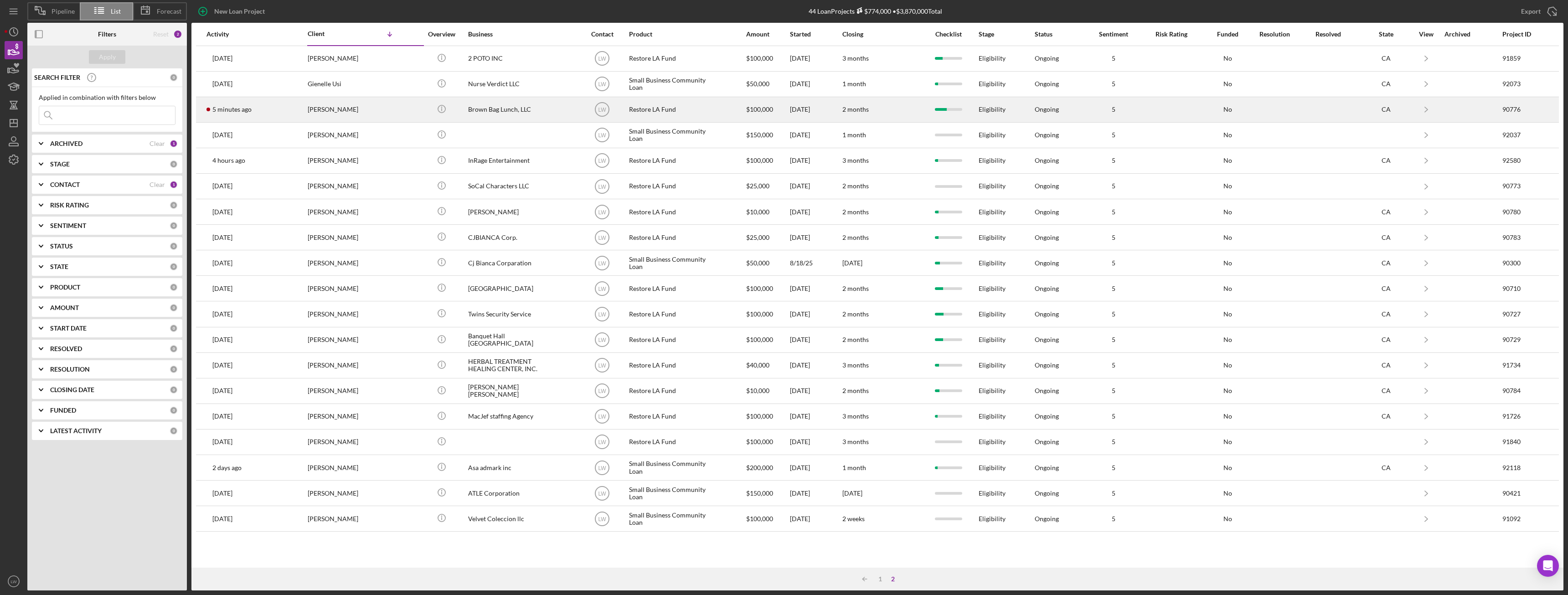
click at [472, 109] on div "Brown Bag Lunch, LLC" at bounding box center [514, 110] width 91 height 24
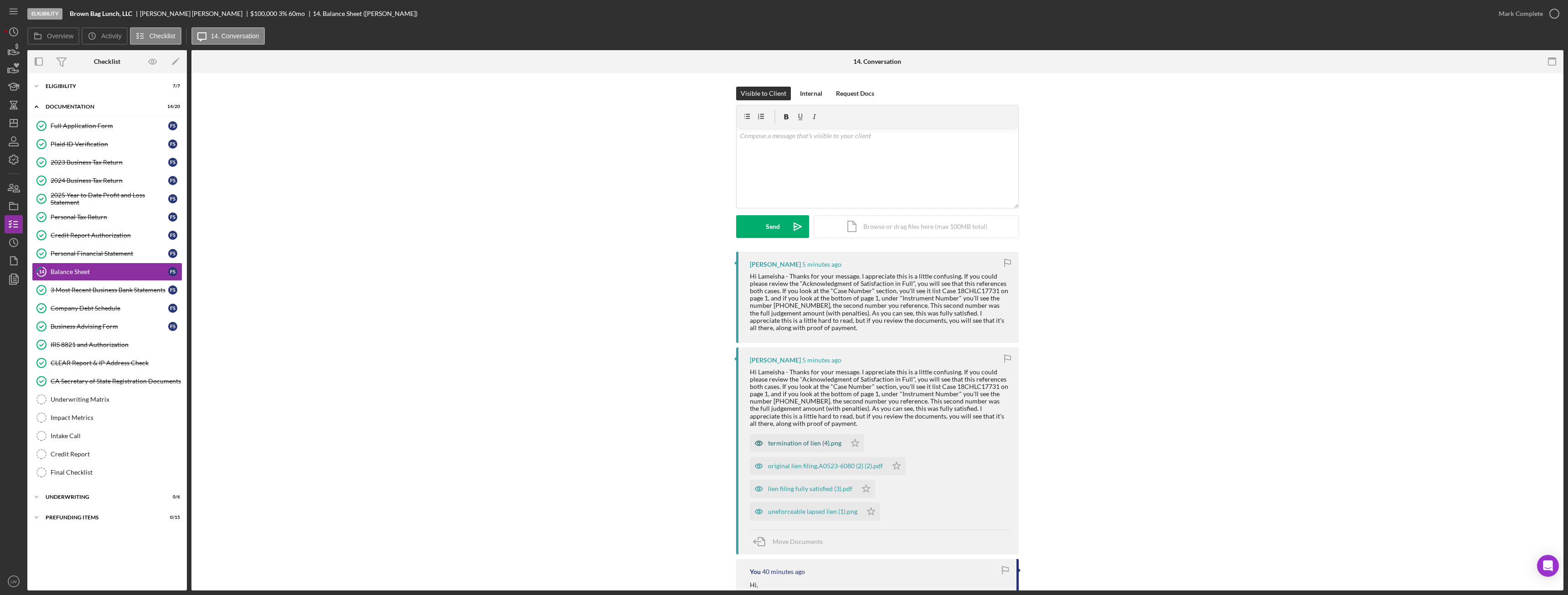
click at [808, 444] on div "termination of lien (4).png" at bounding box center [805, 443] width 74 height 7
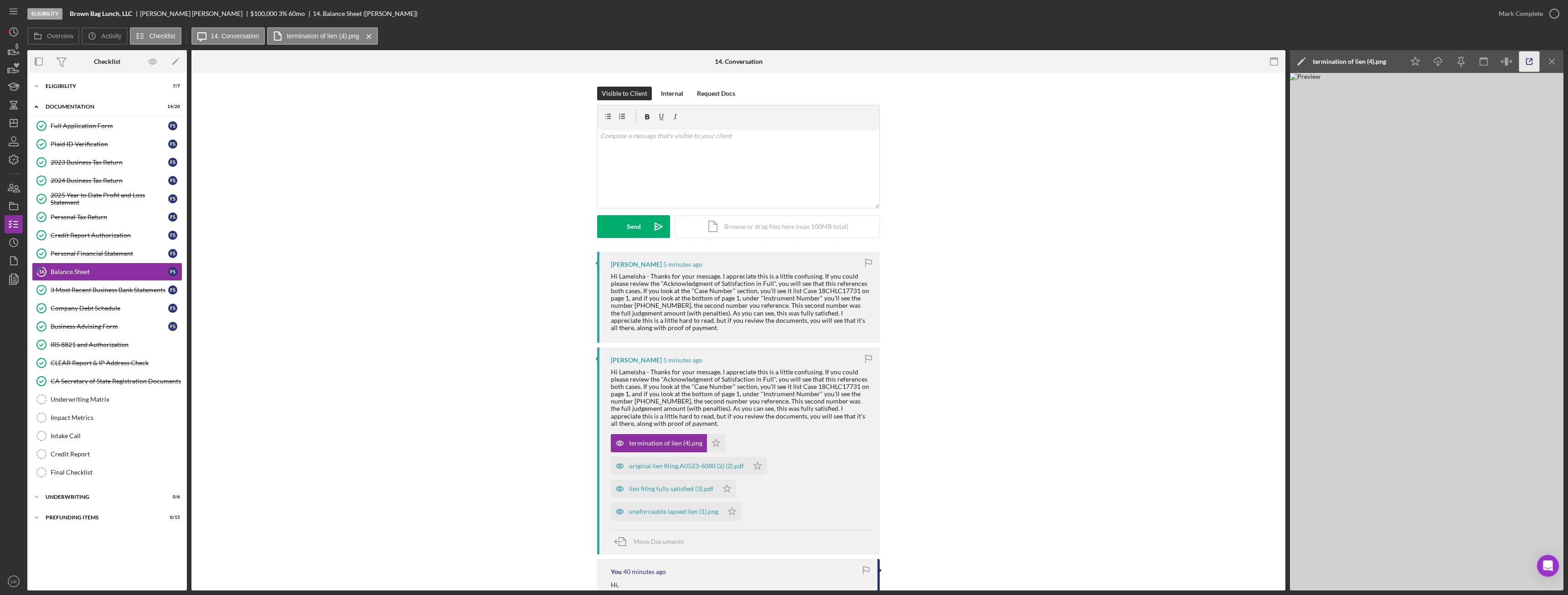
click at [1527, 61] on icon "button" at bounding box center [1530, 62] width 6 height 6
click at [676, 466] on div "original lien filing.A0523-6080 (2) (2).pdf" at bounding box center [686, 466] width 115 height 7
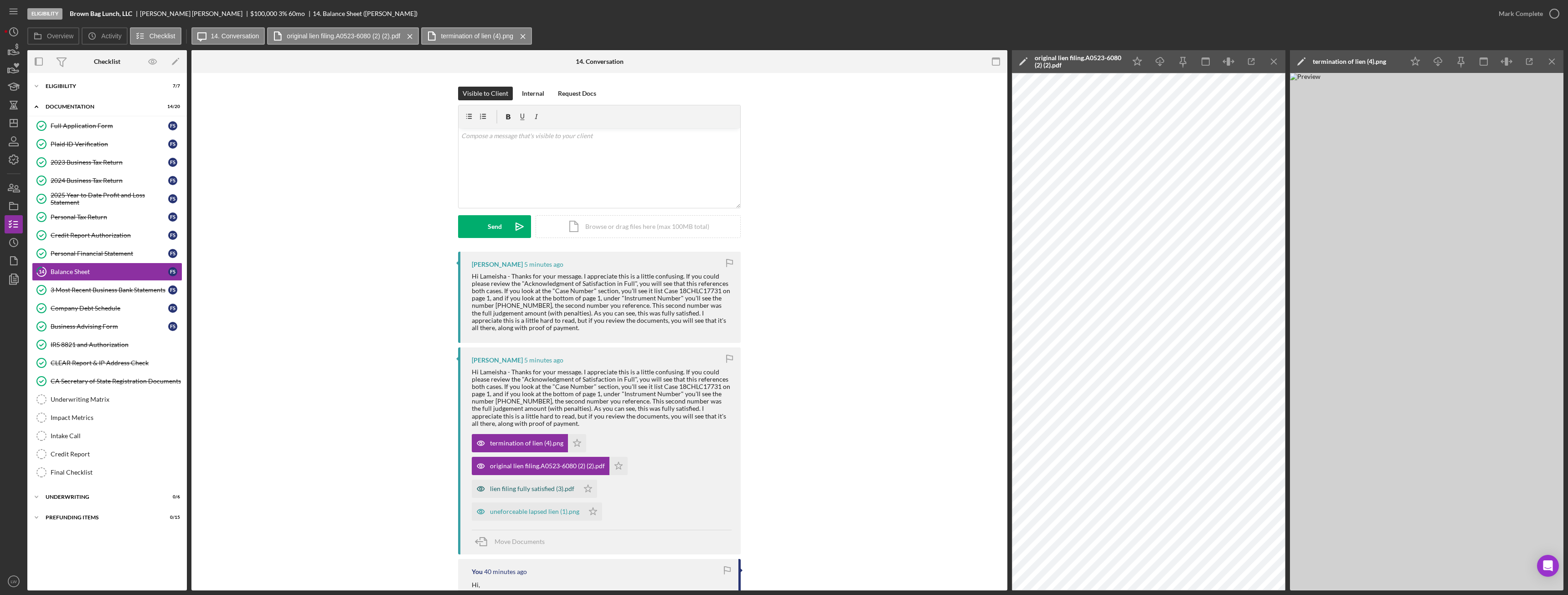
click at [533, 490] on div "lien filing fully satisfied (3).pdf" at bounding box center [532, 489] width 85 height 7
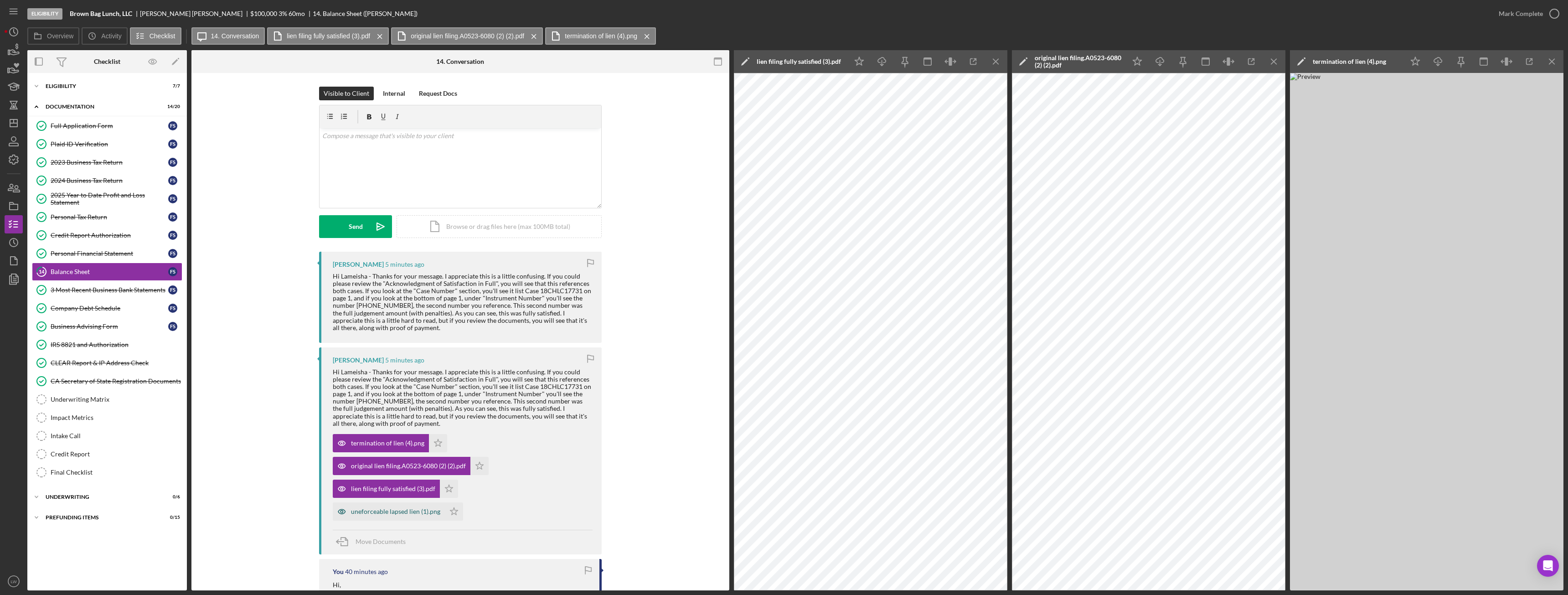
click at [385, 511] on div "uneforceable lapsed lien (1).png" at bounding box center [396, 512] width 89 height 7
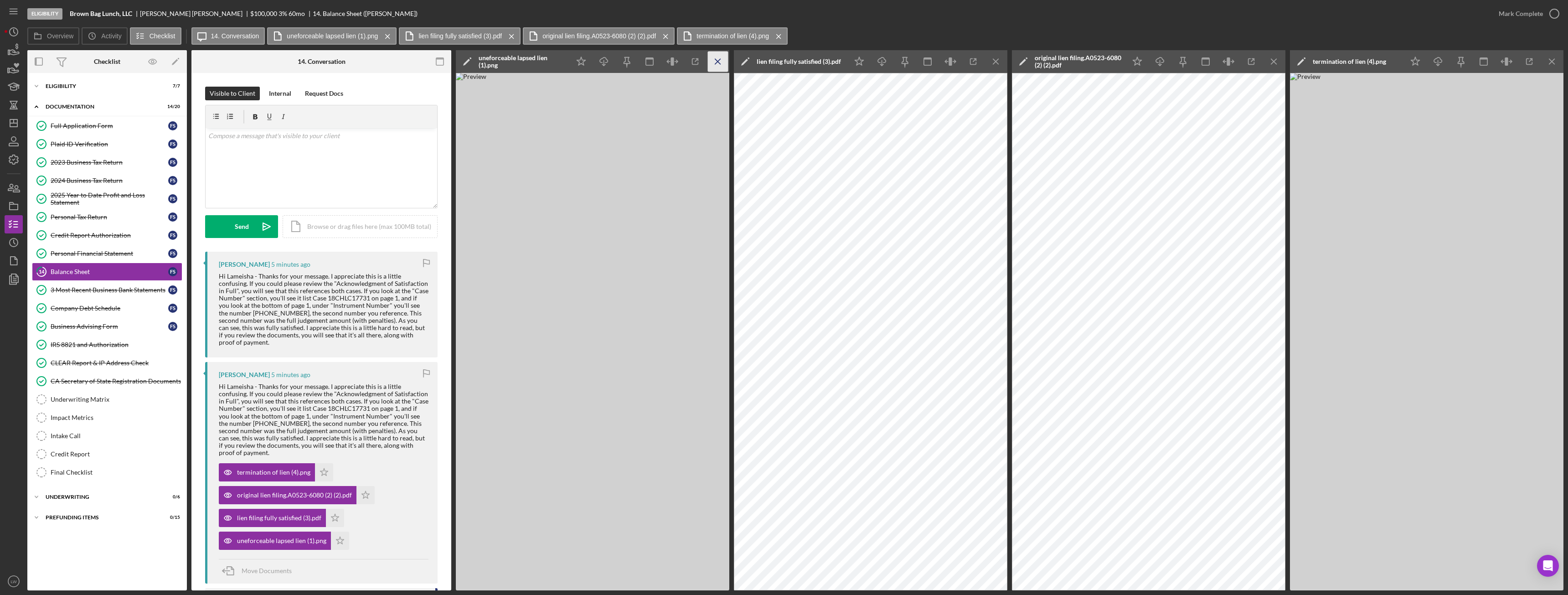
click at [719, 62] on icon "Icon/Menu Close" at bounding box center [718, 62] width 21 height 21
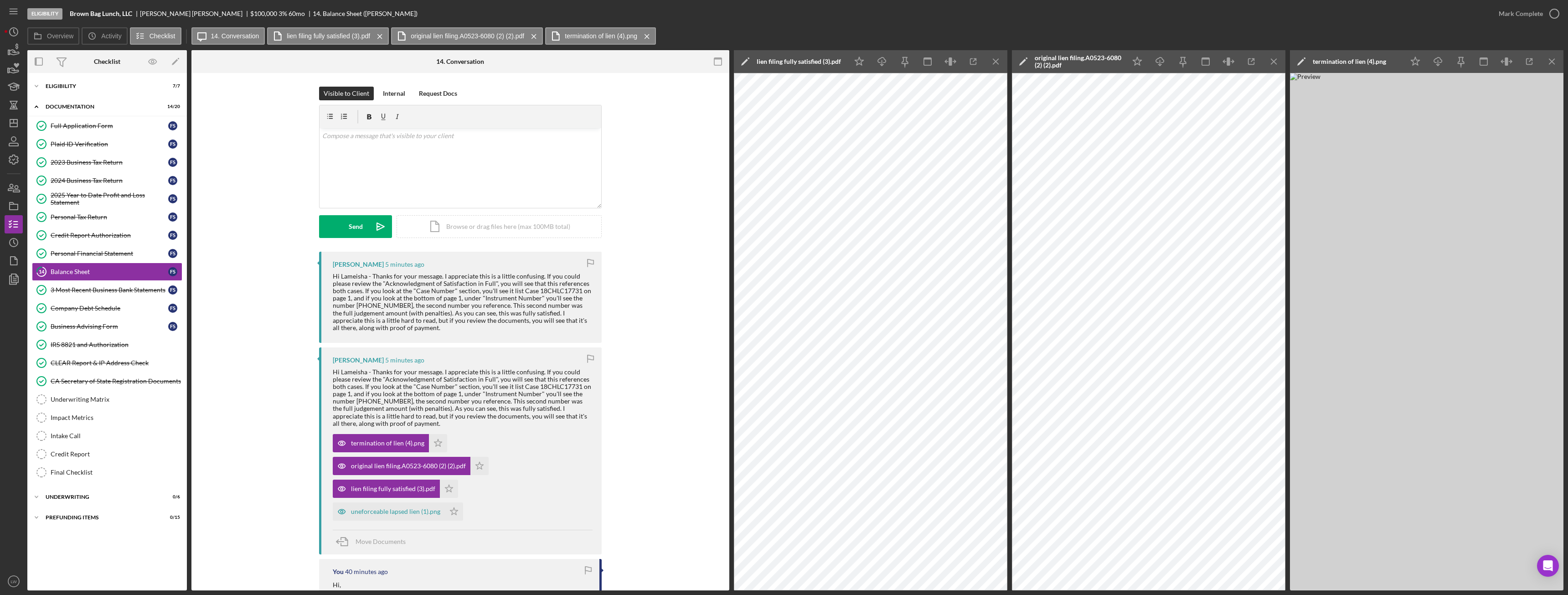
click at [114, 13] on b "Brown Bag Lunch, LLC" at bounding box center [101, 13] width 63 height 7
copy b "Brown Bag Lunch, LLC"
click at [973, 64] on icon "button" at bounding box center [973, 62] width 21 height 21
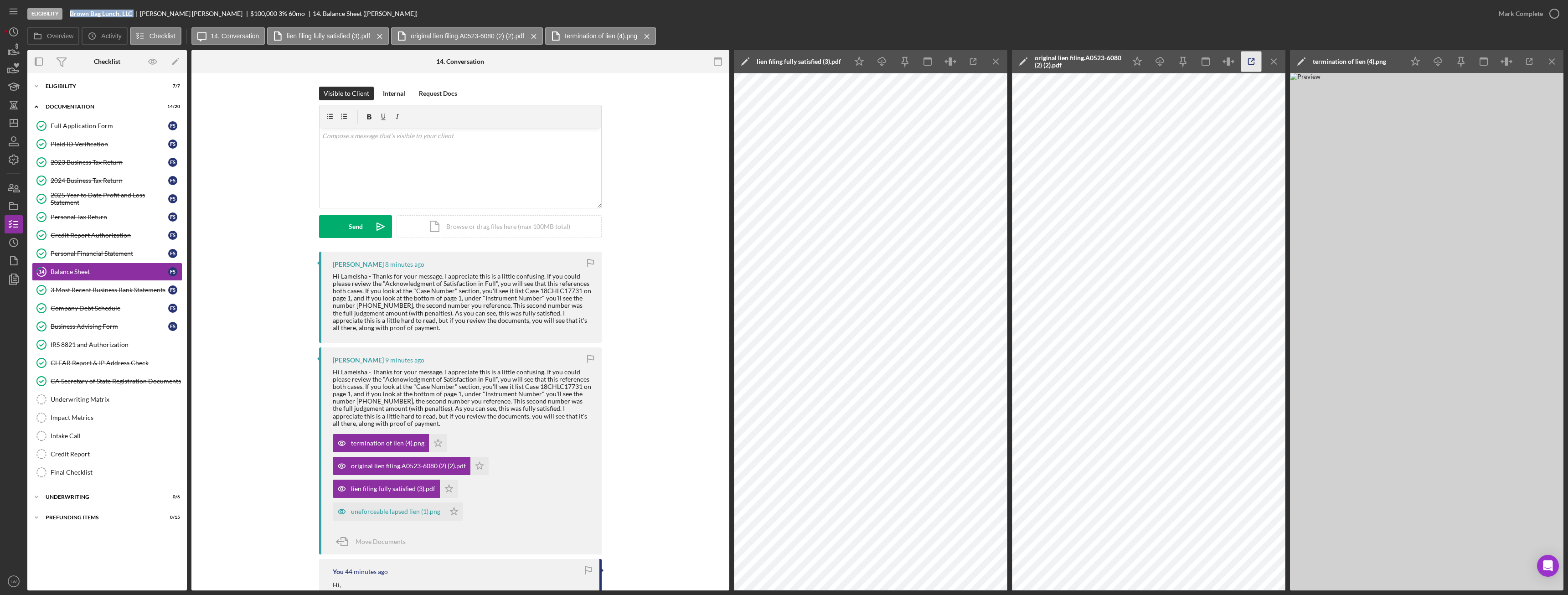
click at [1248, 63] on icon "button" at bounding box center [1251, 62] width 6 height 6
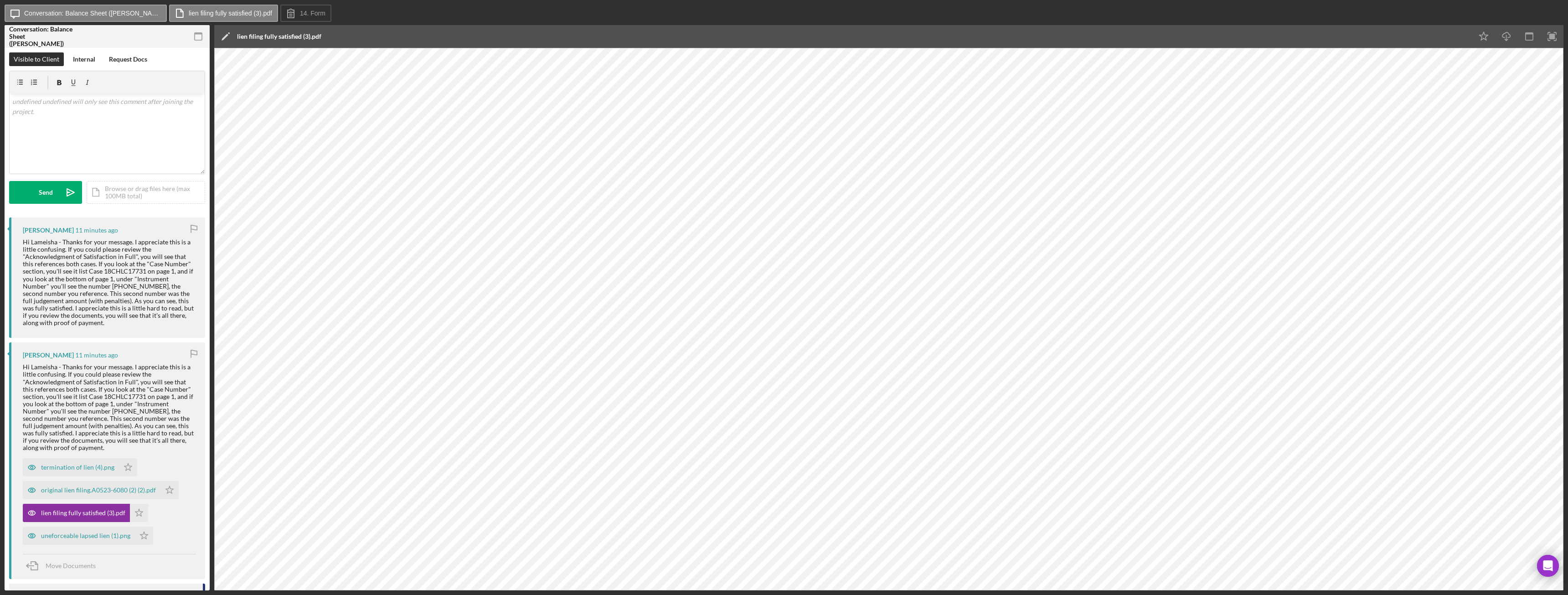
click at [1412, 7] on div "Icon/Message Conversation: Balance Sheet (Francis S.) lien filing fully satisfi…" at bounding box center [783, 13] width 1559 height 18
